Goal: Transaction & Acquisition: Download file/media

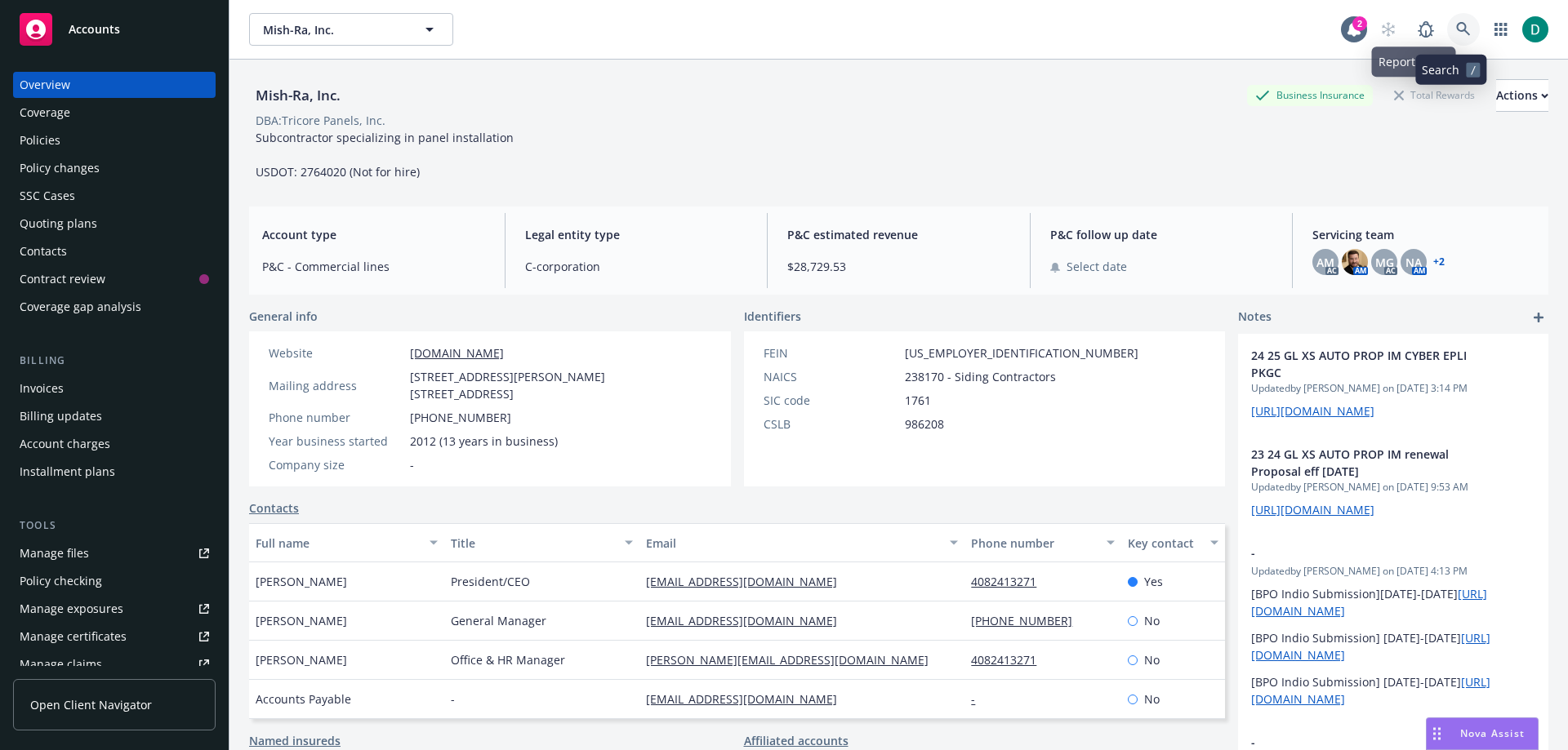
click at [1461, 38] on link at bounding box center [1463, 29] width 33 height 33
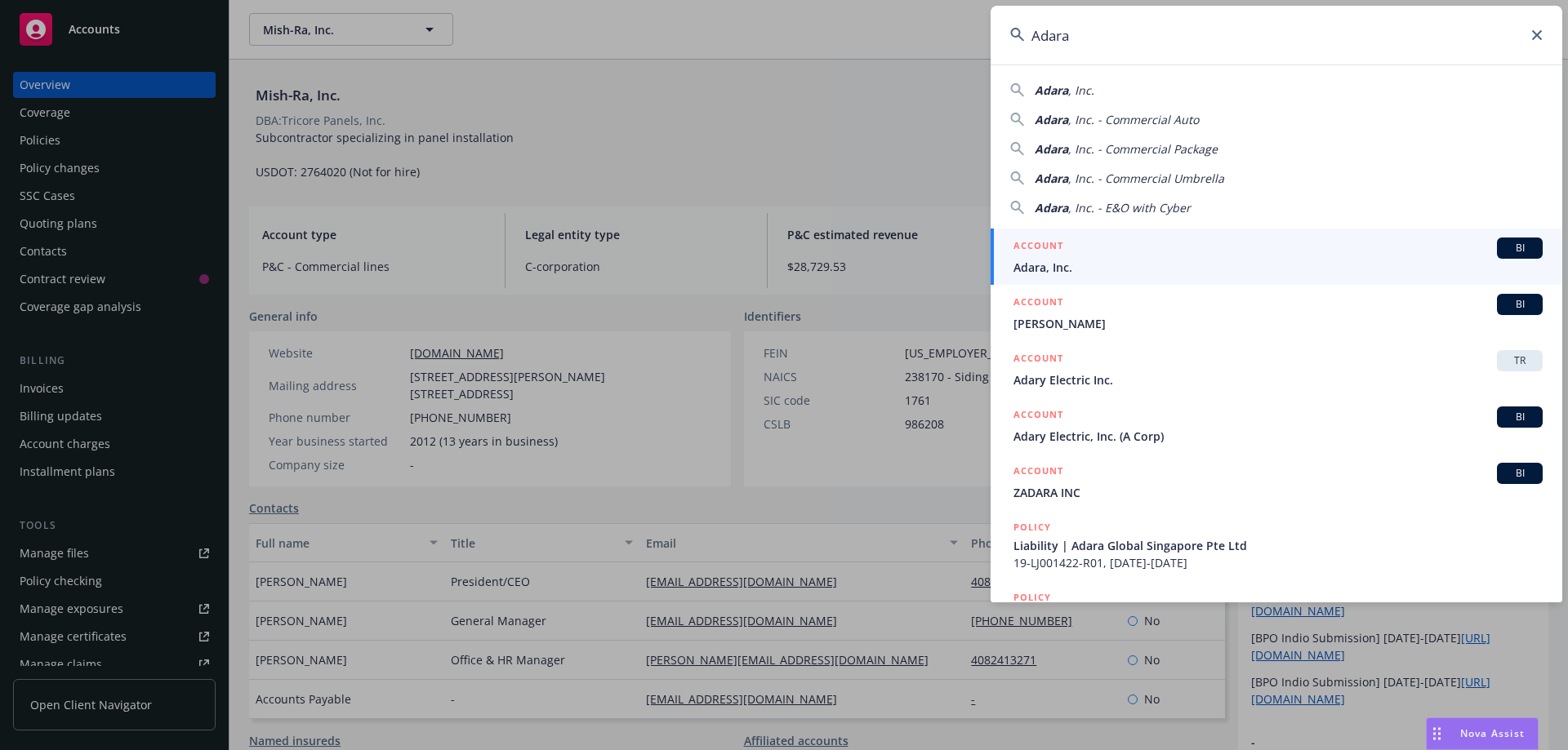
type input "Adara"
click at [1085, 252] on div "ACCOUNT BI" at bounding box center [1277, 248] width 529 height 21
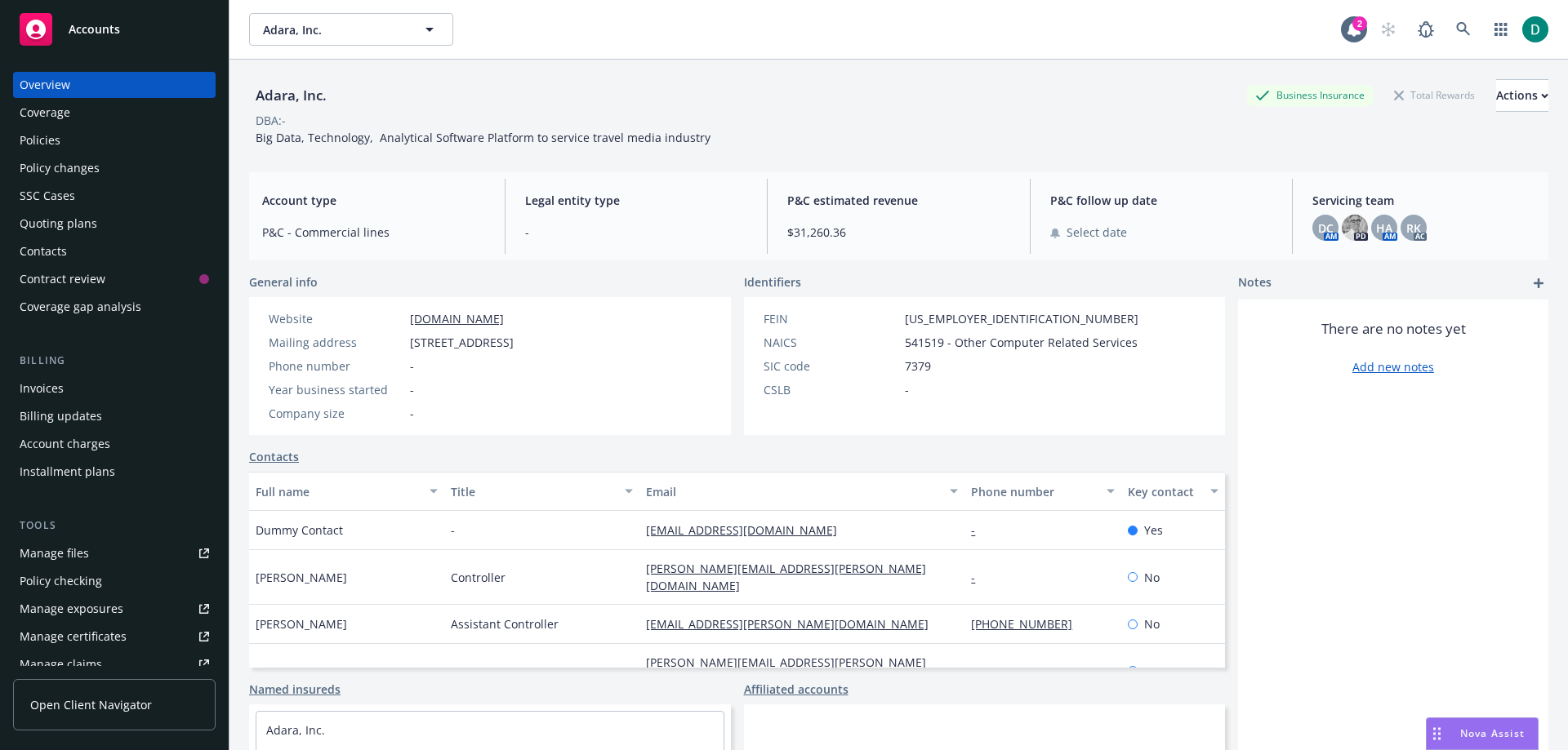
click at [87, 141] on div "Policies" at bounding box center [114, 140] width 189 height 26
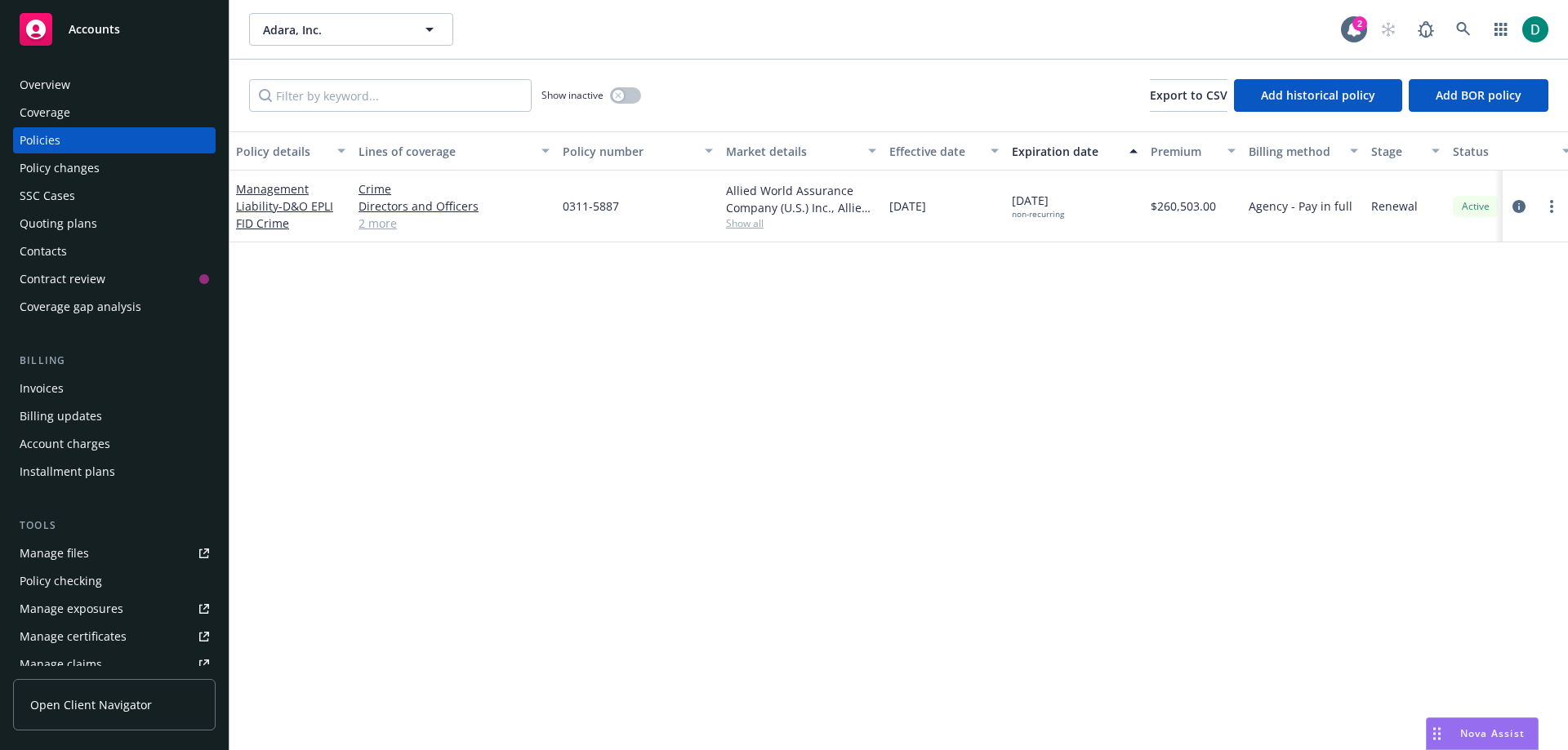
click at [580, 229] on div "0311-5887" at bounding box center [638, 206] width 164 height 72
click at [267, 207] on link "Management Liability - D&O EPLI FID Crime" at bounding box center [284, 206] width 97 height 50
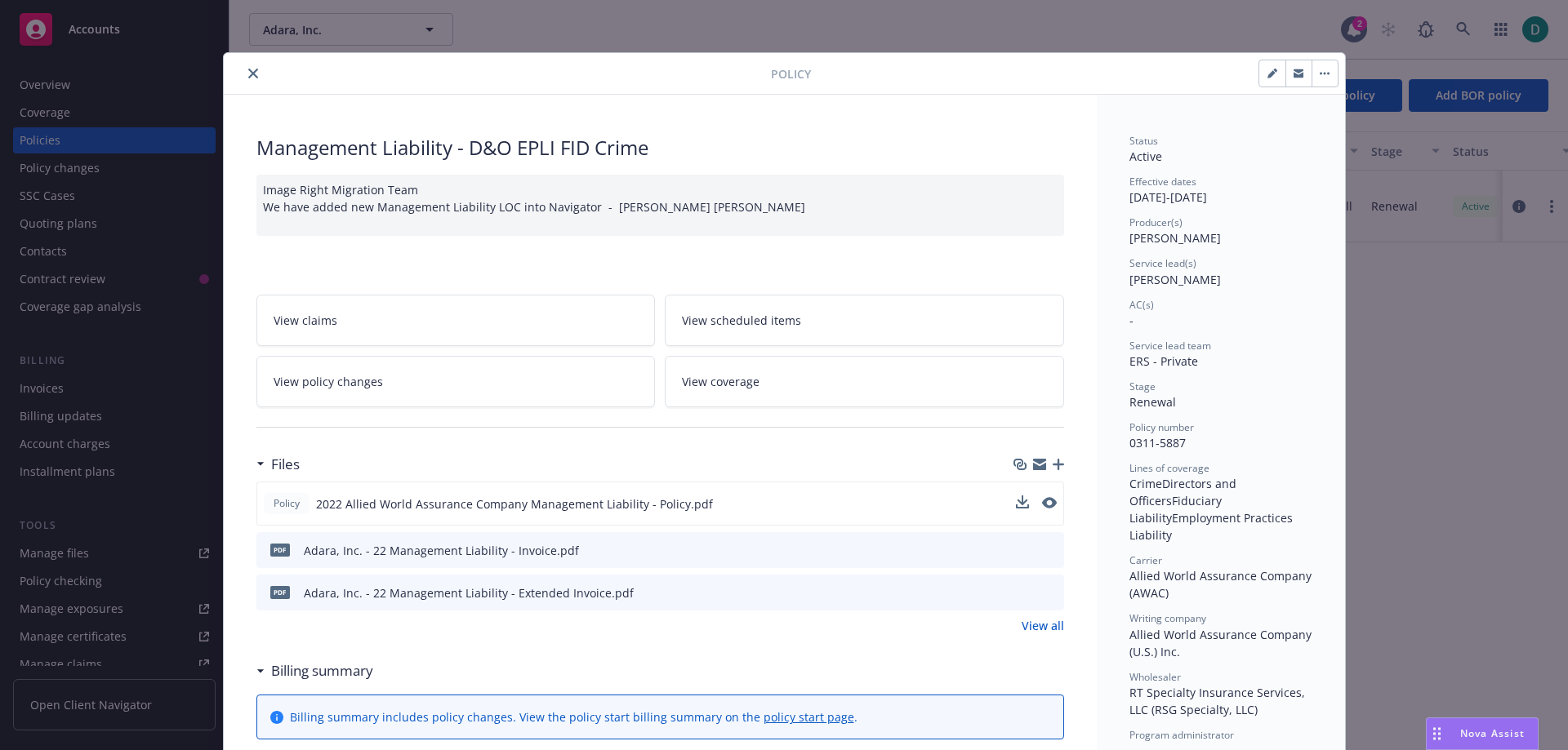
scroll to position [82, 0]
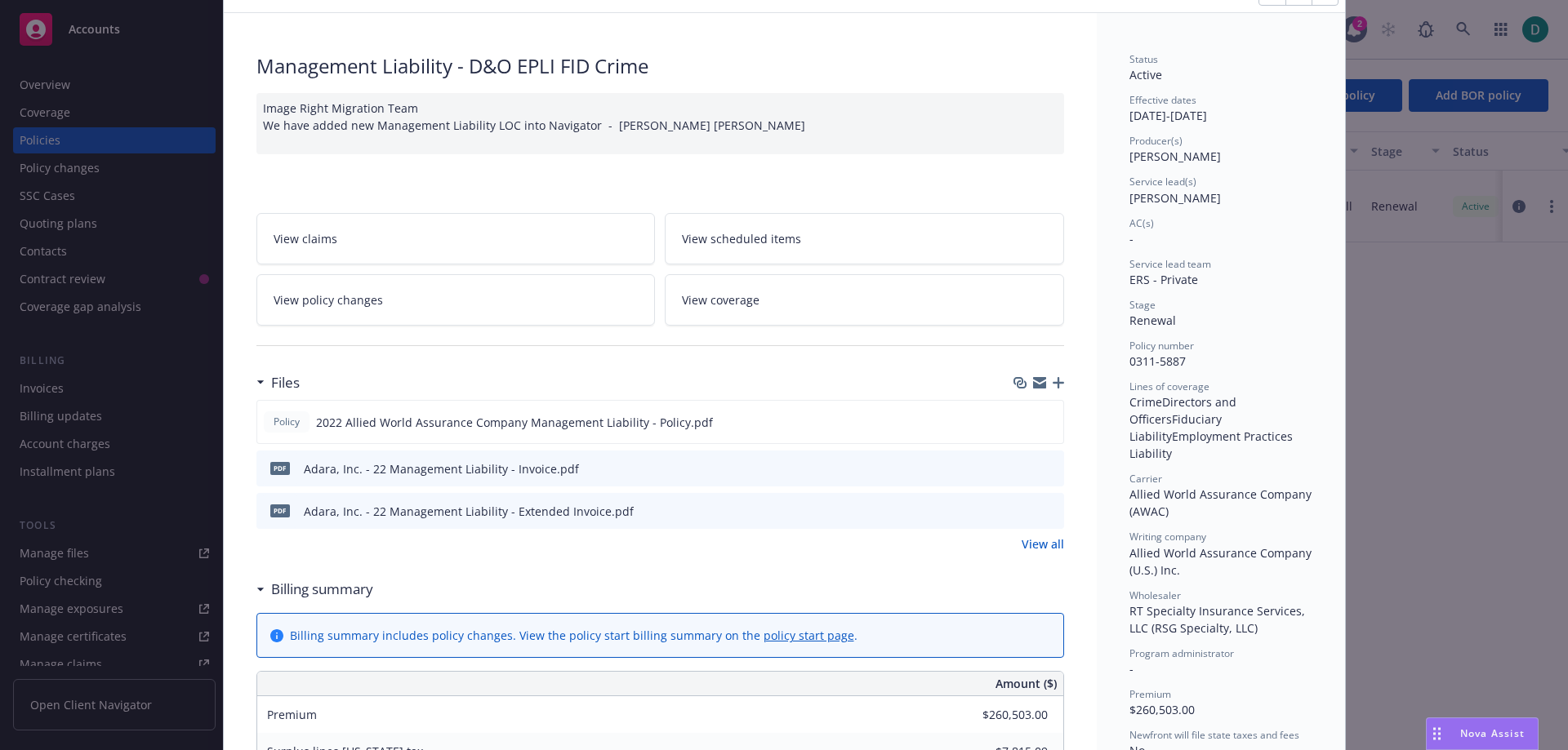
click at [445, 514] on div "Adara, Inc. - 22 Management Liability - Extended Invoice.pdf" at bounding box center [468, 511] width 330 height 17
click at [1036, 547] on link "View all" at bounding box center [1044, 544] width 43 height 17
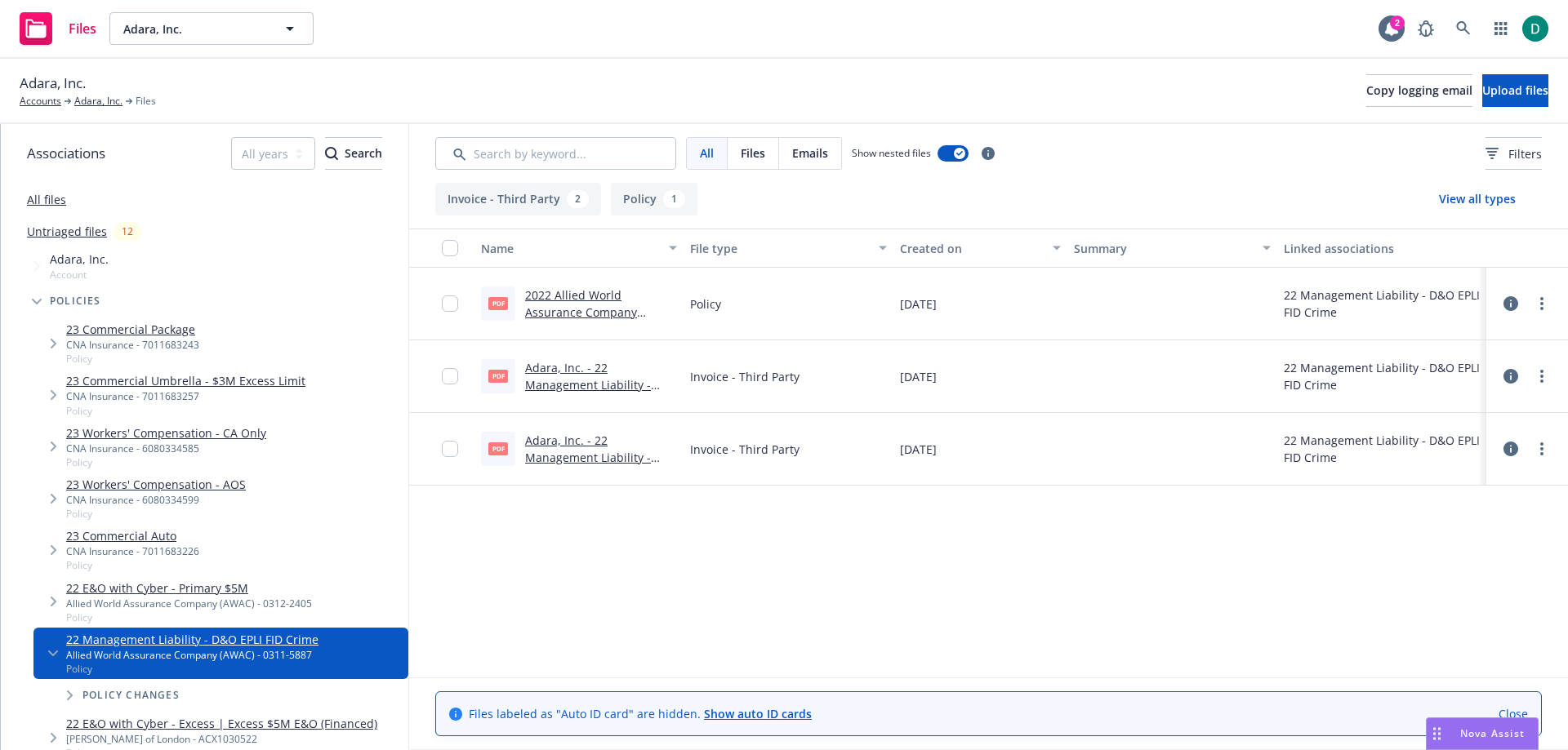
click at [572, 440] on link "Adara, Inc. - 22 Management Liability - Extended Invoice.pdf" at bounding box center [588, 458] width 126 height 50
click at [653, 195] on button "Policy 1" at bounding box center [653, 199] width 86 height 33
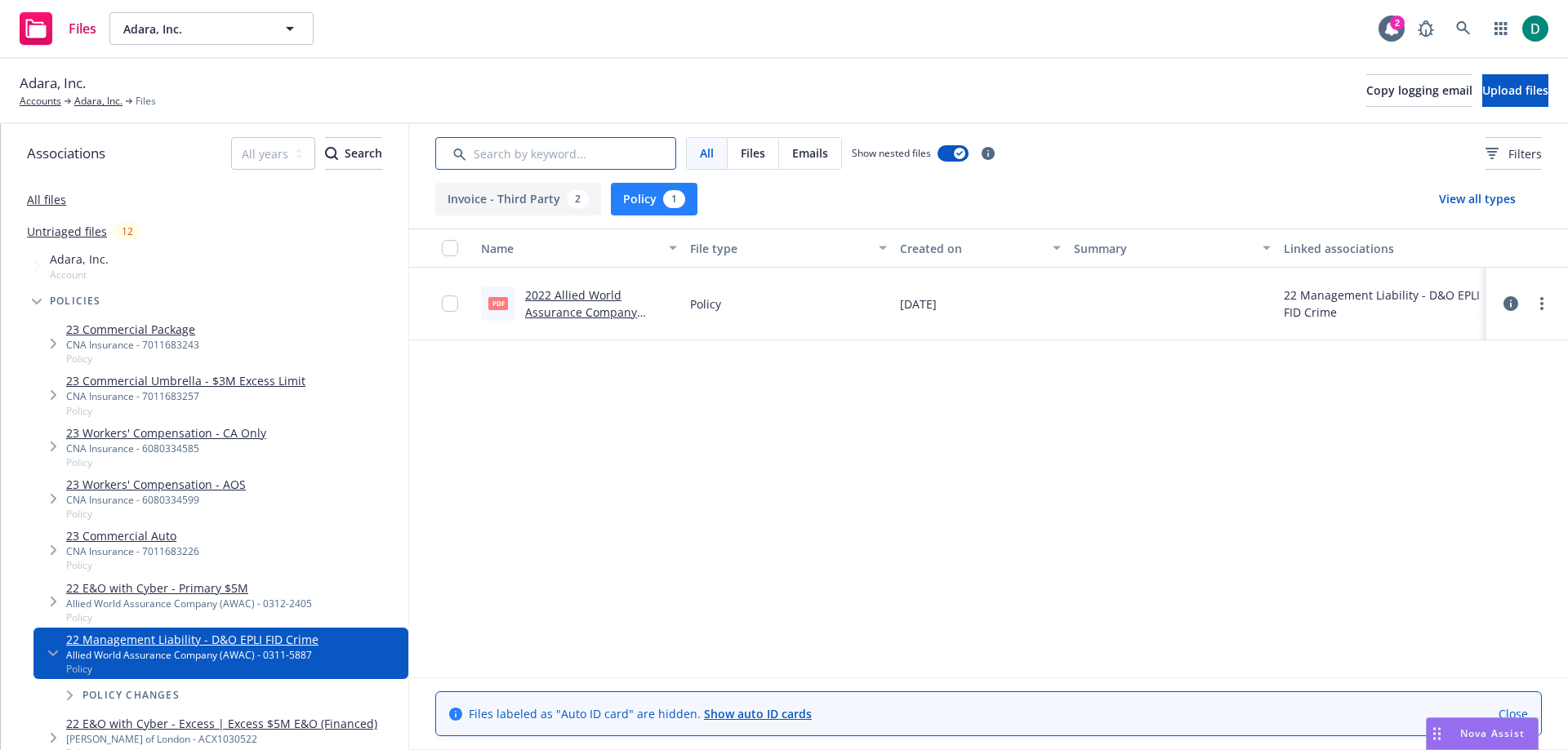
click at [529, 155] on input "Search by keyword..." at bounding box center [556, 153] width 241 height 33
click at [1481, 194] on button "View all types" at bounding box center [1477, 199] width 129 height 33
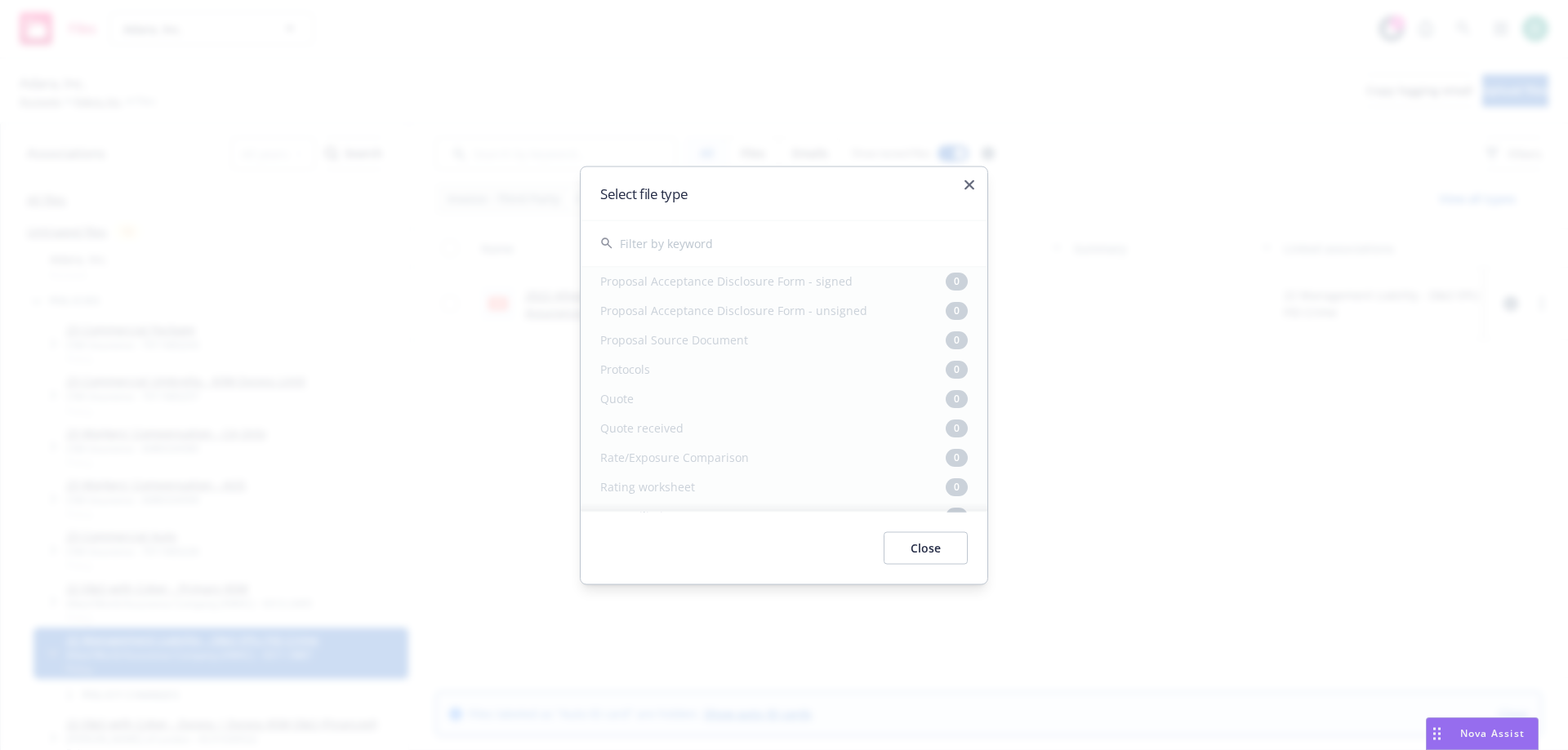
scroll to position [4409, 0]
click at [929, 547] on button "Close" at bounding box center [925, 547] width 84 height 33
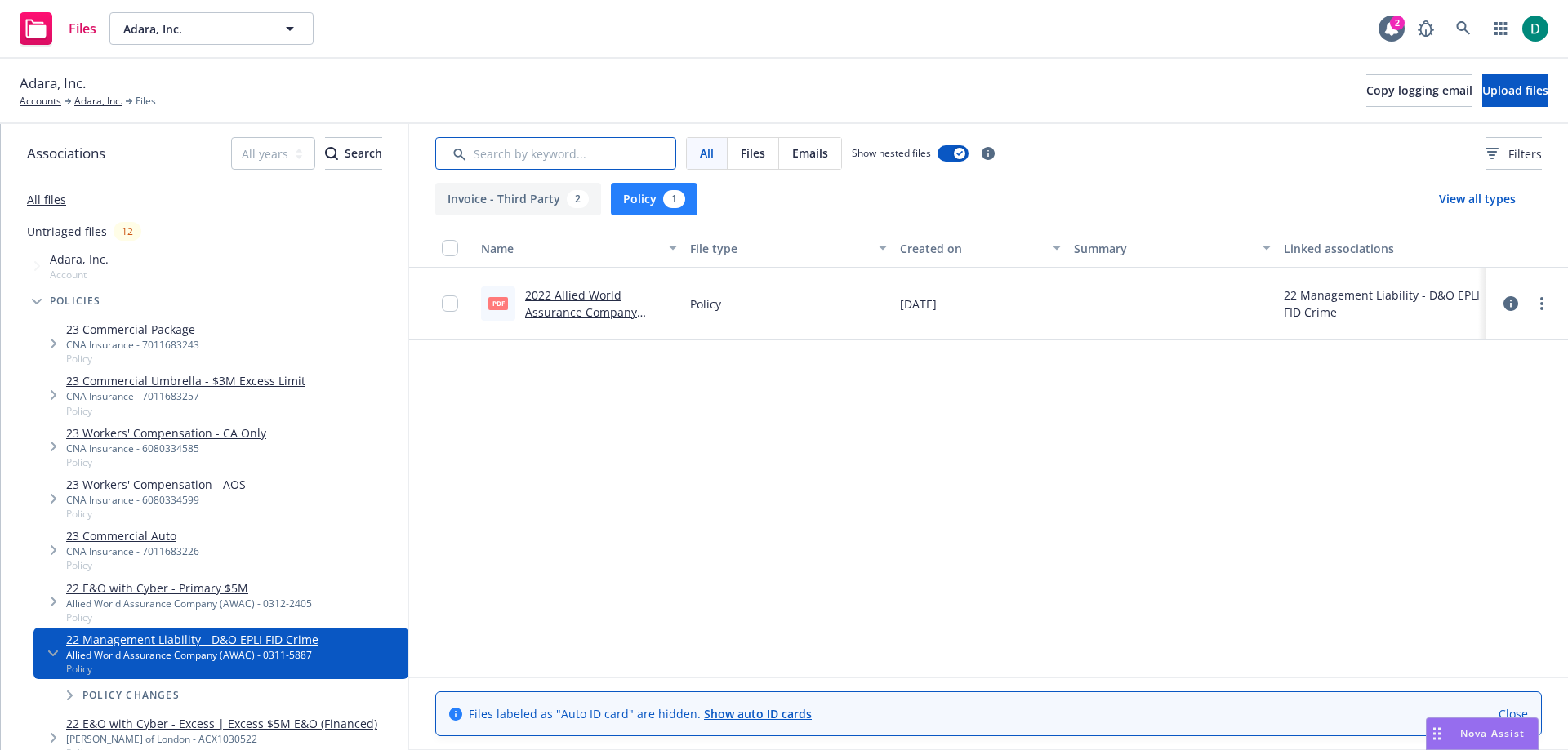
click at [546, 156] on input "Search by keyword..." at bounding box center [556, 153] width 241 height 33
click at [719, 155] on div "All" at bounding box center [708, 153] width 41 height 31
click at [710, 155] on span "All" at bounding box center [707, 153] width 14 height 17
click at [641, 212] on button "Policy 1" at bounding box center [653, 199] width 86 height 33
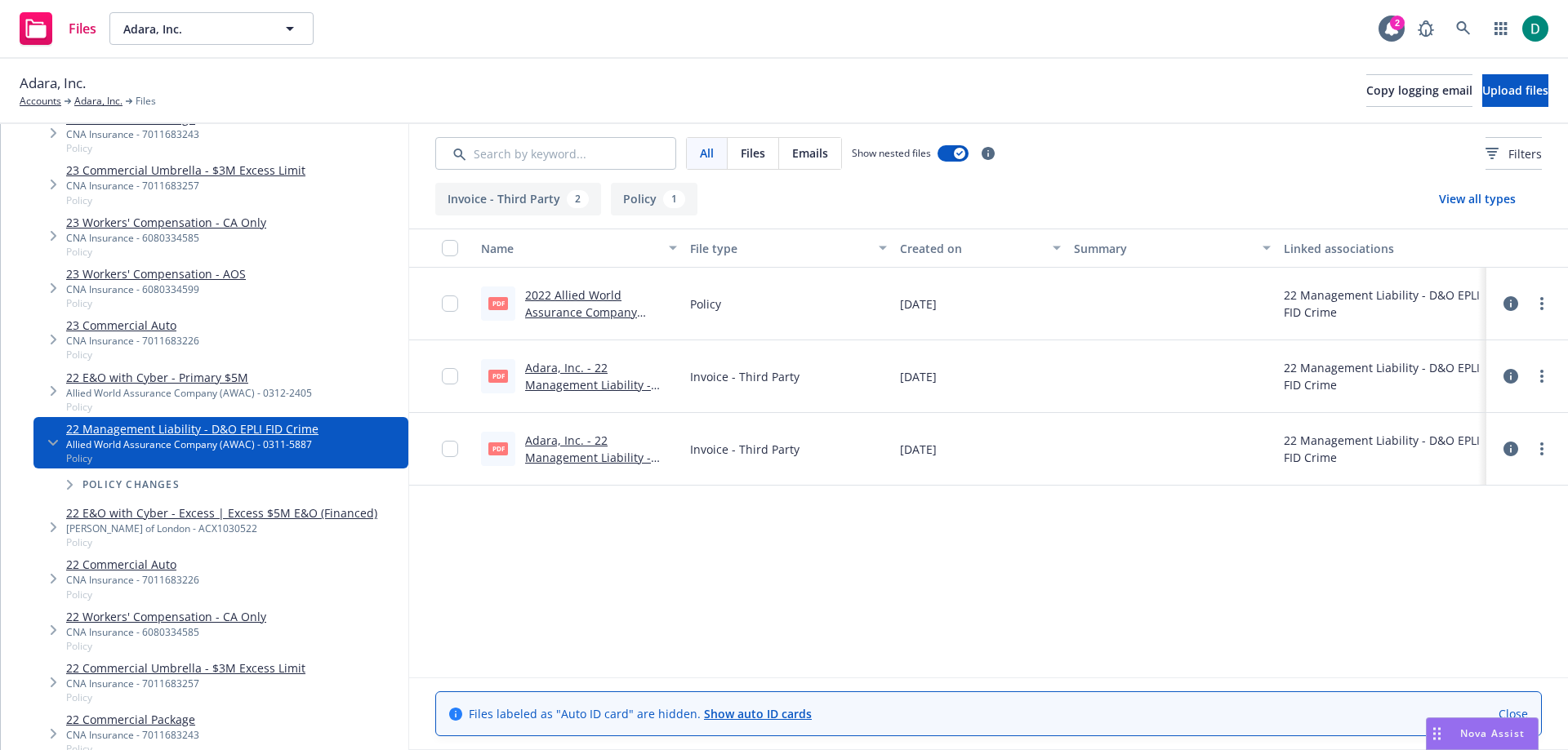
scroll to position [245, 0]
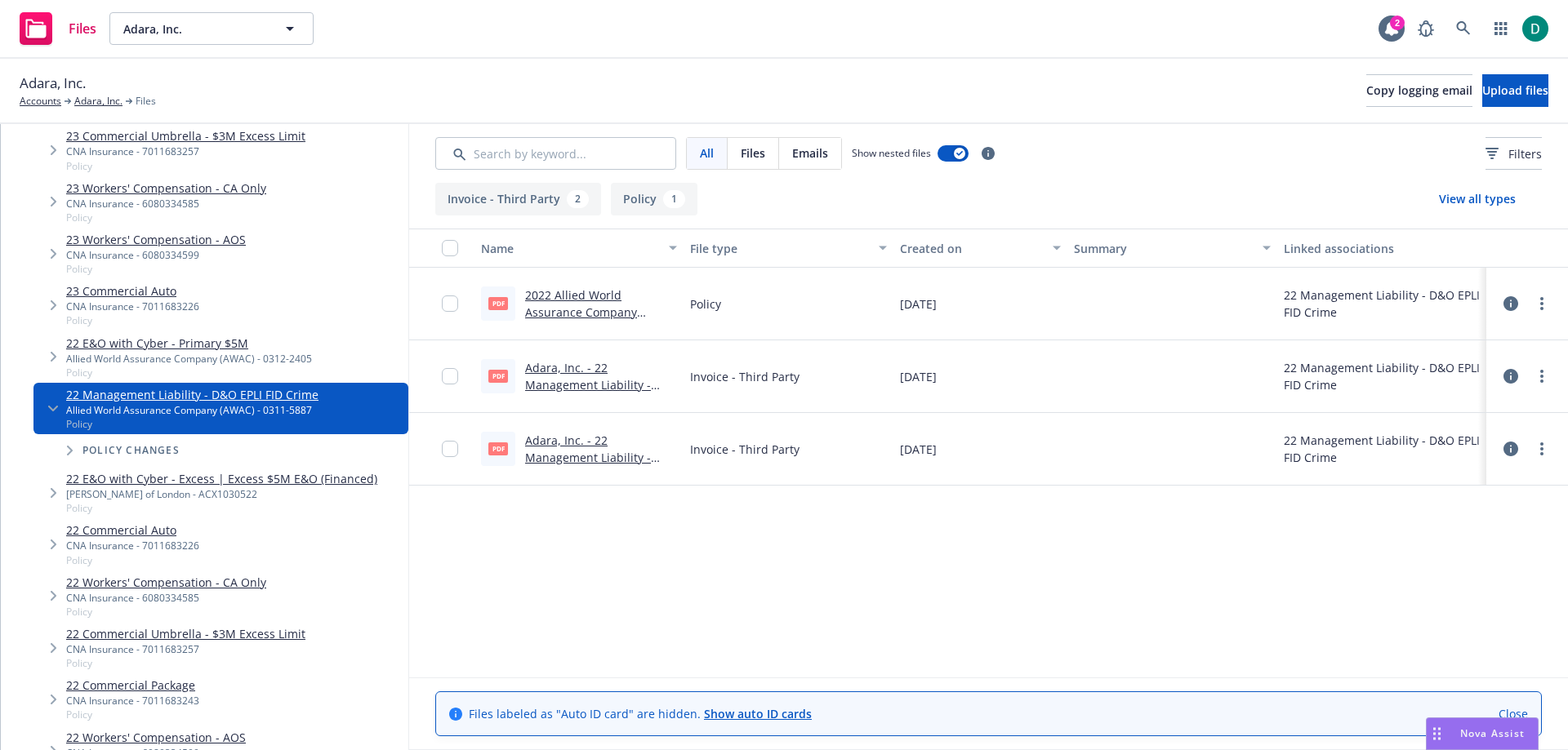
click at [73, 452] on icon "Tree Example" at bounding box center [69, 451] width 6 height 10
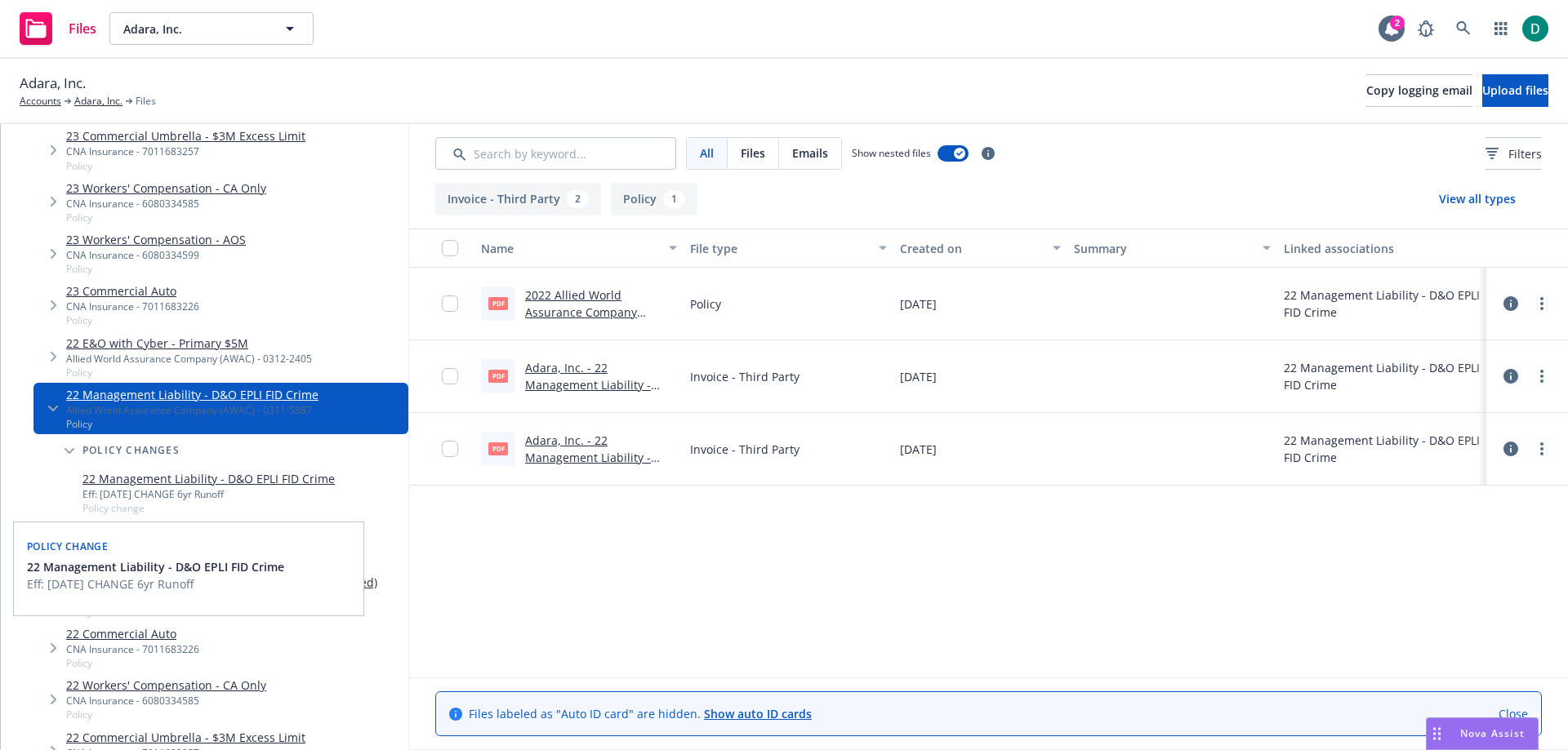
click at [245, 478] on link "22 Management Liability - D&O EPLI FID Crime" at bounding box center [209, 478] width 252 height 17
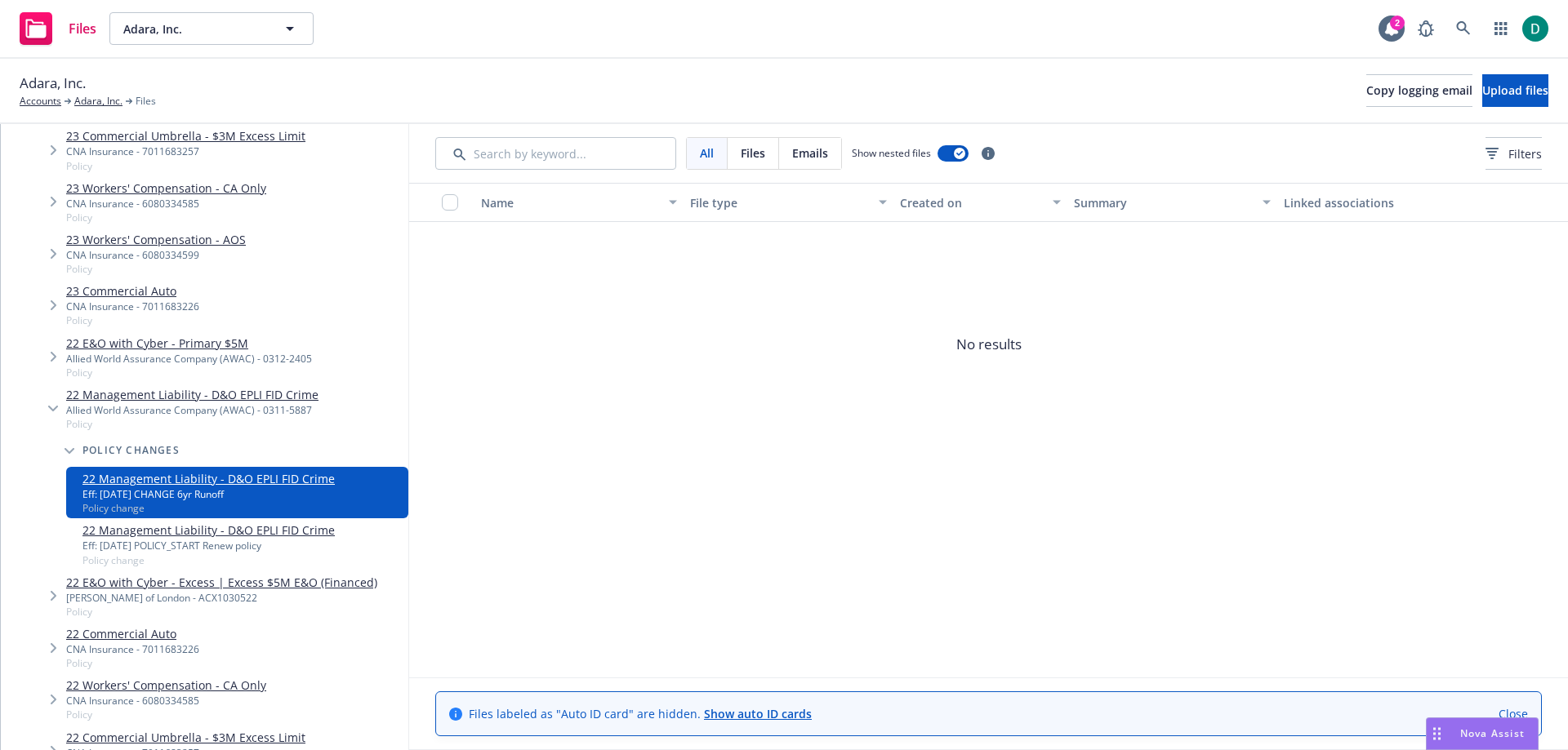
click at [178, 526] on link "22 Management Liability - D&O EPLI FID Crime" at bounding box center [209, 530] width 252 height 17
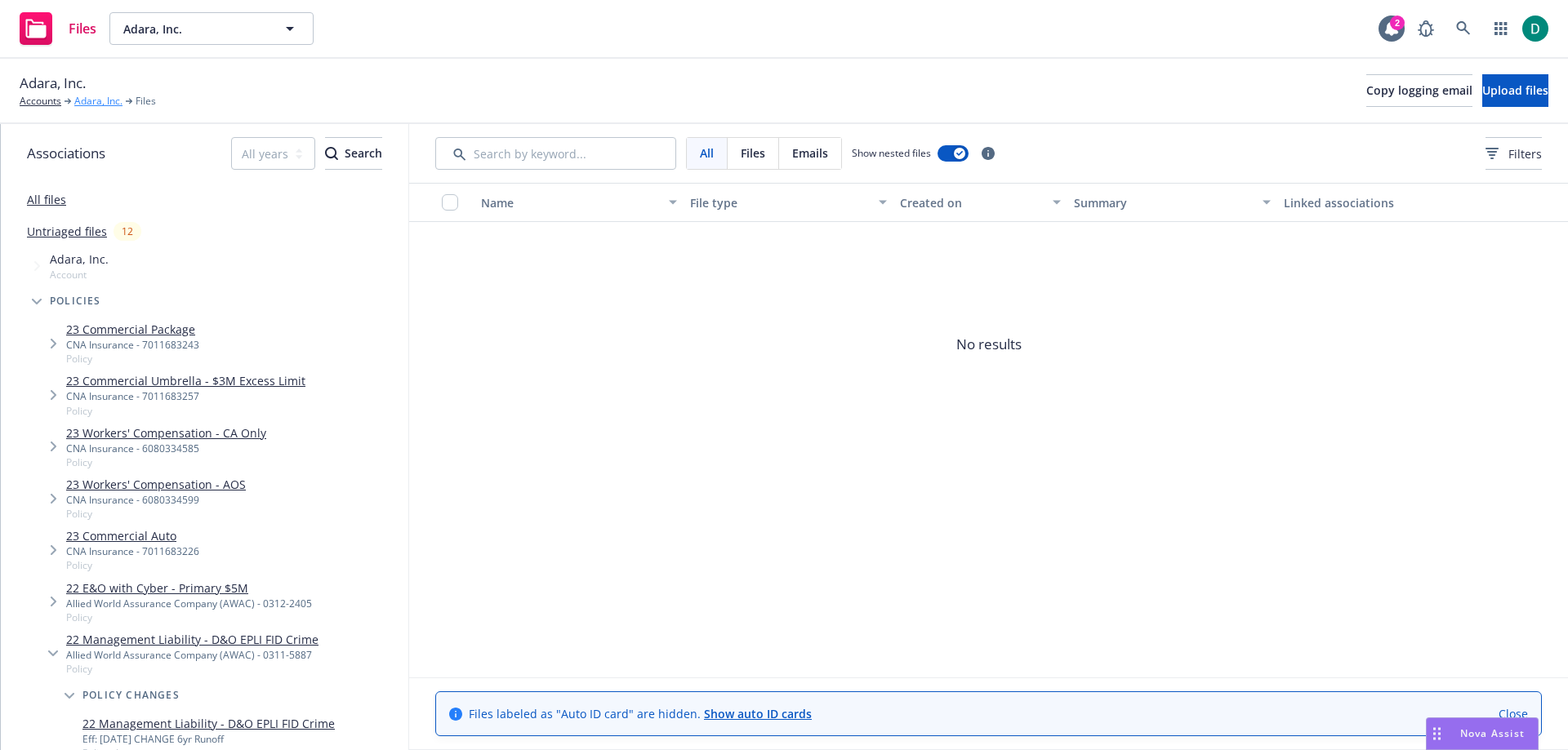
click at [106, 108] on link "Adara, Inc." at bounding box center [99, 101] width 48 height 15
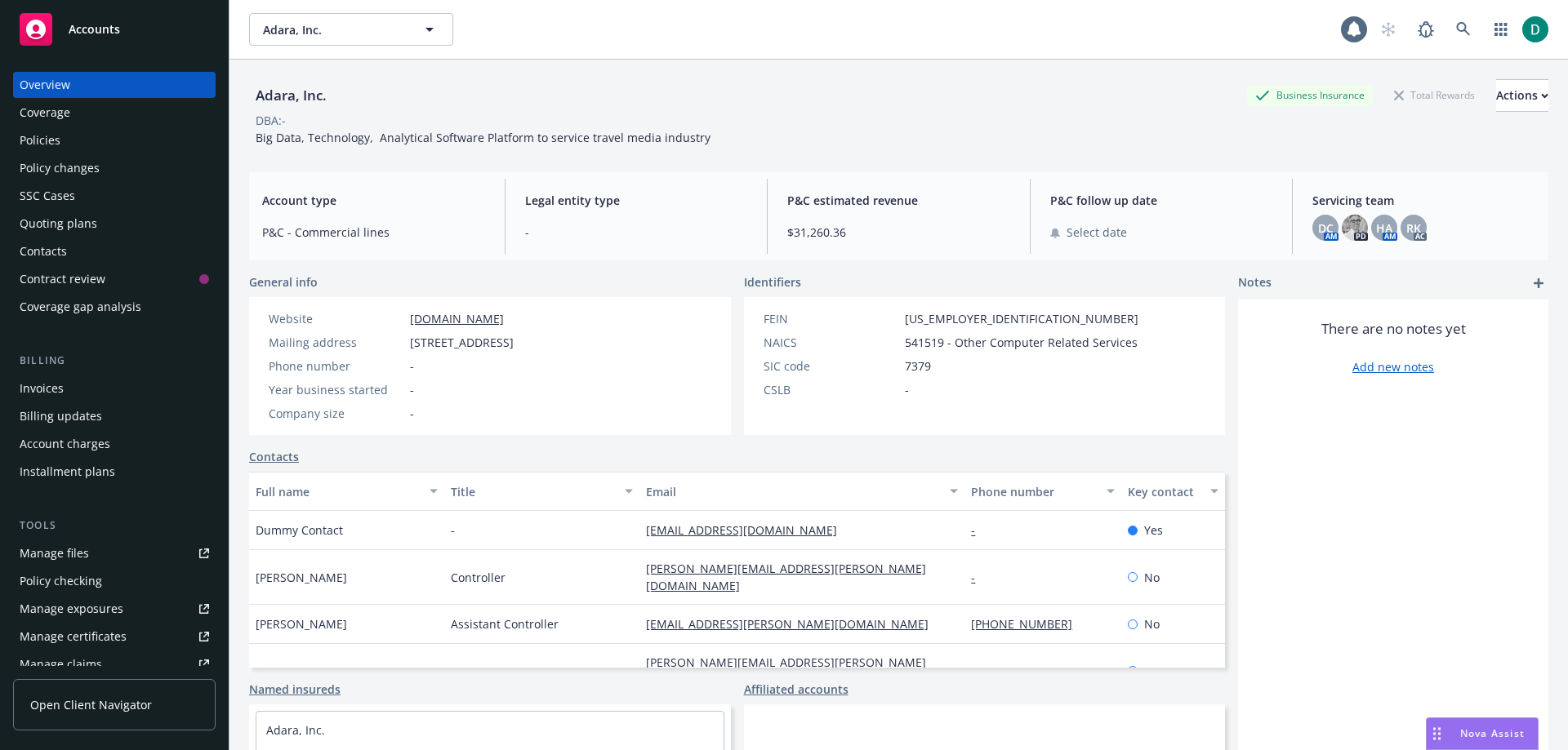
click at [76, 141] on div "Policies" at bounding box center [114, 140] width 189 height 26
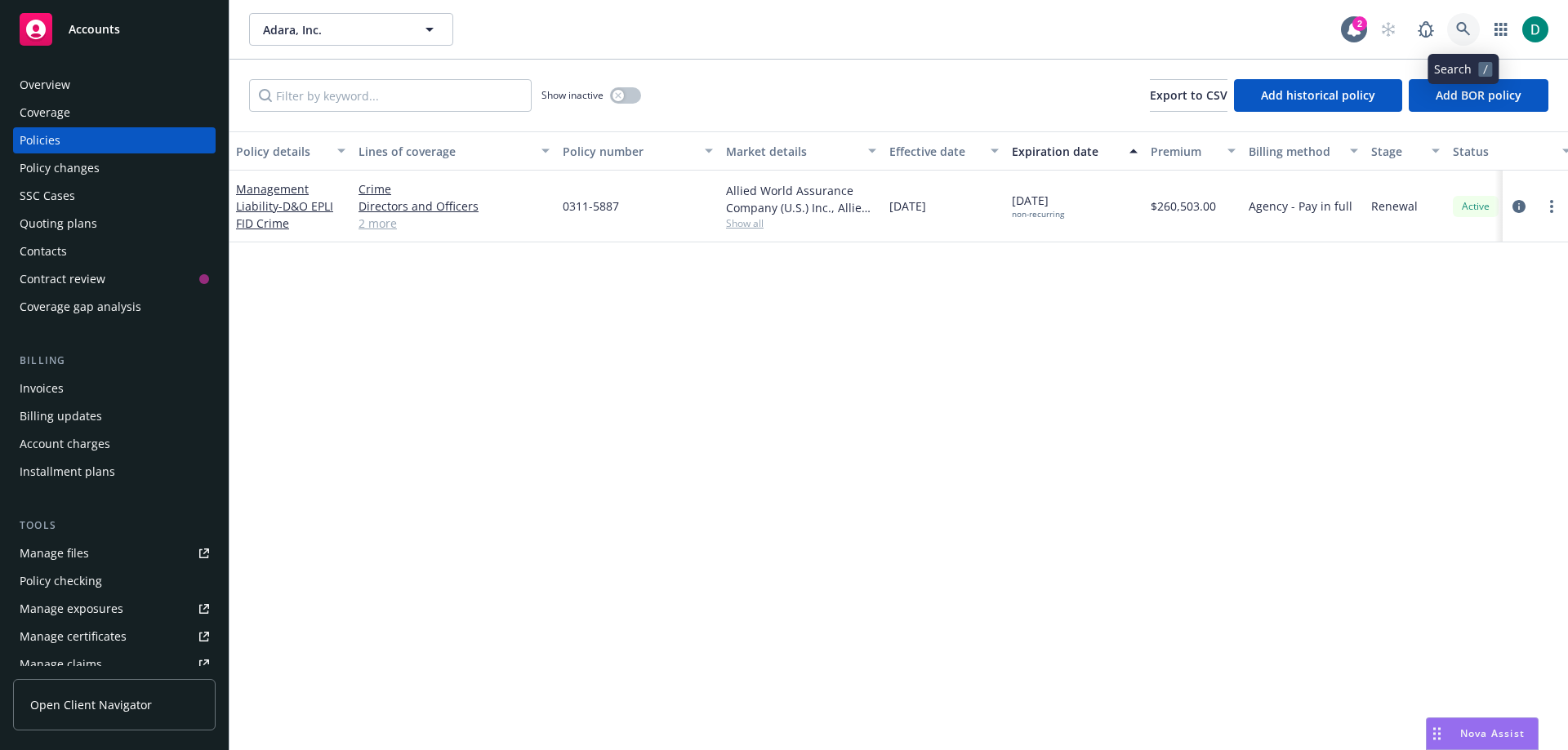
click at [1467, 27] on icon at bounding box center [1463, 29] width 15 height 15
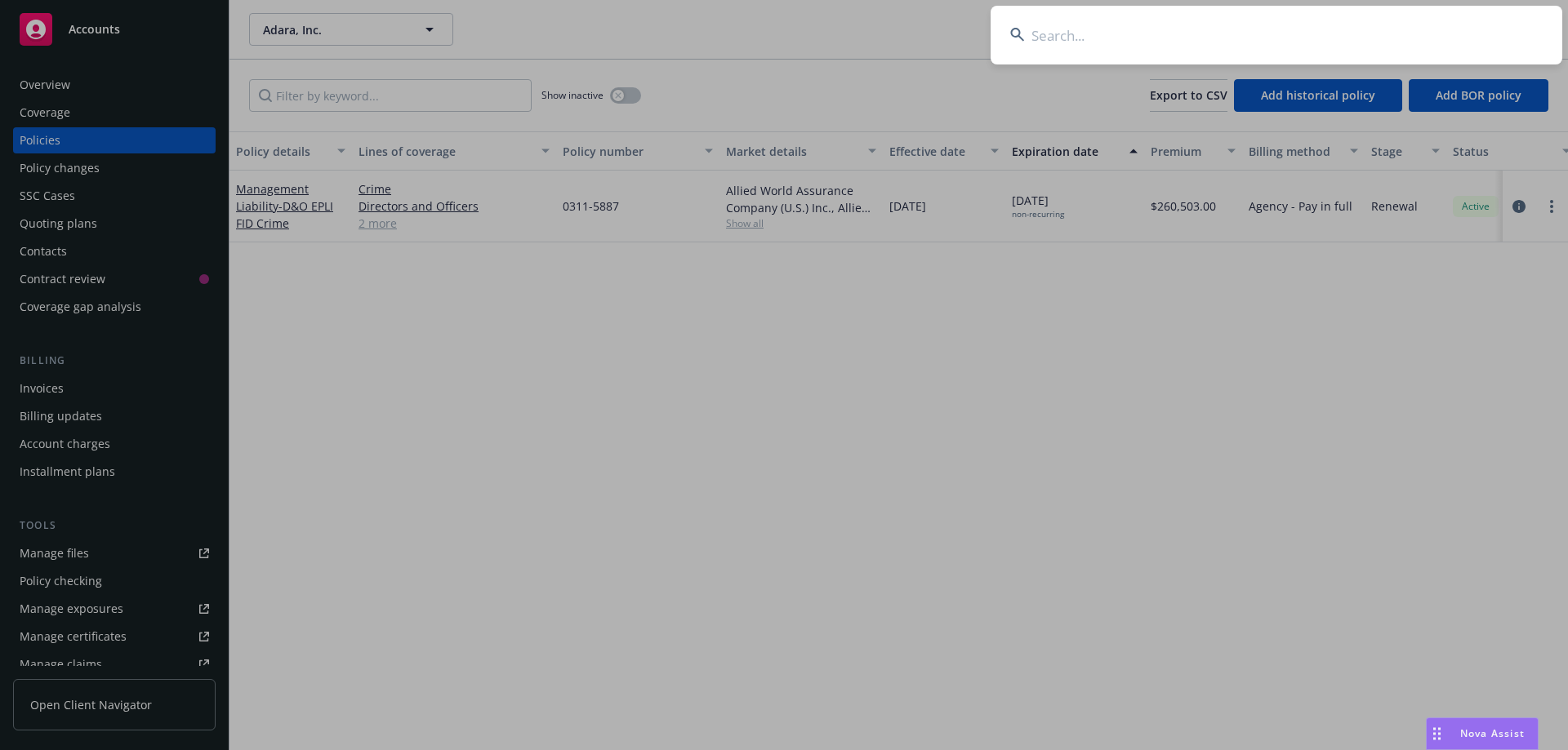
click at [1290, 33] on input at bounding box center [1276, 35] width 572 height 59
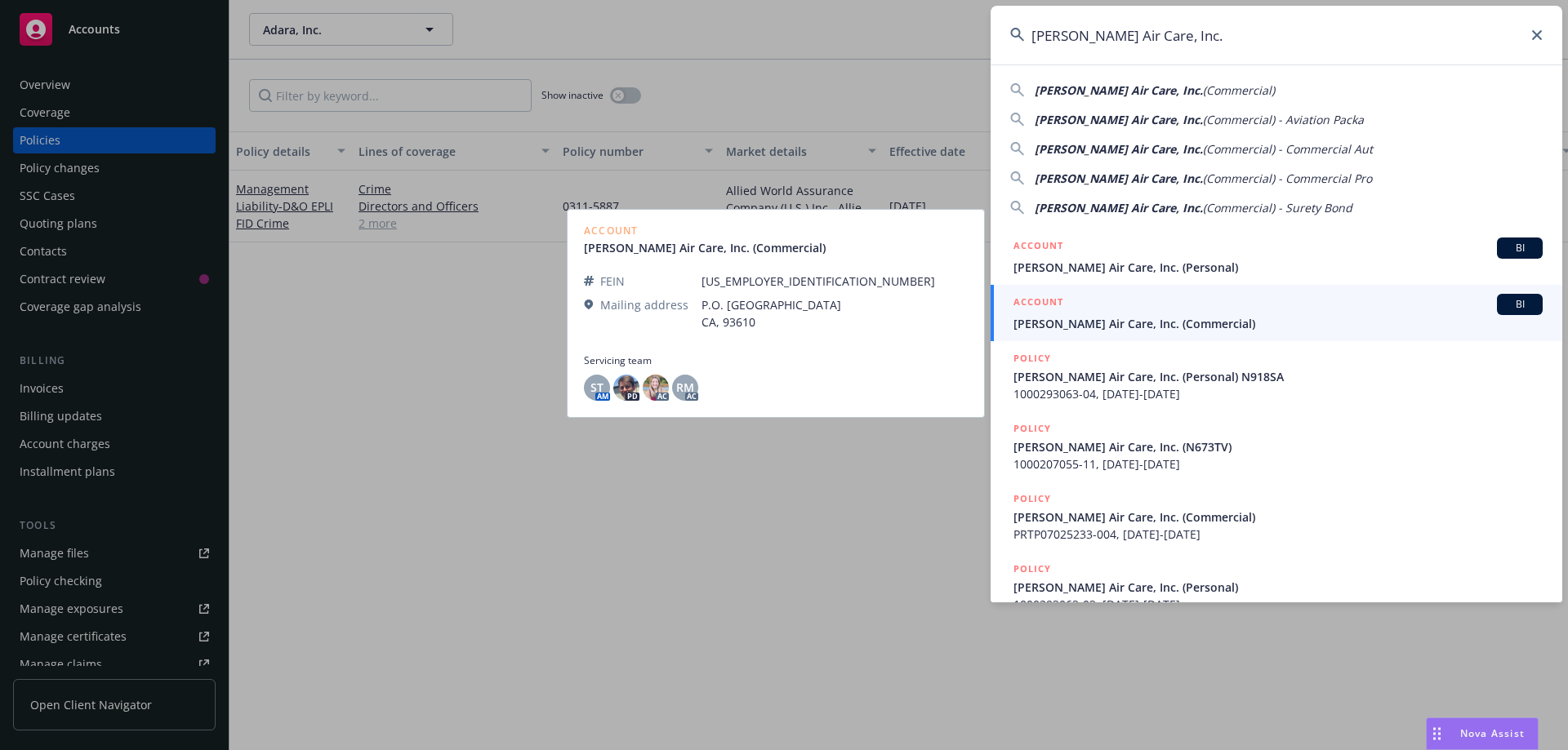
type input "[PERSON_NAME] Air Care, Inc."
click at [1162, 323] on span "[PERSON_NAME] Air Care, Inc. (Commercial)" at bounding box center [1277, 323] width 529 height 17
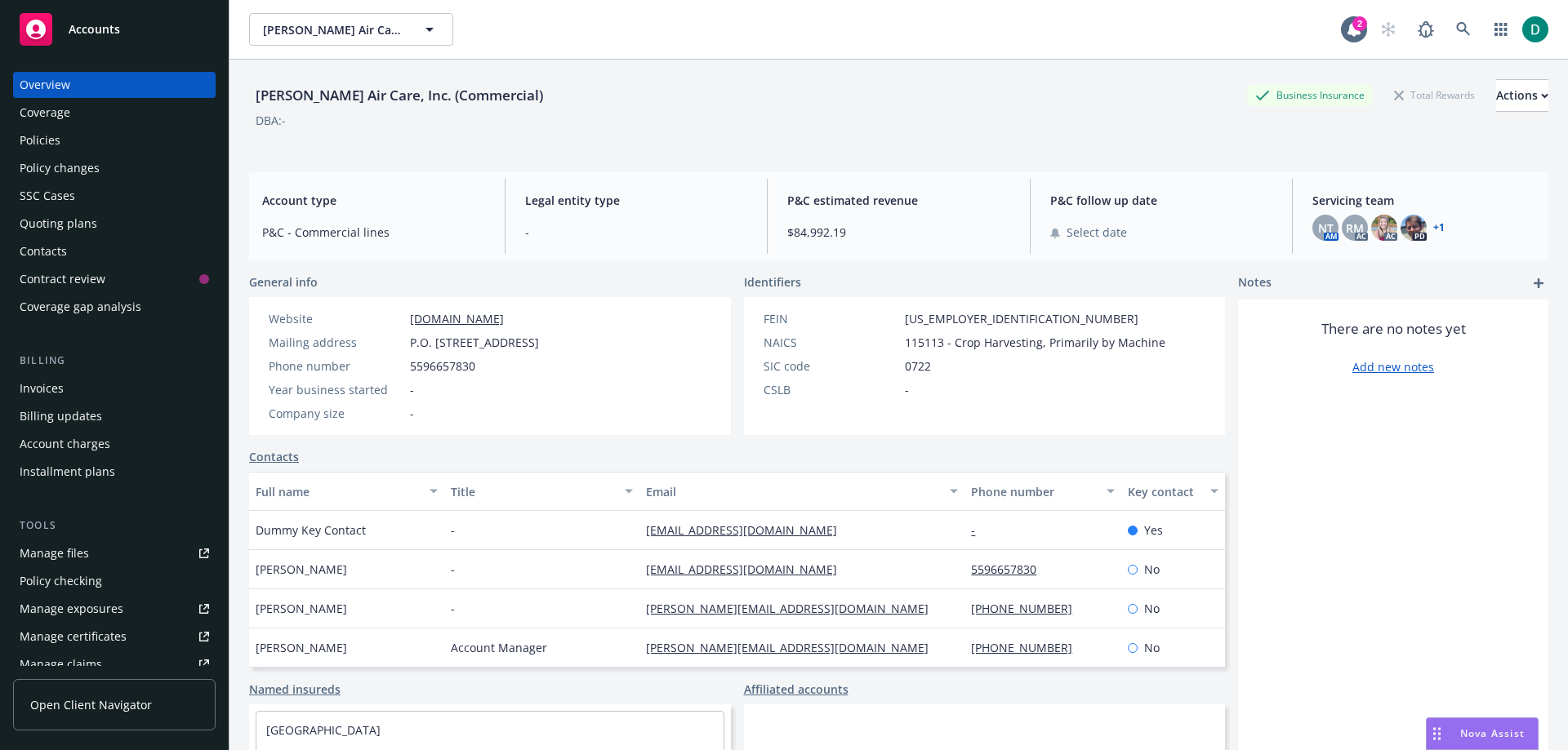
click at [86, 147] on div "Policies" at bounding box center [114, 140] width 189 height 26
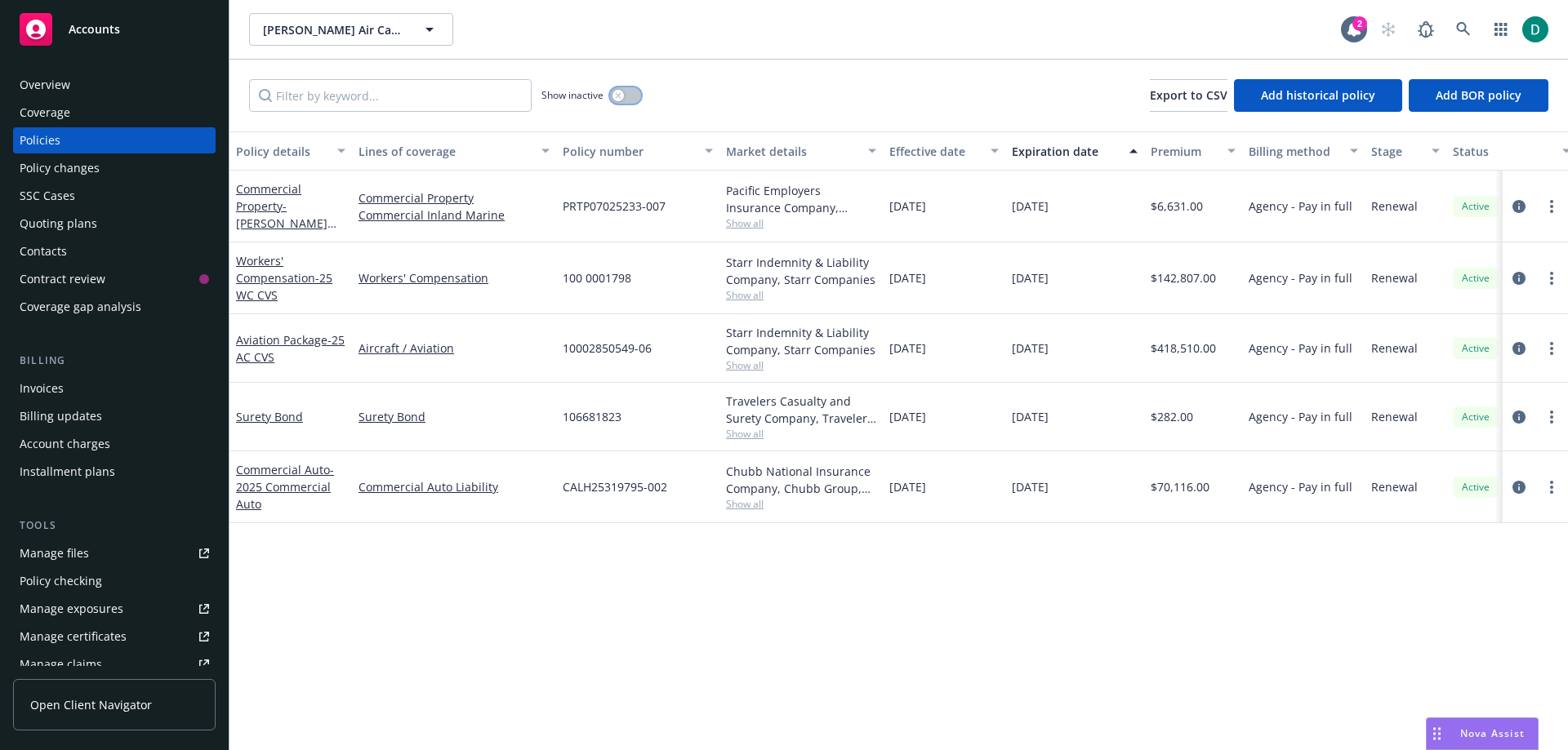
click at [630, 97] on button "button" at bounding box center [625, 95] width 31 height 16
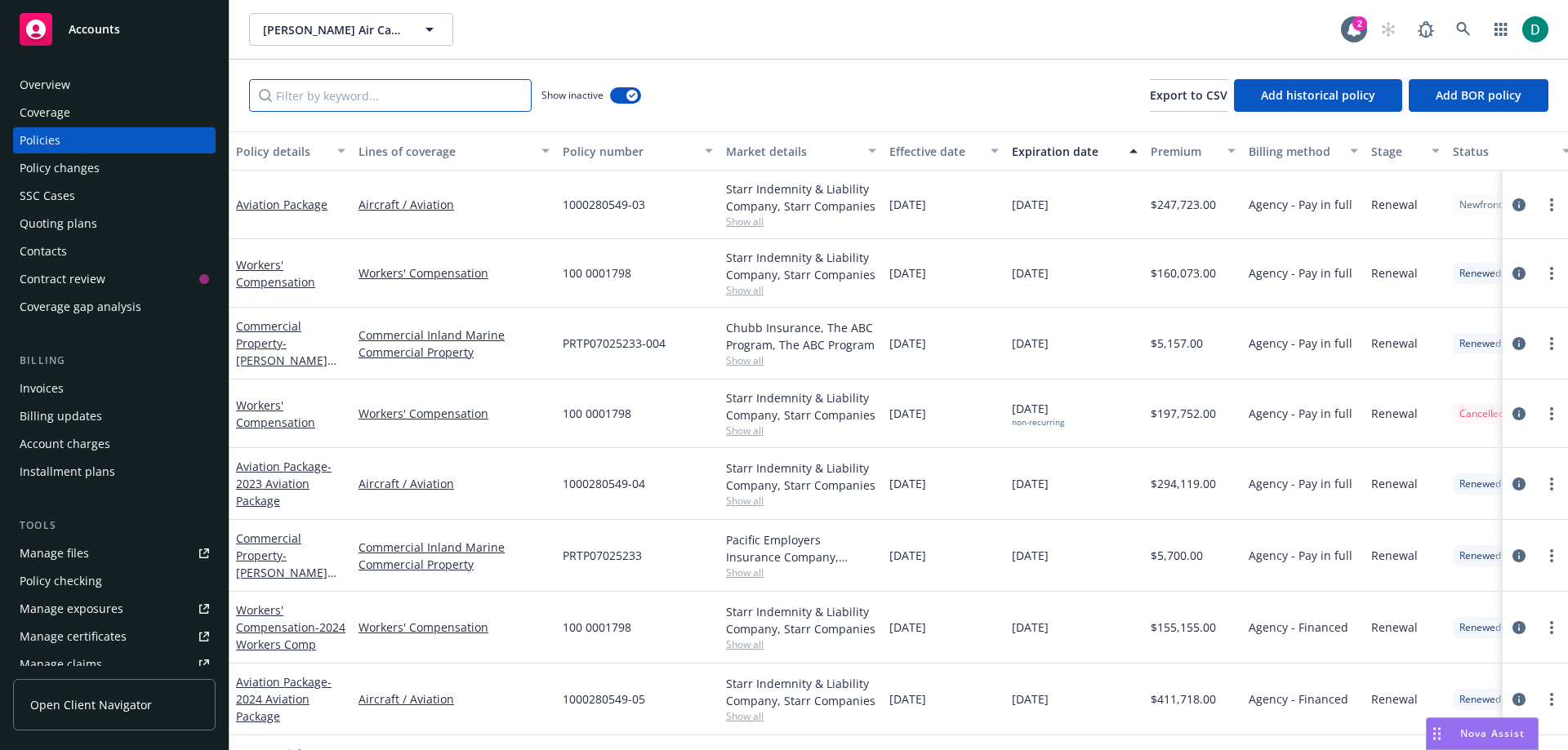
click at [448, 99] on input "Filter by keyword..." at bounding box center [390, 95] width 283 height 33
paste input "1000280549-03"
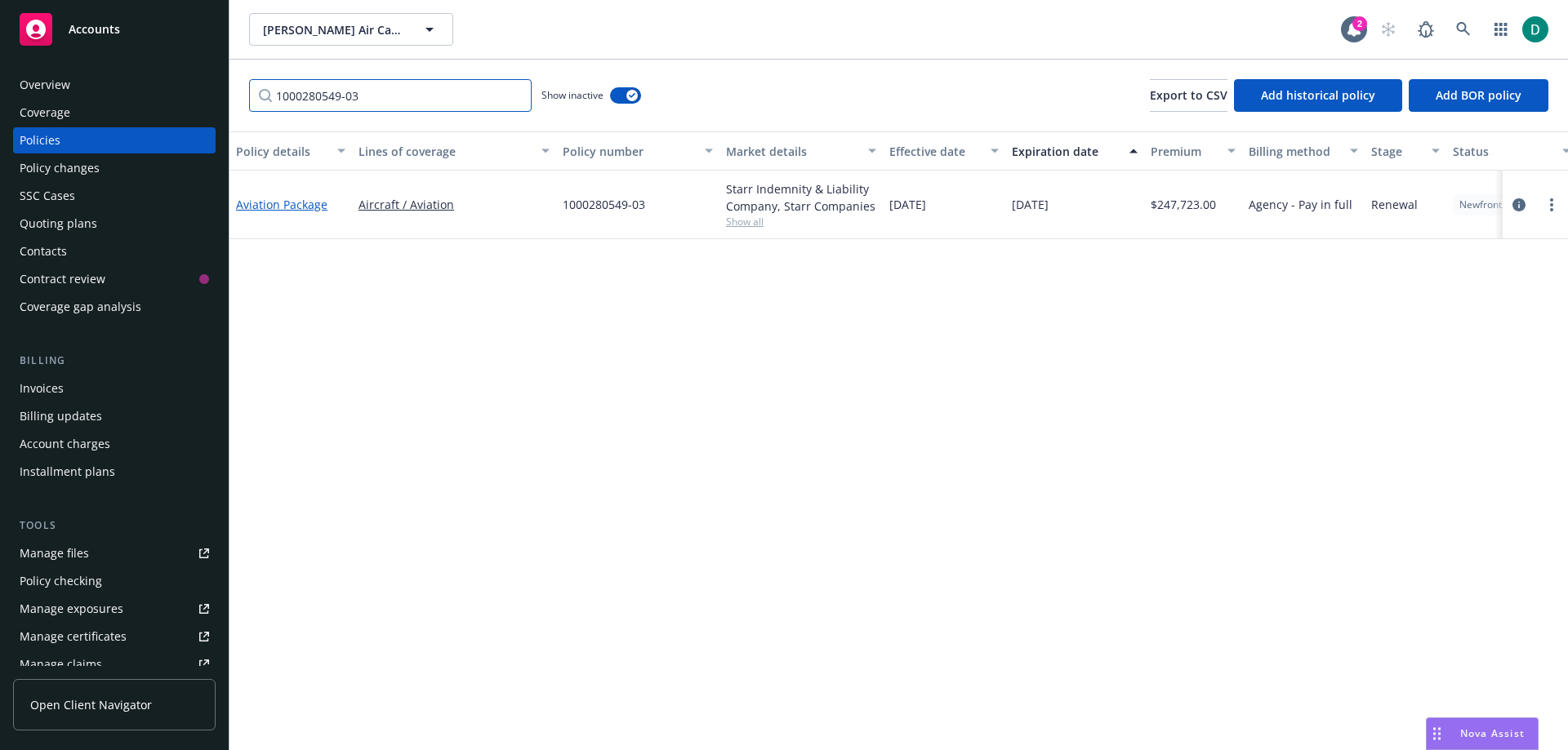
type input "1000280549-03"
click at [267, 203] on link "Aviation Package" at bounding box center [282, 203] width 92 height 15
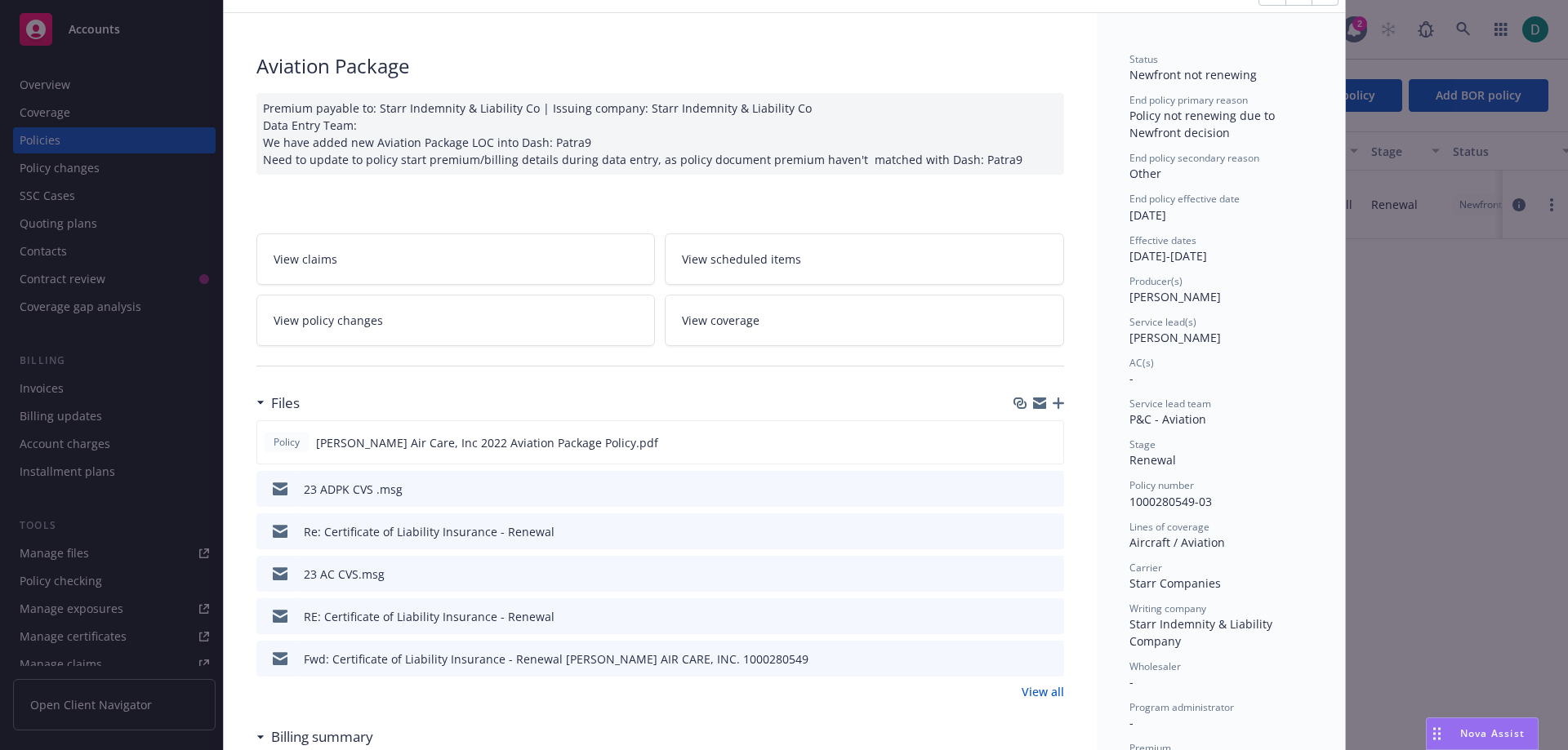
scroll to position [164, 0]
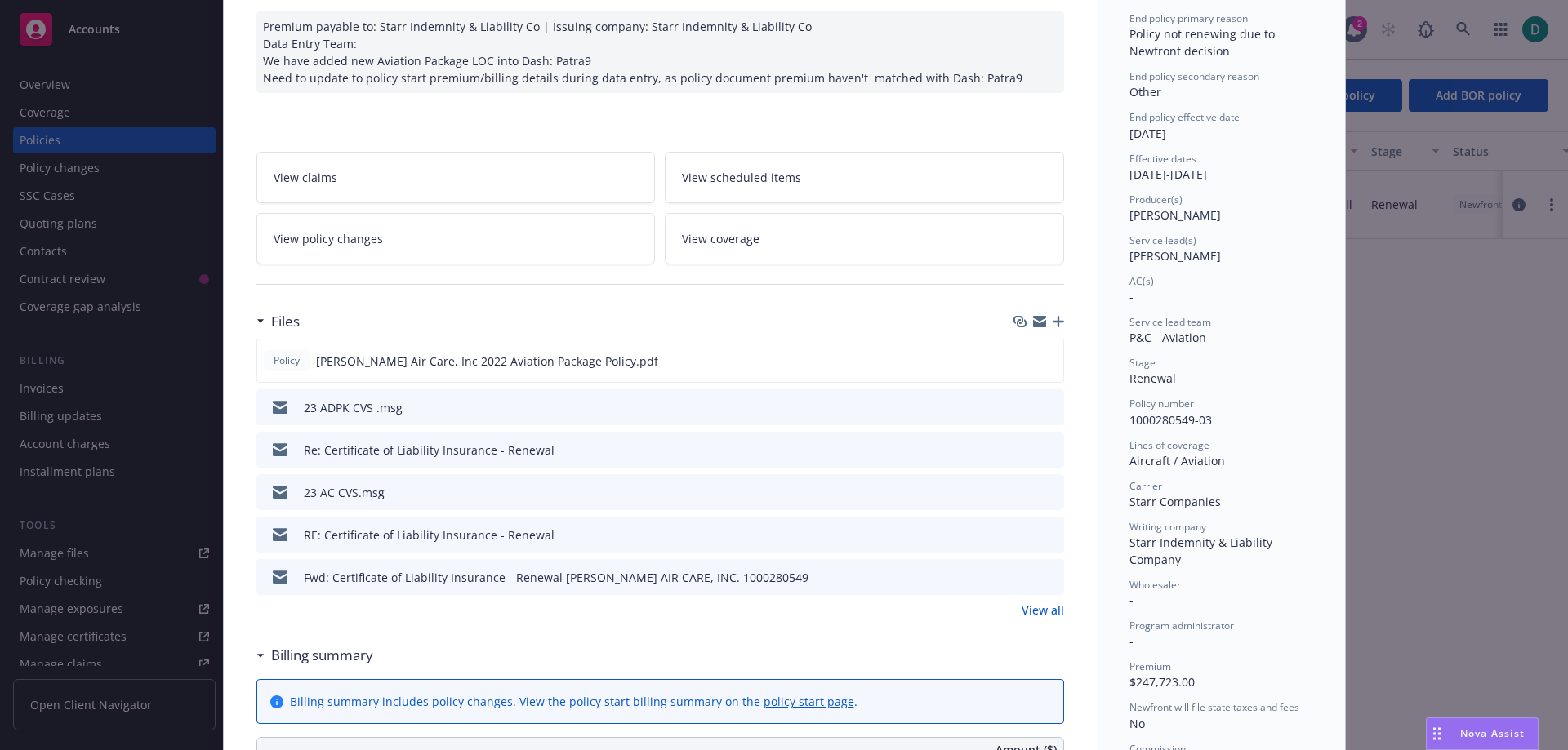
click at [1012, 608] on div "View all" at bounding box center [660, 610] width 808 height 17
click at [1029, 609] on link "View all" at bounding box center [1044, 610] width 43 height 17
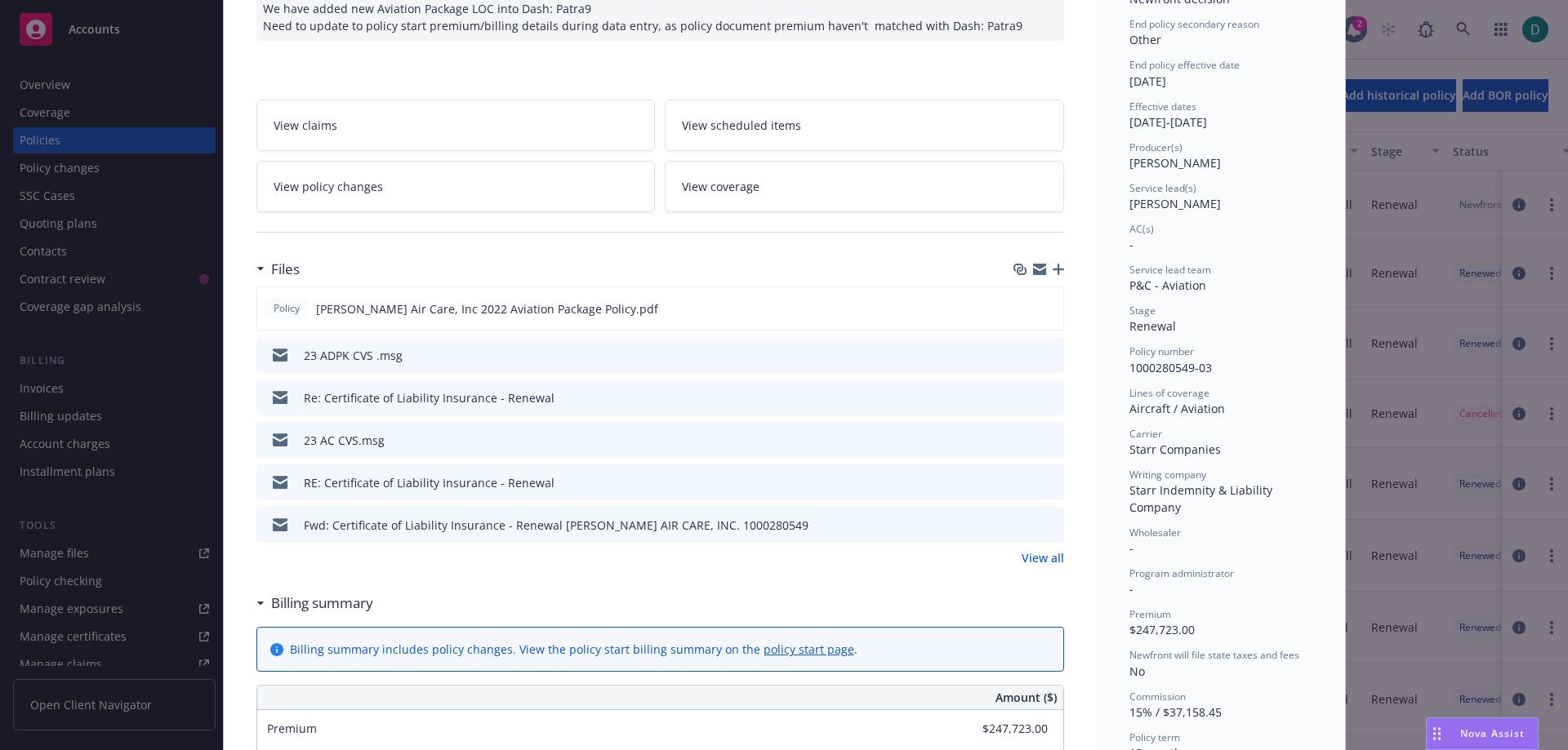
scroll to position [245, 0]
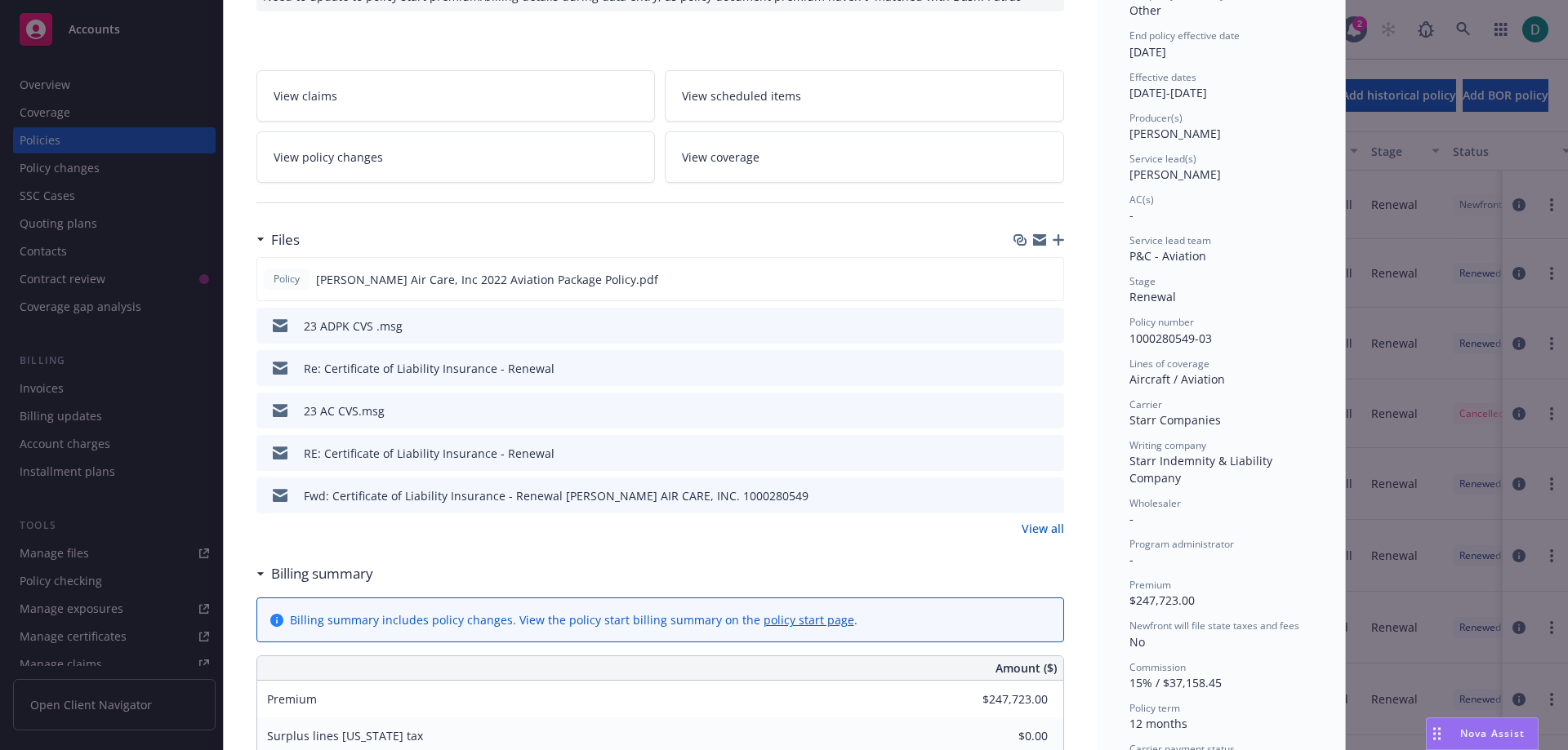
click at [1044, 408] on icon "preview file" at bounding box center [1049, 410] width 15 height 12
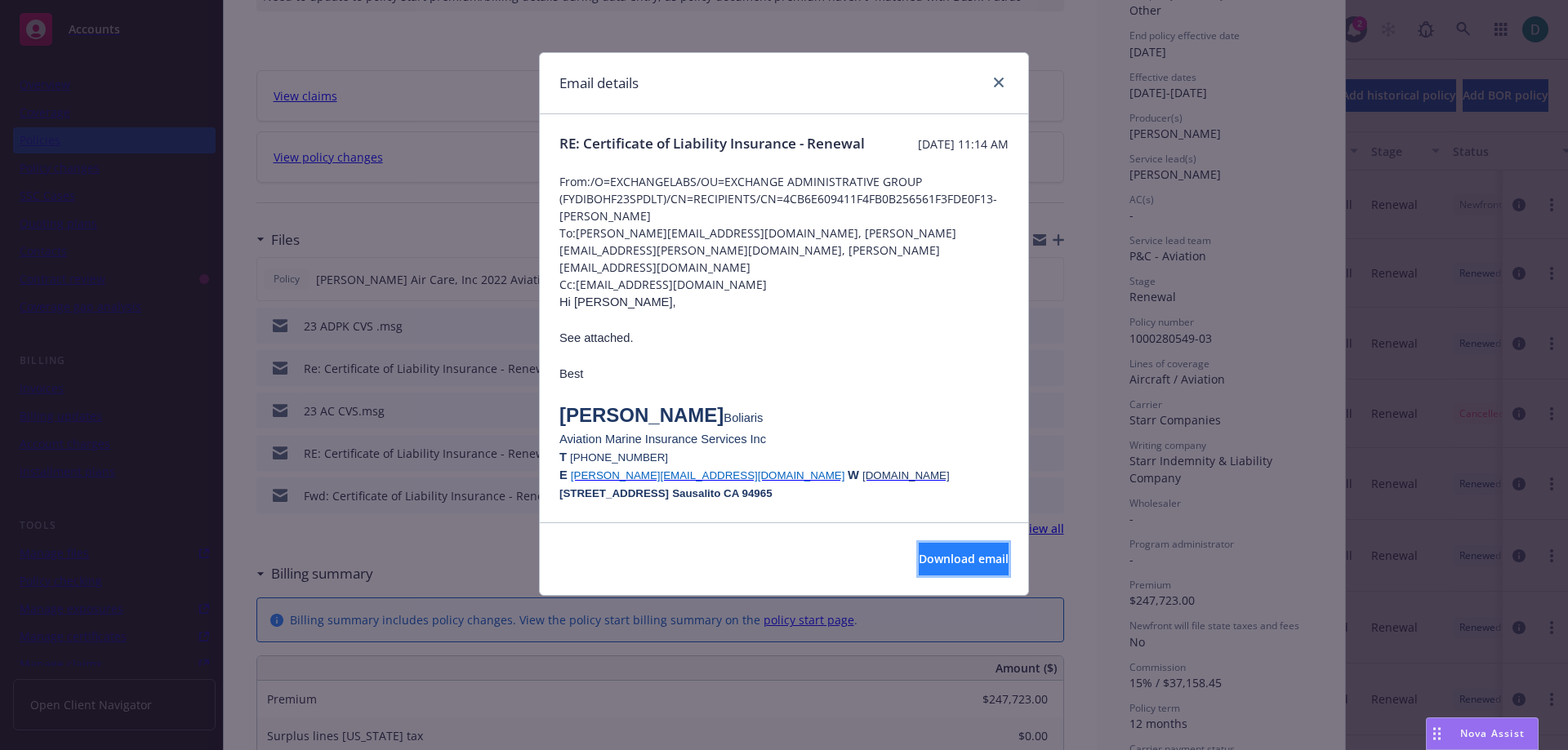
click at [953, 559] on span "Download email" at bounding box center [964, 558] width 90 height 15
click at [990, 77] on link "close" at bounding box center [999, 83] width 20 height 20
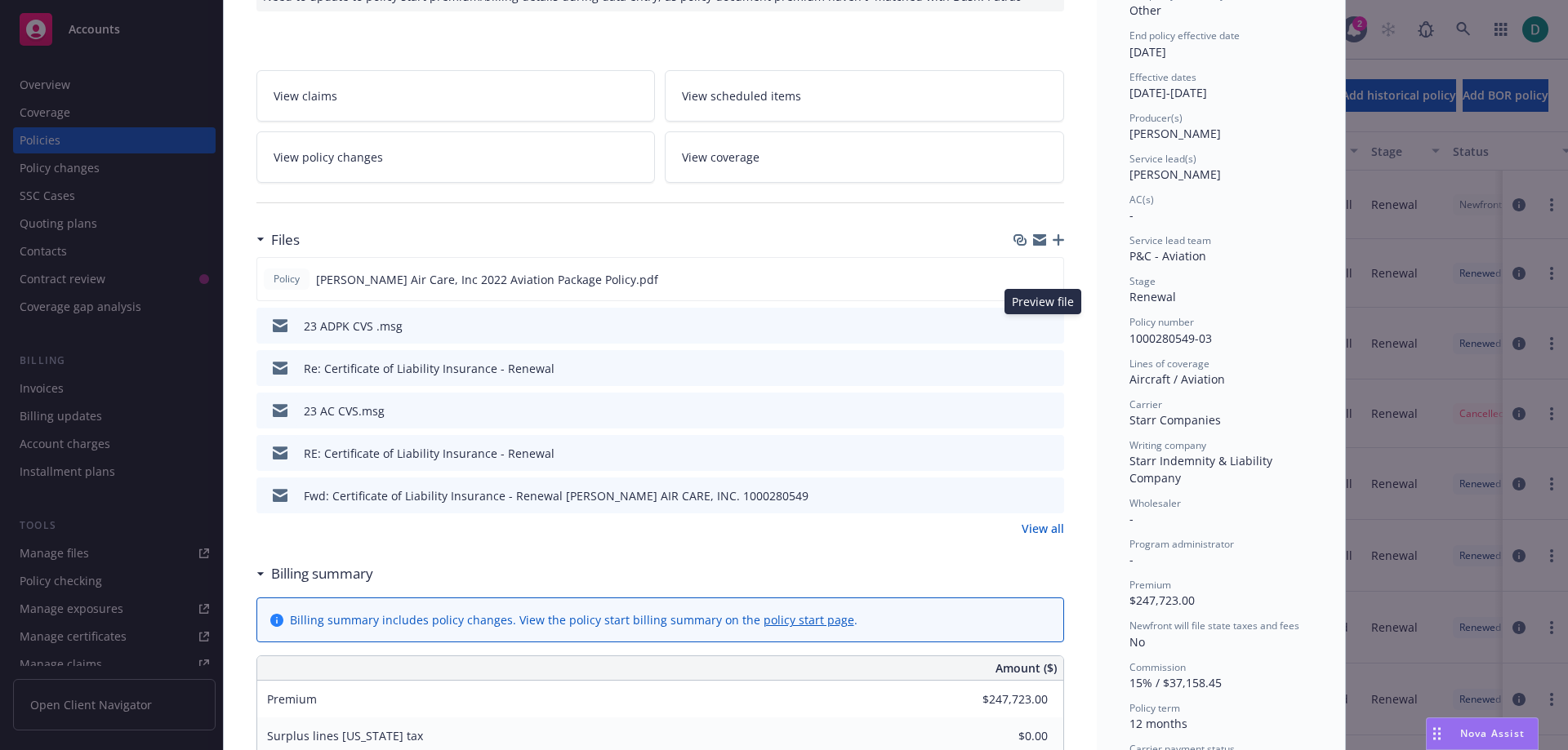
click at [1048, 325] on icon "preview file" at bounding box center [1049, 324] width 15 height 12
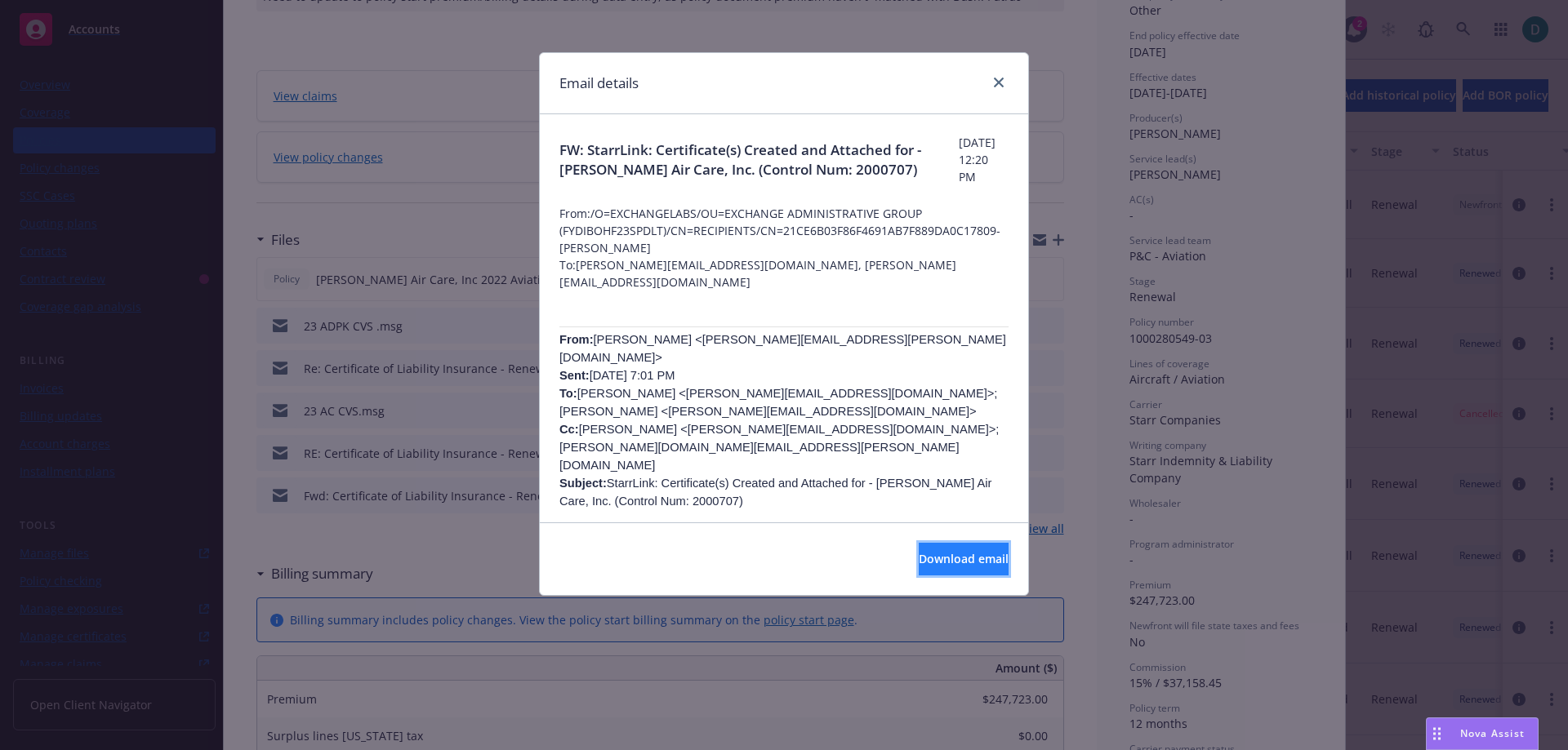
click at [920, 557] on span "Download email" at bounding box center [964, 558] width 90 height 15
click at [935, 561] on span "Download email" at bounding box center [964, 558] width 90 height 15
click at [999, 79] on icon "close" at bounding box center [998, 82] width 10 height 10
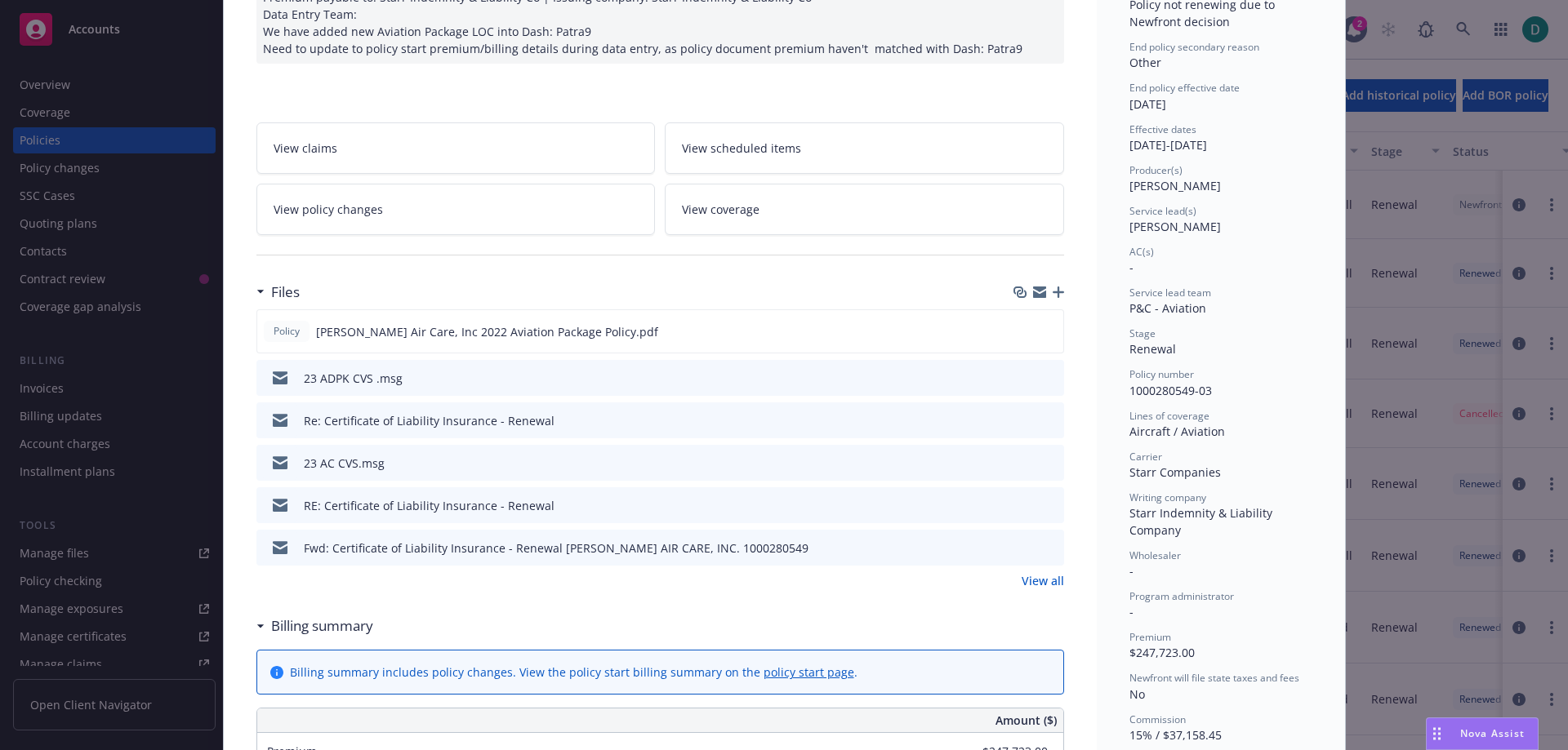
scroll to position [164, 0]
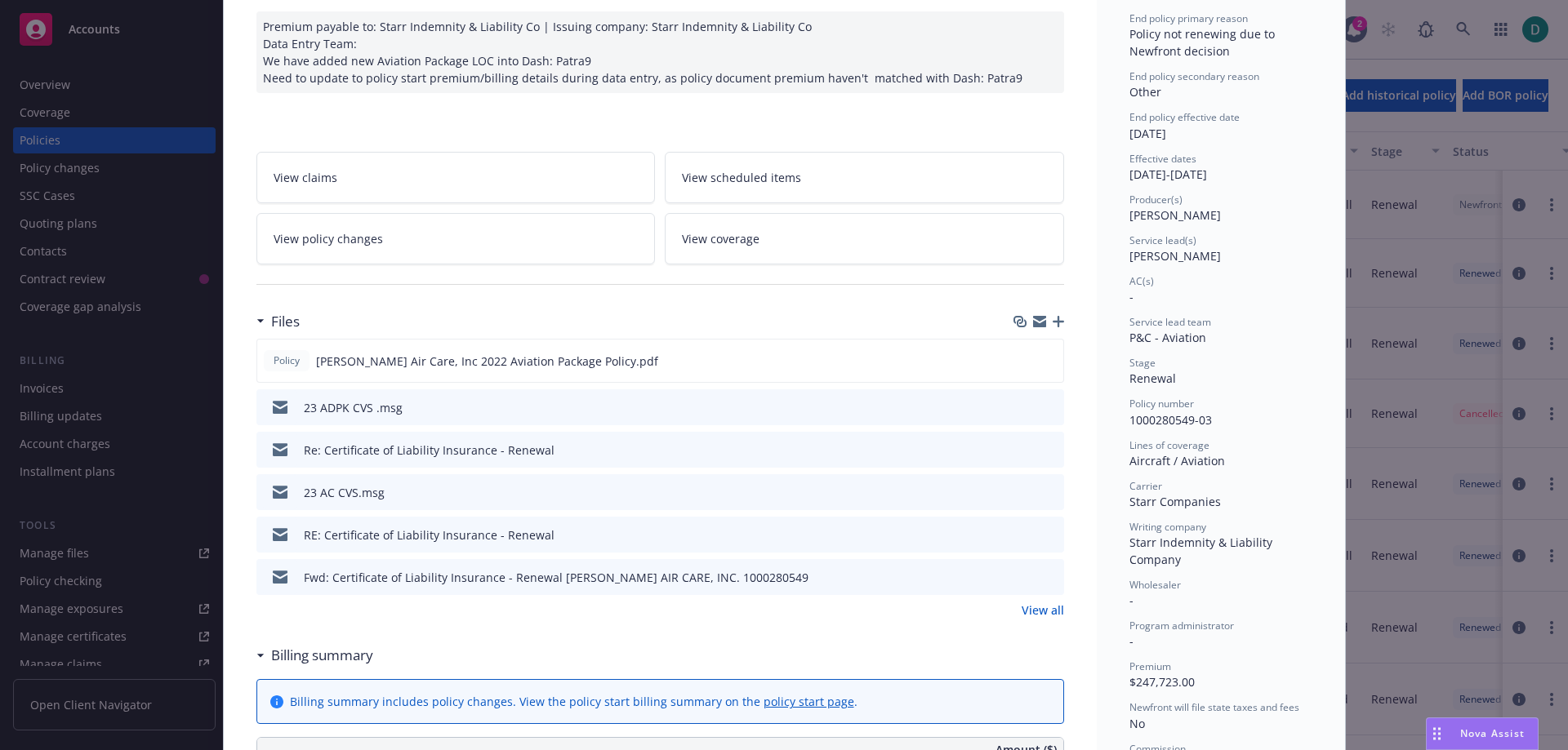
click at [271, 318] on h3 "Files" at bounding box center [285, 322] width 28 height 21
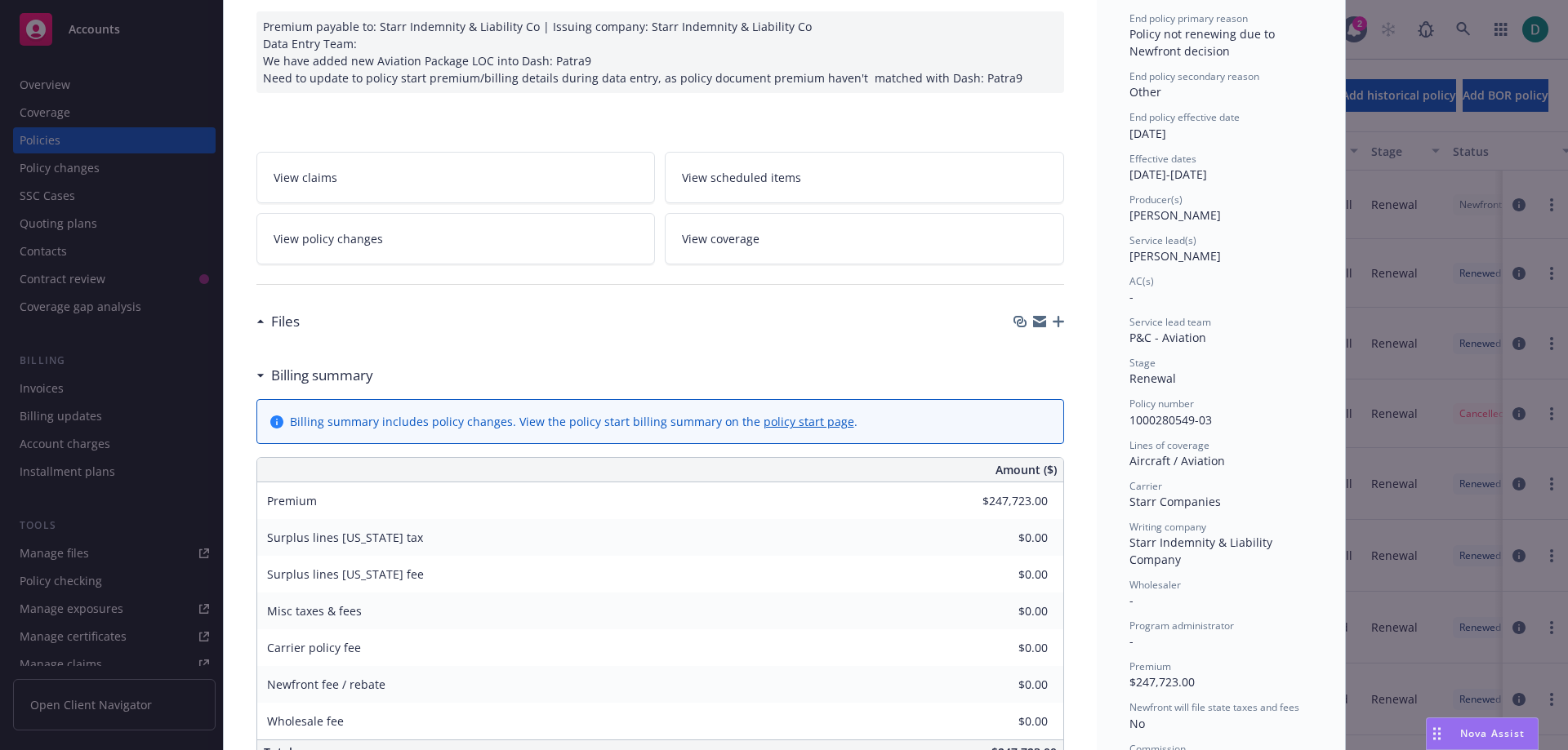
click at [271, 318] on h3 "Files" at bounding box center [285, 322] width 28 height 21
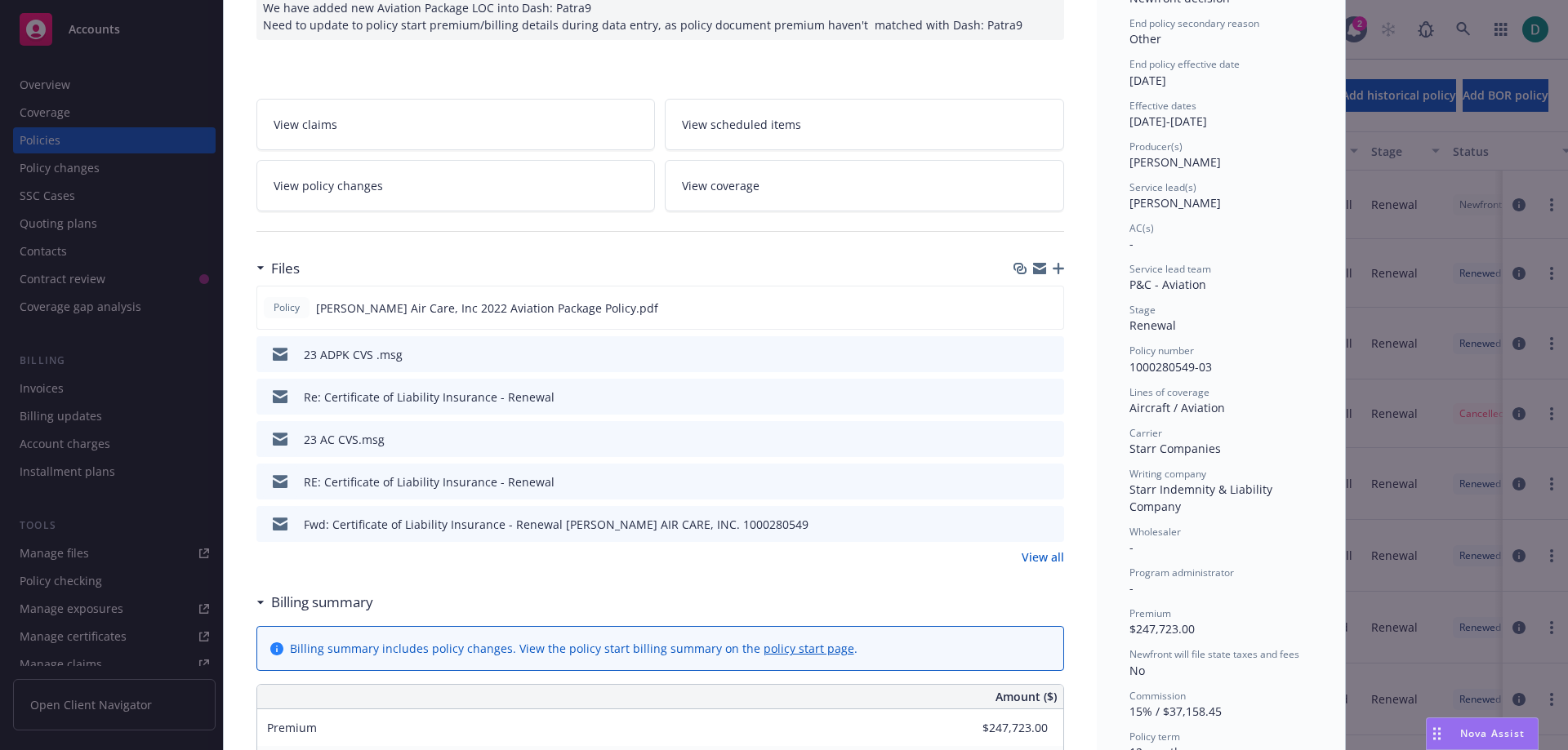
scroll to position [245, 0]
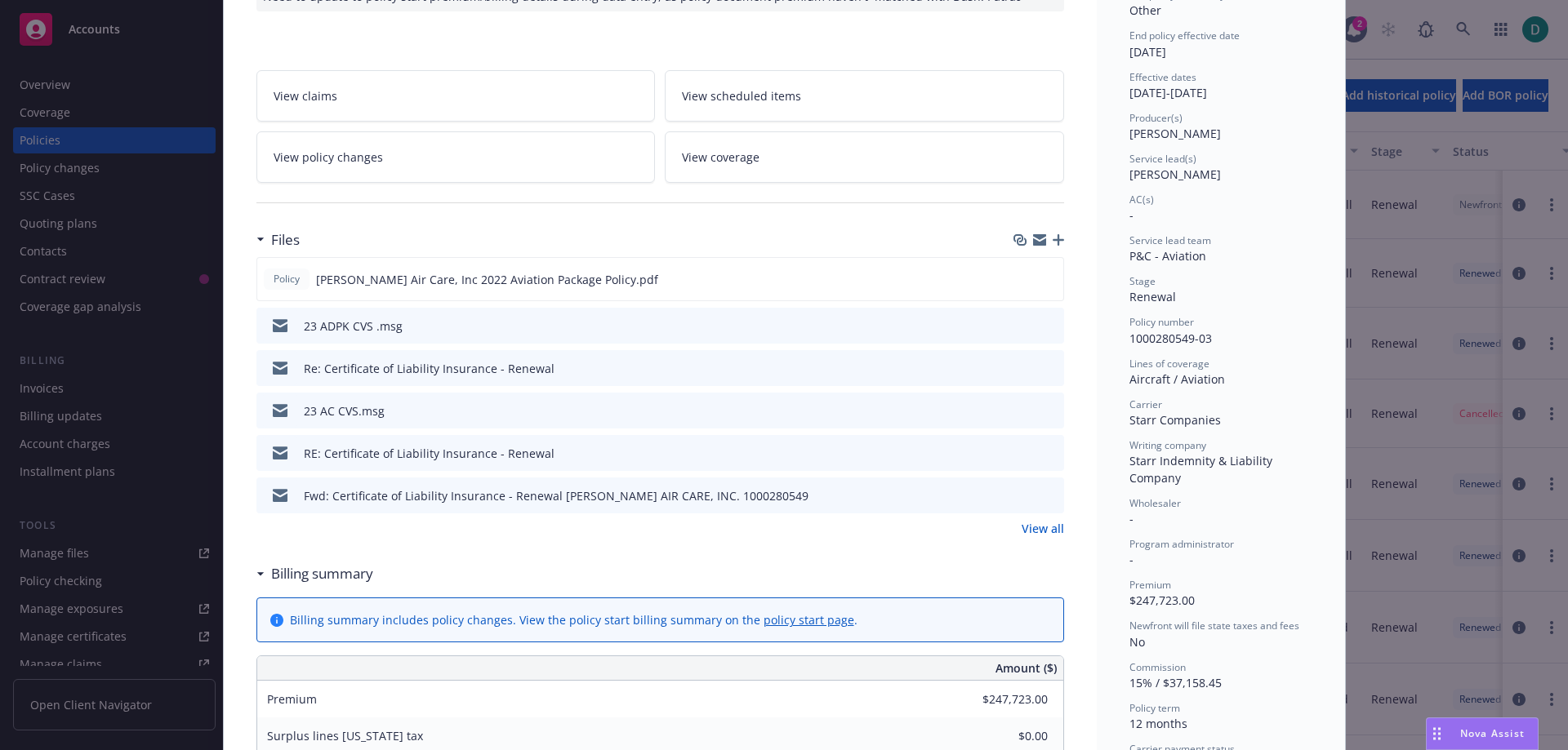
click at [1032, 525] on link "View all" at bounding box center [1044, 528] width 43 height 17
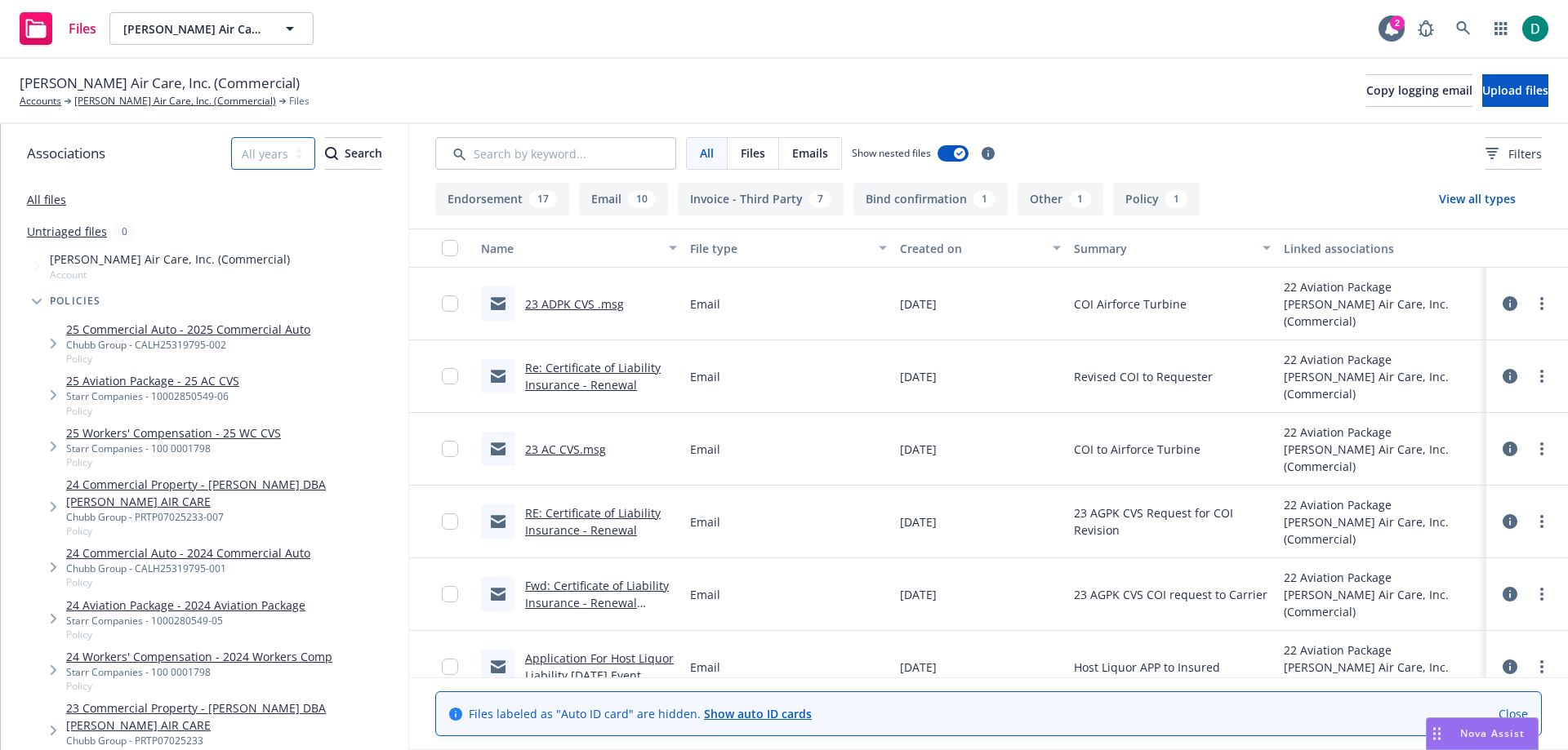
click at [231, 151] on select "All years 2027 2026 2025 2024 2023 2022 2021 2020 2019 2018 2017 2016 2015" at bounding box center [273, 153] width 84 height 33
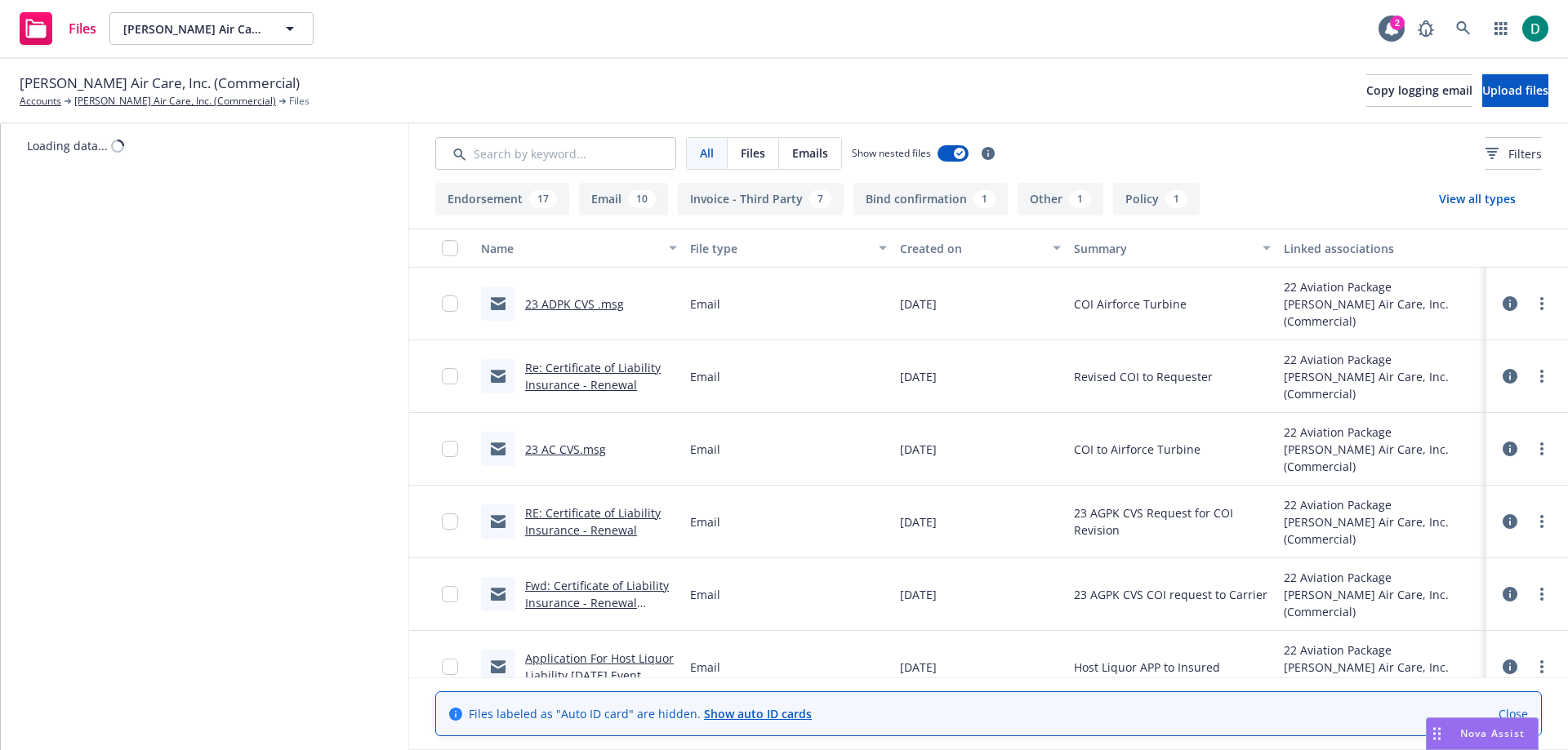
select select "2023"
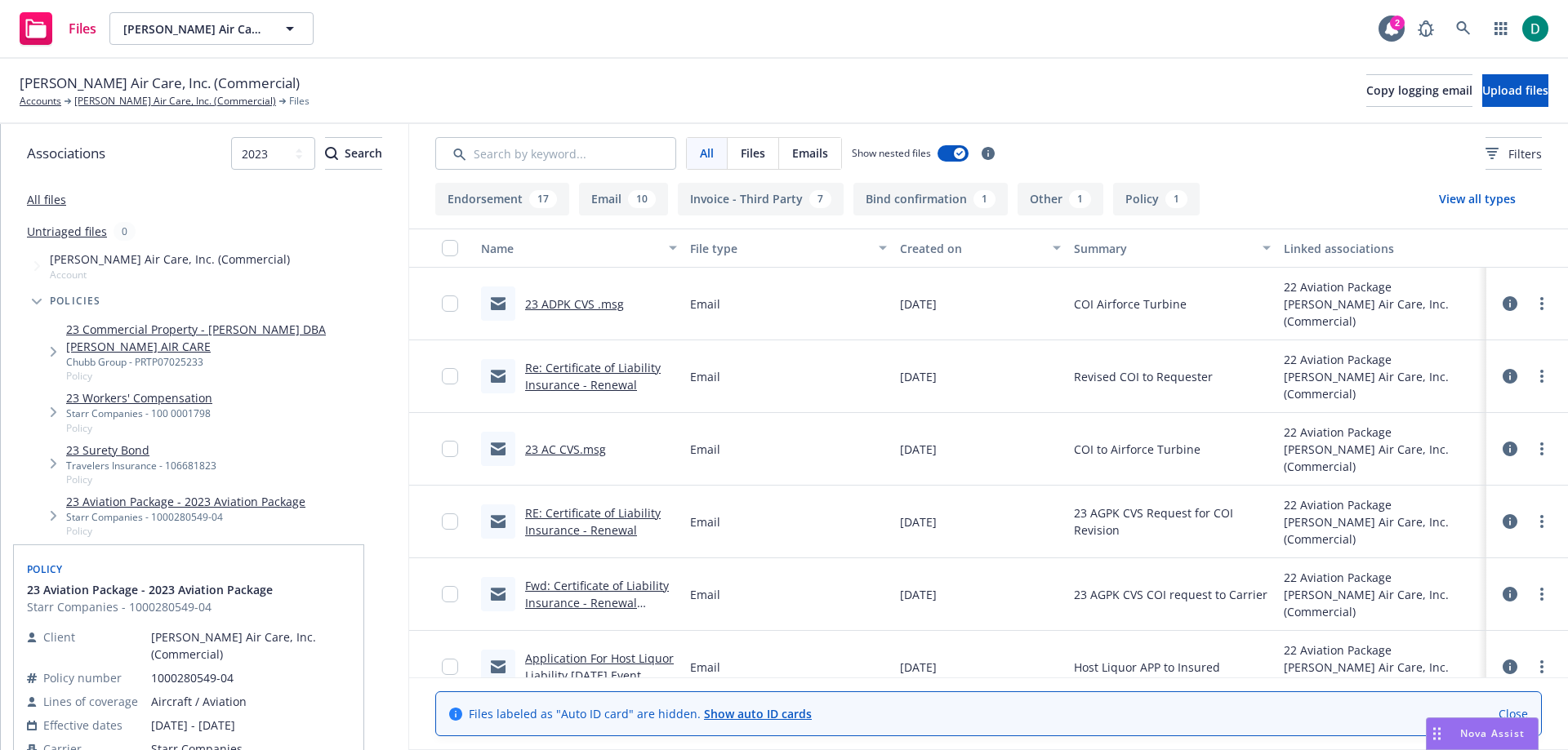
click at [232, 507] on link "23 Aviation Package - 2023 Aviation Package" at bounding box center [185, 501] width 239 height 17
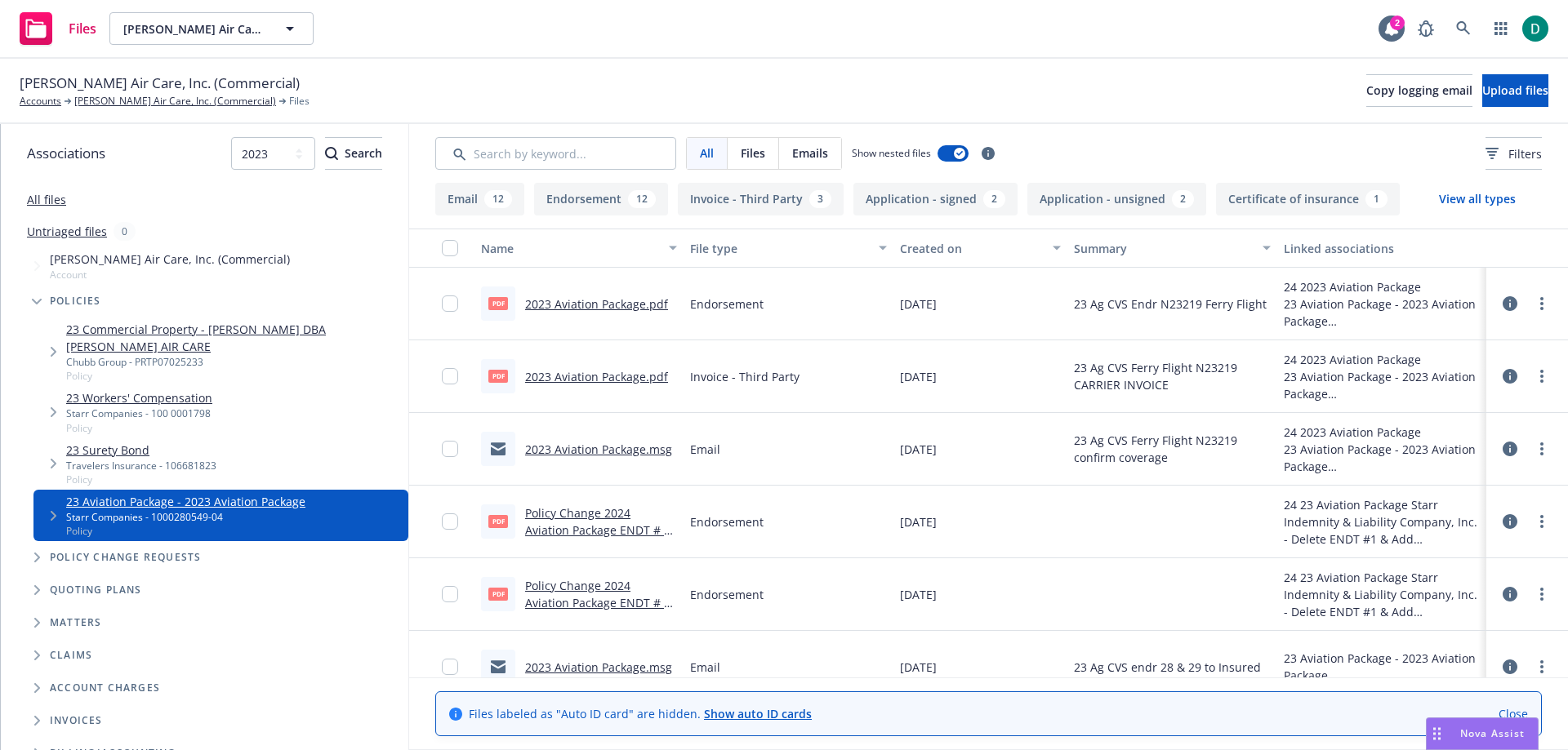
click at [49, 511] on span "Tree Example" at bounding box center [52, 515] width 26 height 26
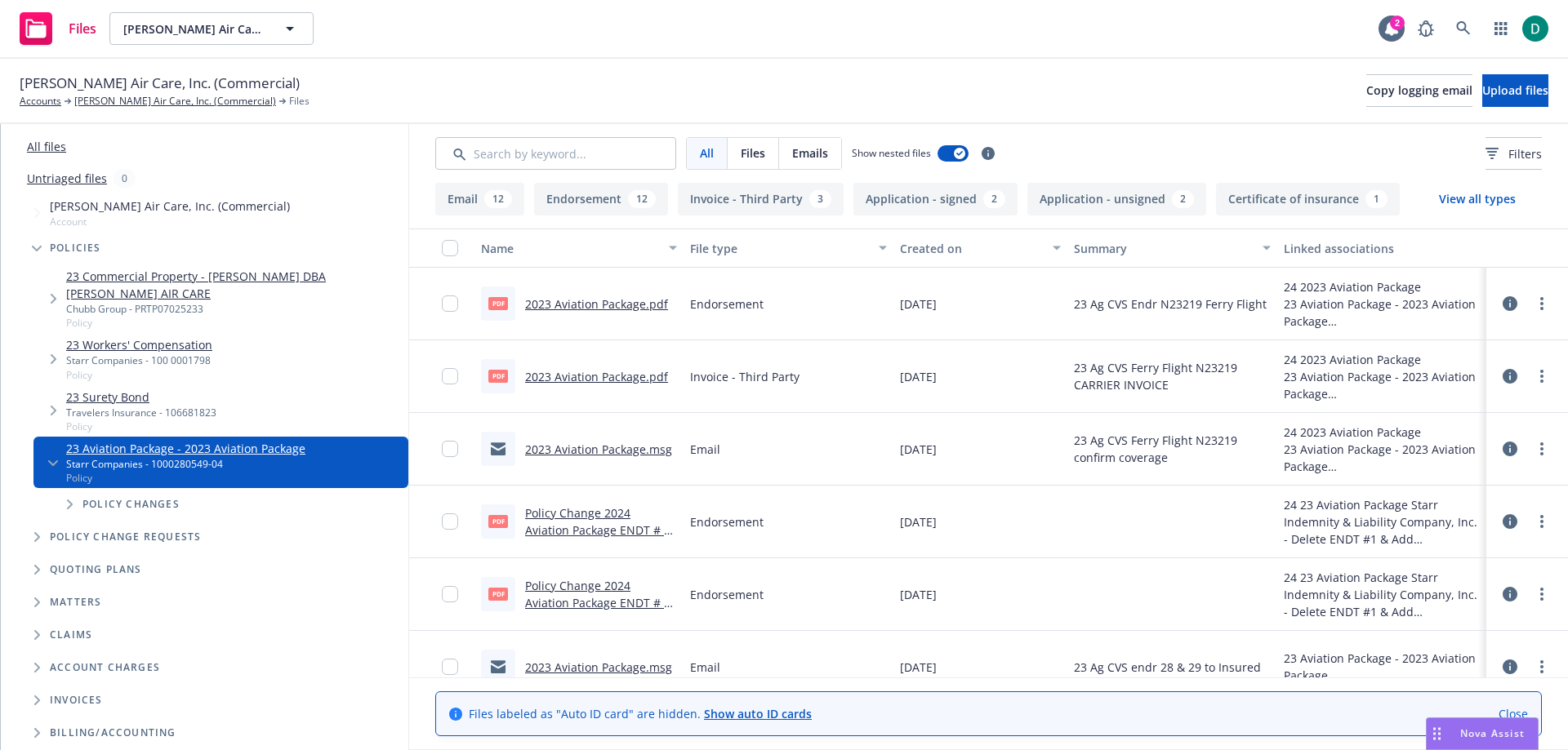
scroll to position [82, 0]
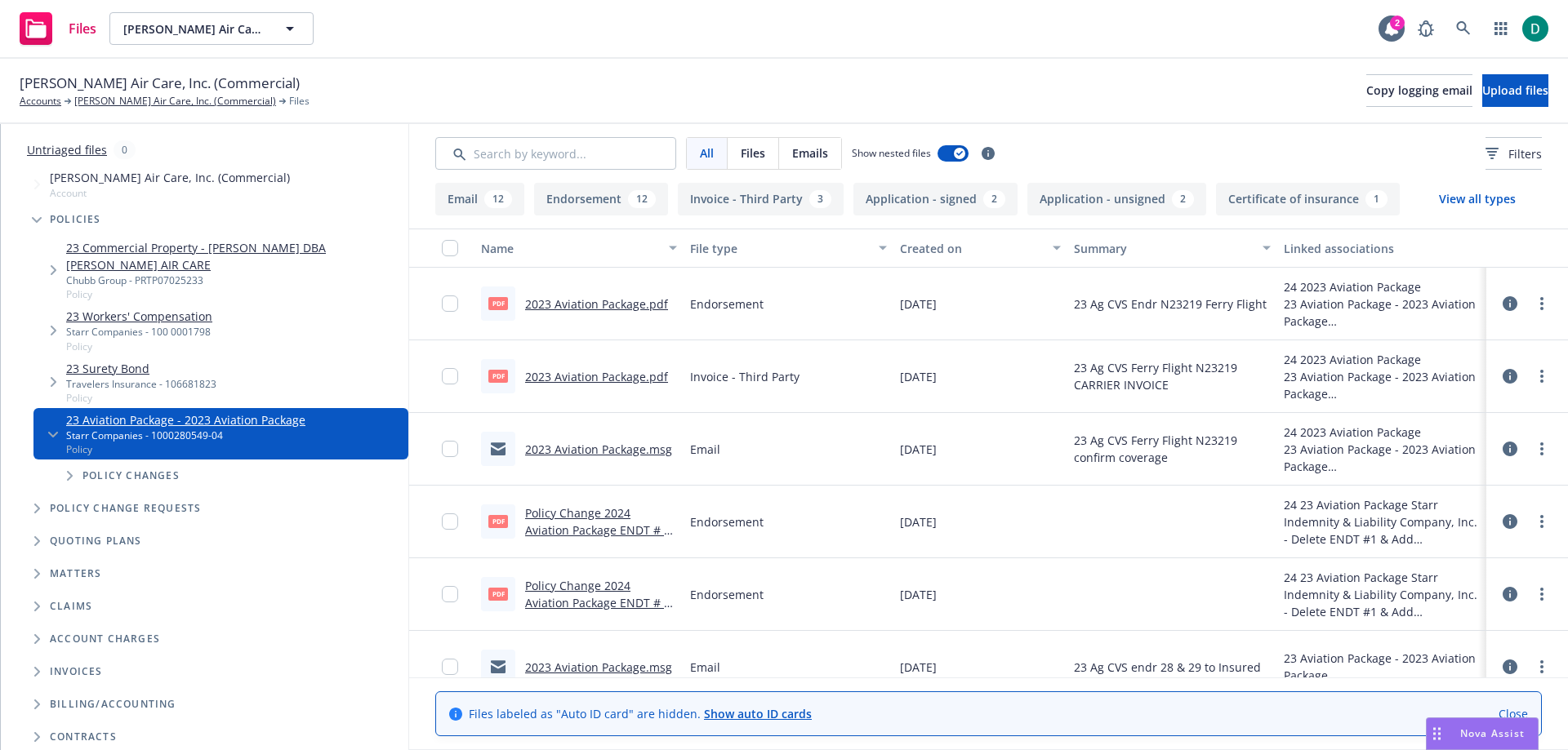
click at [70, 478] on icon "Tree Example" at bounding box center [69, 475] width 5 height 10
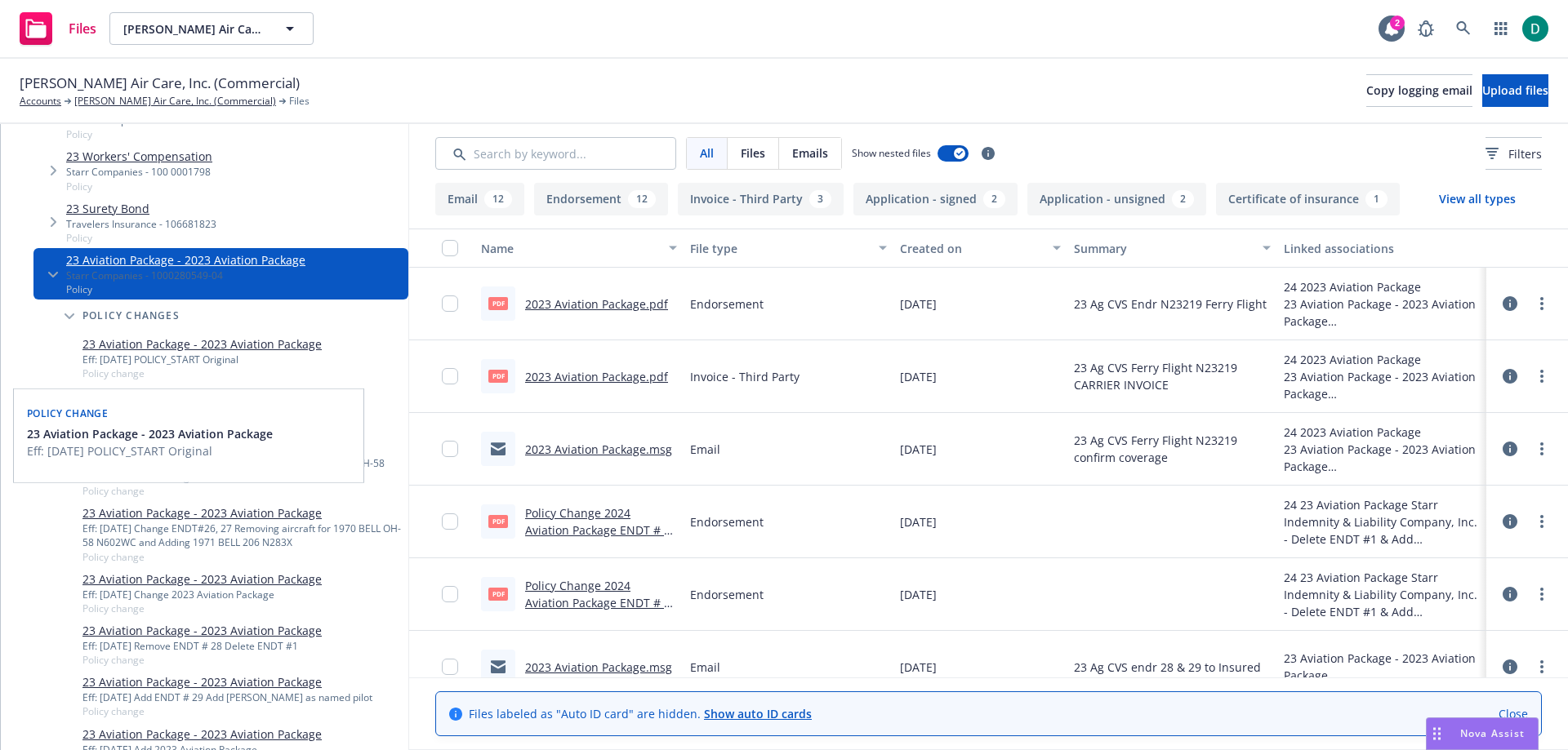
scroll to position [245, 0]
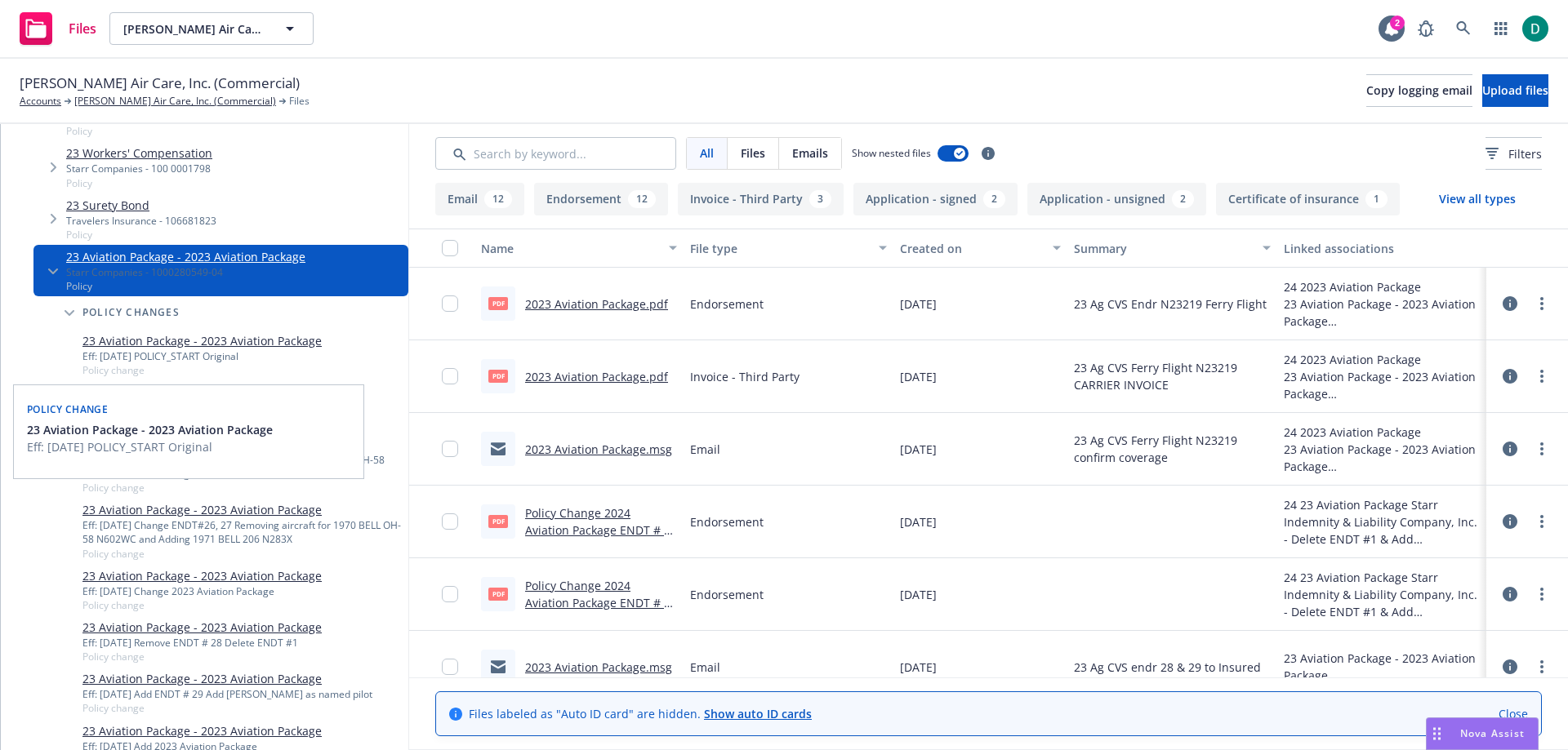
click at [188, 340] on link "23 Aviation Package - 2023 Aviation Package" at bounding box center [202, 340] width 239 height 17
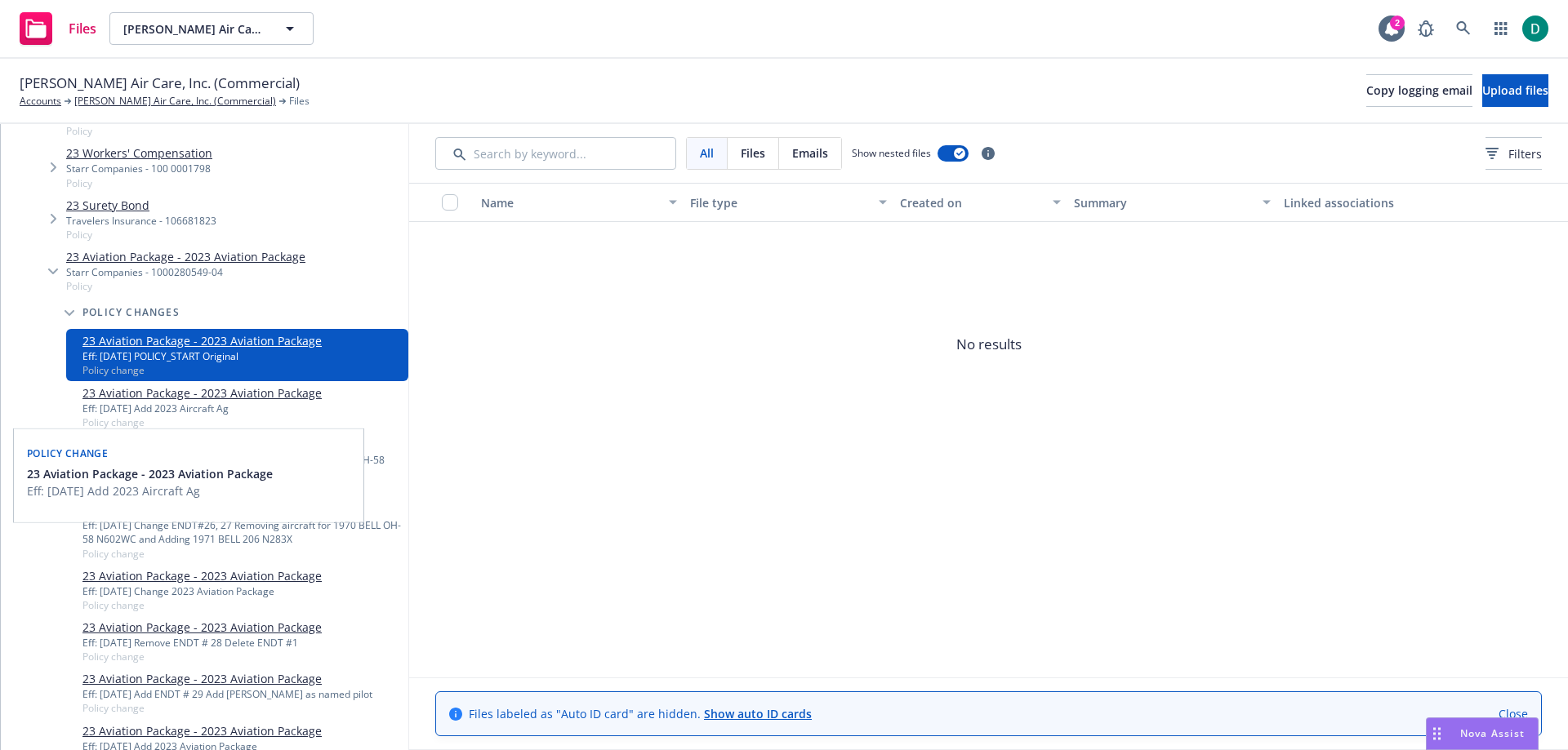
click at [140, 394] on link "23 Aviation Package - 2023 Aviation Package" at bounding box center [202, 393] width 239 height 17
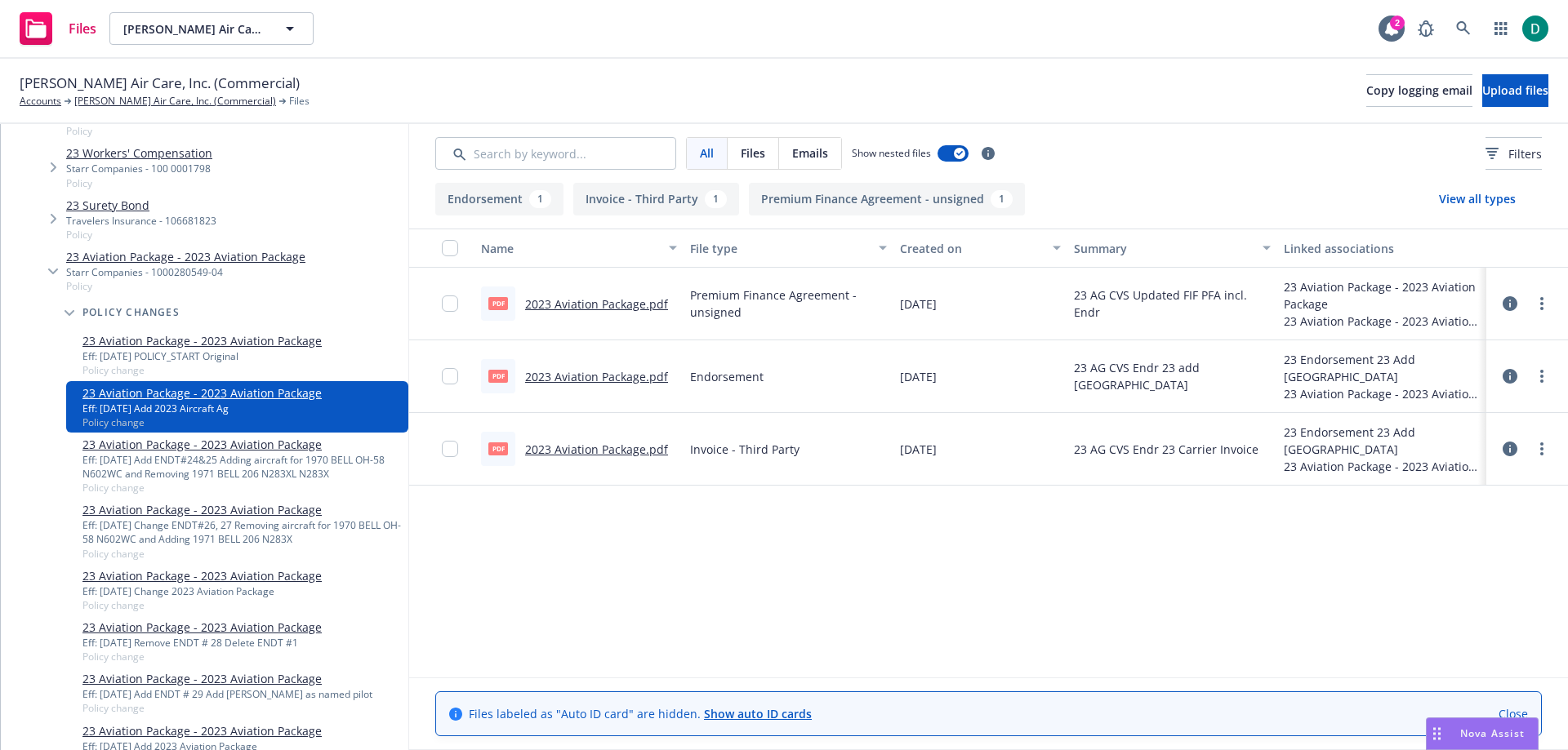
click at [605, 450] on link "2023 Aviation Package.pdf" at bounding box center [596, 449] width 143 height 15
click at [618, 379] on link "2023 Aviation Package.pdf" at bounding box center [596, 376] width 143 height 15
click at [220, 465] on div "Eff: 06/30/2023 Add ENDT#24&25 Adding aircraft for 1970 BELL OH-58 N602WC and R…" at bounding box center [242, 467] width 319 height 28
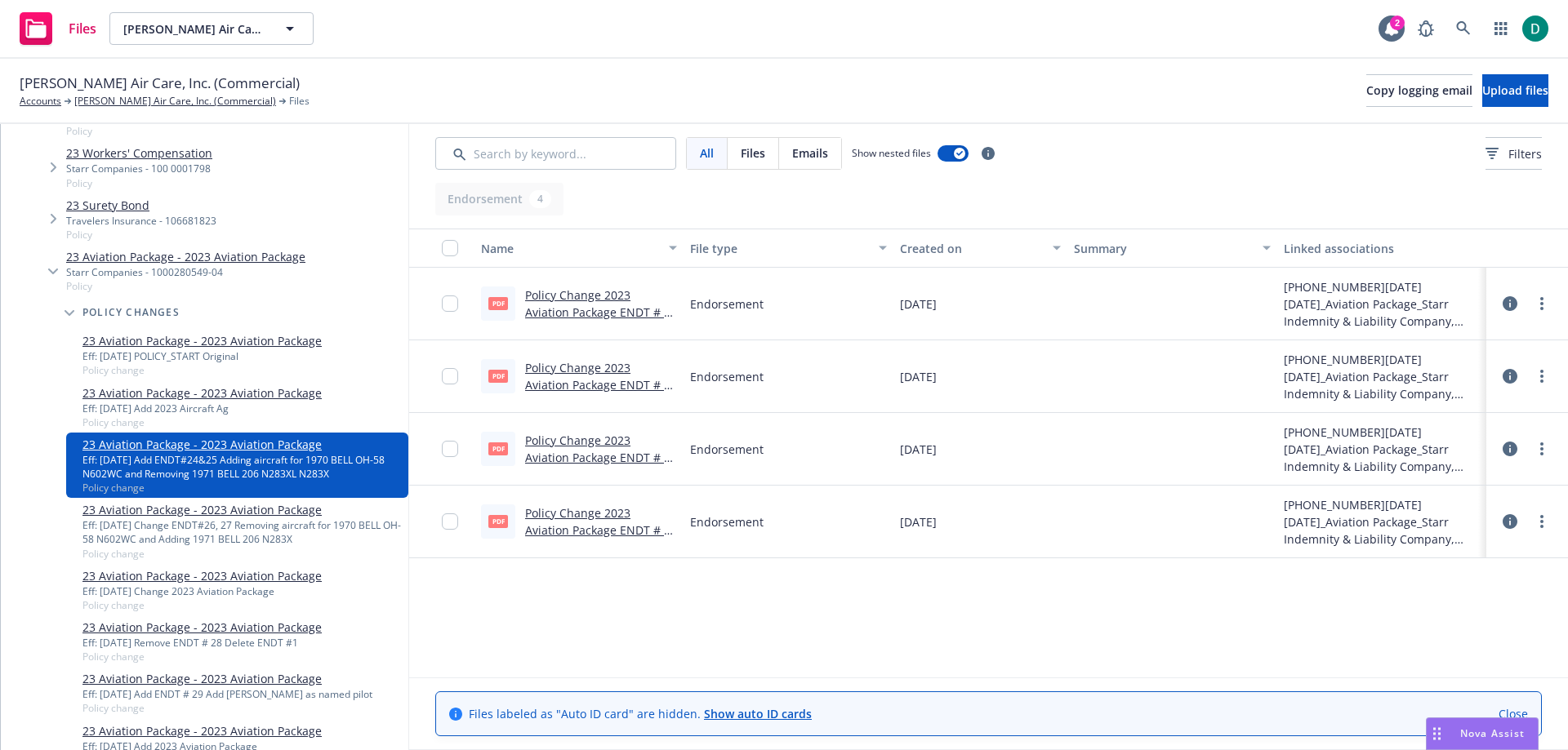
click at [604, 297] on link "Policy Change 2023 Aviation Package ENDT # 25 - Removing 1971 BELL 206 N283XL N…" at bounding box center [601, 320] width 152 height 67
click at [150, 104] on link "Thiel Air Care, Inc. (Commercial)" at bounding box center [175, 101] width 202 height 15
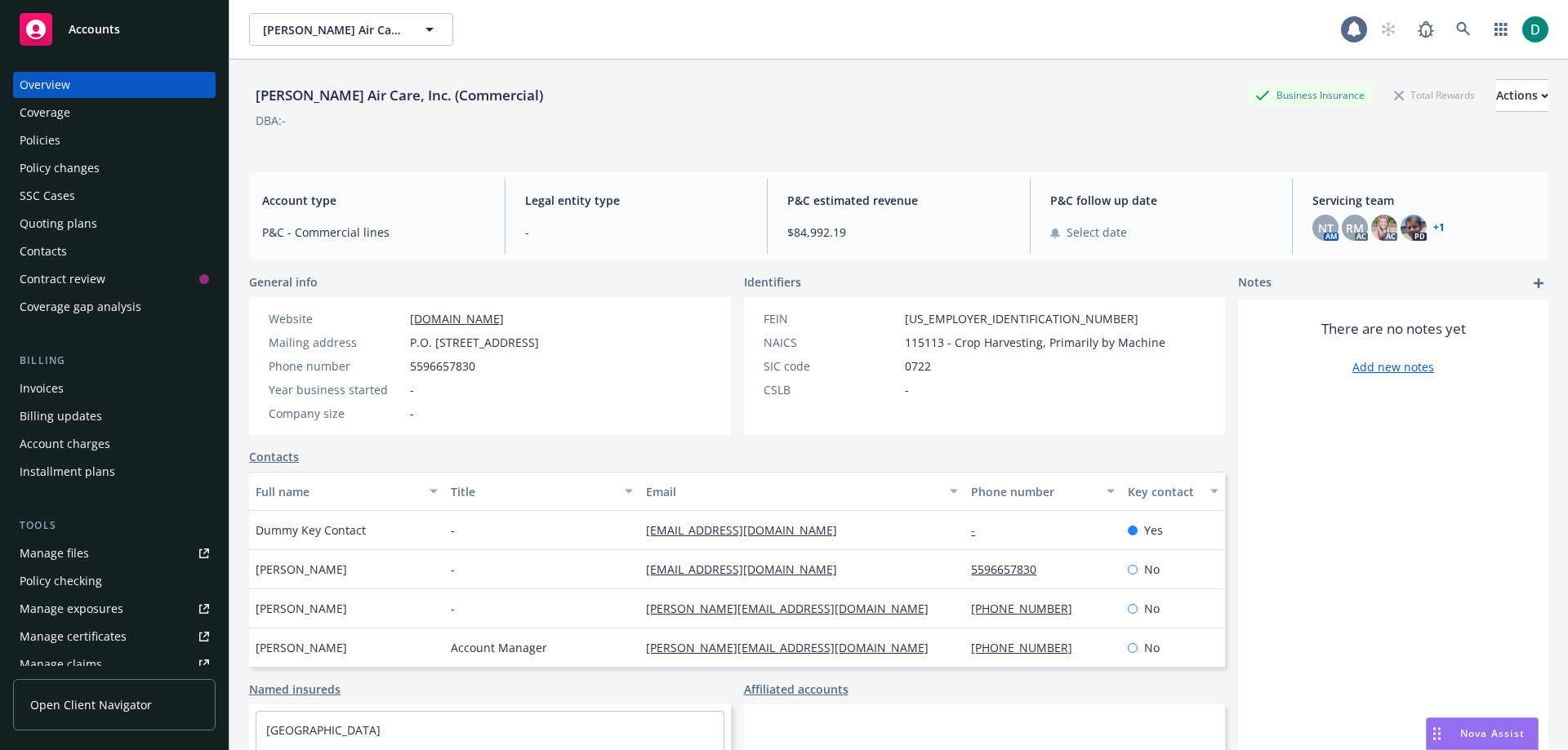
click at [69, 148] on div "Policies" at bounding box center [114, 140] width 189 height 26
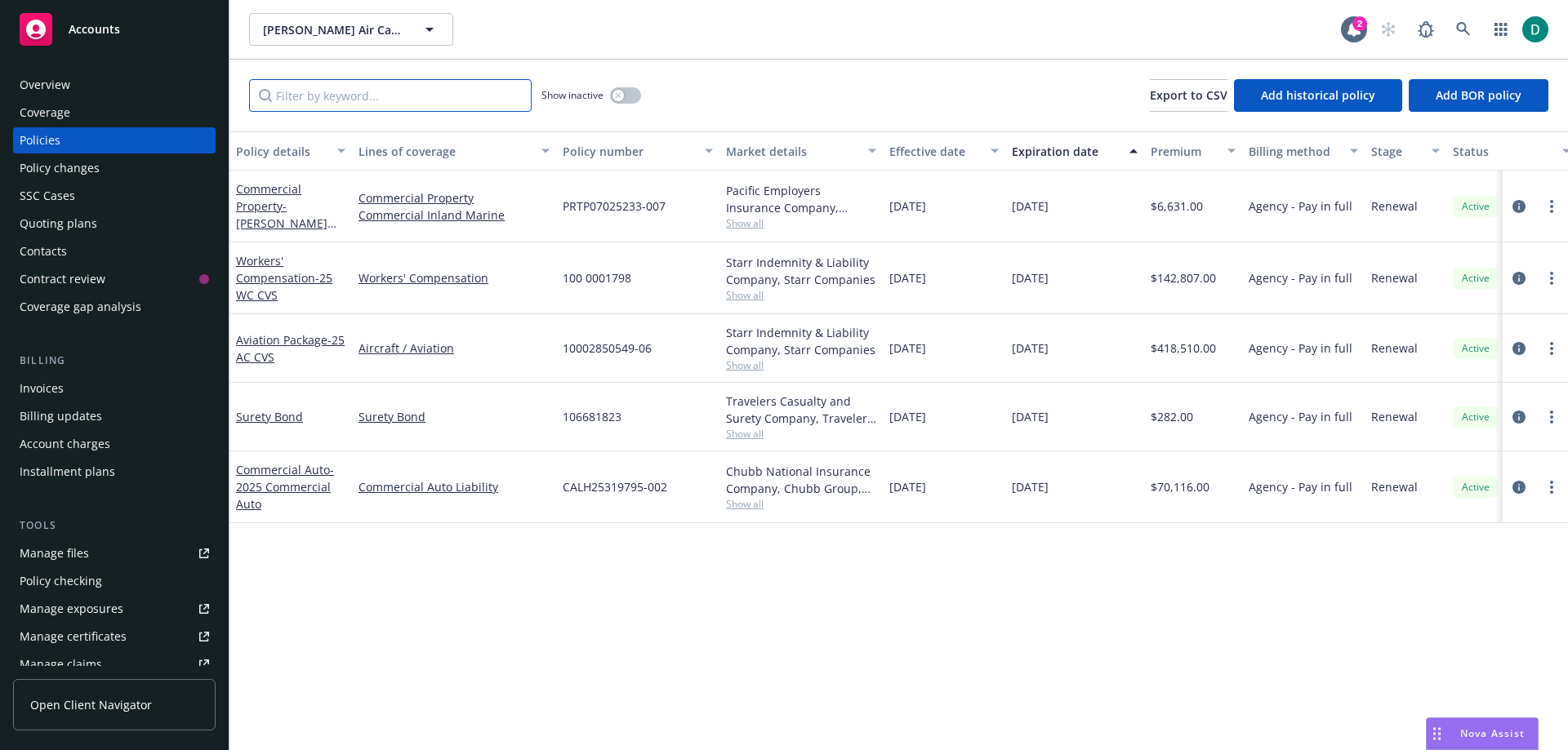
click at [442, 96] on input "Filter by keyword..." at bounding box center [390, 95] width 283 height 33
paste input "1000280549-03"
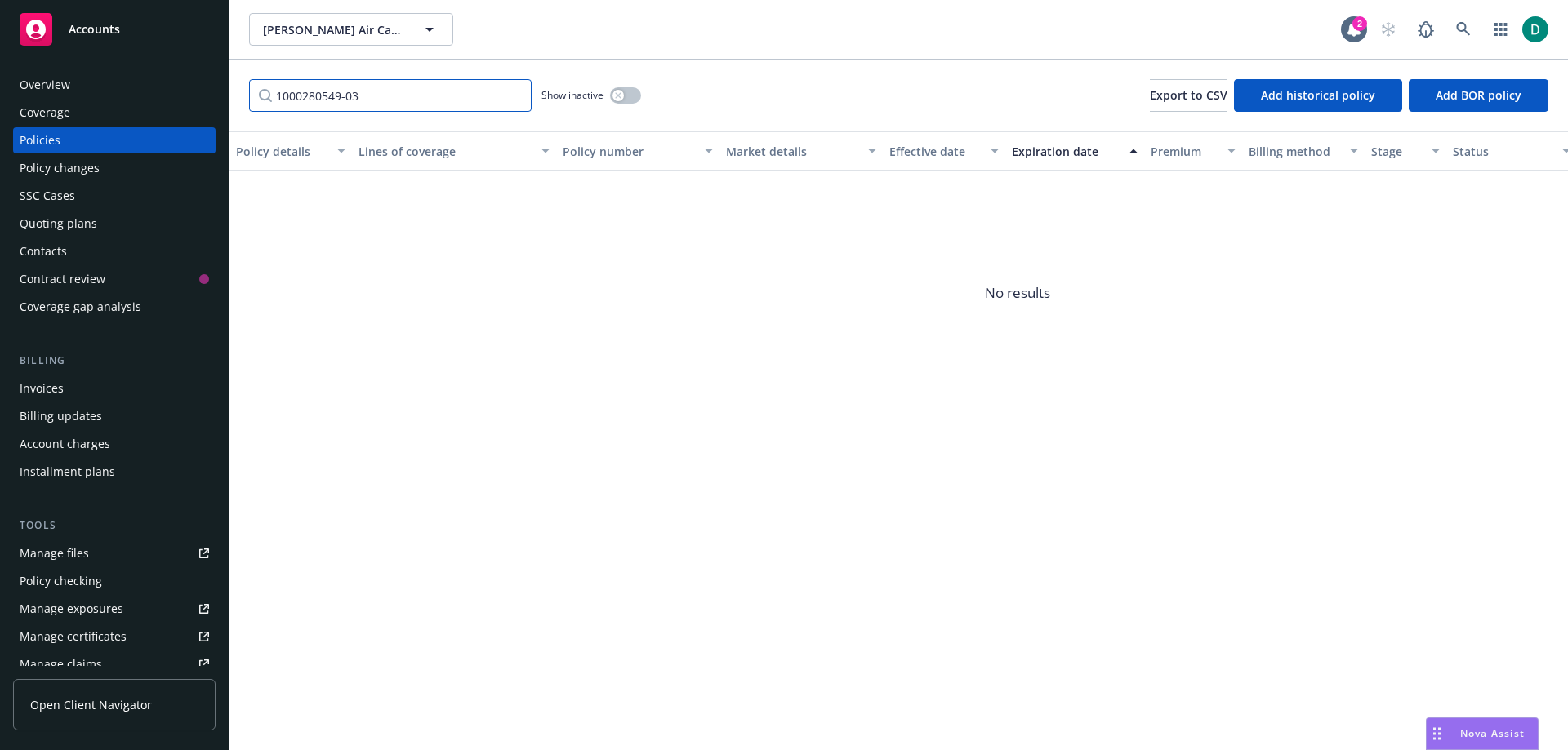
type input "1000280549-03"
click at [625, 97] on button "button" at bounding box center [625, 95] width 31 height 16
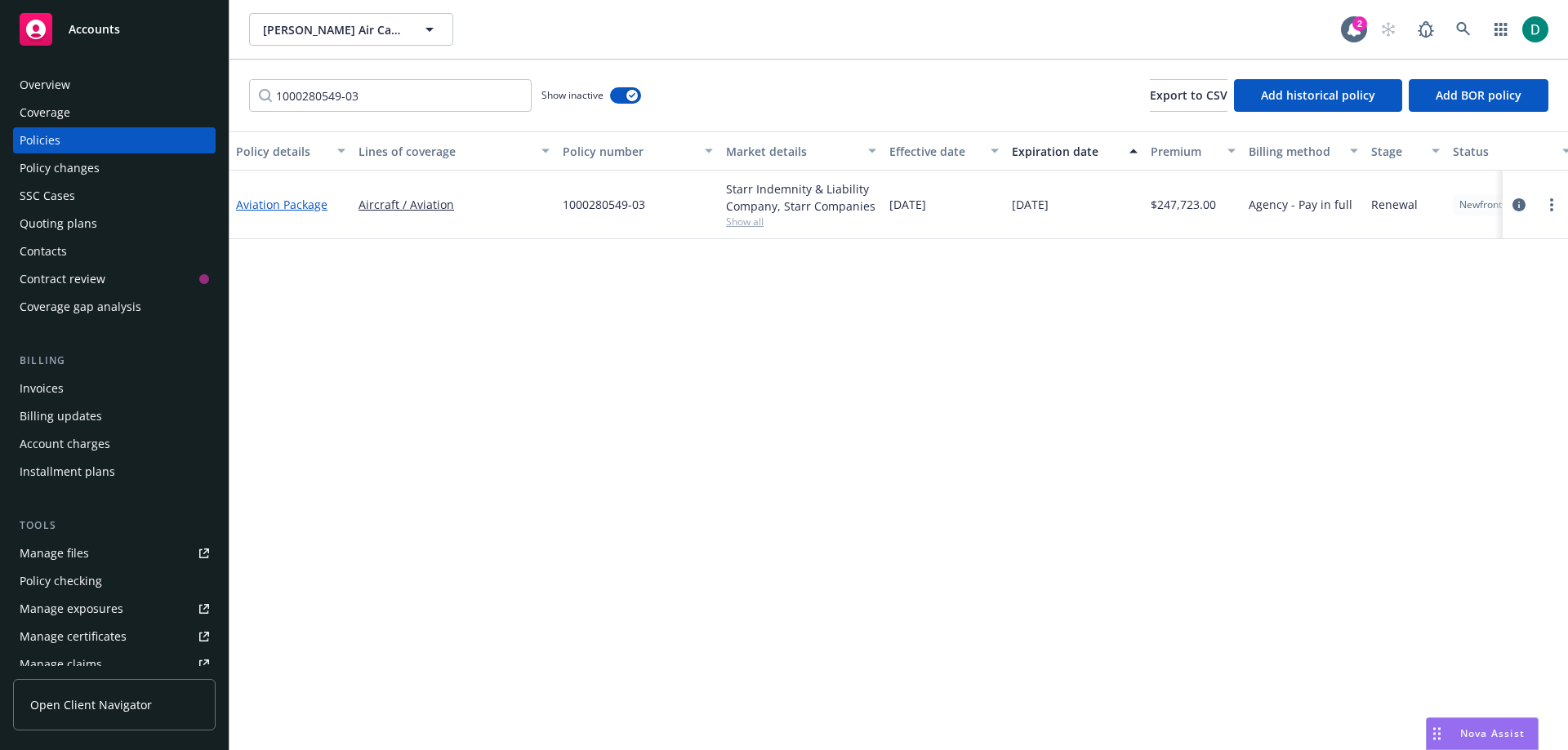
click at [302, 206] on link "Aviation Package" at bounding box center [282, 203] width 92 height 15
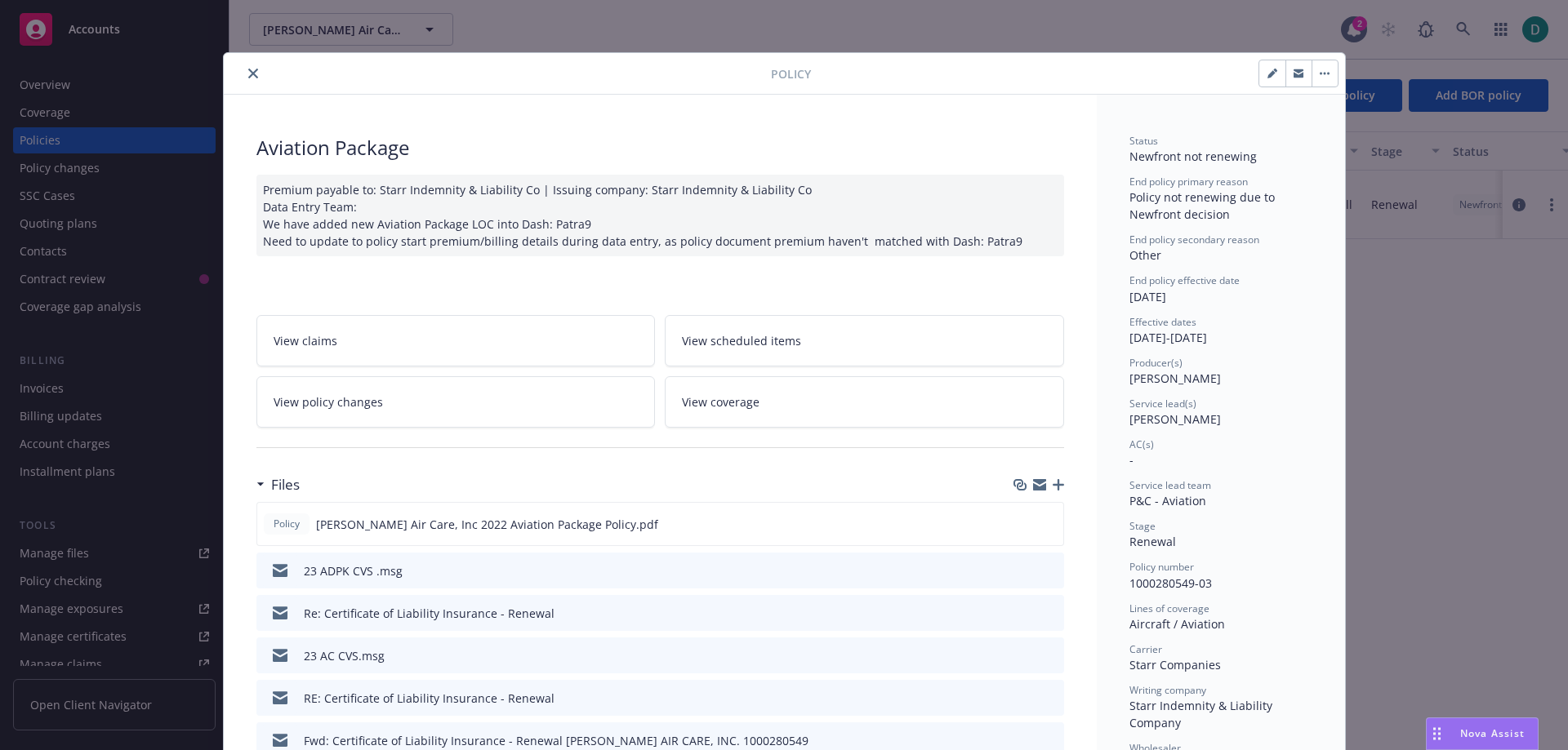
click at [466, 402] on link "View policy changes" at bounding box center [456, 403] width 399 height 52
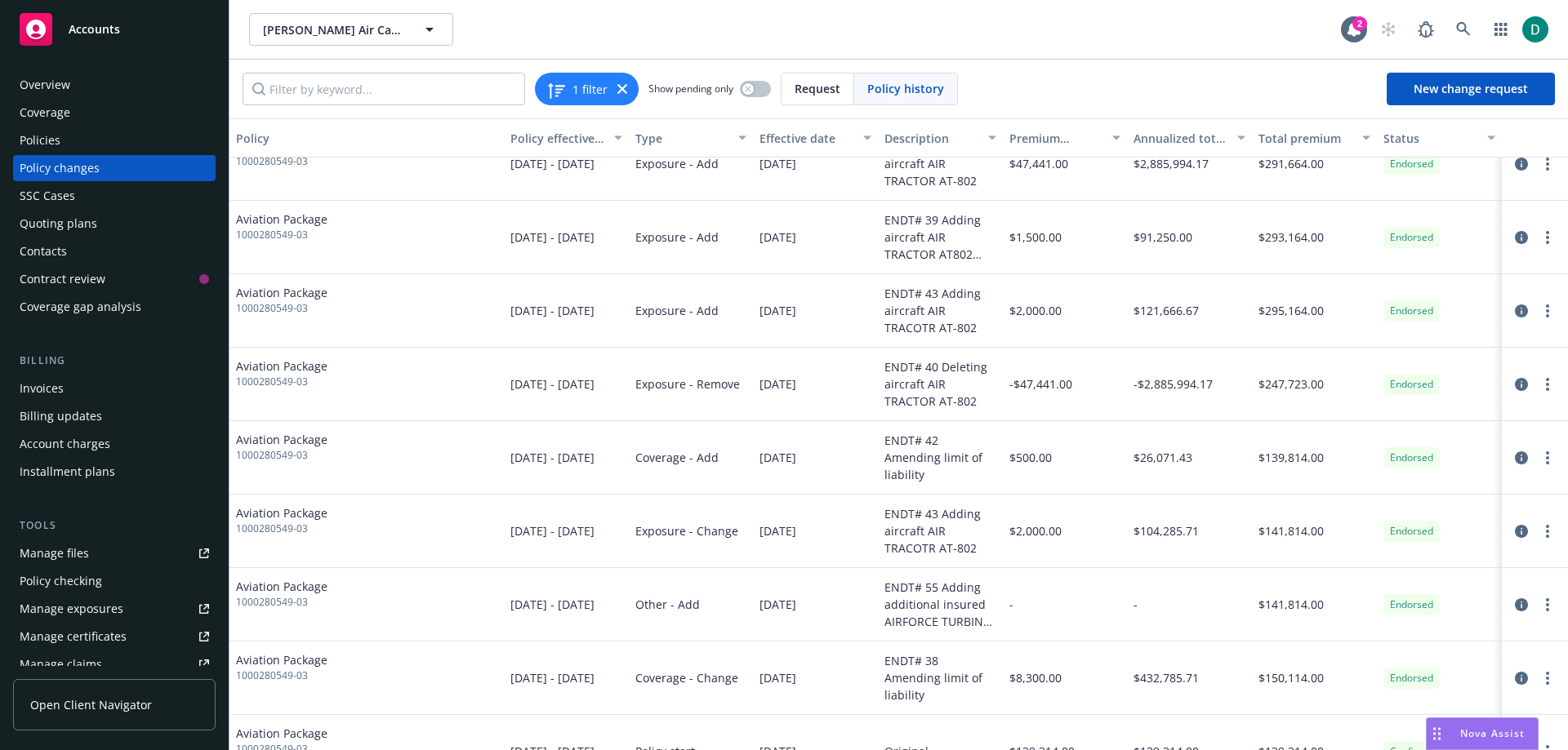
scroll to position [730, 0]
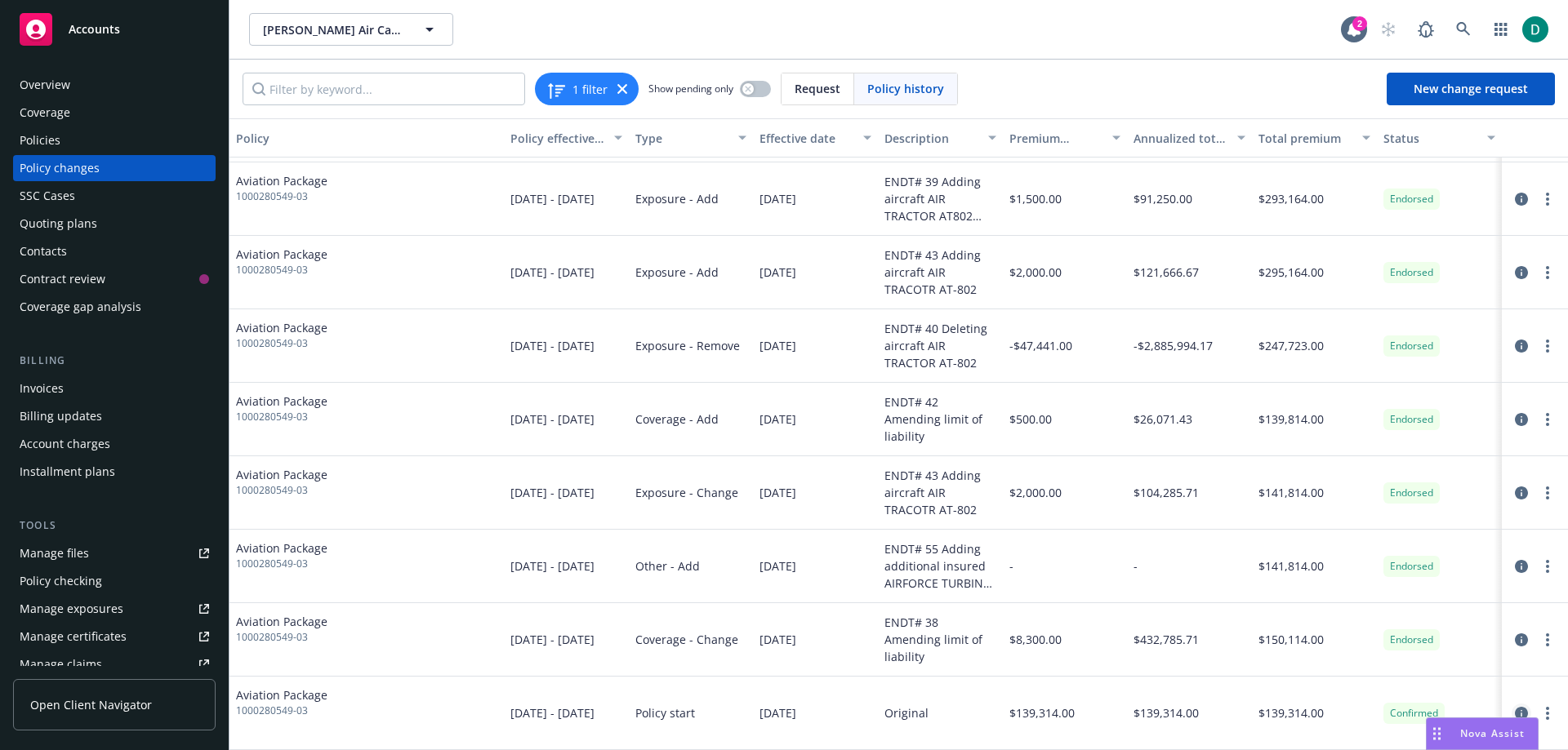
click at [1516, 710] on icon "circleInformation" at bounding box center [1522, 714] width 13 height 13
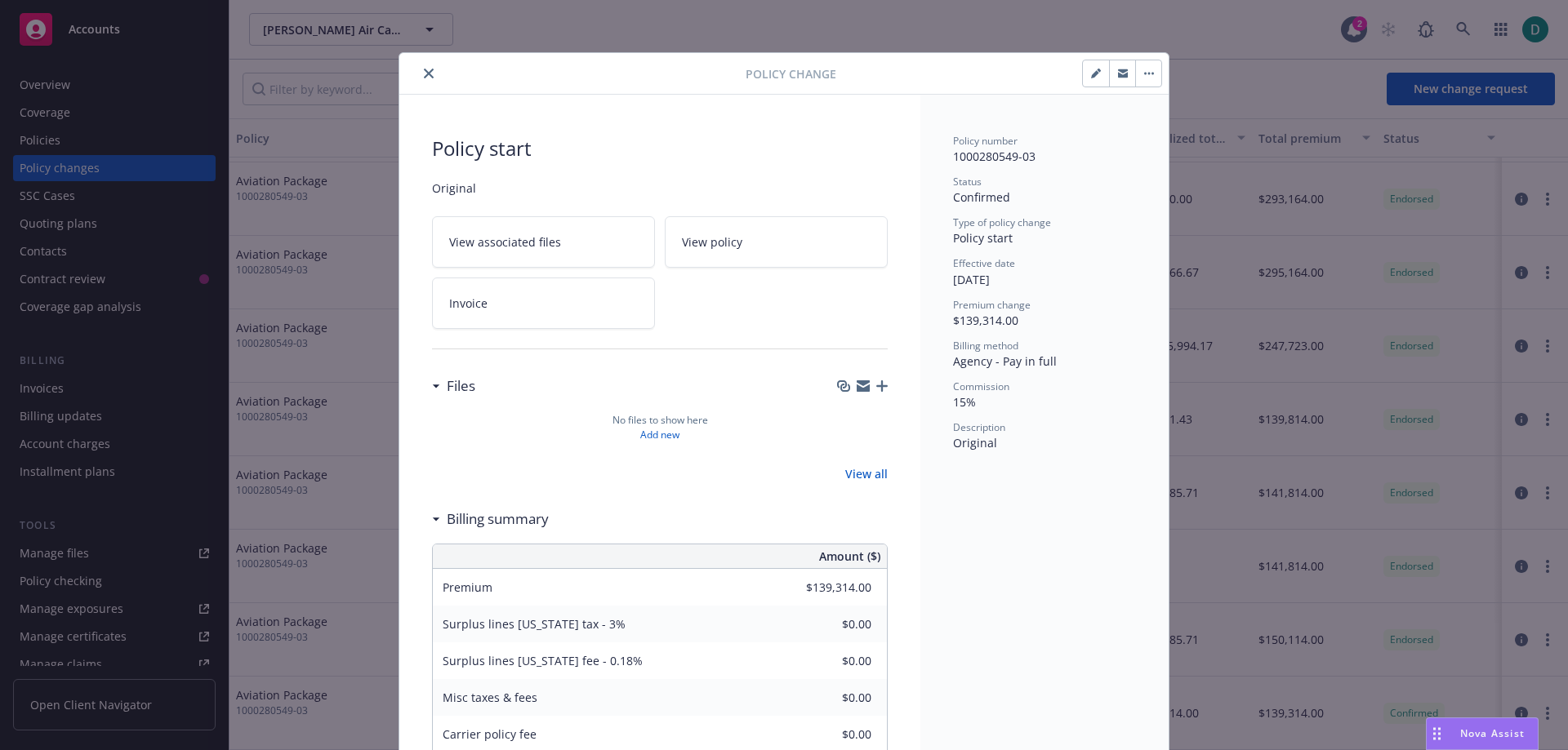
scroll to position [49, 0]
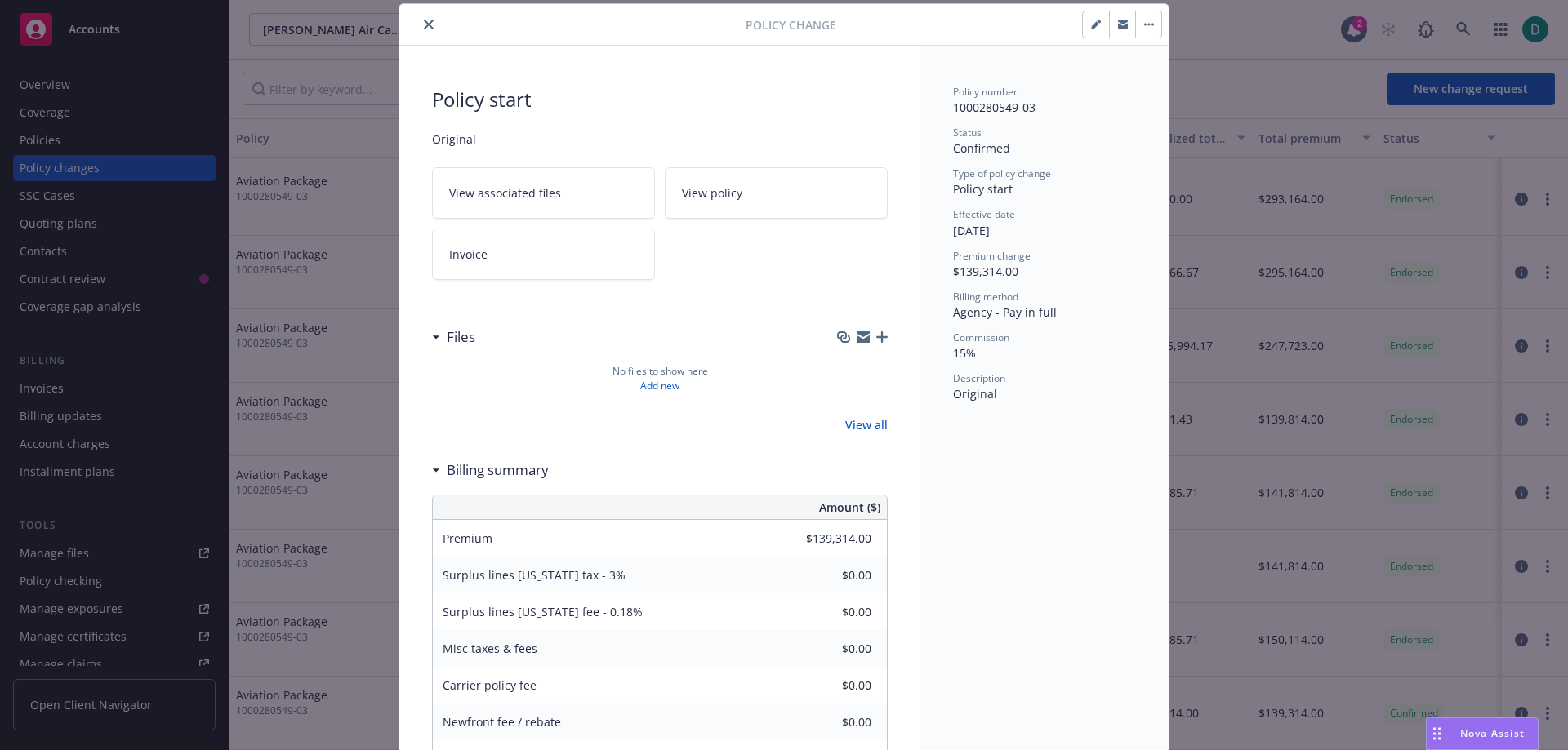
click at [776, 192] on link "View policy" at bounding box center [776, 193] width 223 height 52
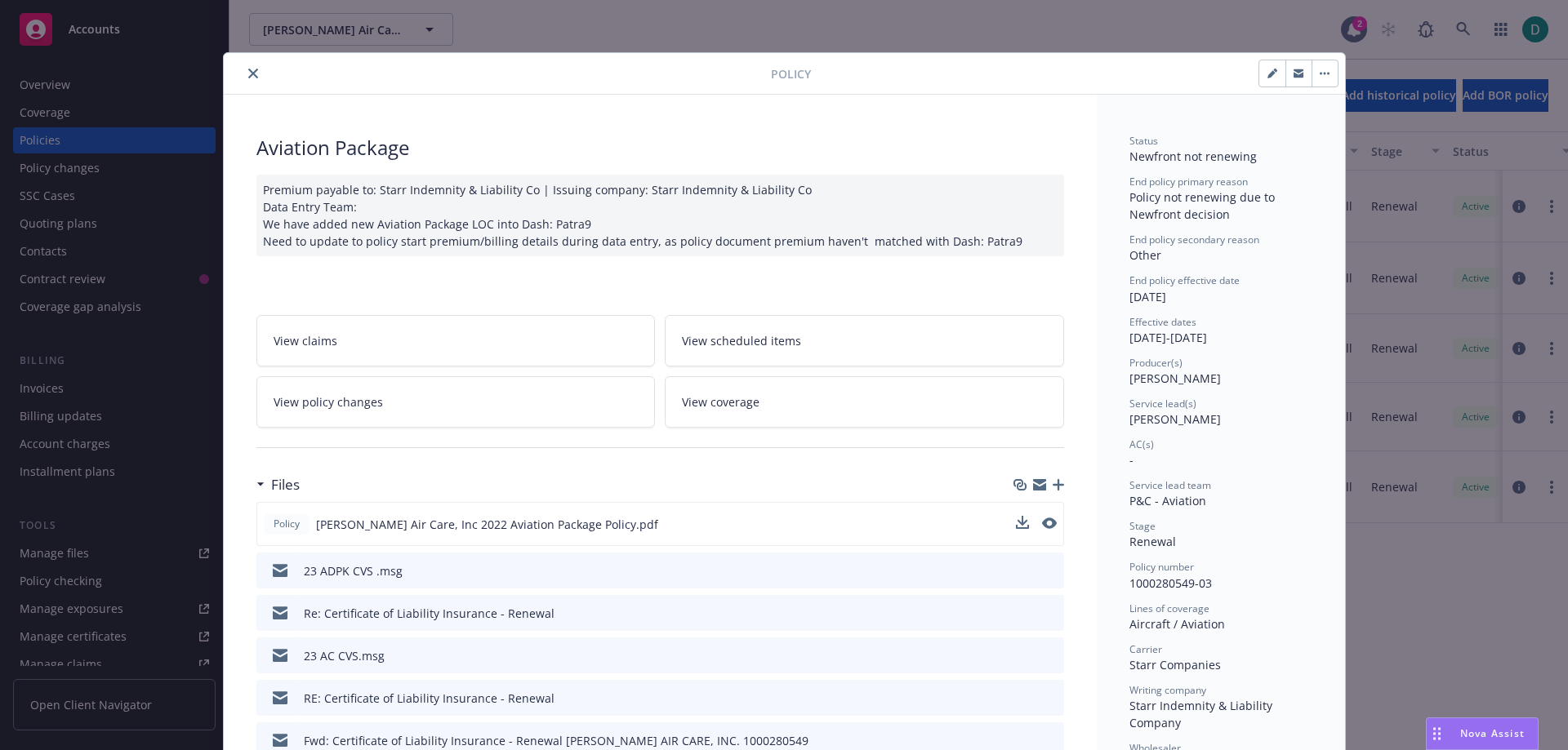
click at [1006, 524] on div "Policy [PERSON_NAME] Air Care, Inc 2022 Aviation Package Policy.pdf" at bounding box center [660, 524] width 808 height 44
click at [1014, 524] on icon "download file" at bounding box center [1020, 523] width 13 height 13
click at [357, 418] on link "View policy changes" at bounding box center [456, 403] width 399 height 52
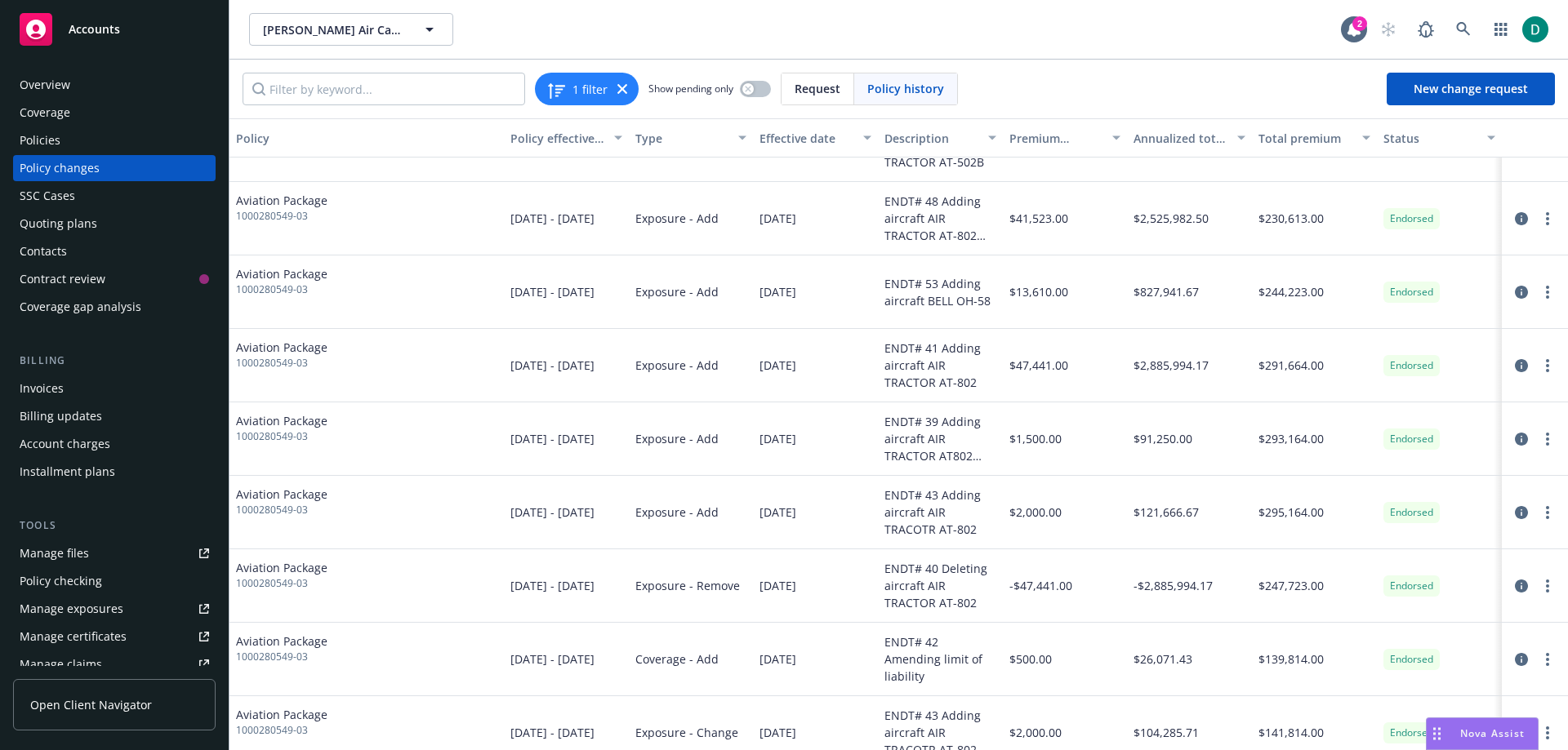
scroll to position [730, 0]
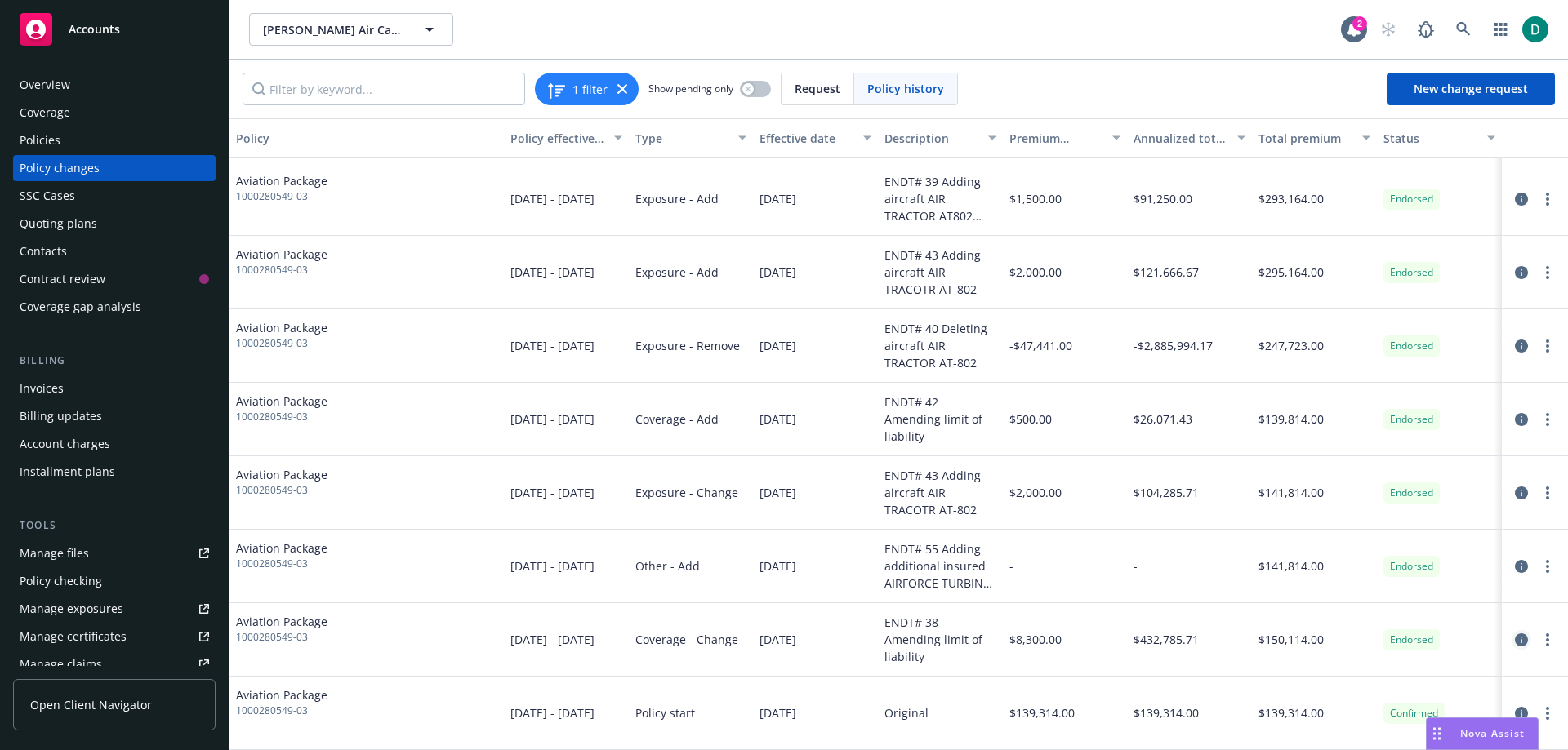
click at [1516, 638] on icon "circleInformation" at bounding box center [1522, 640] width 13 height 13
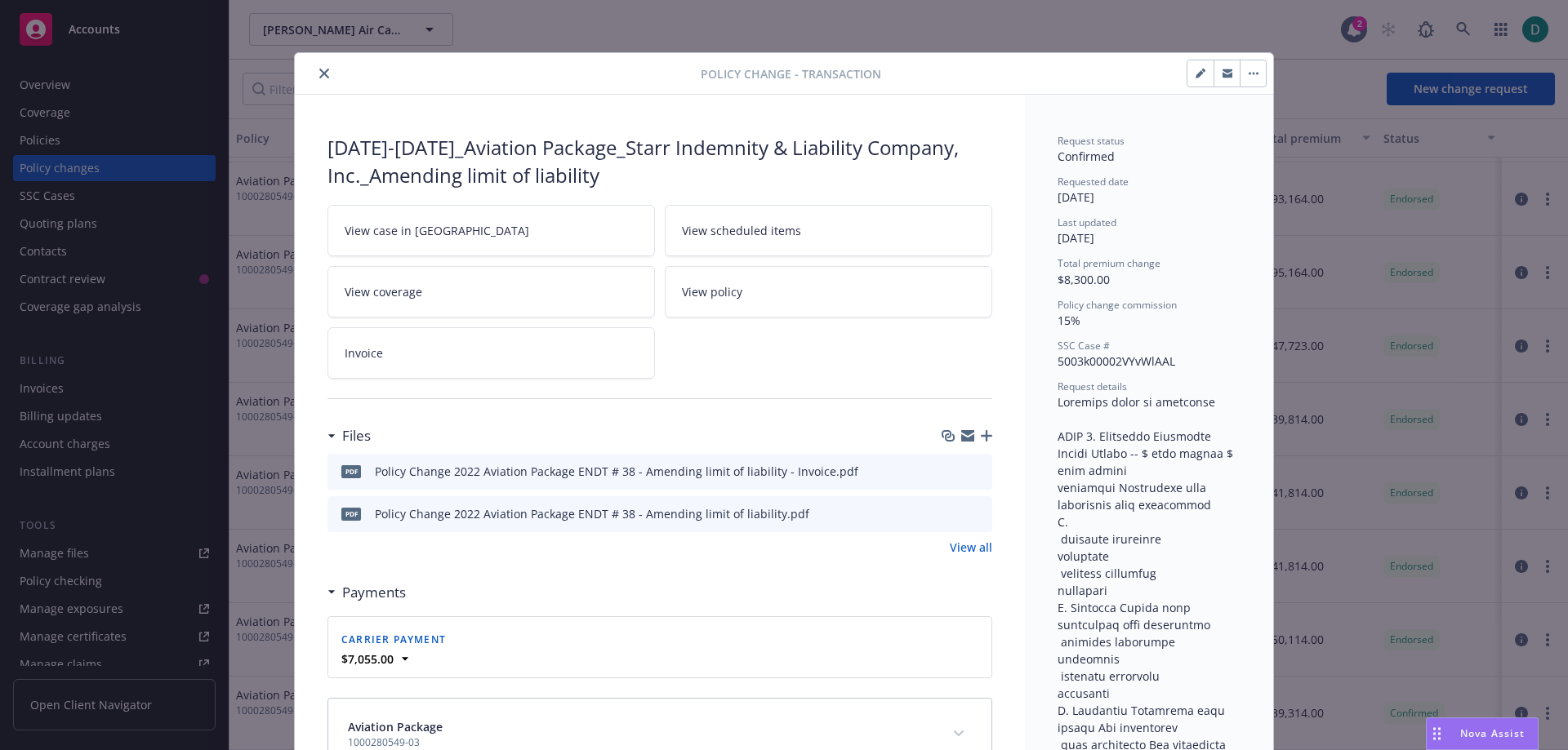
scroll to position [49, 0]
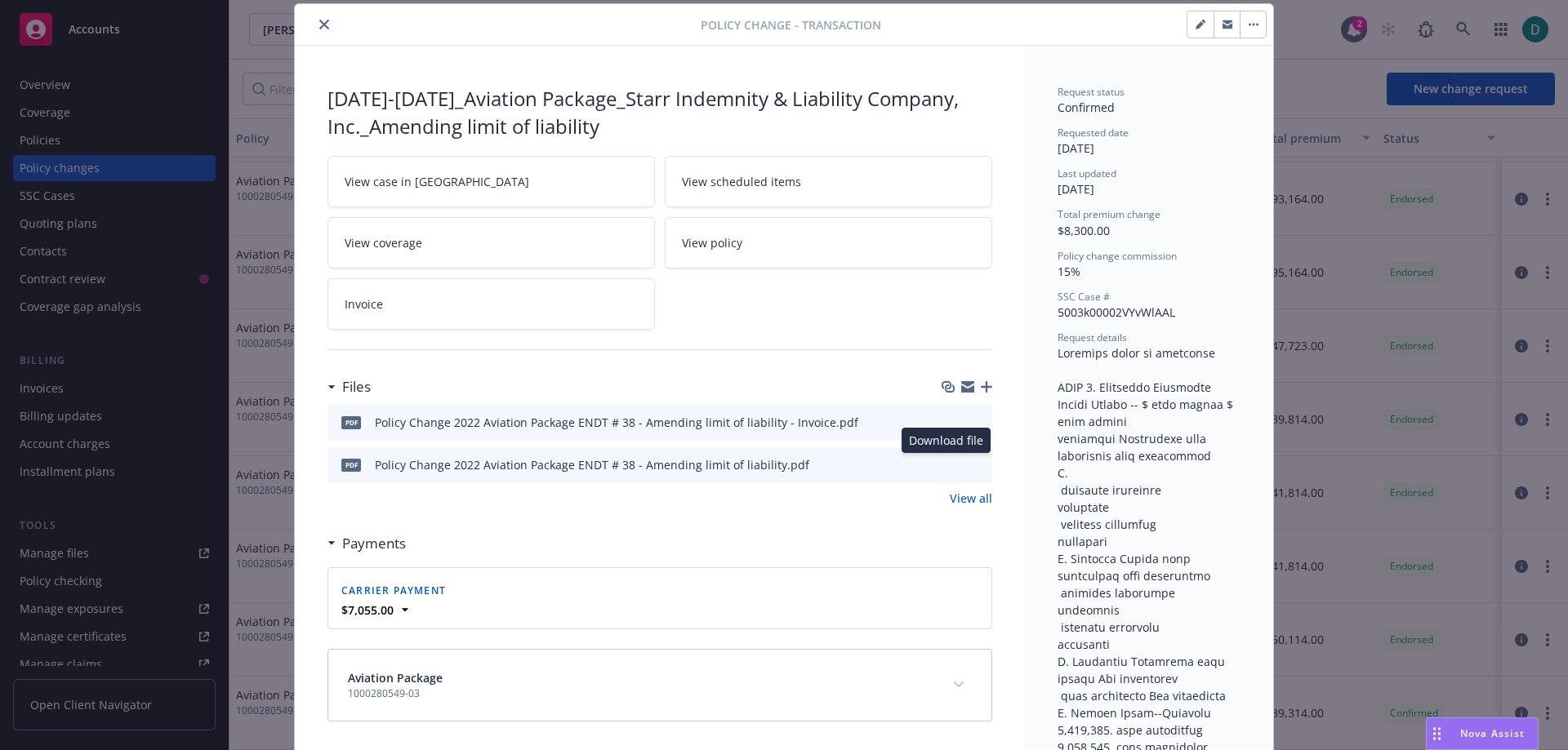
click at [948, 466] on icon "download file" at bounding box center [949, 464] width 13 height 13
click at [944, 418] on icon "download file" at bounding box center [949, 421] width 13 height 13
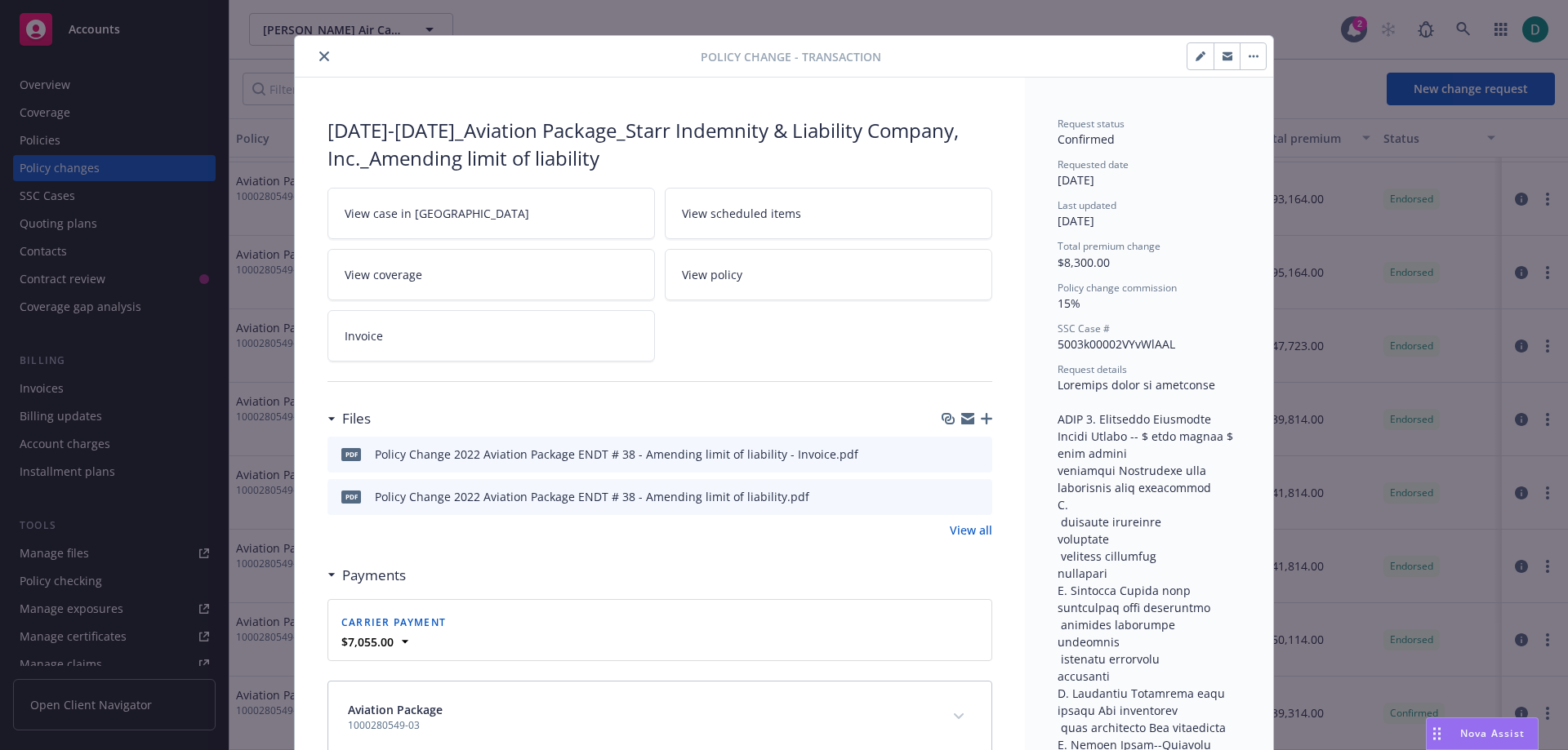
scroll to position [0, 0]
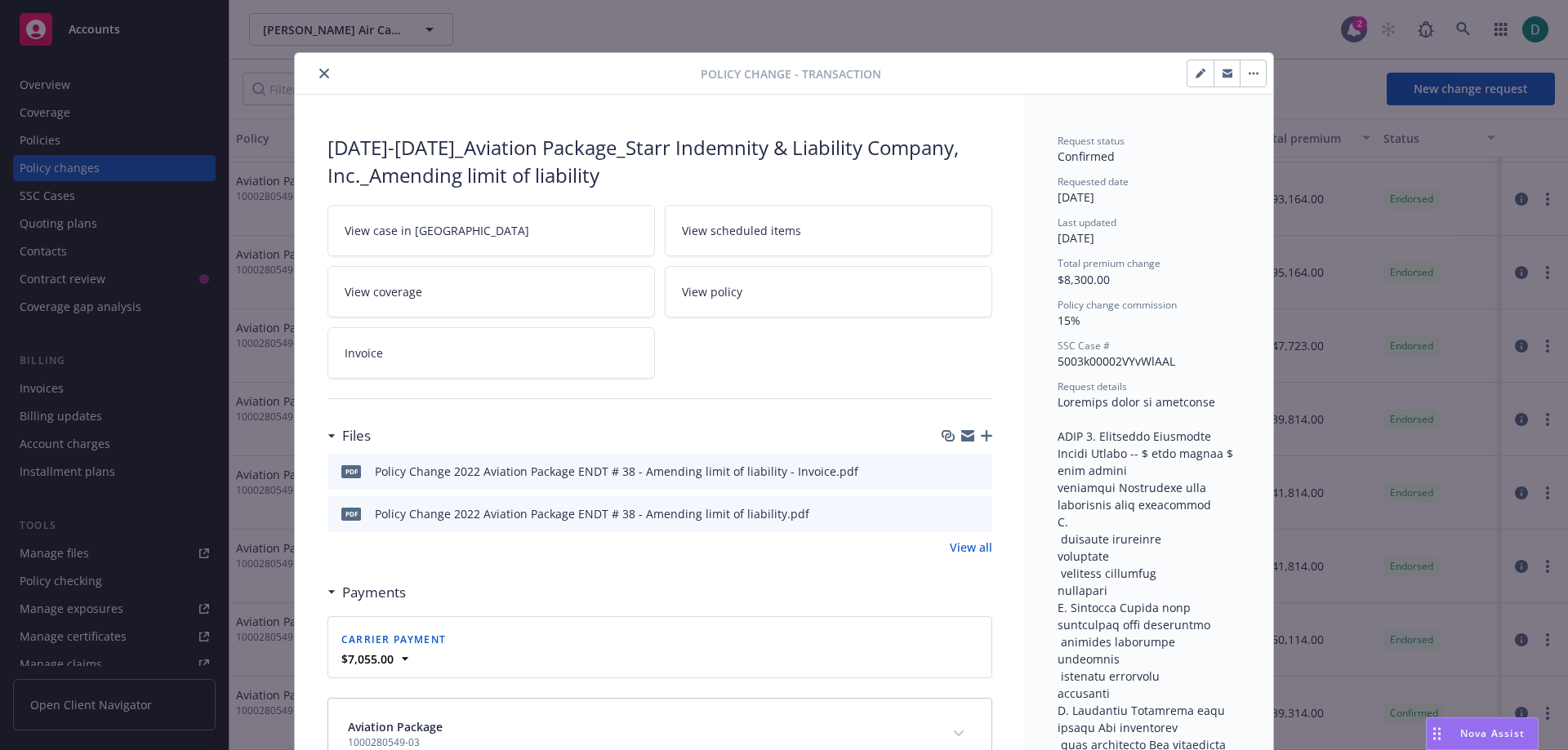
click at [319, 74] on icon "close" at bounding box center [324, 73] width 10 height 10
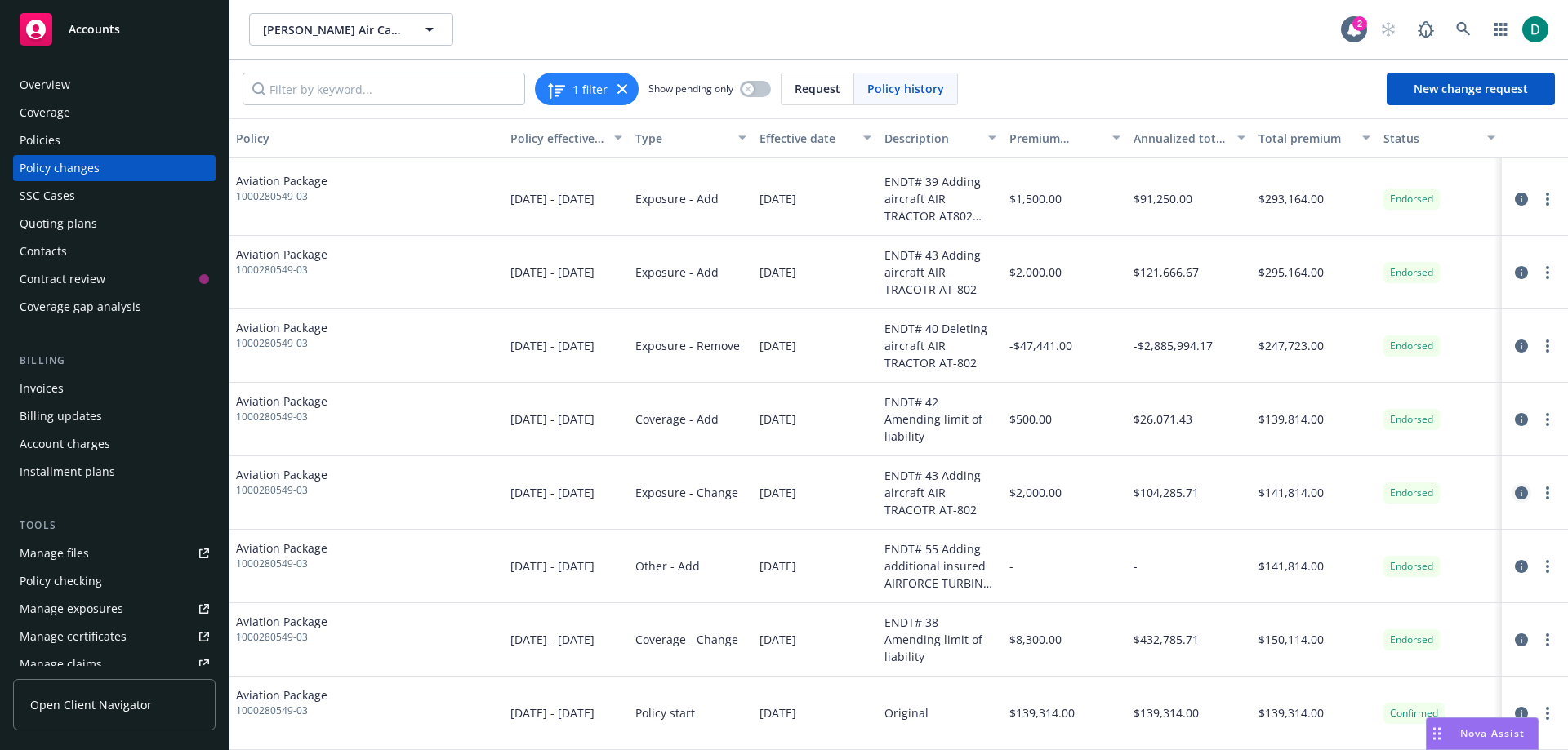
click at [1516, 491] on icon "circleInformation" at bounding box center [1522, 493] width 13 height 13
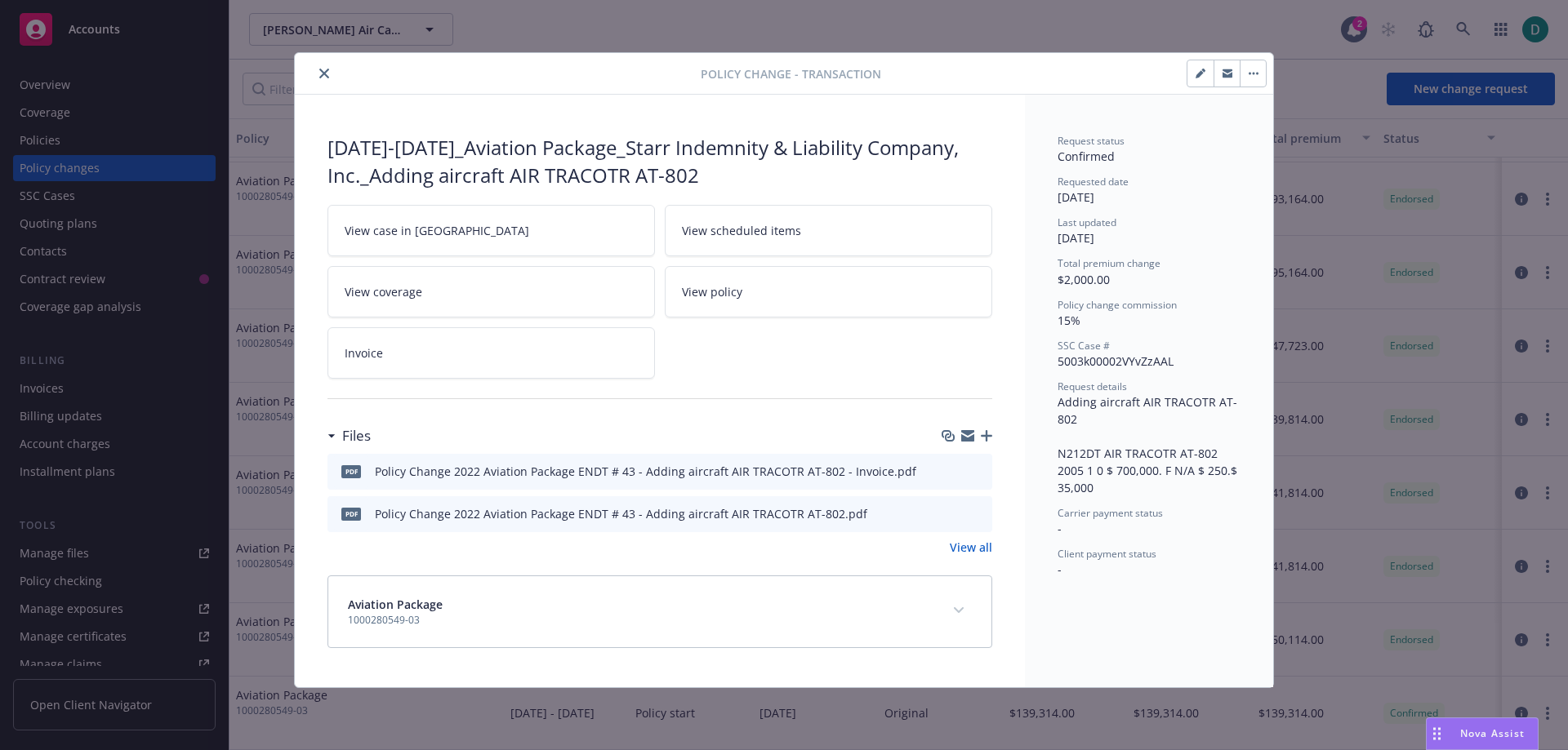
click at [947, 514] on icon "download file" at bounding box center [949, 513] width 13 height 13
click at [952, 468] on icon "download file" at bounding box center [949, 470] width 13 height 13
click at [331, 74] on button "close" at bounding box center [324, 74] width 20 height 20
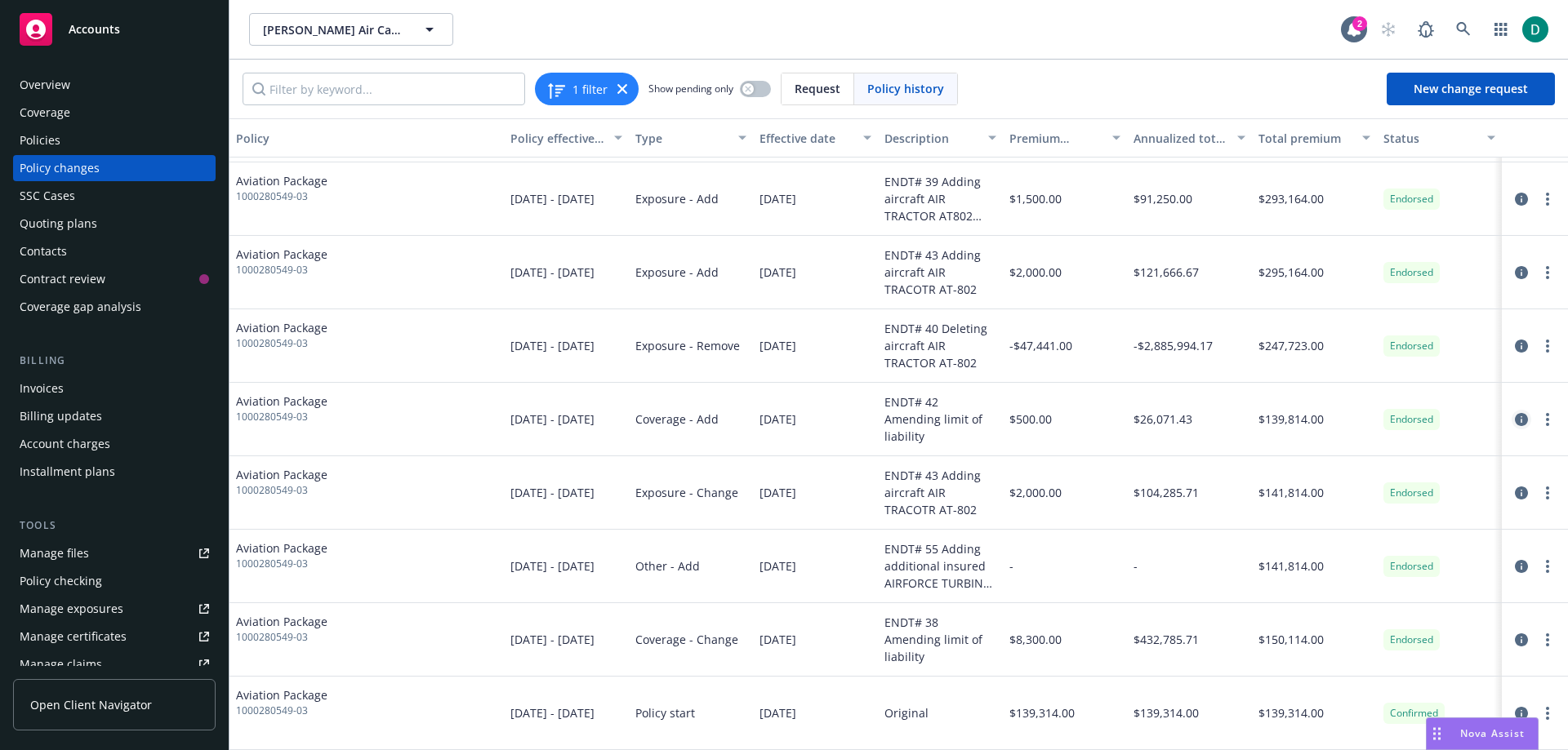
click at [1516, 418] on icon "circleInformation" at bounding box center [1522, 419] width 13 height 13
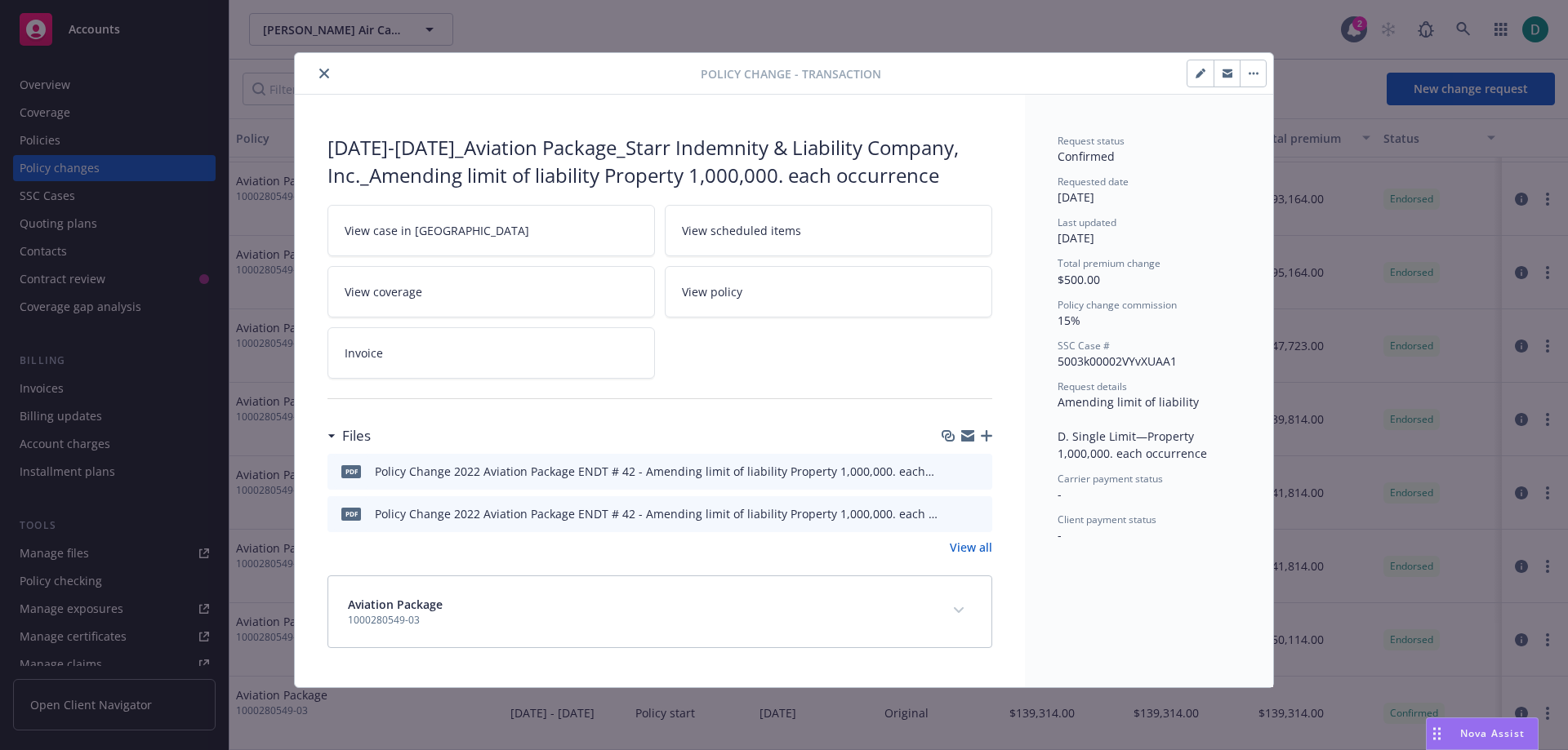
click at [952, 467] on icon "download file" at bounding box center [949, 470] width 13 height 13
click at [954, 515] on icon "download file" at bounding box center [949, 513] width 13 height 13
click at [326, 73] on icon "close" at bounding box center [324, 73] width 10 height 10
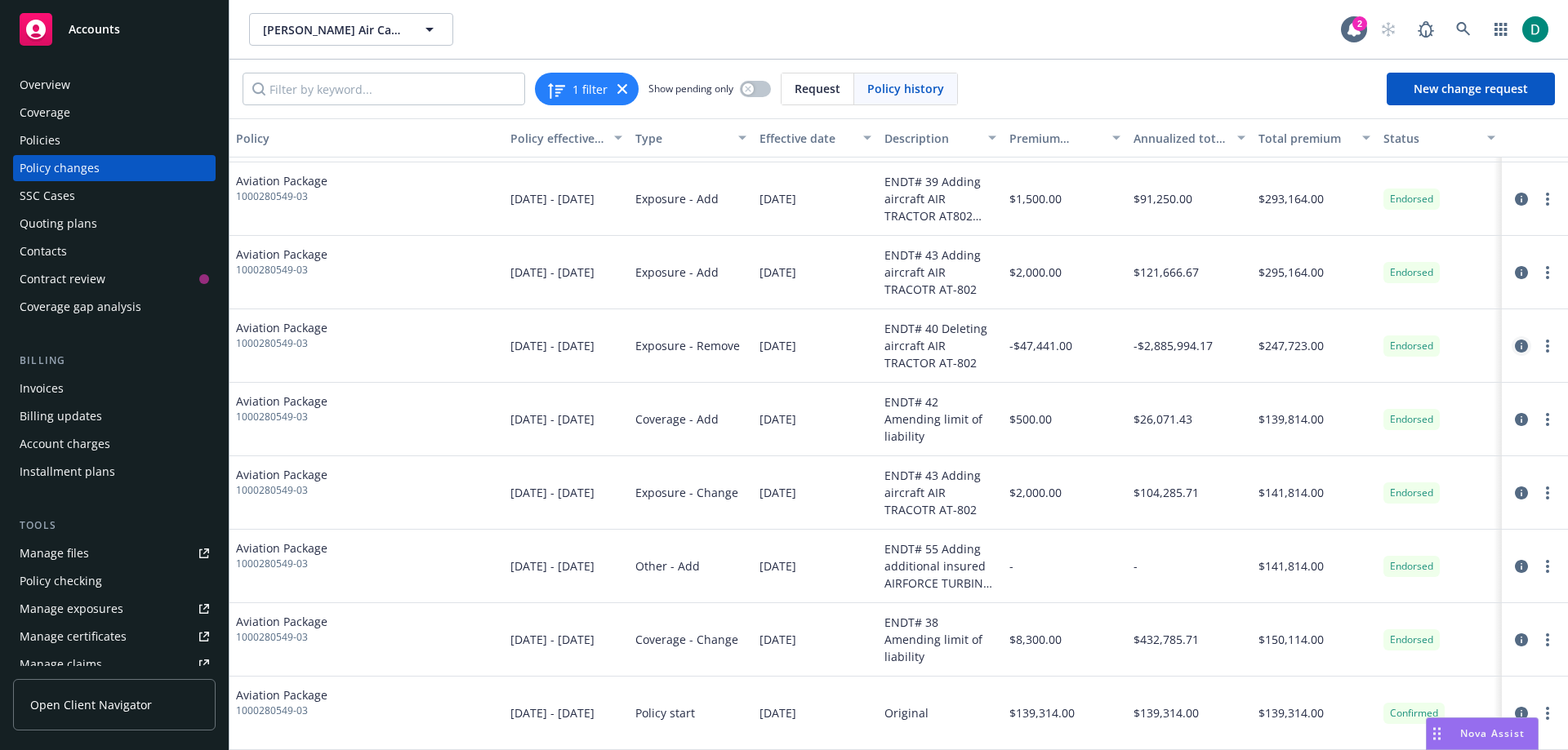
click at [1516, 342] on icon "circleInformation" at bounding box center [1522, 346] width 13 height 13
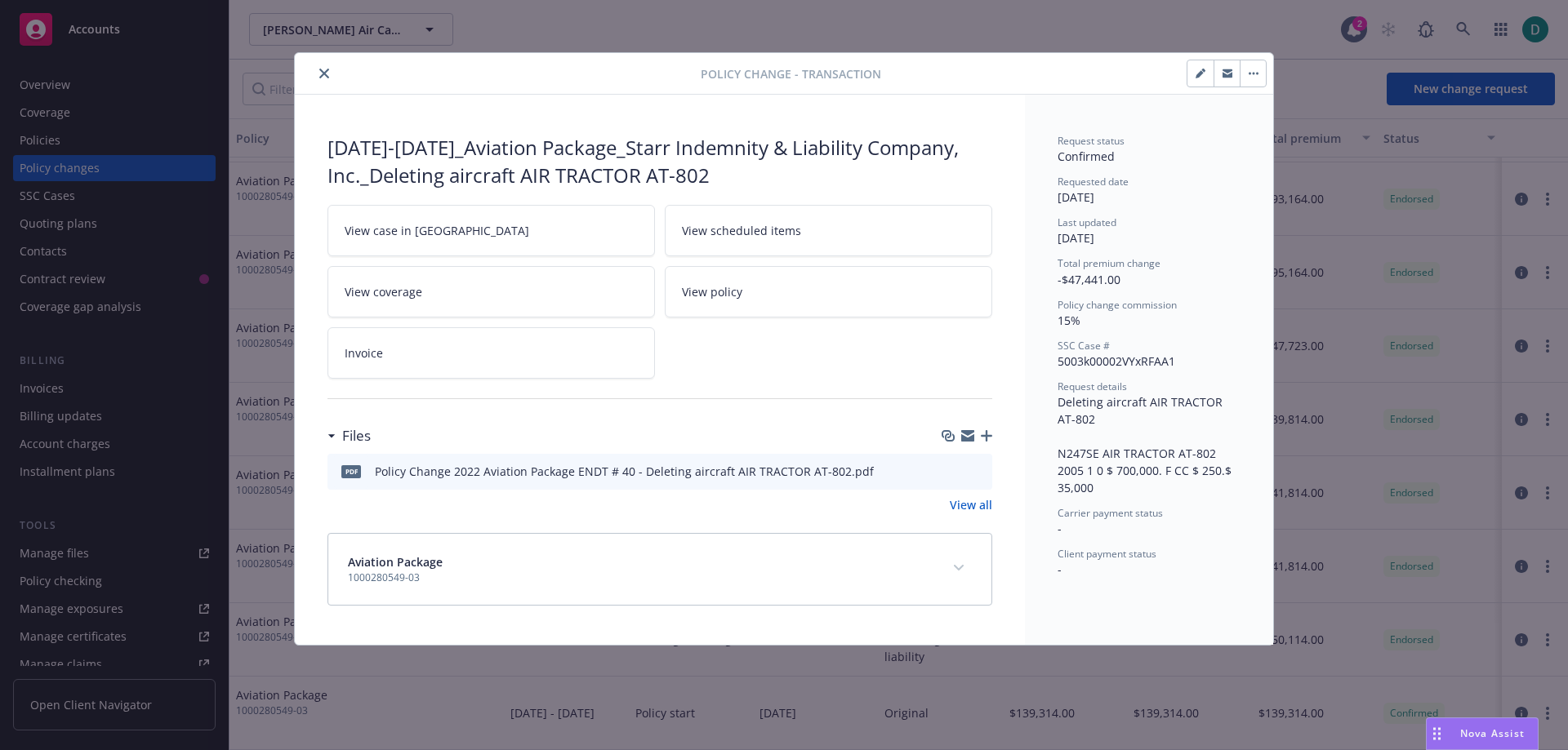
click at [950, 468] on icon "download file" at bounding box center [949, 470] width 13 height 13
click at [328, 73] on icon "close" at bounding box center [324, 73] width 10 height 10
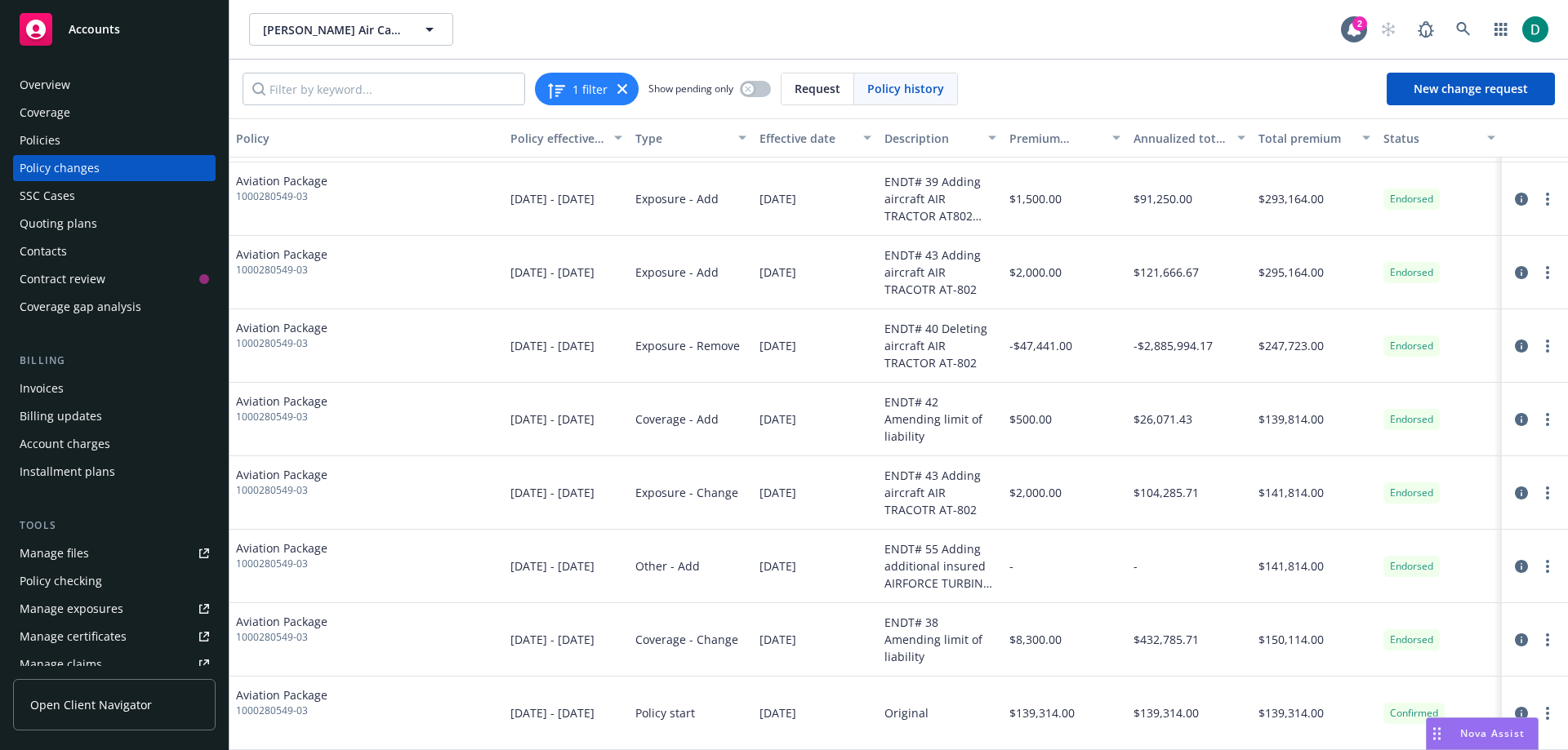
click at [1023, 347] on span "-$47,441.00" at bounding box center [1041, 346] width 63 height 17
click at [1538, 353] on link "more" at bounding box center [1548, 347] width 20 height 20
click at [1364, 479] on link "Edit billing info" at bounding box center [1404, 477] width 280 height 33
select select "CA"
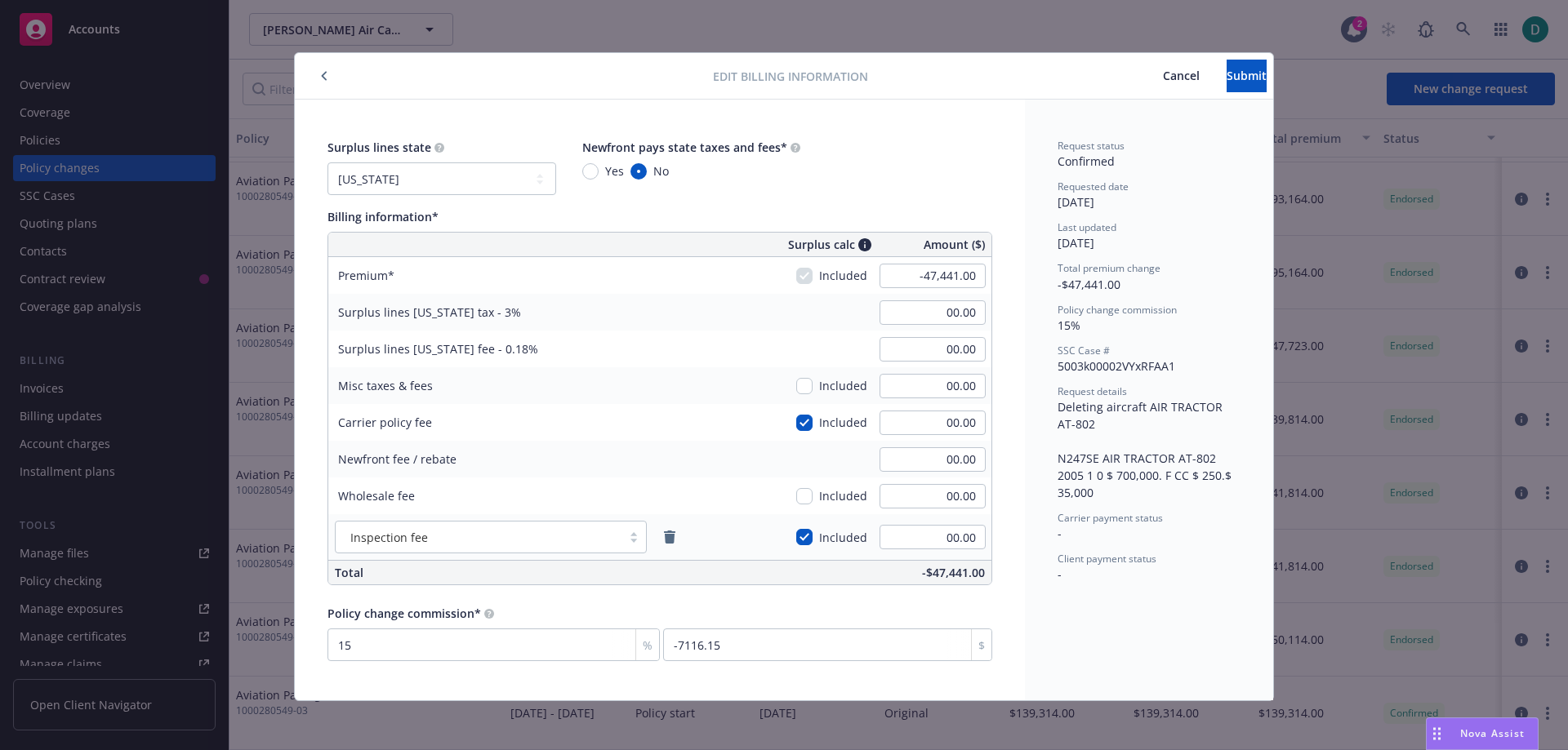
scroll to position [4, 0]
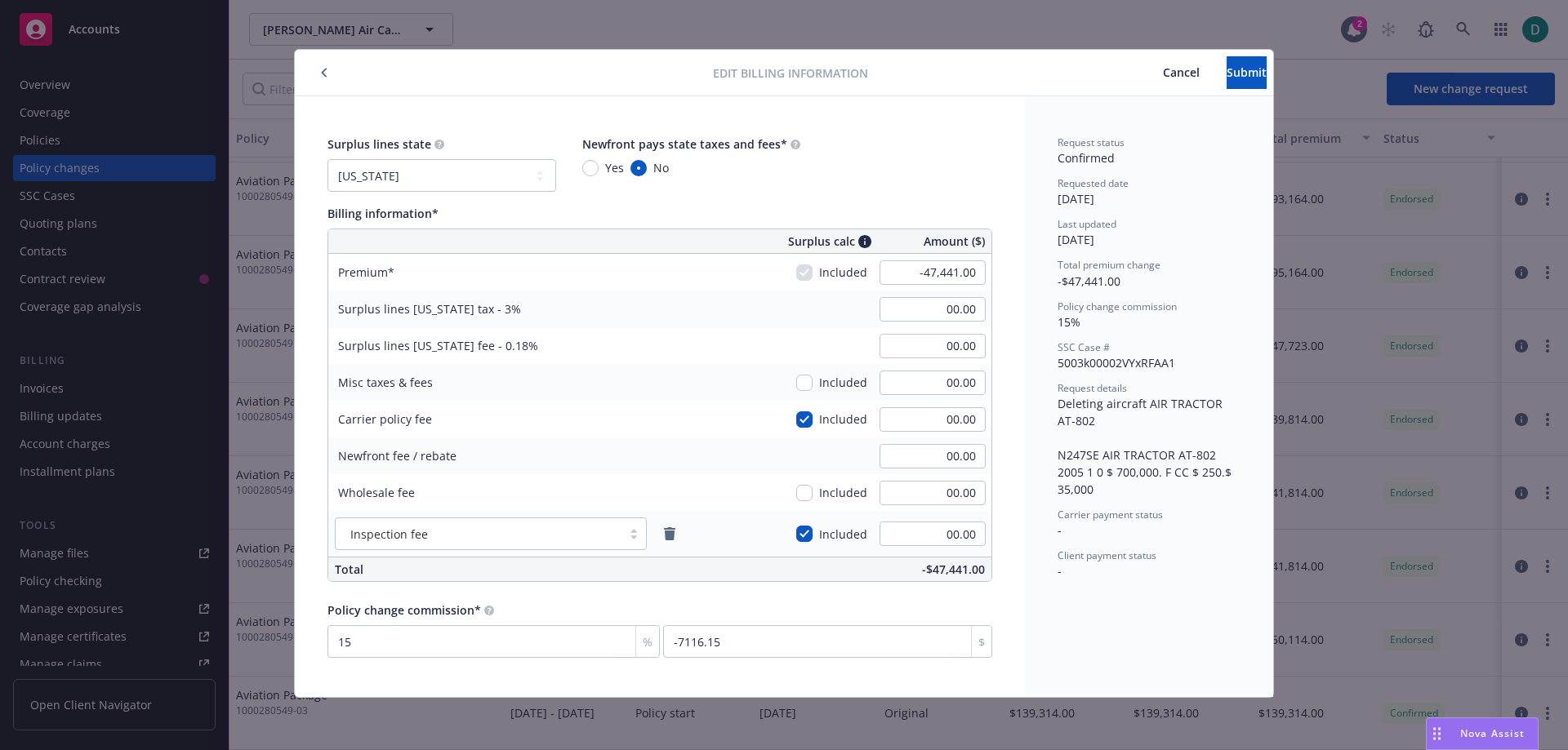
click at [1164, 77] on span "Cancel" at bounding box center [1181, 72] width 36 height 15
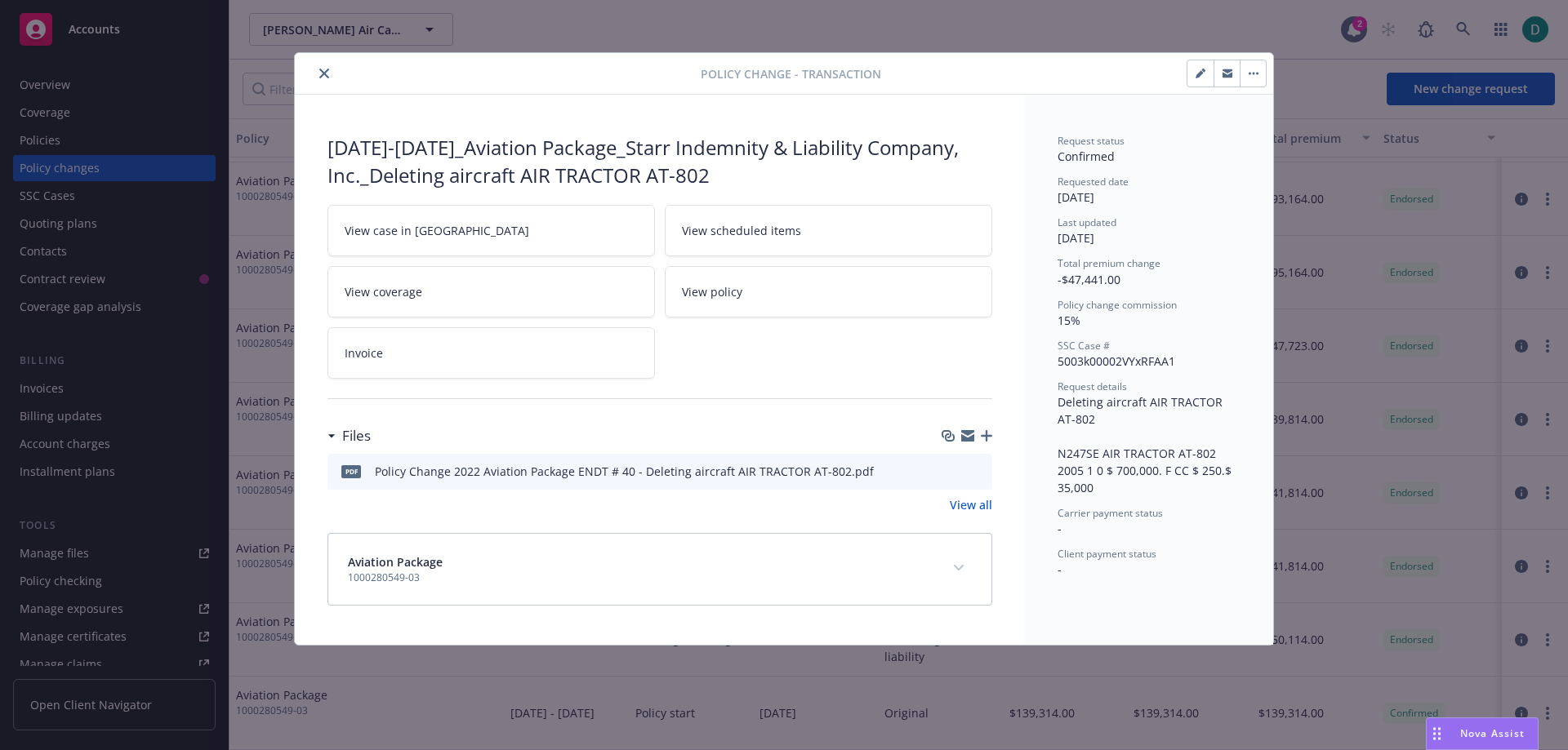
click at [331, 79] on button "close" at bounding box center [324, 74] width 20 height 20
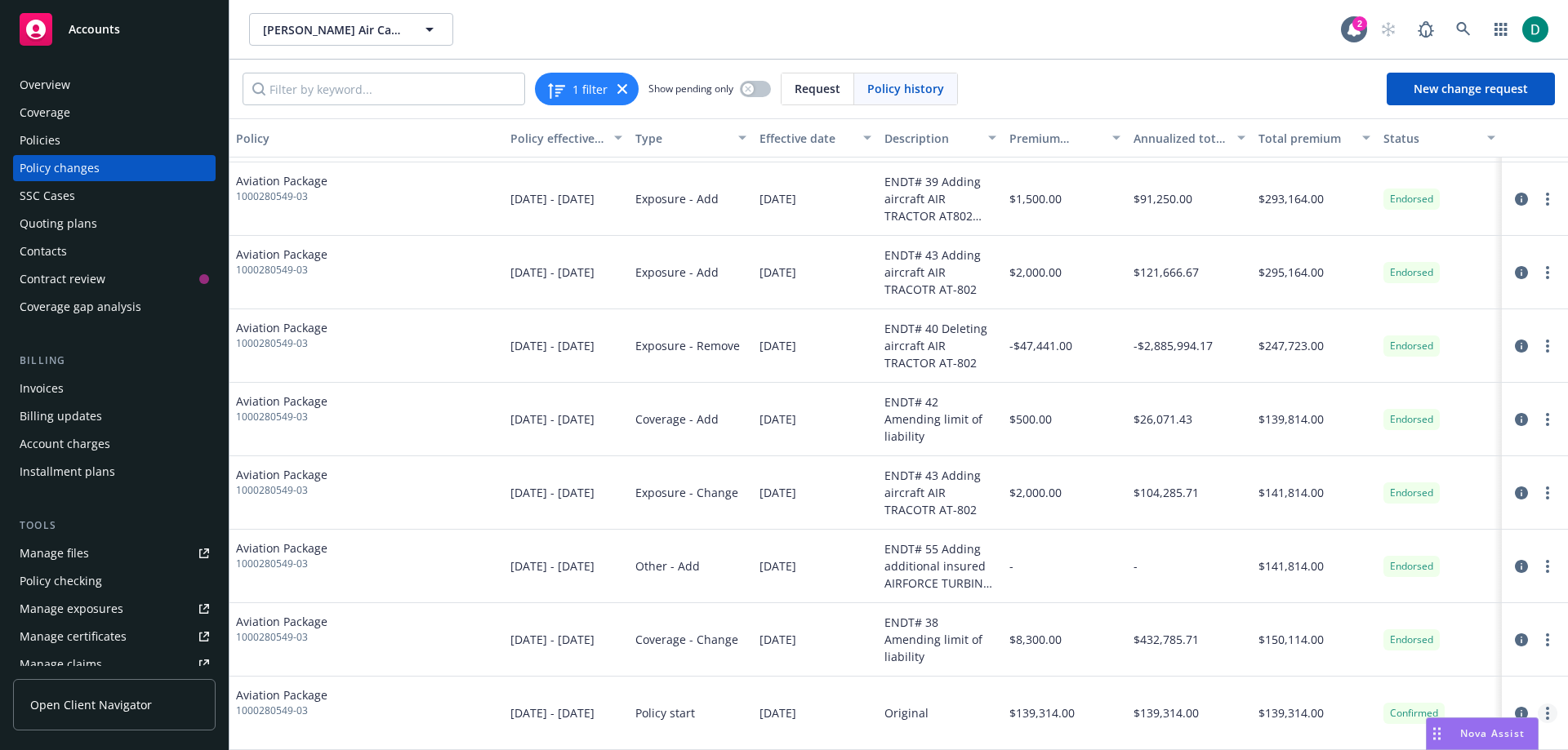
click at [1540, 705] on link "more" at bounding box center [1548, 714] width 20 height 20
click at [1390, 650] on link "Edit billing info" at bounding box center [1417, 659] width 280 height 33
select select "CA"
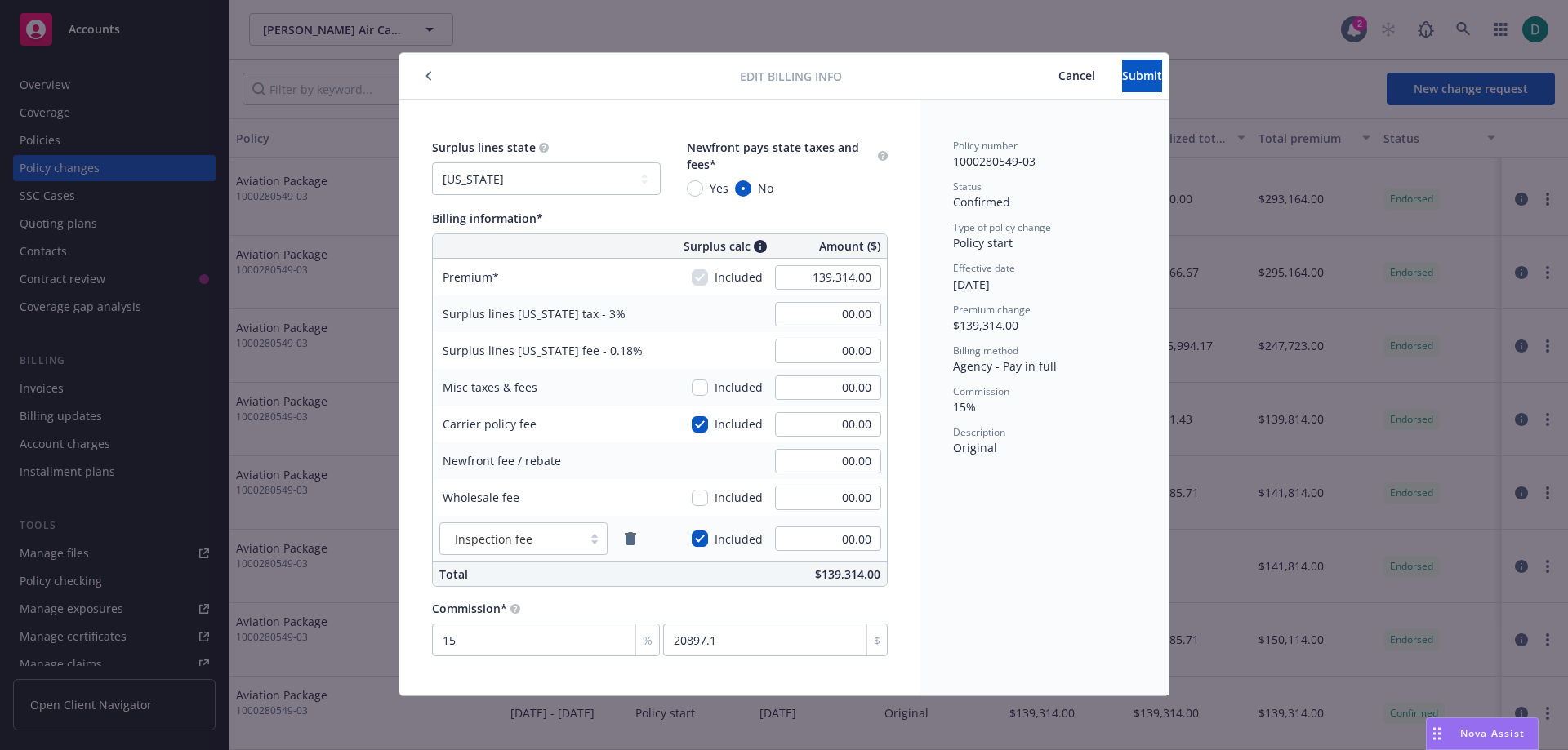
click at [1059, 74] on span "Cancel" at bounding box center [1076, 75] width 36 height 15
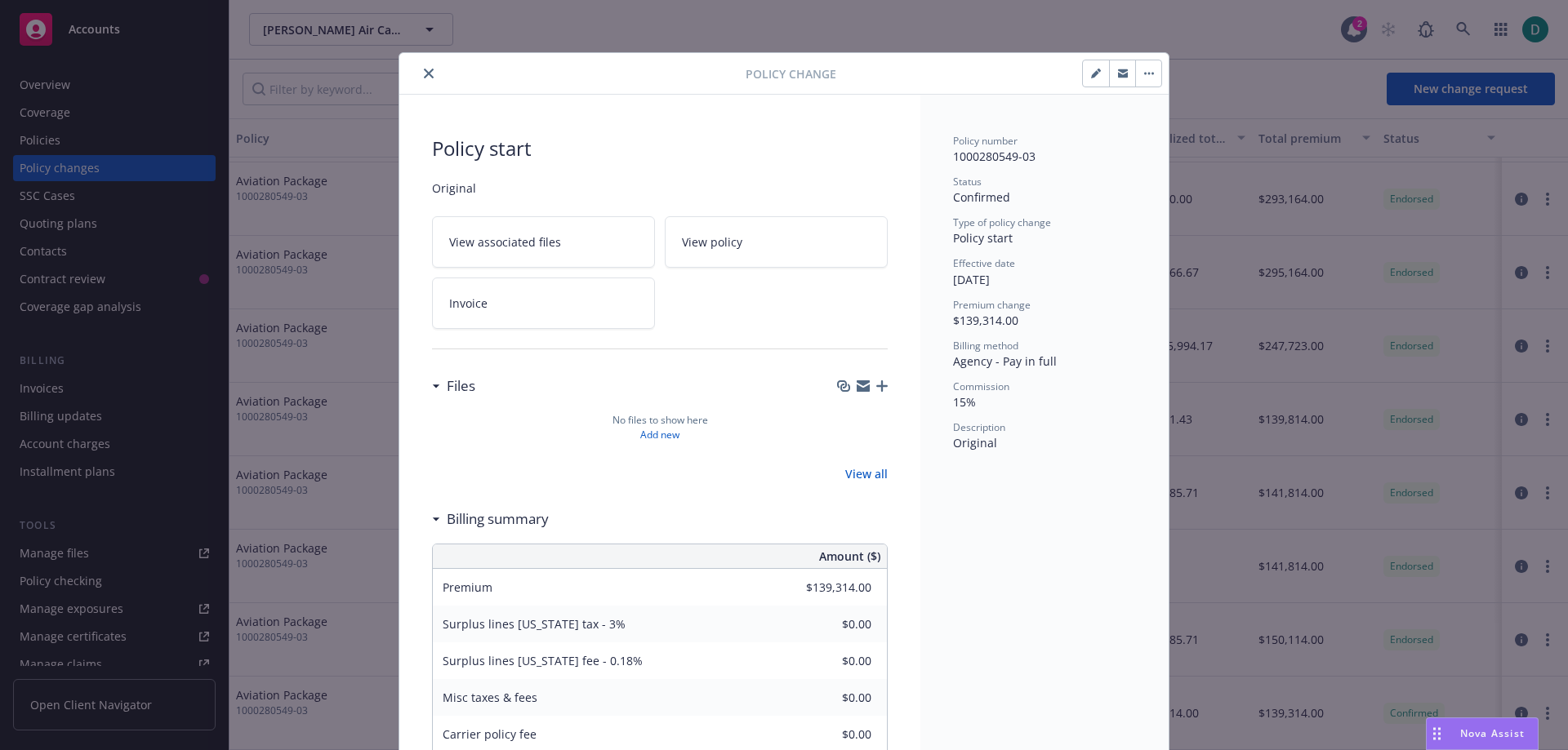
click at [424, 75] on icon "close" at bounding box center [428, 73] width 10 height 10
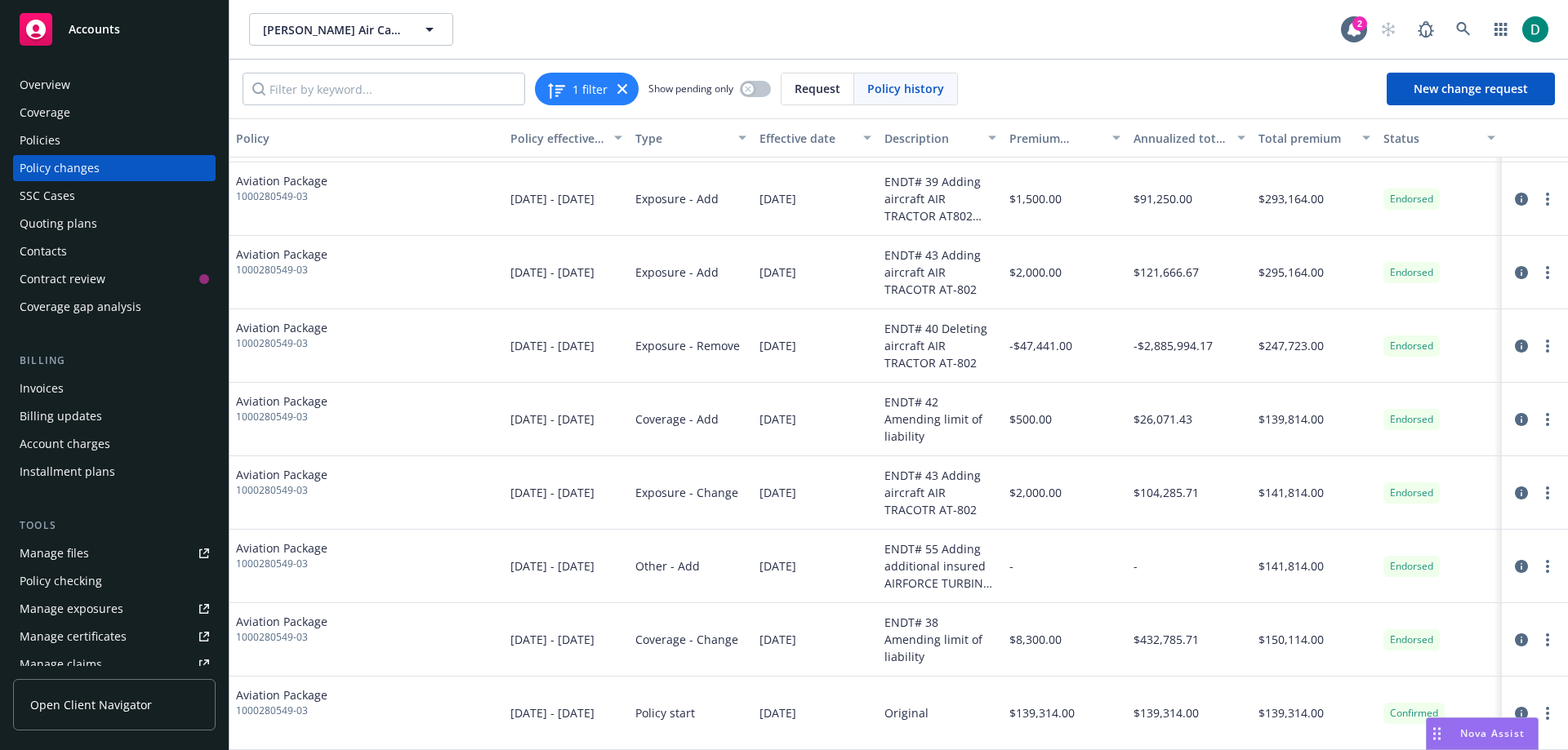
click at [84, 548] on div "Manage files" at bounding box center [54, 553] width 69 height 26
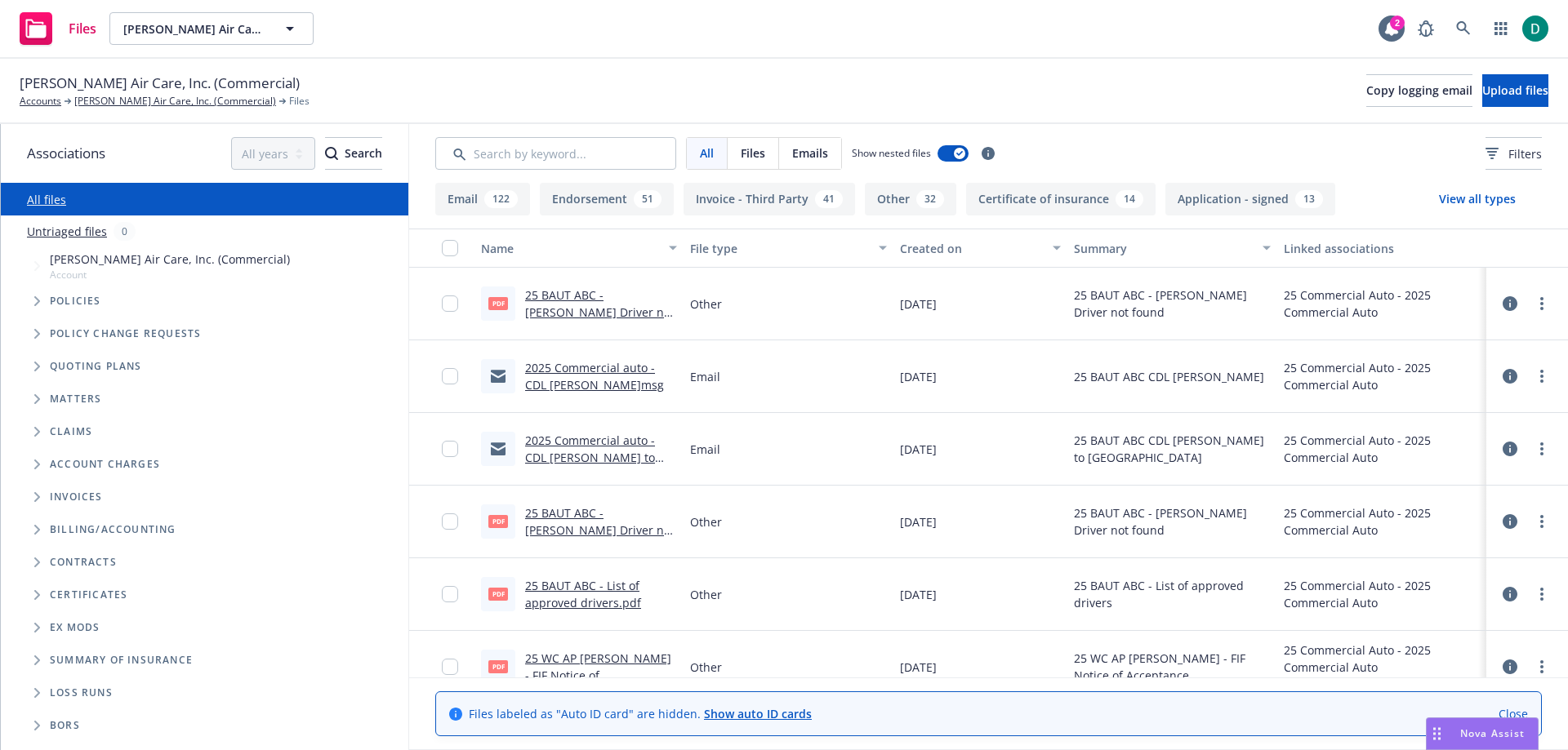
click at [768, 195] on button "Invoice - Third Party 41" at bounding box center [769, 199] width 172 height 33
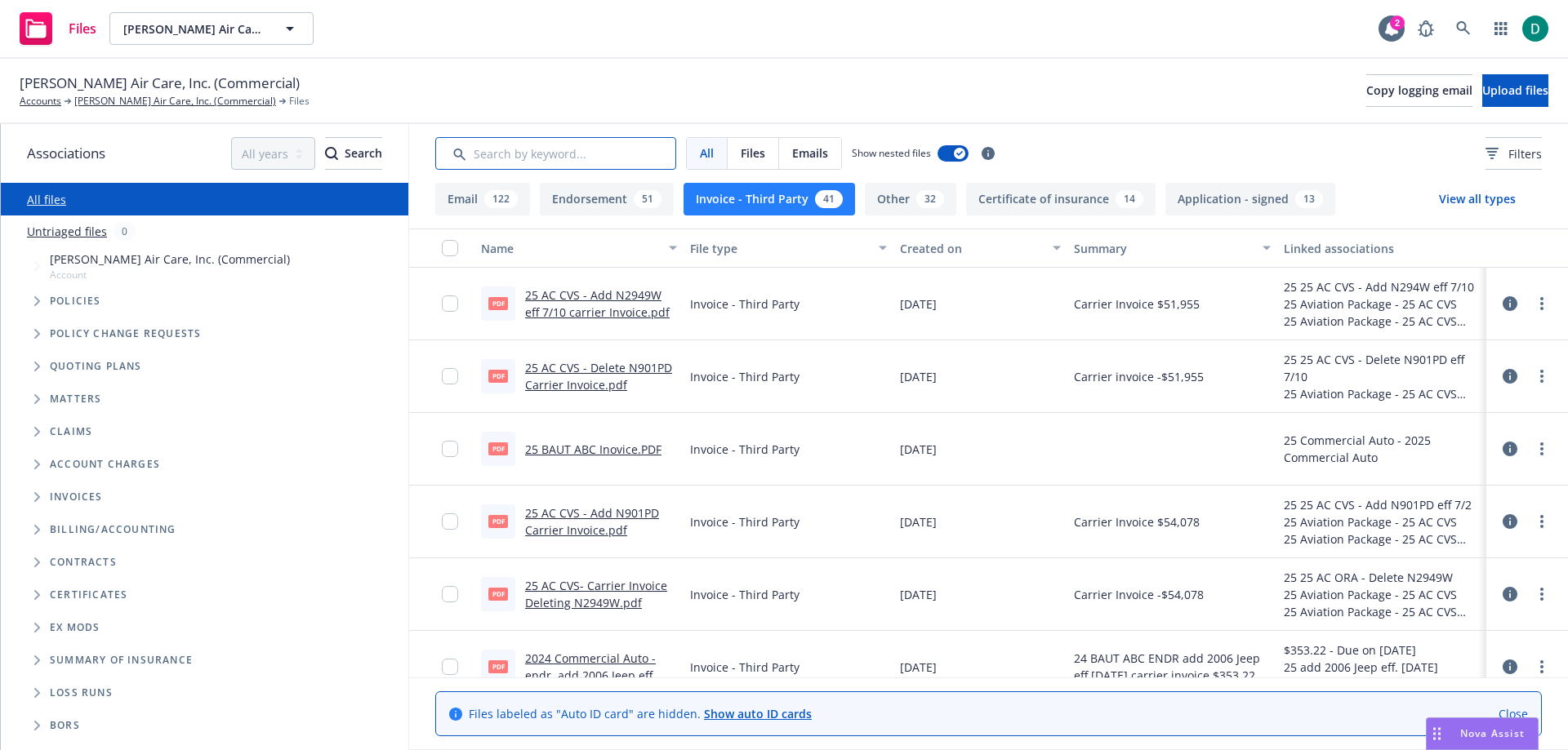
click at [577, 157] on input "Search by keyword..." at bounding box center [556, 153] width 241 height 33
click at [126, 201] on div "All files" at bounding box center [204, 199] width 408 height 33
click at [49, 199] on link "All files" at bounding box center [46, 199] width 39 height 15
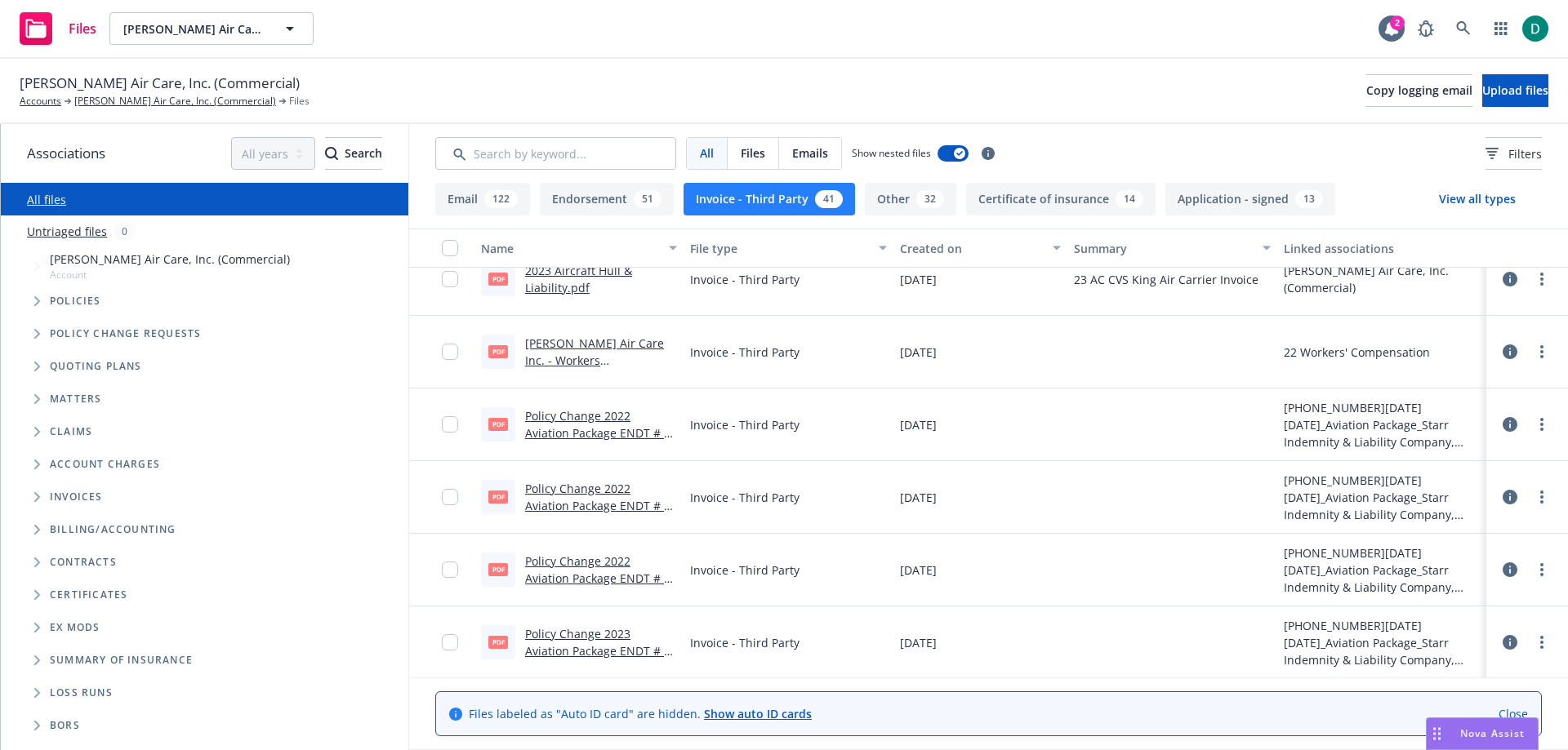
scroll to position [2297, 0]
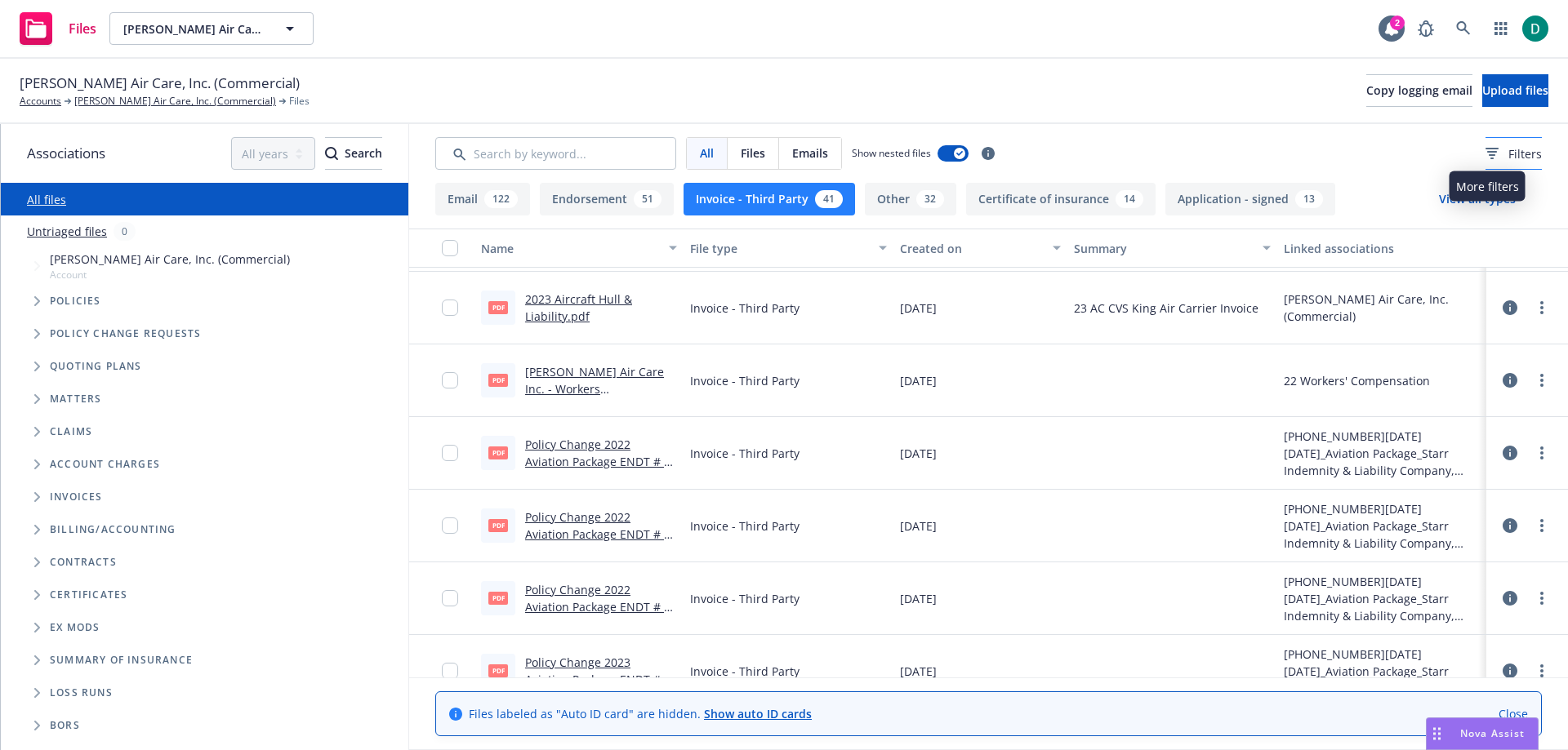
click at [1485, 155] on div "Filters" at bounding box center [1513, 154] width 56 height 17
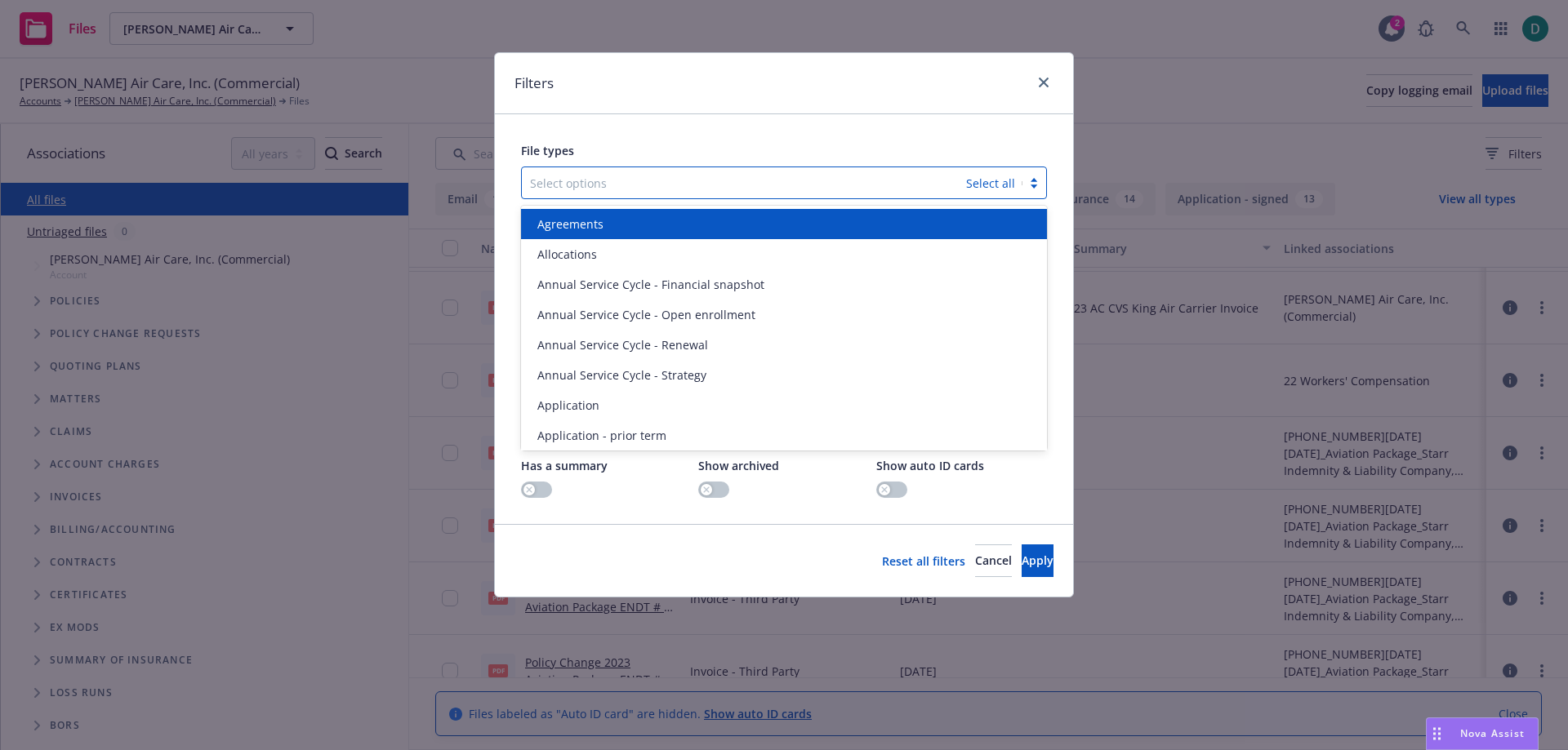
click at [859, 189] on div at bounding box center [744, 183] width 428 height 20
click at [859, 188] on div at bounding box center [744, 183] width 428 height 20
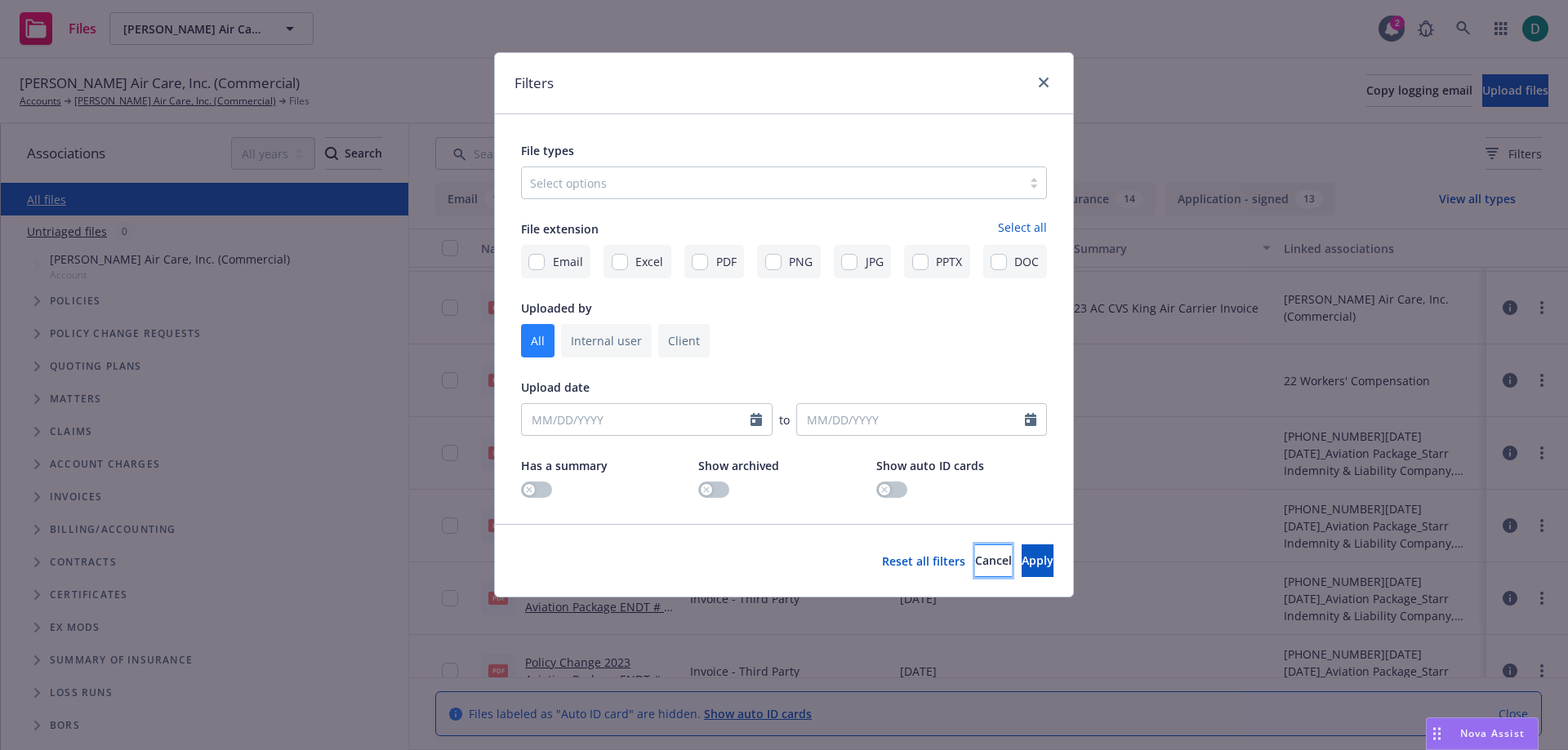
click at [975, 556] on span "Cancel" at bounding box center [993, 560] width 36 height 15
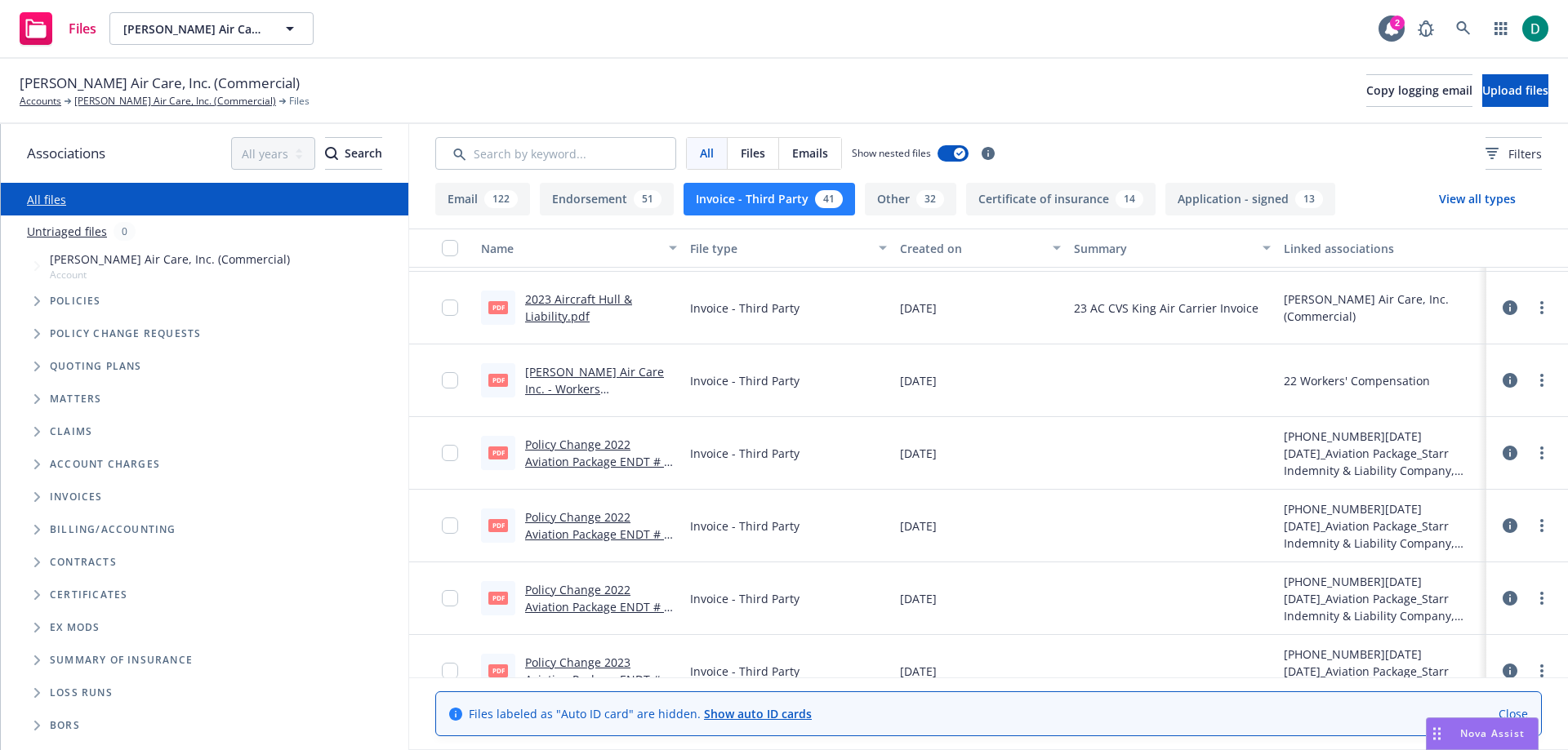
click at [34, 299] on span "Tree Example" at bounding box center [36, 300] width 26 height 26
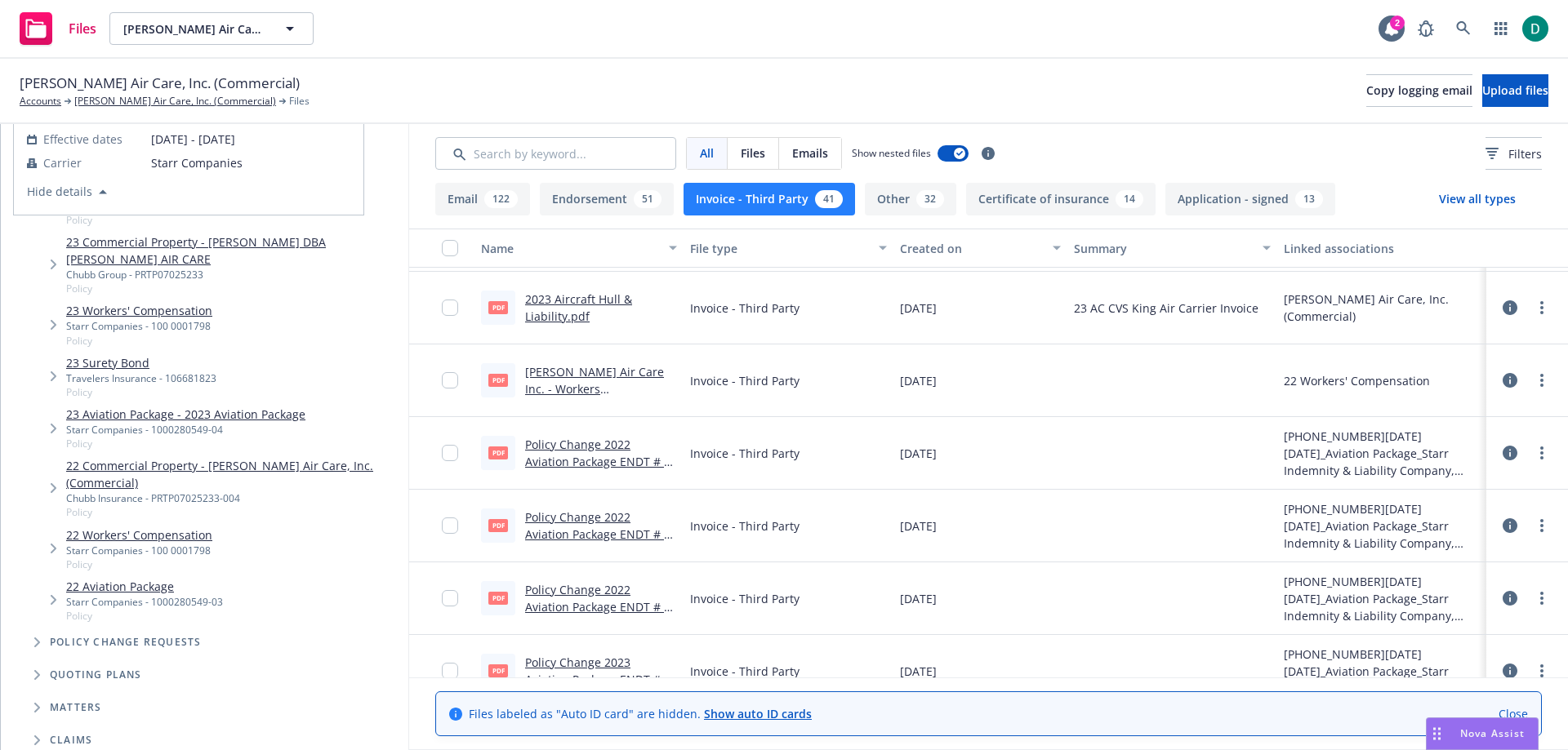
scroll to position [490, 0]
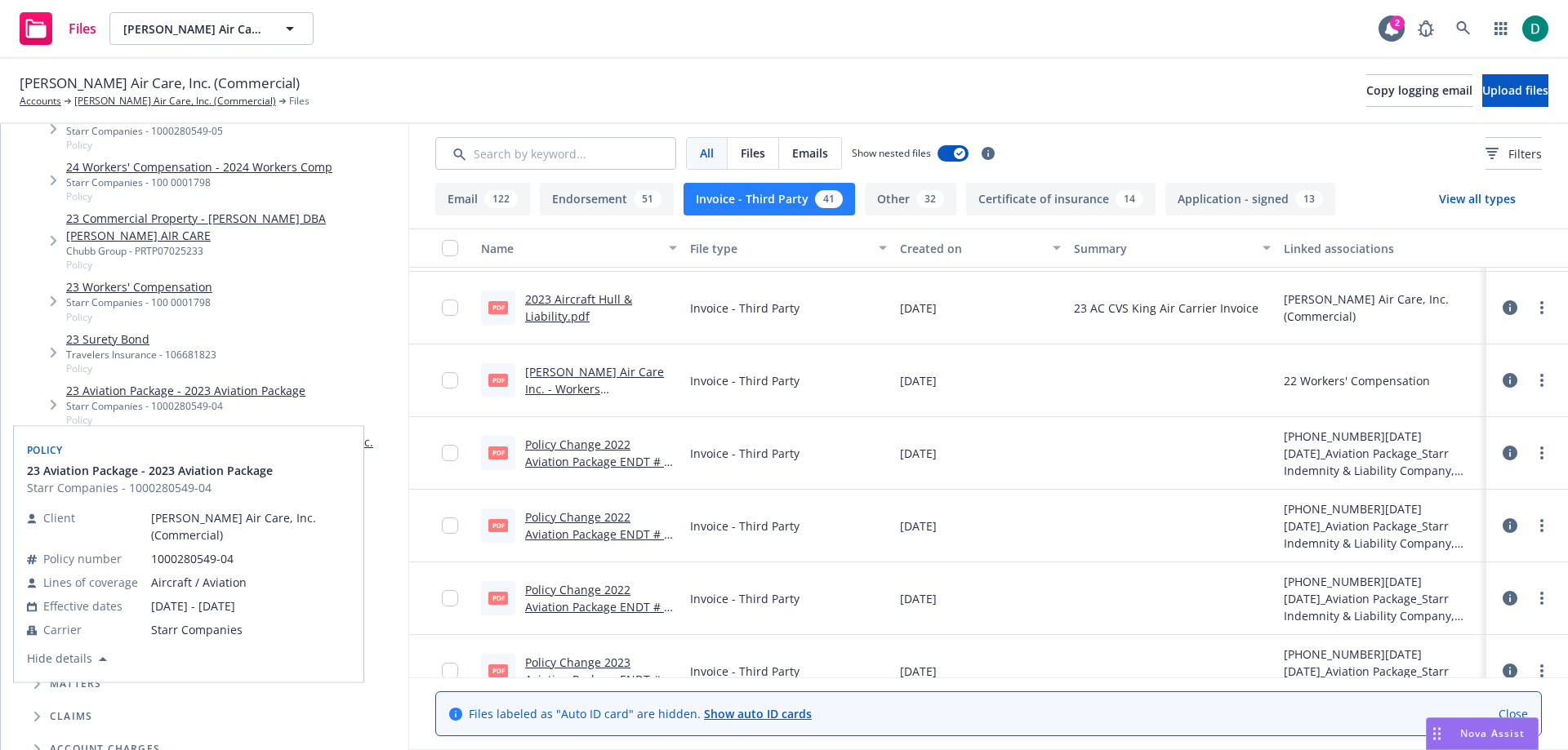
click at [55, 395] on span "Tree Example" at bounding box center [52, 404] width 26 height 26
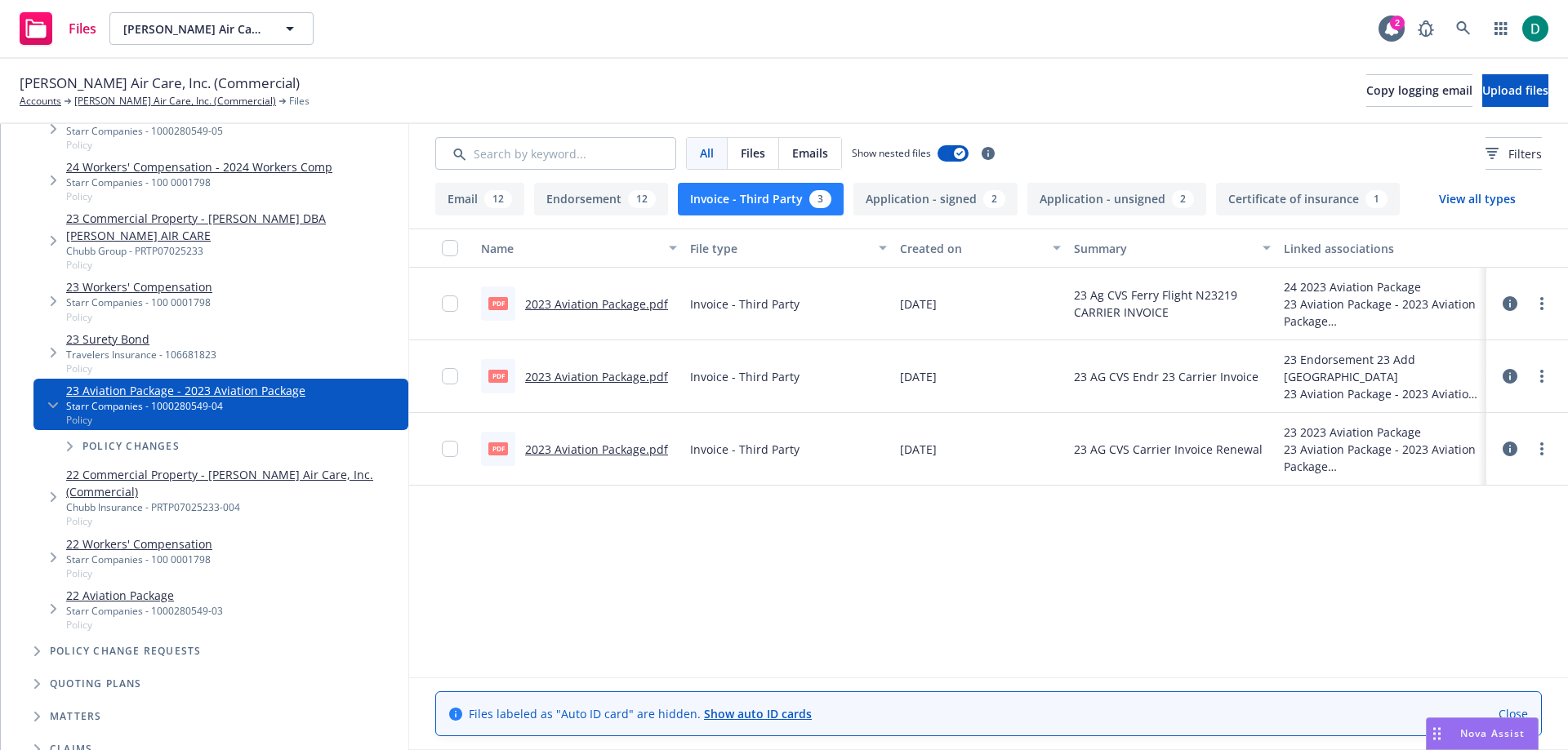
click at [64, 446] on span "Tree Example" at bounding box center [68, 446] width 26 height 26
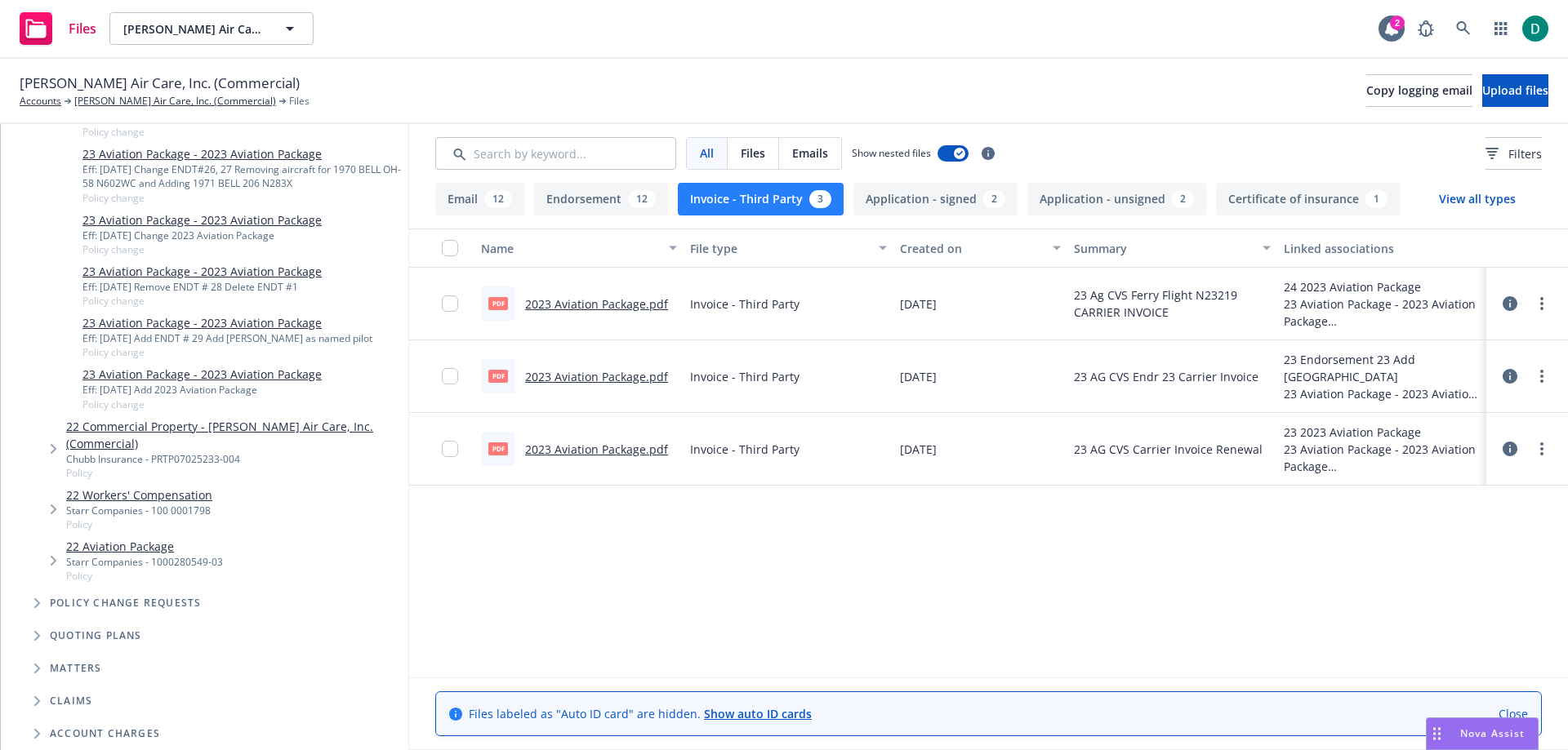
scroll to position [653, 0]
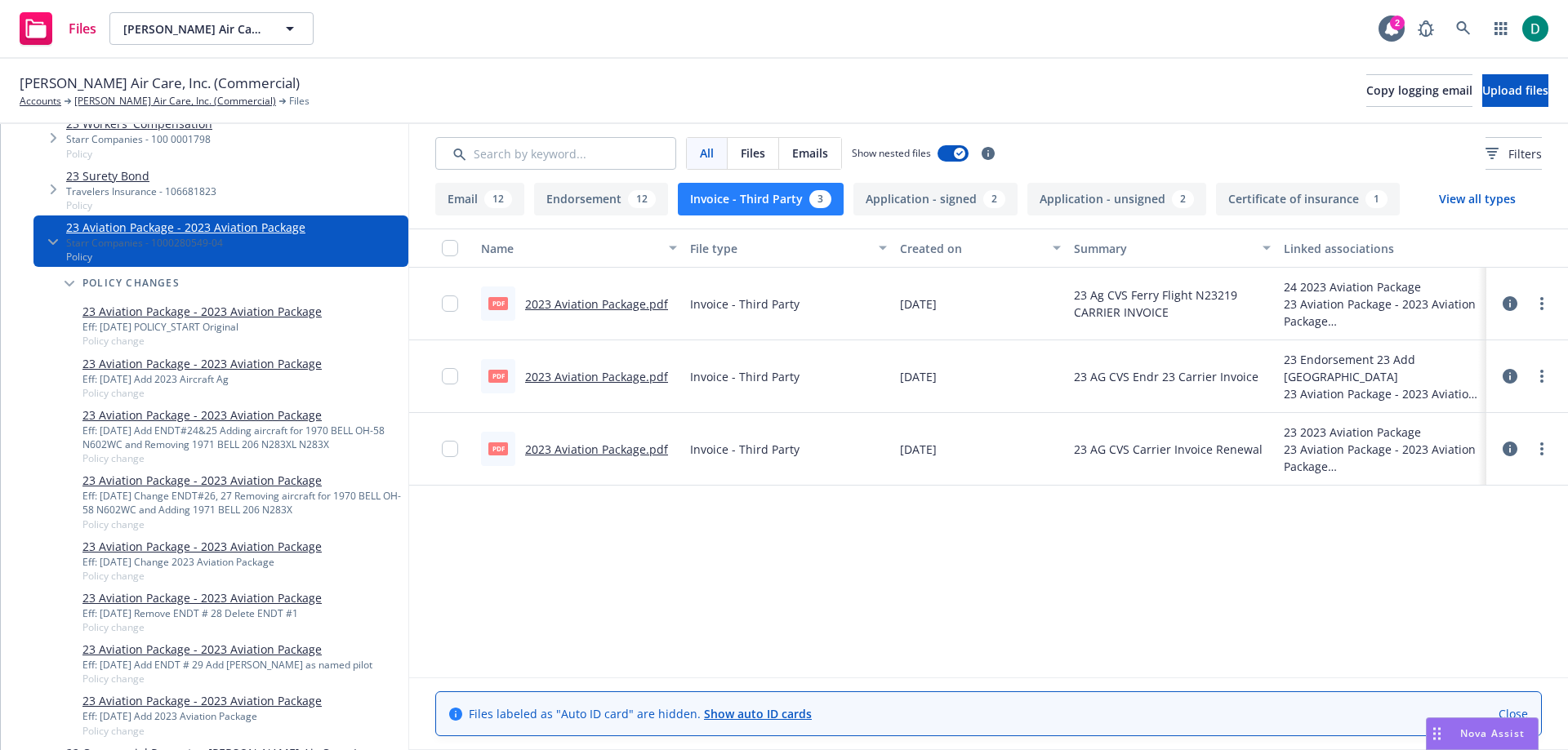
click at [212, 309] on link "23 Aviation Package - 2023 Aviation Package" at bounding box center [202, 311] width 239 height 17
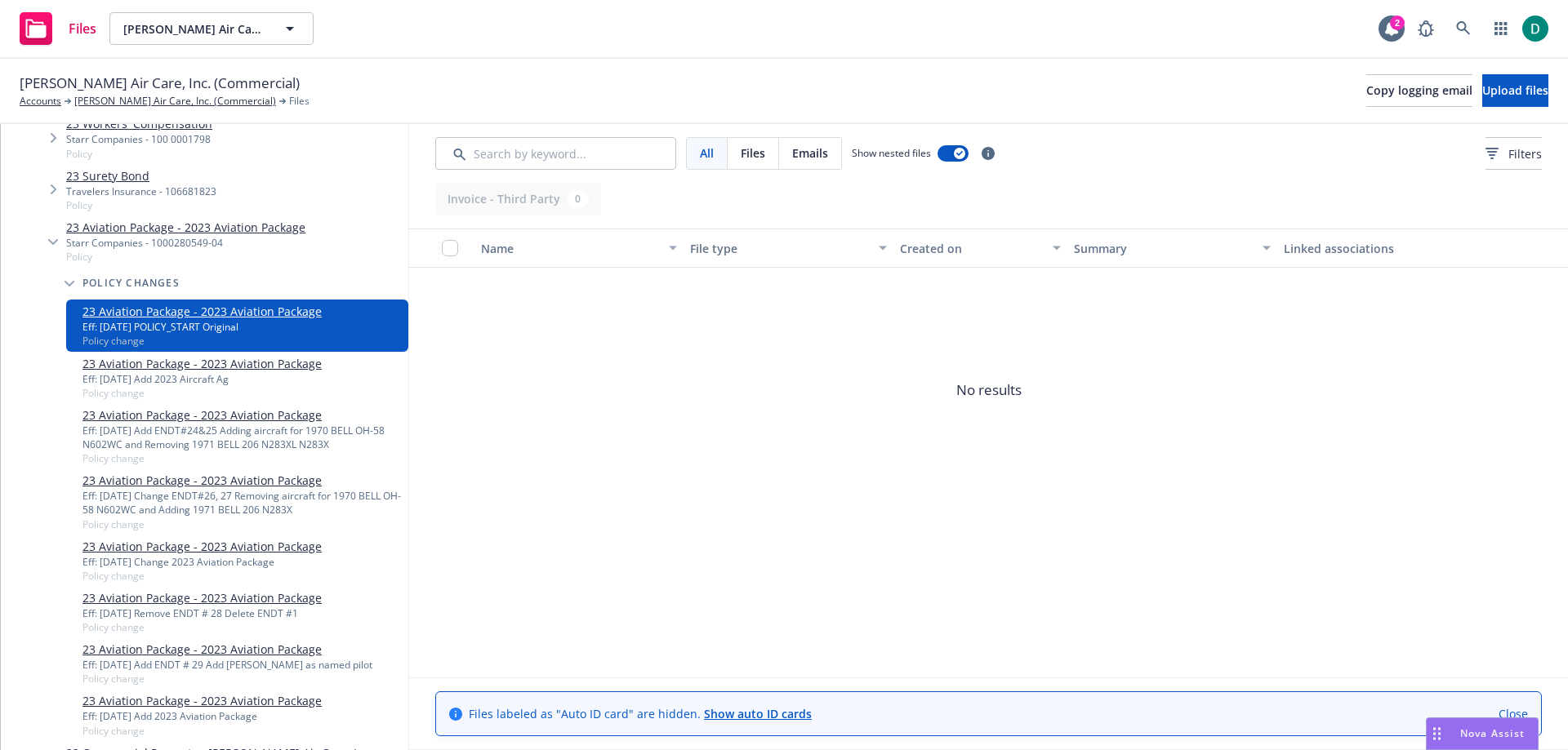
click at [246, 373] on div "Eff: 06/05/2023 Add 2023 Aircraft Ag" at bounding box center [202, 379] width 239 height 14
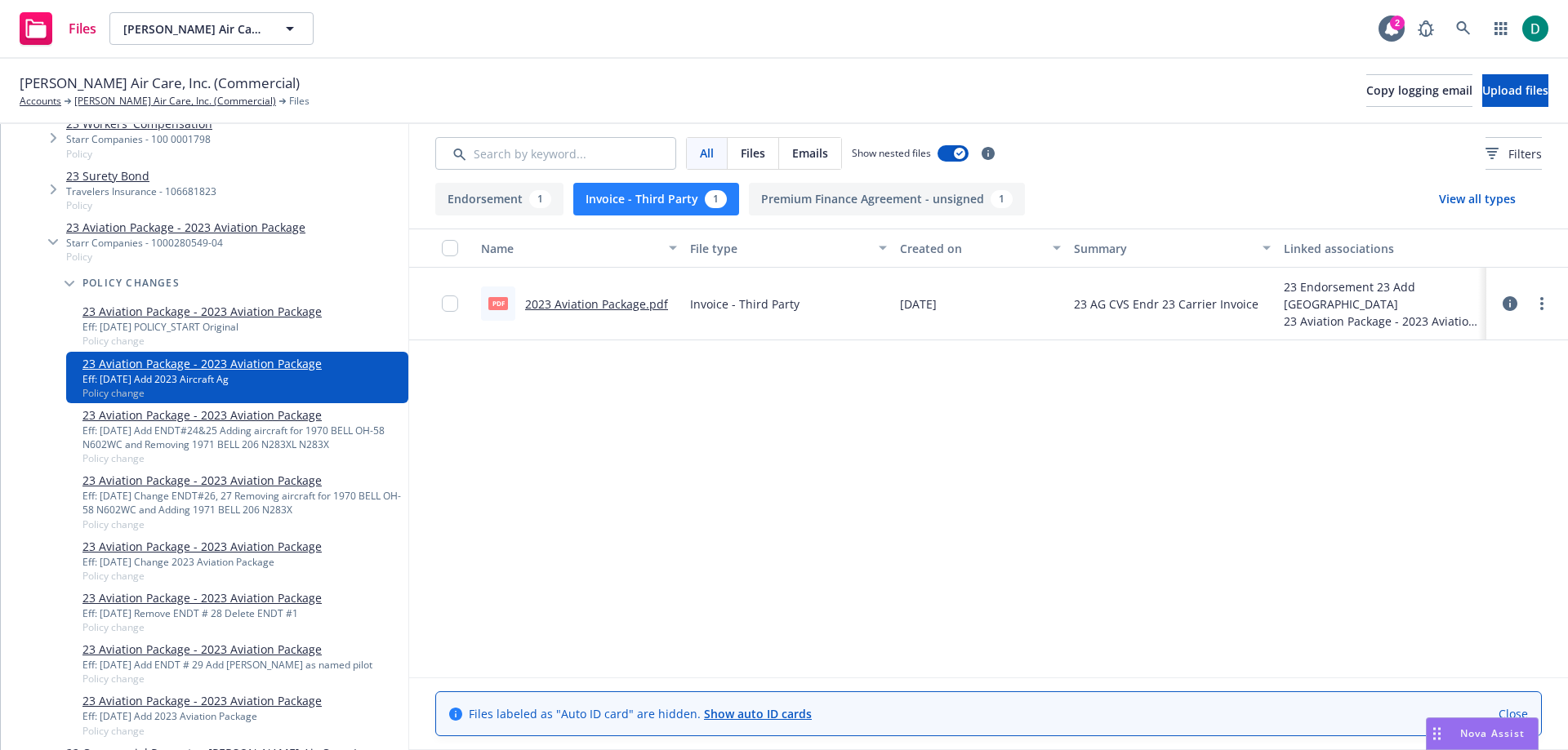
click at [600, 299] on link "2023 Aviation Package.pdf" at bounding box center [596, 304] width 143 height 15
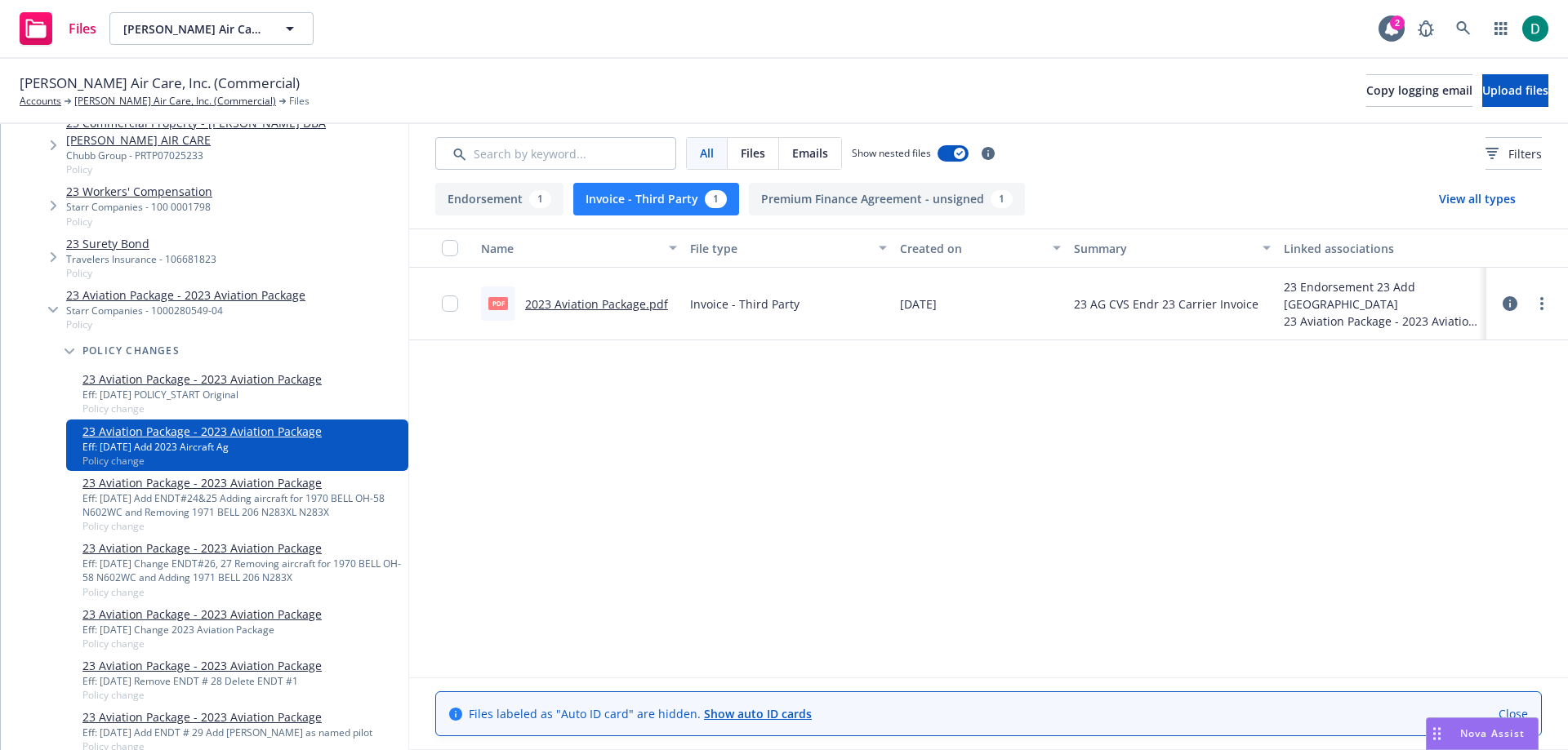
scroll to position [490, 0]
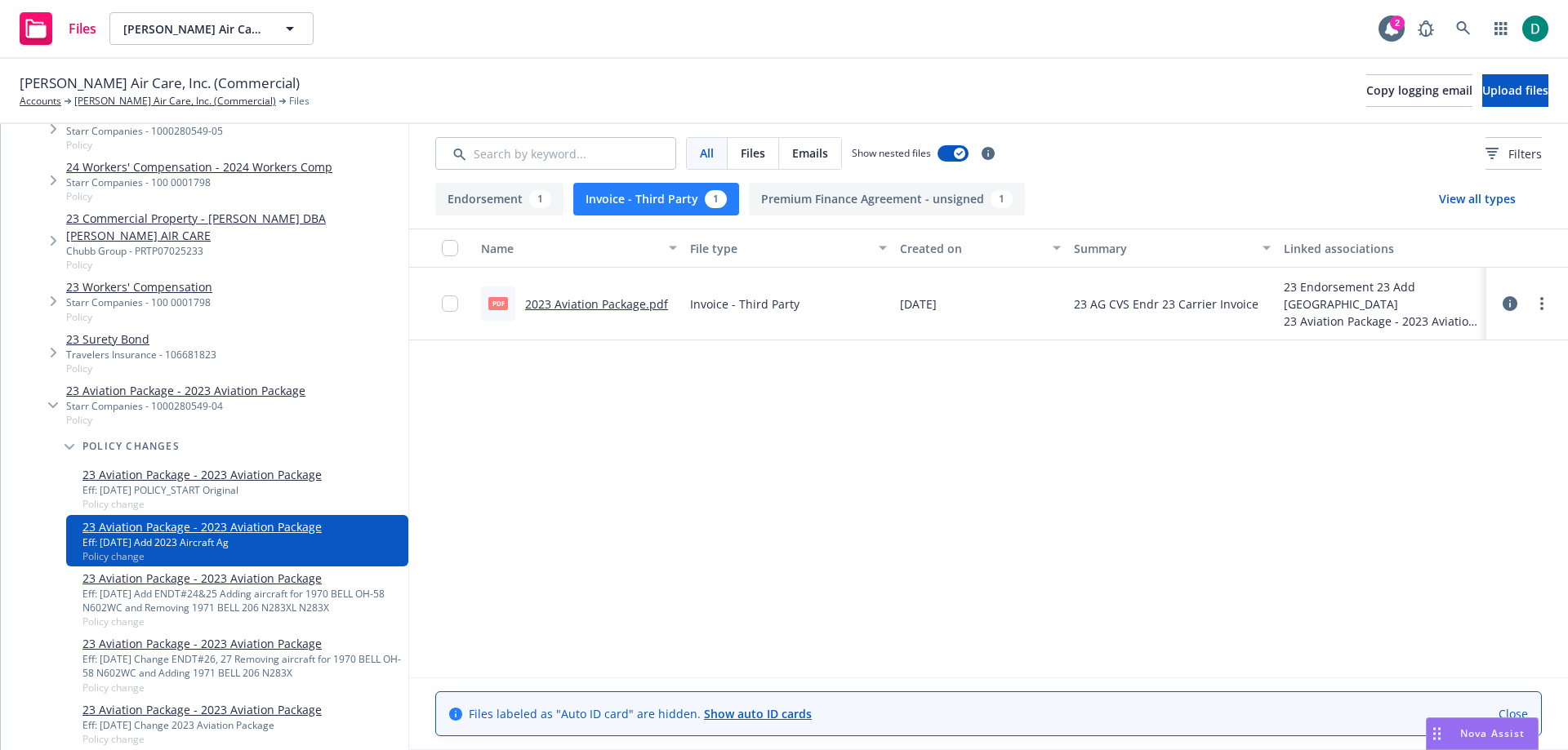
click at [198, 473] on link "23 Aviation Package - 2023 Aviation Package" at bounding box center [202, 475] width 239 height 17
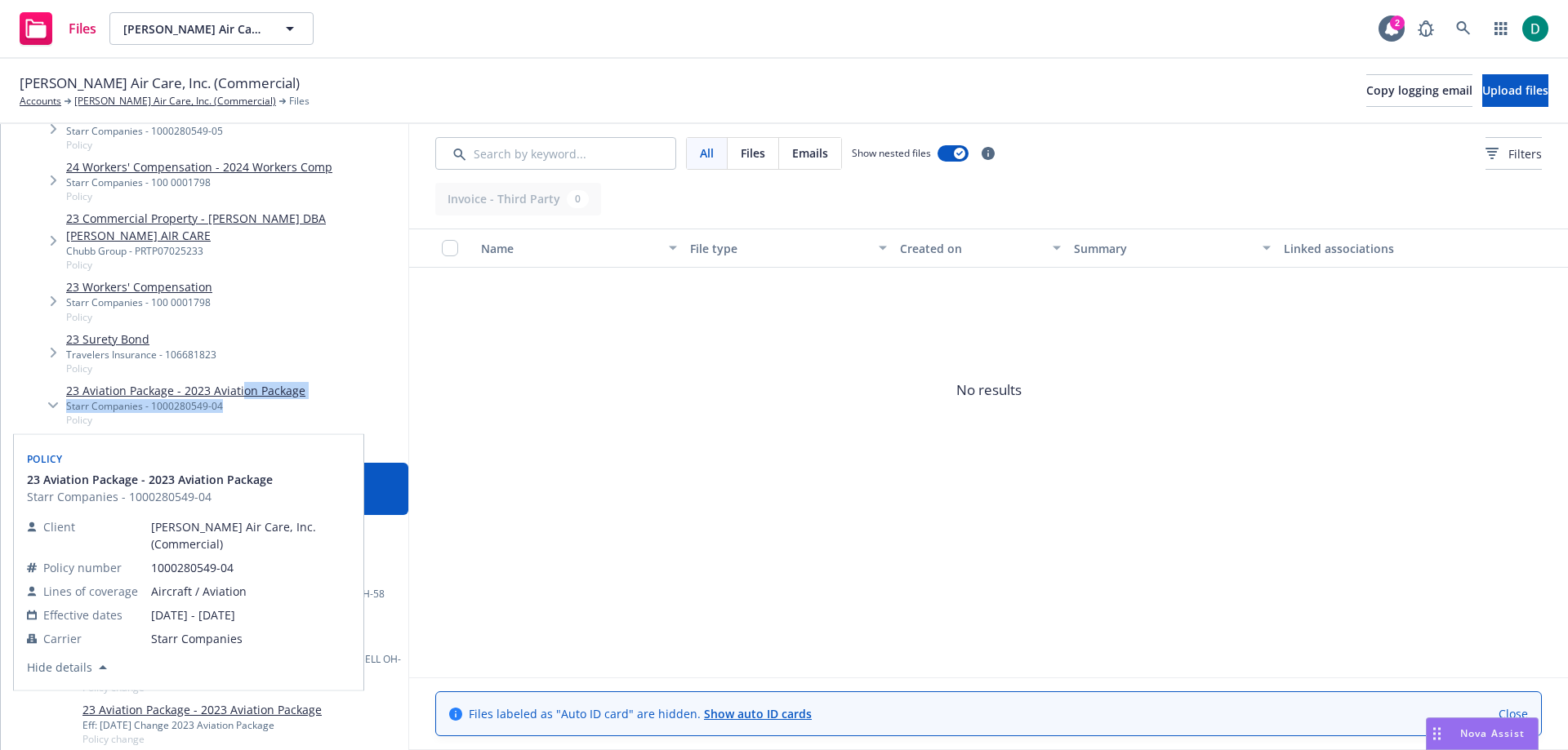
drag, startPoint x: 243, startPoint y: 392, endPoint x: 237, endPoint y: 408, distance: 17.1
click at [237, 407] on div "23 Aviation Package - 2023 Aviation Package Starr Companies - 1000280549-04 Pol…" at bounding box center [185, 404] width 239 height 45
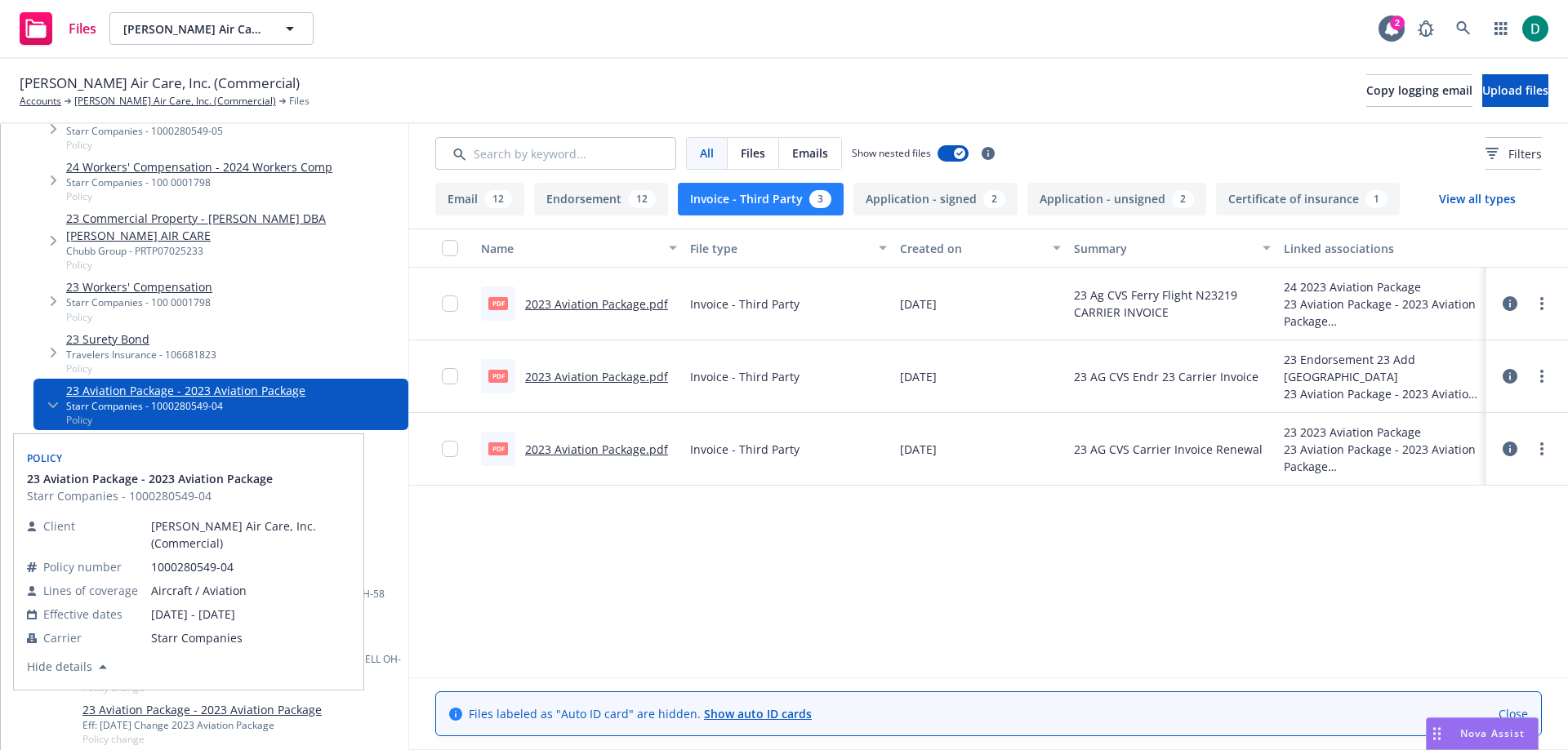
click at [231, 383] on link "23 Aviation Package - 2023 Aviation Package" at bounding box center [185, 390] width 239 height 17
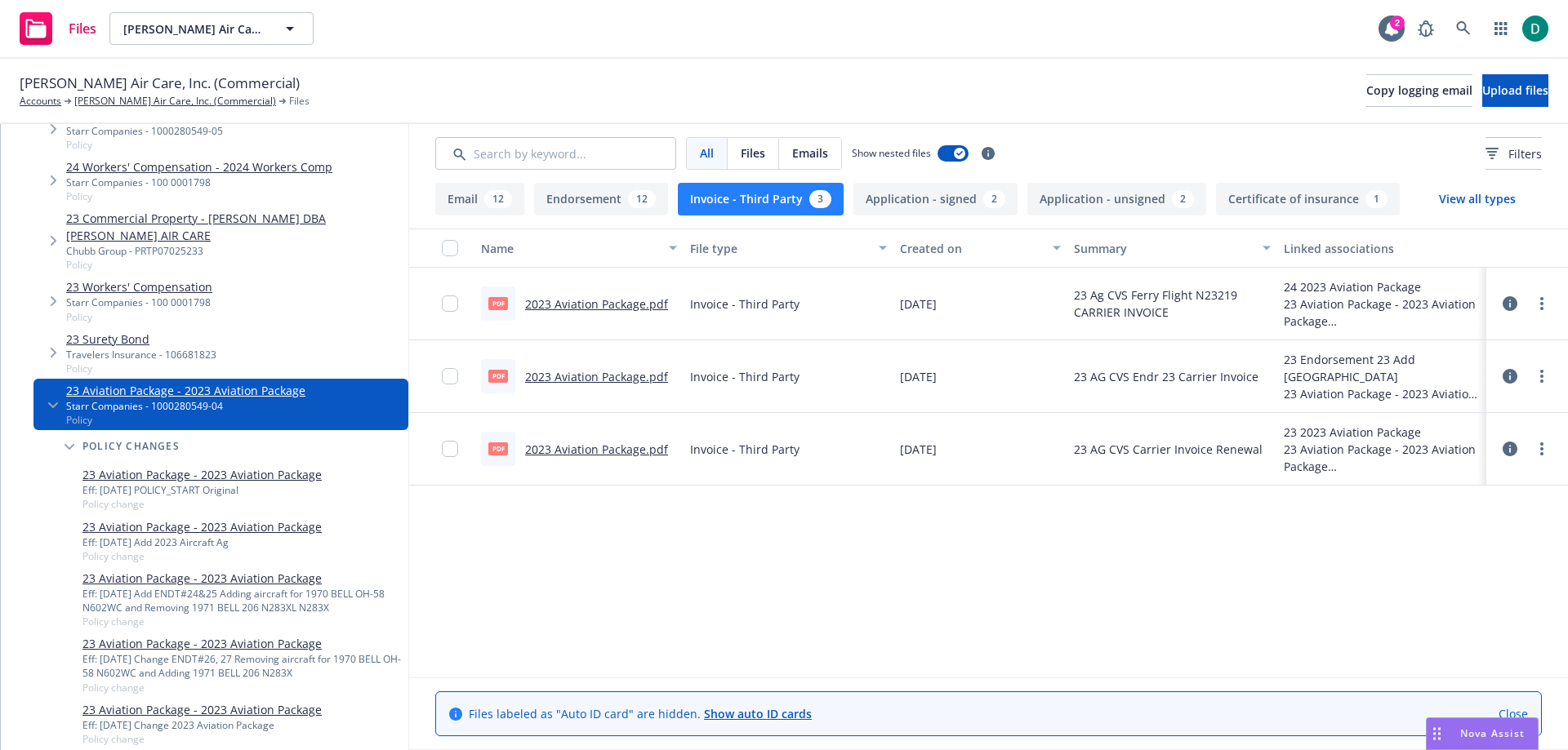
click at [548, 304] on link "2023 Aviation Package.pdf" at bounding box center [596, 304] width 143 height 15
click at [588, 377] on link "2023 Aviation Package.pdf" at bounding box center [596, 376] width 143 height 15
click at [581, 448] on link "2023 Aviation Package.pdf" at bounding box center [596, 449] width 143 height 15
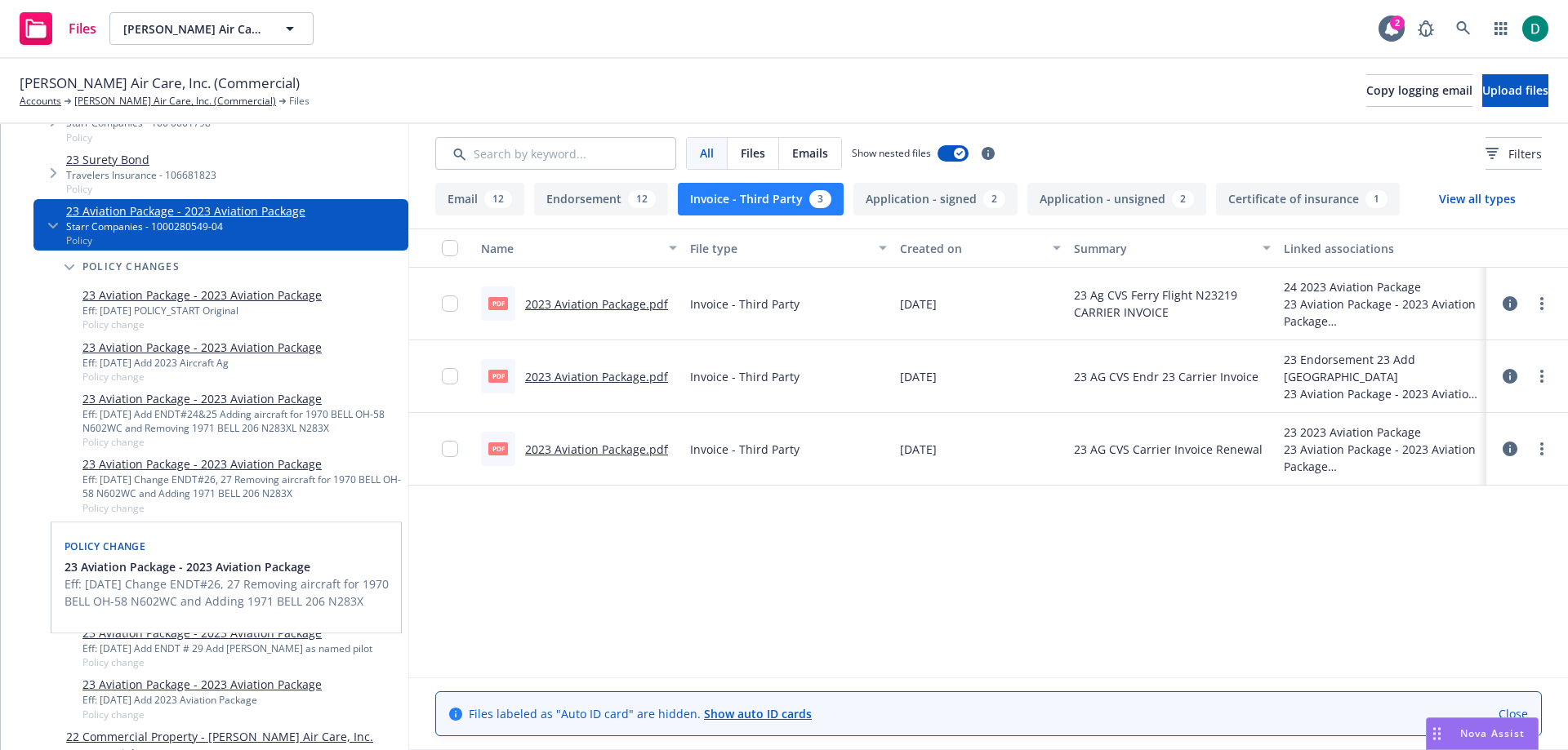
scroll to position [653, 0]
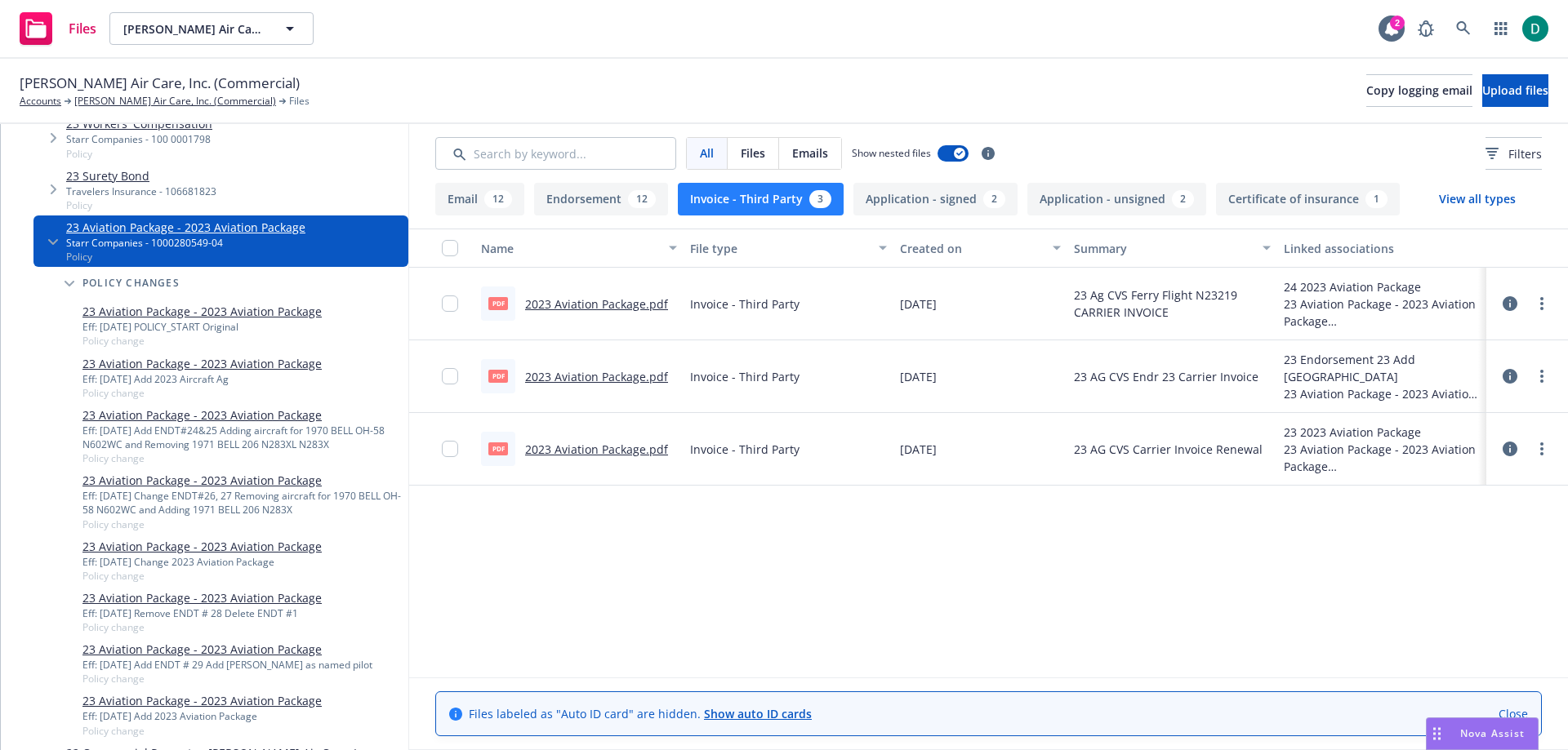
click at [484, 202] on button "Email 12" at bounding box center [480, 199] width 89 height 33
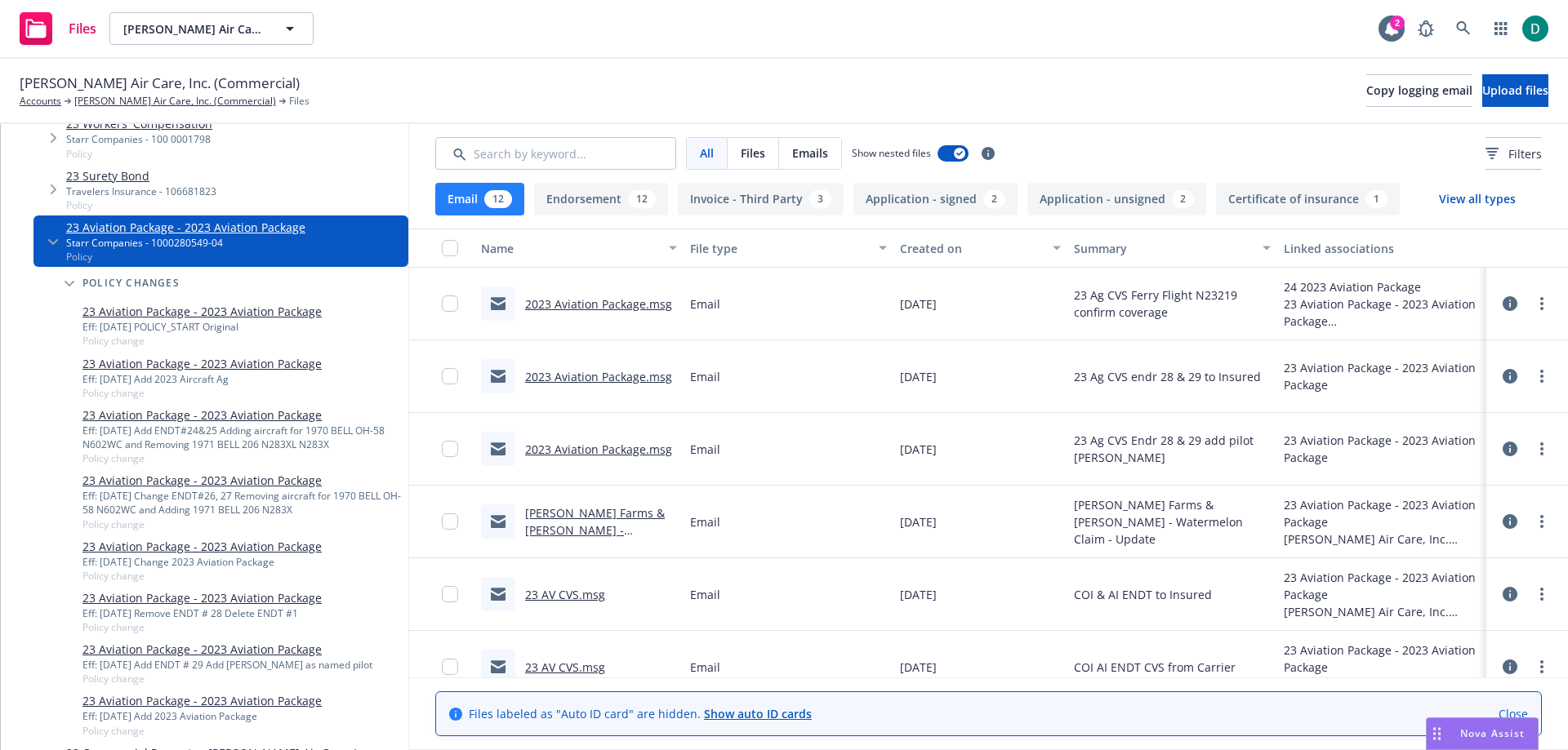
click at [609, 297] on link "2023 Aviation Package.msg" at bounding box center [598, 304] width 147 height 15
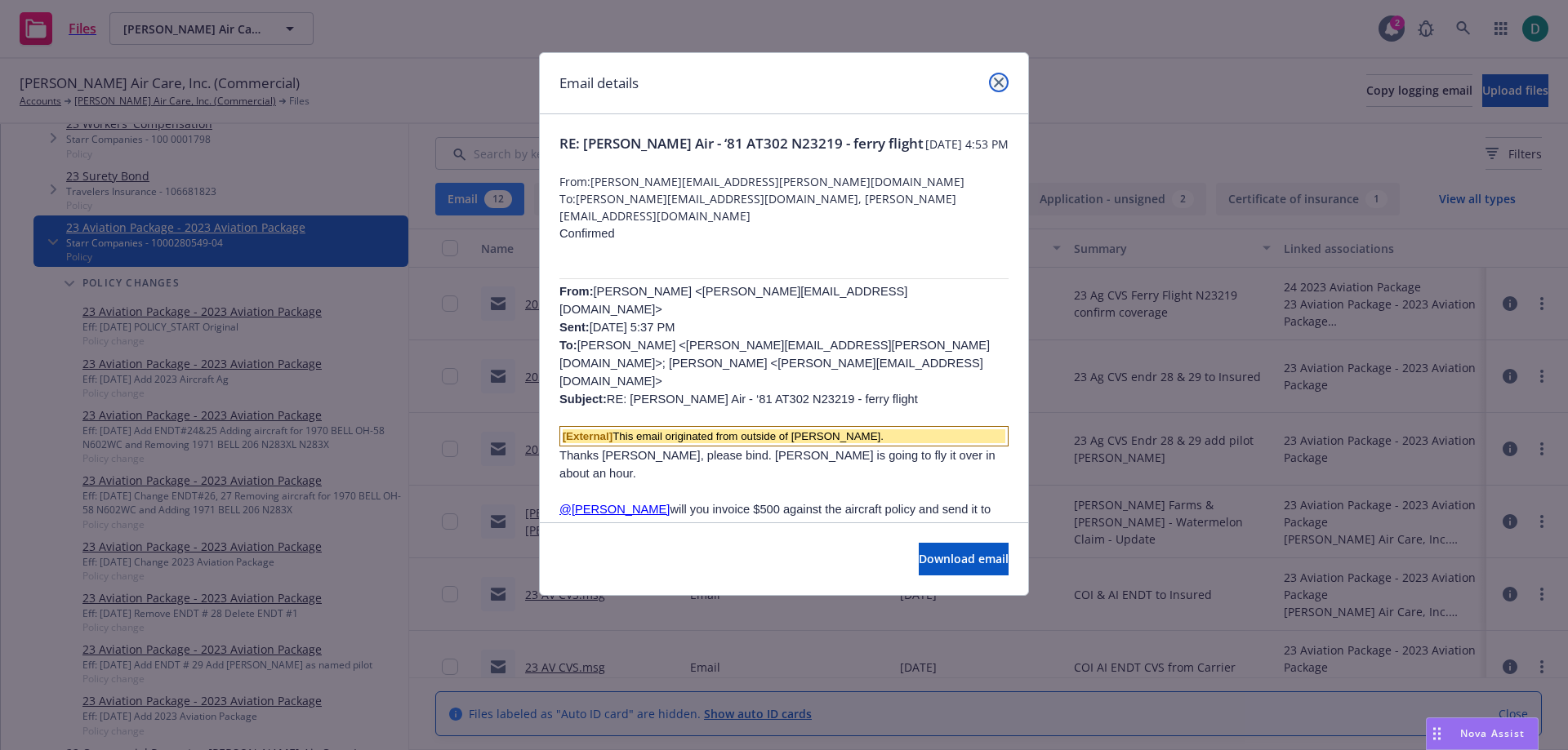
click at [1000, 85] on icon "close" at bounding box center [998, 82] width 10 height 10
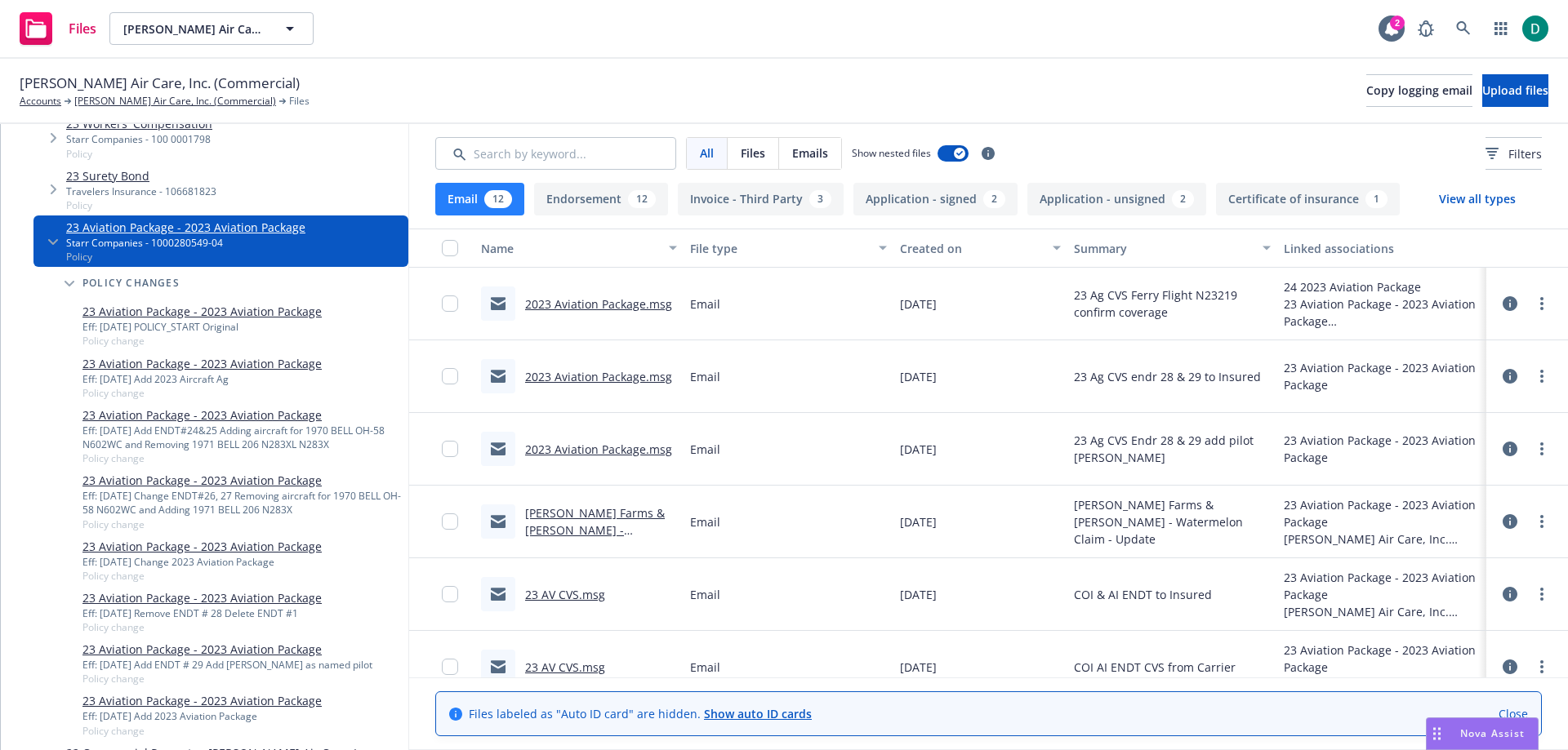
click at [619, 376] on link "2023 Aviation Package.msg" at bounding box center [598, 376] width 147 height 15
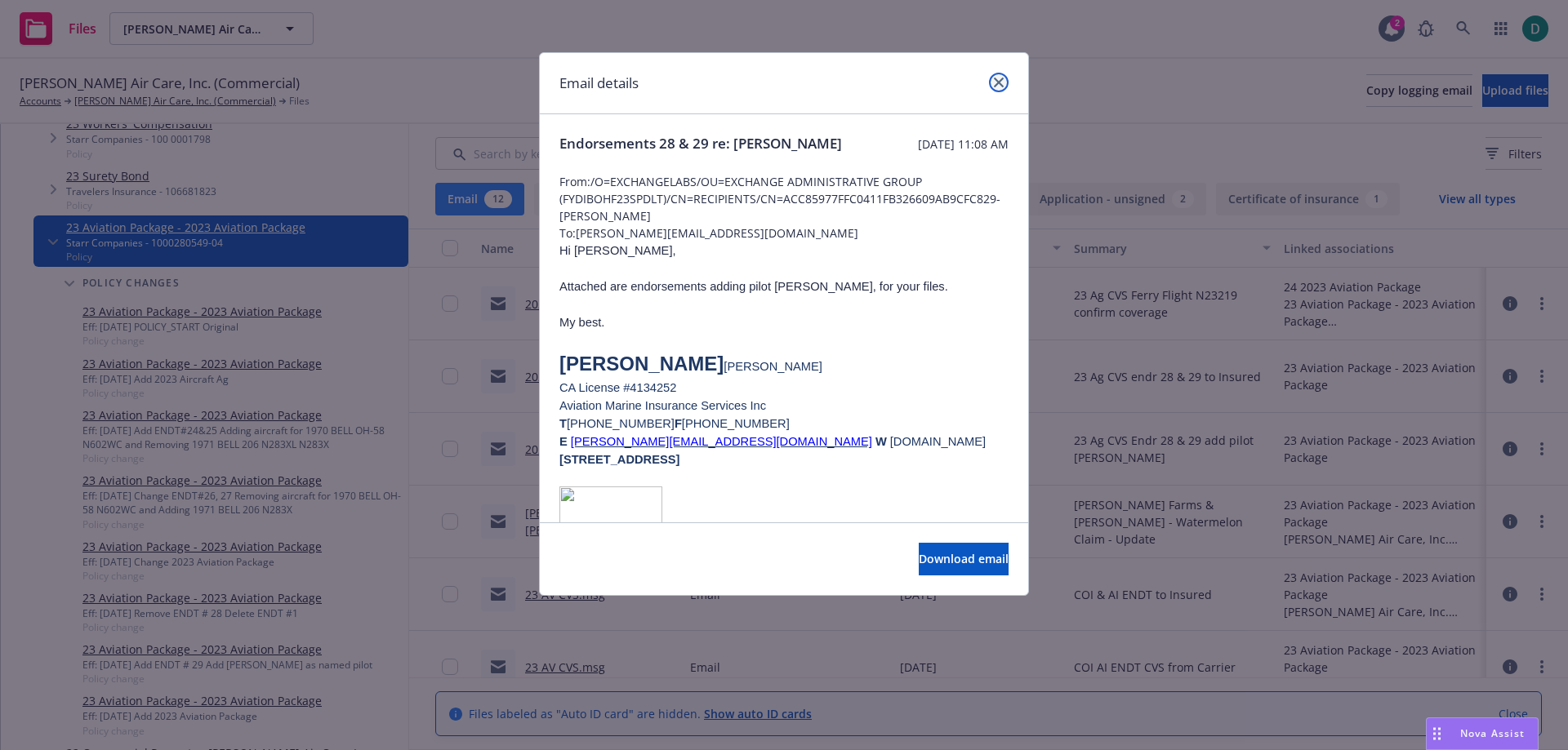
click at [997, 91] on link "close" at bounding box center [999, 83] width 20 height 20
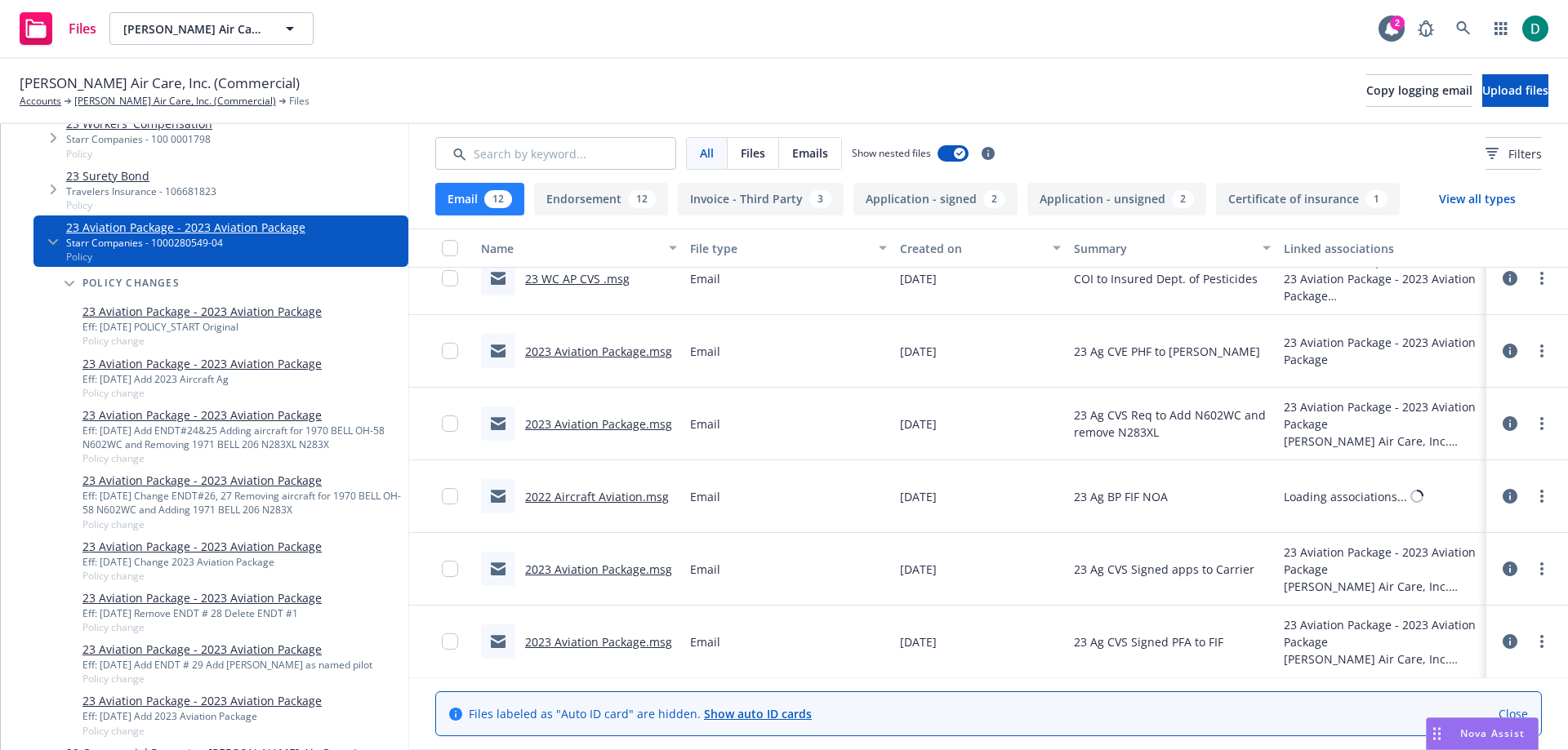
scroll to position [459, 0]
click at [607, 642] on link "2023 Aviation Package.msg" at bounding box center [598, 641] width 147 height 15
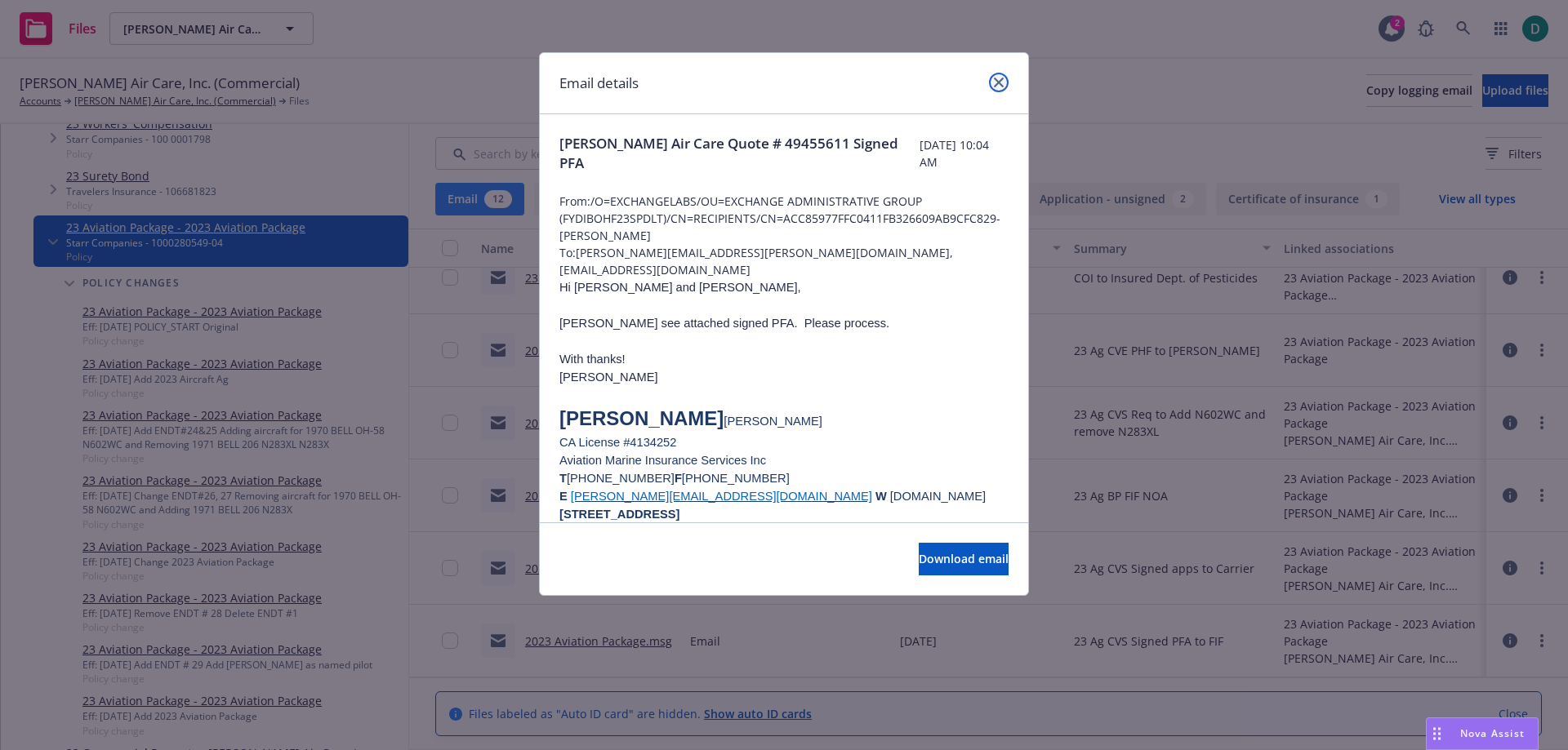
click at [997, 85] on icon "close" at bounding box center [998, 82] width 10 height 10
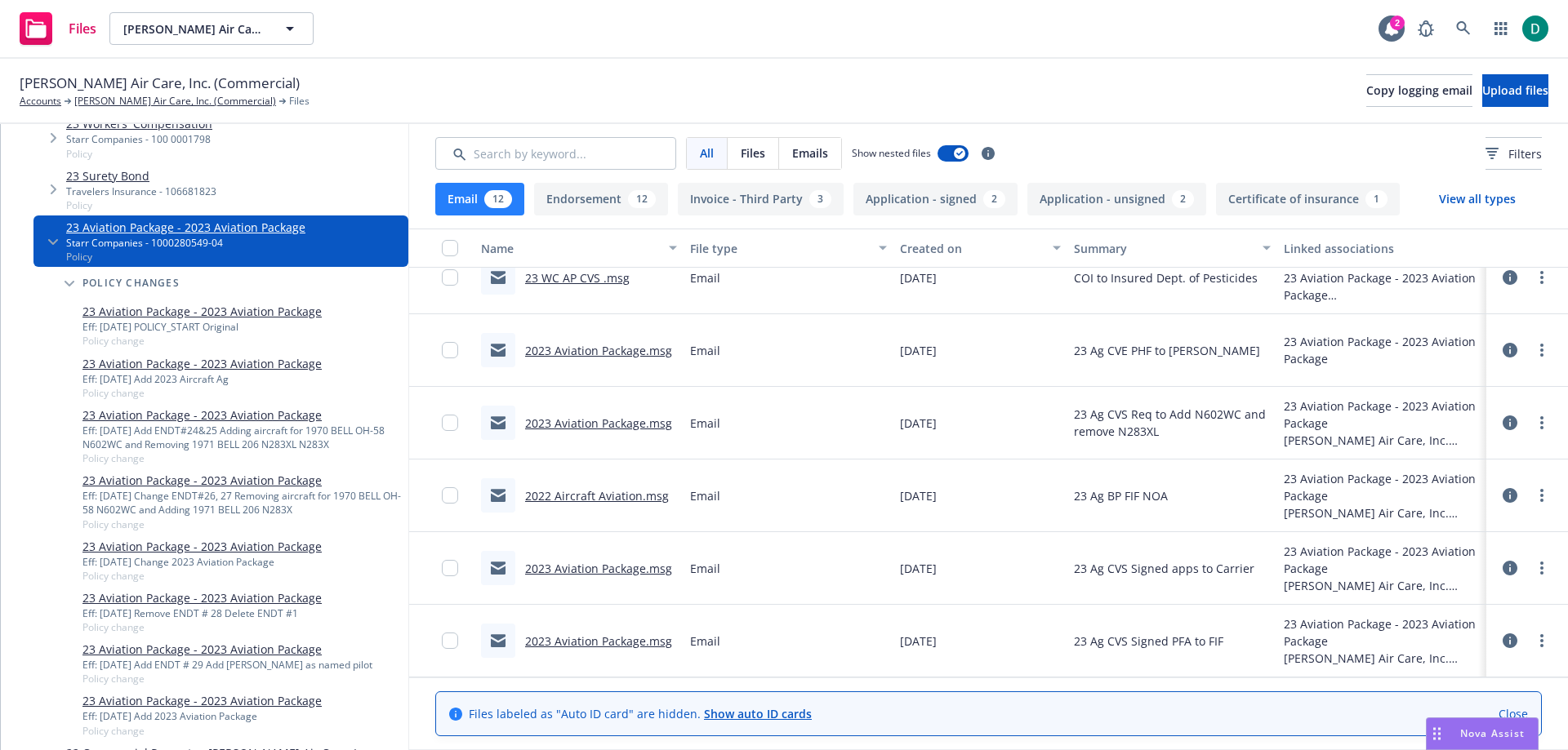
click at [607, 560] on div "2023 Aviation Package.msg" at bounding box center [598, 568] width 147 height 17
click at [600, 492] on link "2022 Aircraft Aviation.msg" at bounding box center [597, 495] width 144 height 15
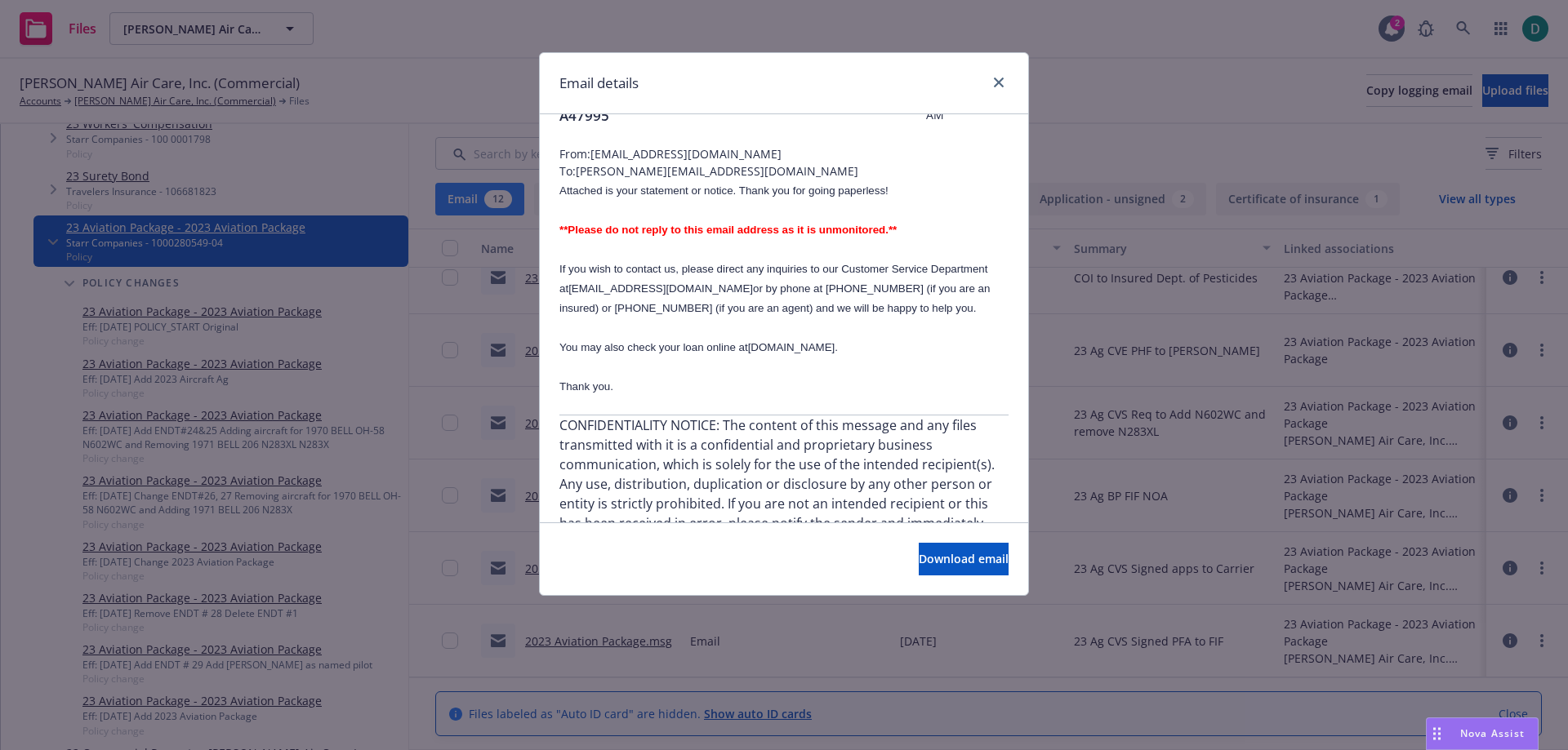
scroll to position [0, 0]
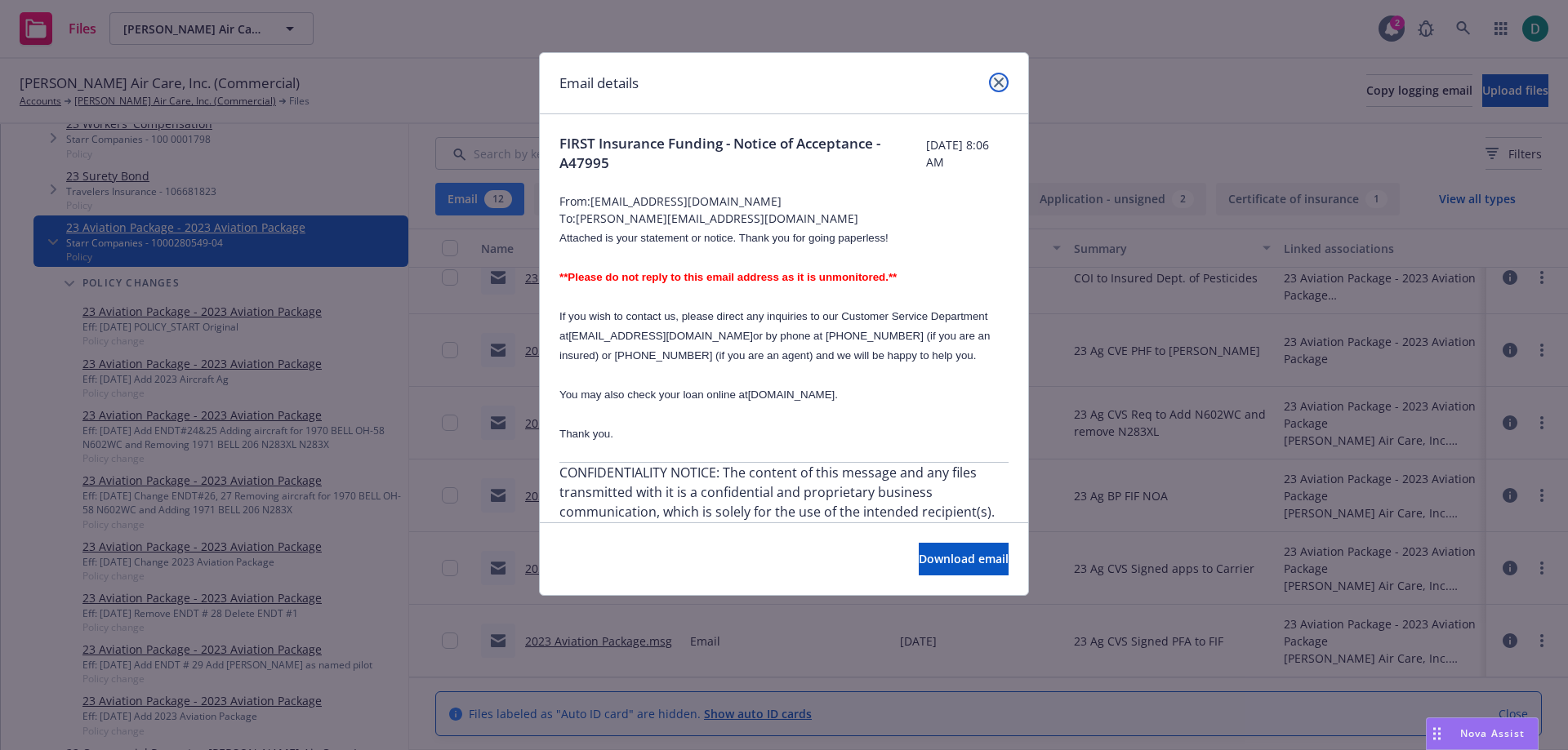
click at [996, 79] on icon "close" at bounding box center [998, 82] width 10 height 10
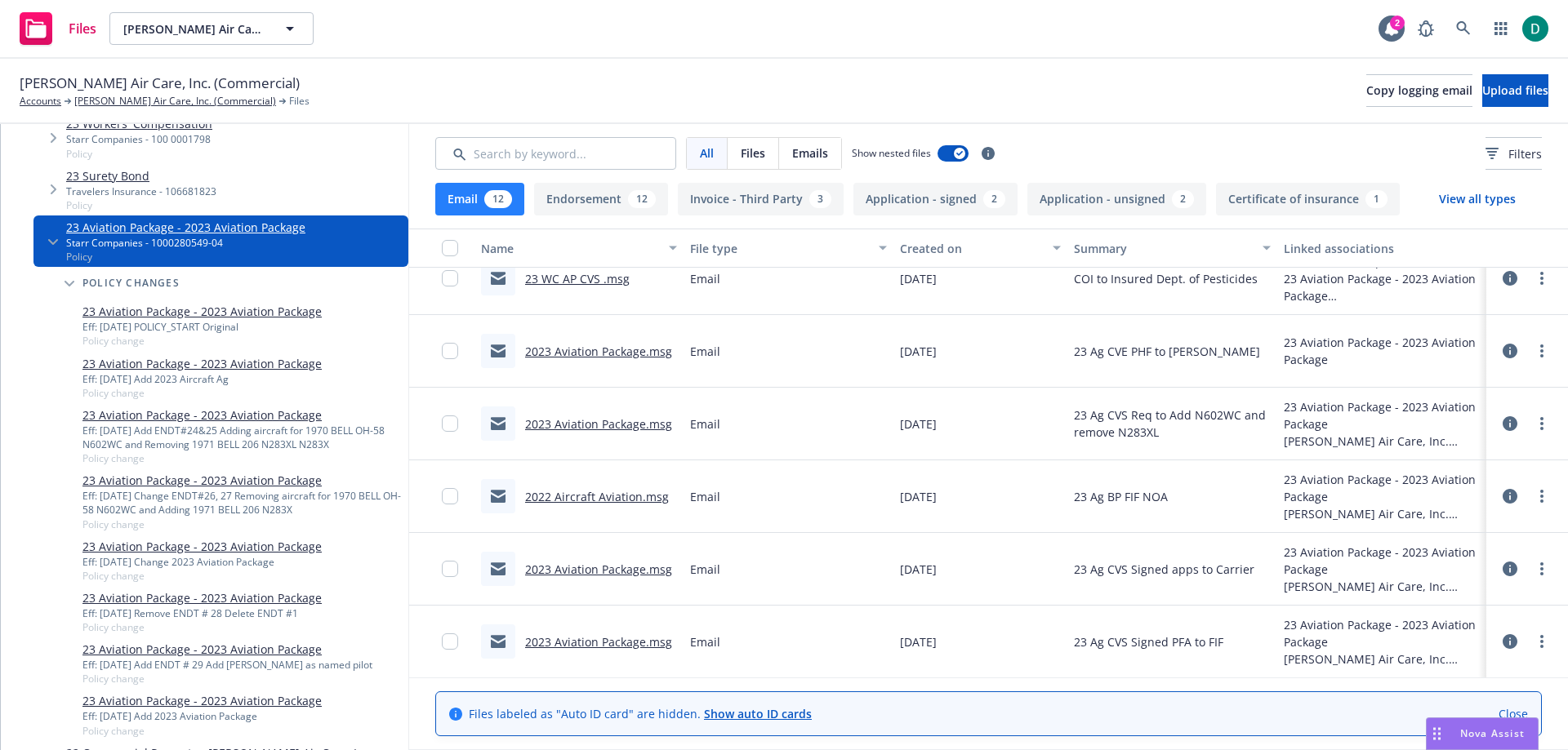
scroll to position [459, 0]
click at [492, 199] on div "12" at bounding box center [498, 199] width 28 height 18
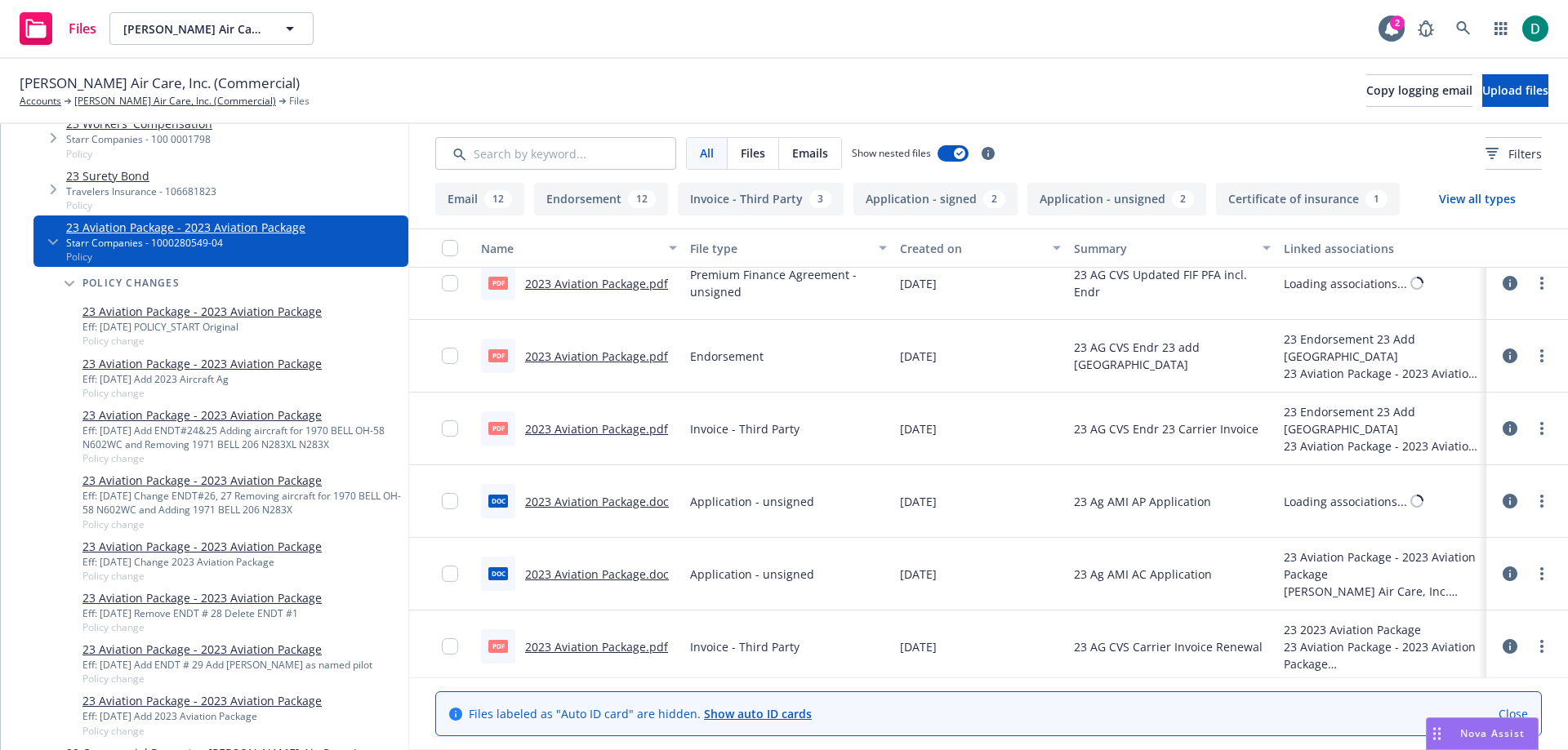
scroll to position [2039, 0]
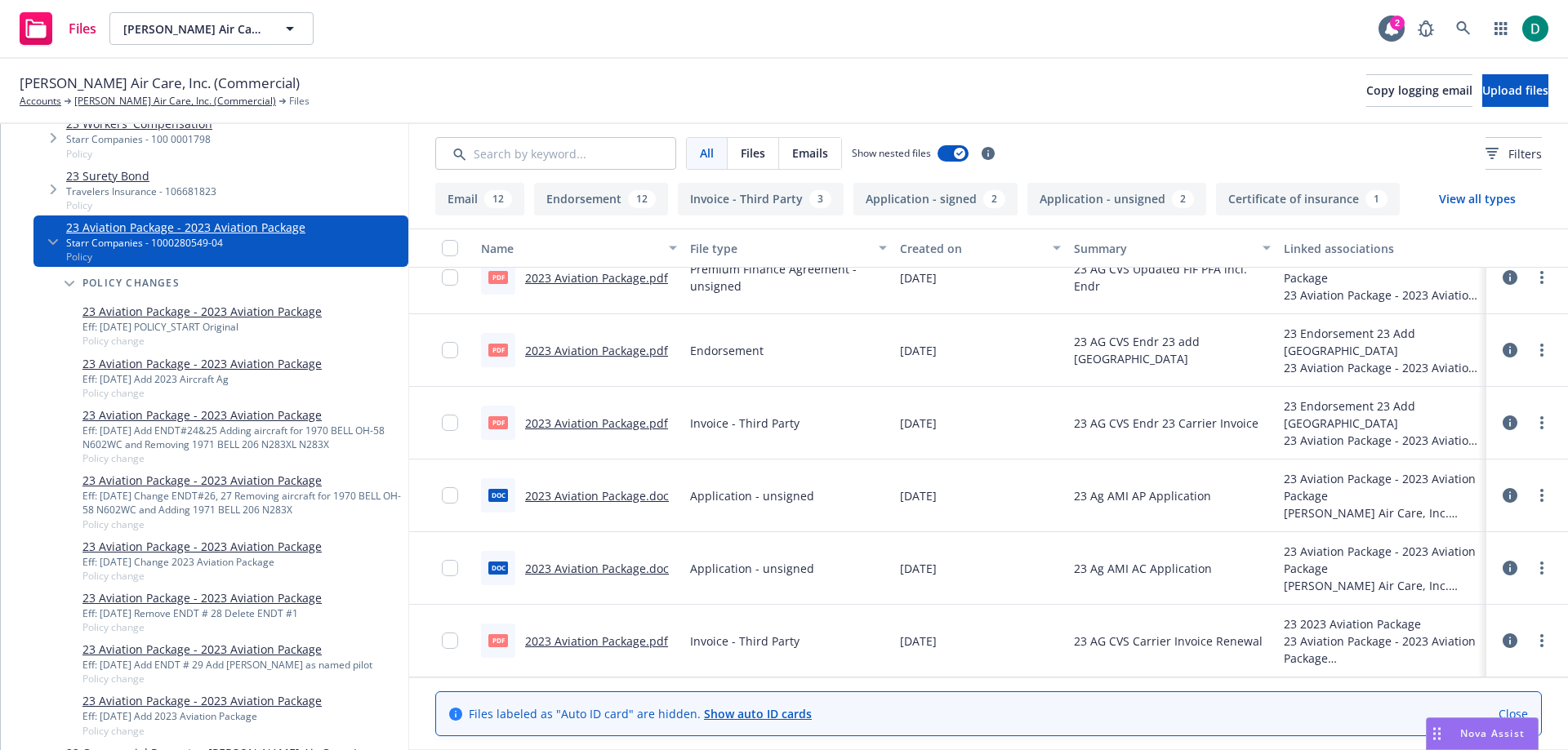
click at [634, 640] on link "2023 Aviation Package.pdf" at bounding box center [596, 641] width 143 height 15
click at [52, 244] on icon "Tree Example" at bounding box center [52, 242] width 10 height 5
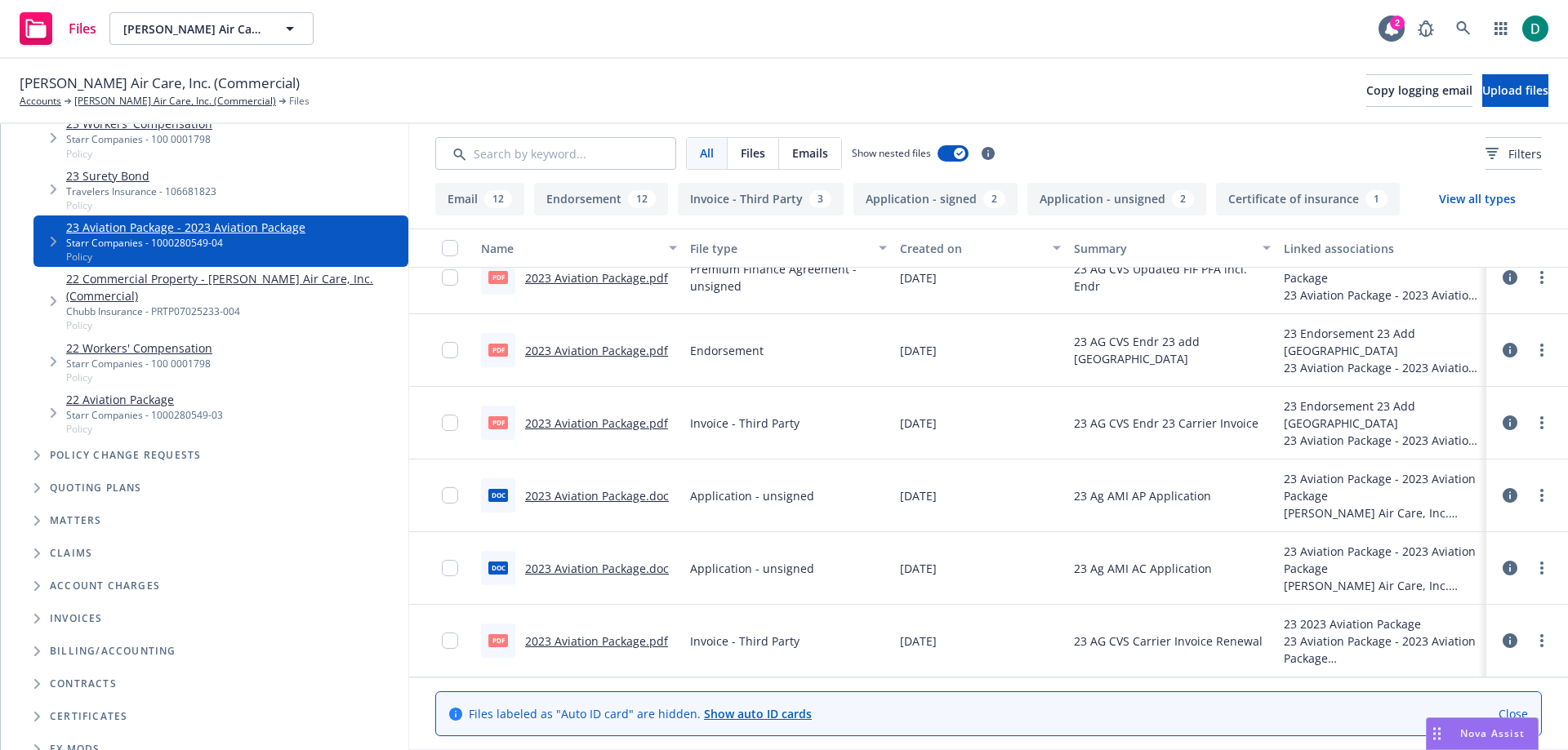
click at [192, 422] on span "Policy" at bounding box center [144, 429] width 156 height 14
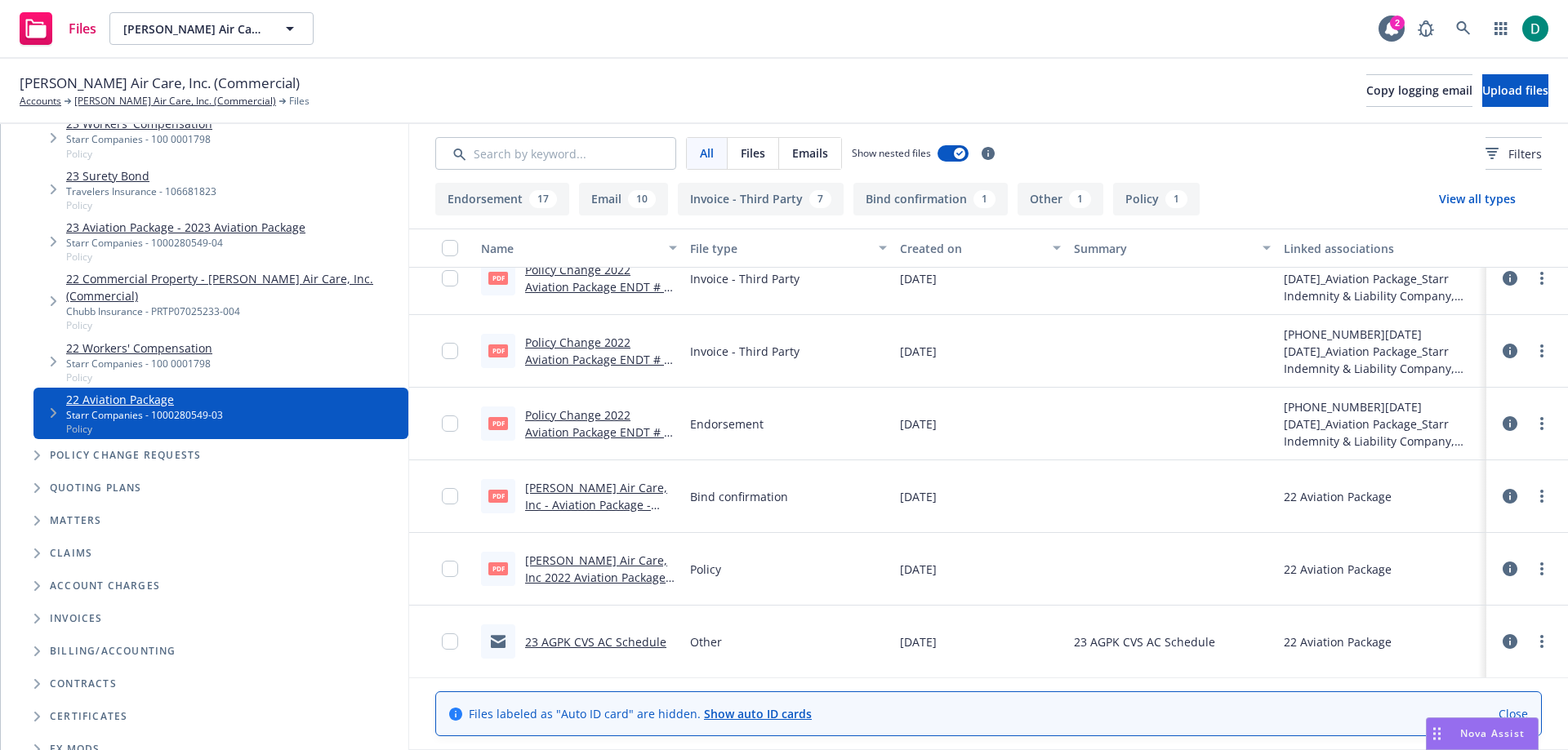
scroll to position [2254, 0]
click at [586, 491] on link "Thiel Air Care, Inc - Aviation Package - 2022 - bind Confirmation.pdf" at bounding box center [596, 512] width 142 height 67
click at [604, 640] on link "23 AGPK CVS AC Schedule" at bounding box center [596, 641] width 141 height 15
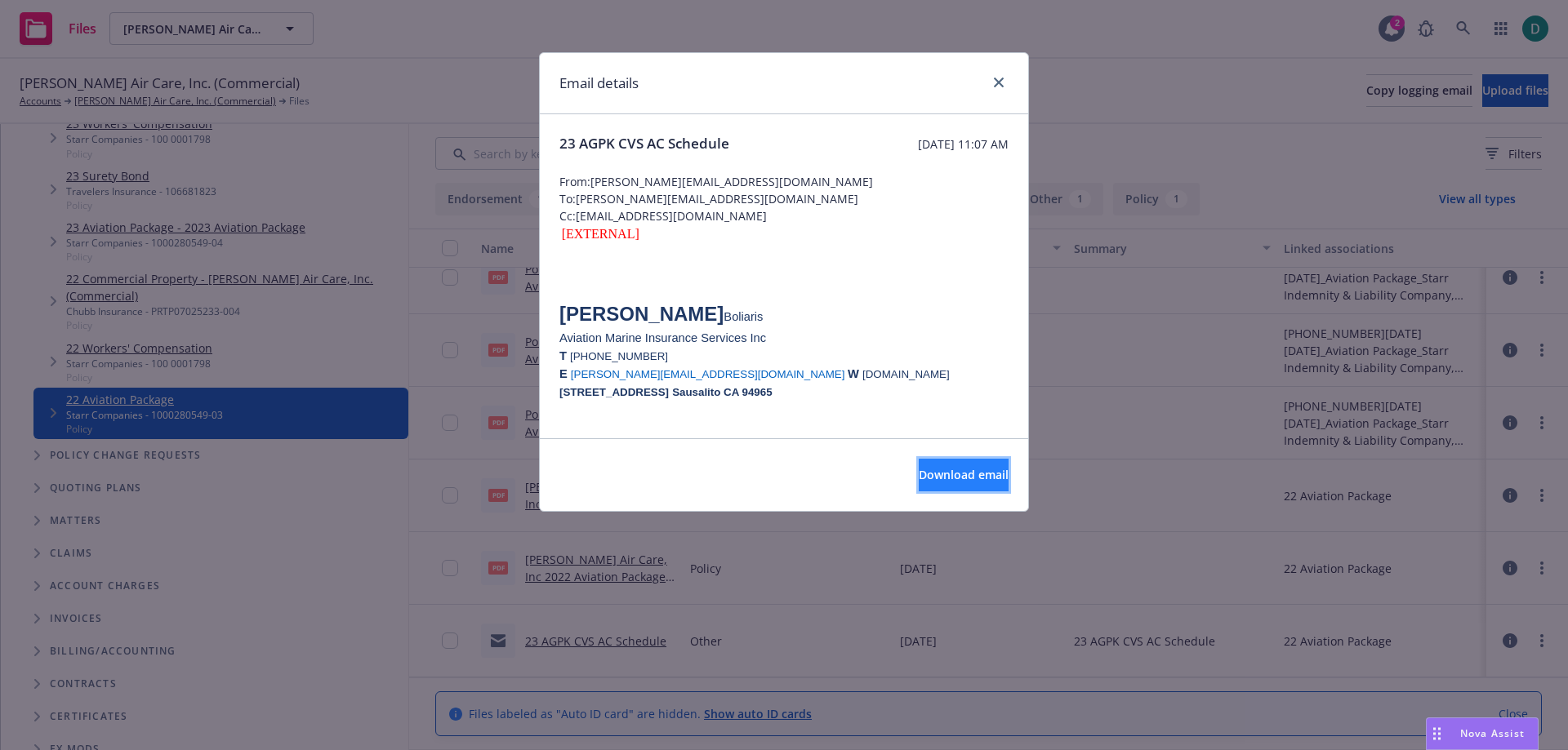
click at [935, 475] on span "Download email" at bounding box center [964, 475] width 90 height 15
click at [1002, 79] on icon "close" at bounding box center [998, 82] width 10 height 10
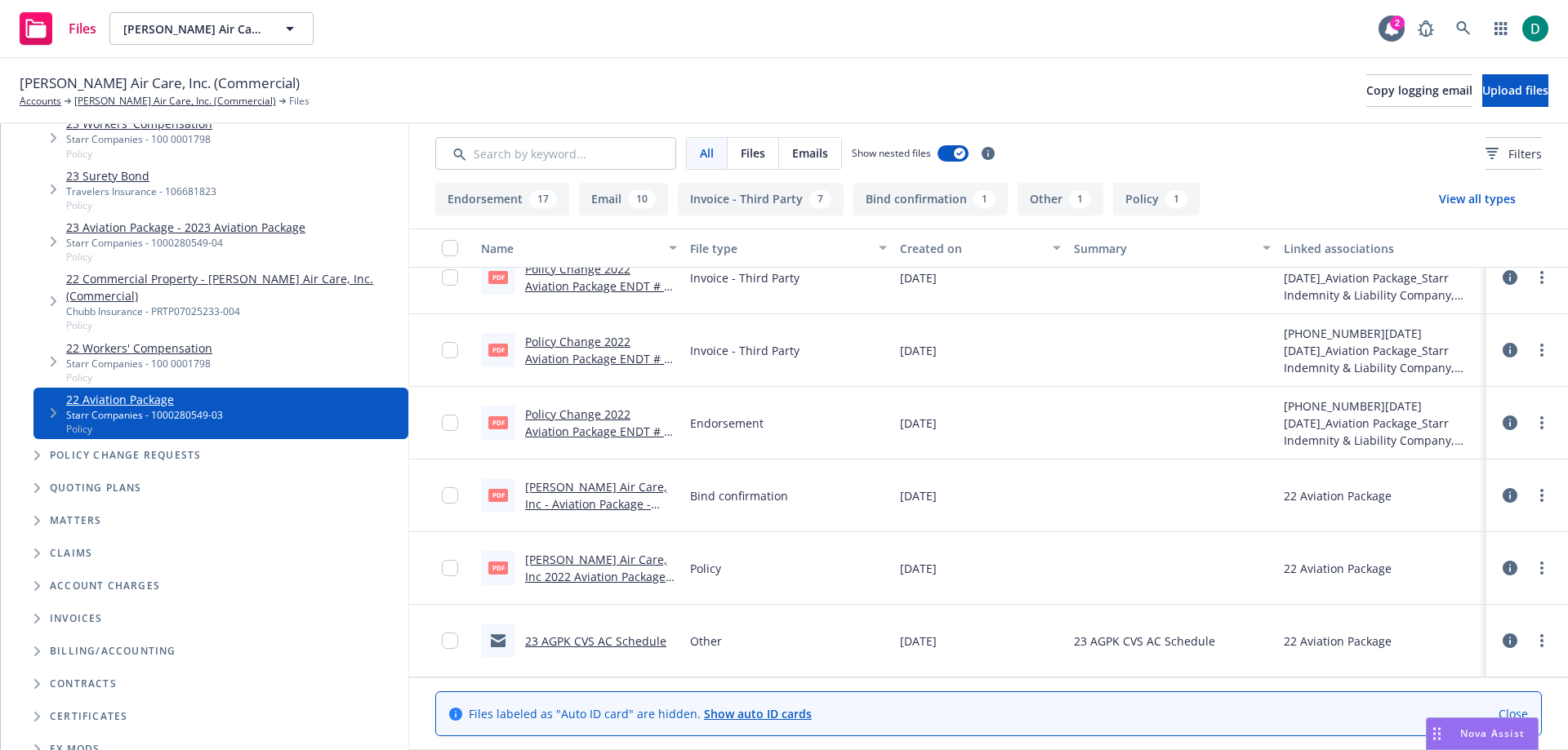
click at [596, 491] on link "Thiel Air Care, Inc - Aviation Package - 2022 - bind Confirmation.pdf" at bounding box center [596, 512] width 142 height 67
click at [1460, 24] on icon at bounding box center [1463, 28] width 15 height 15
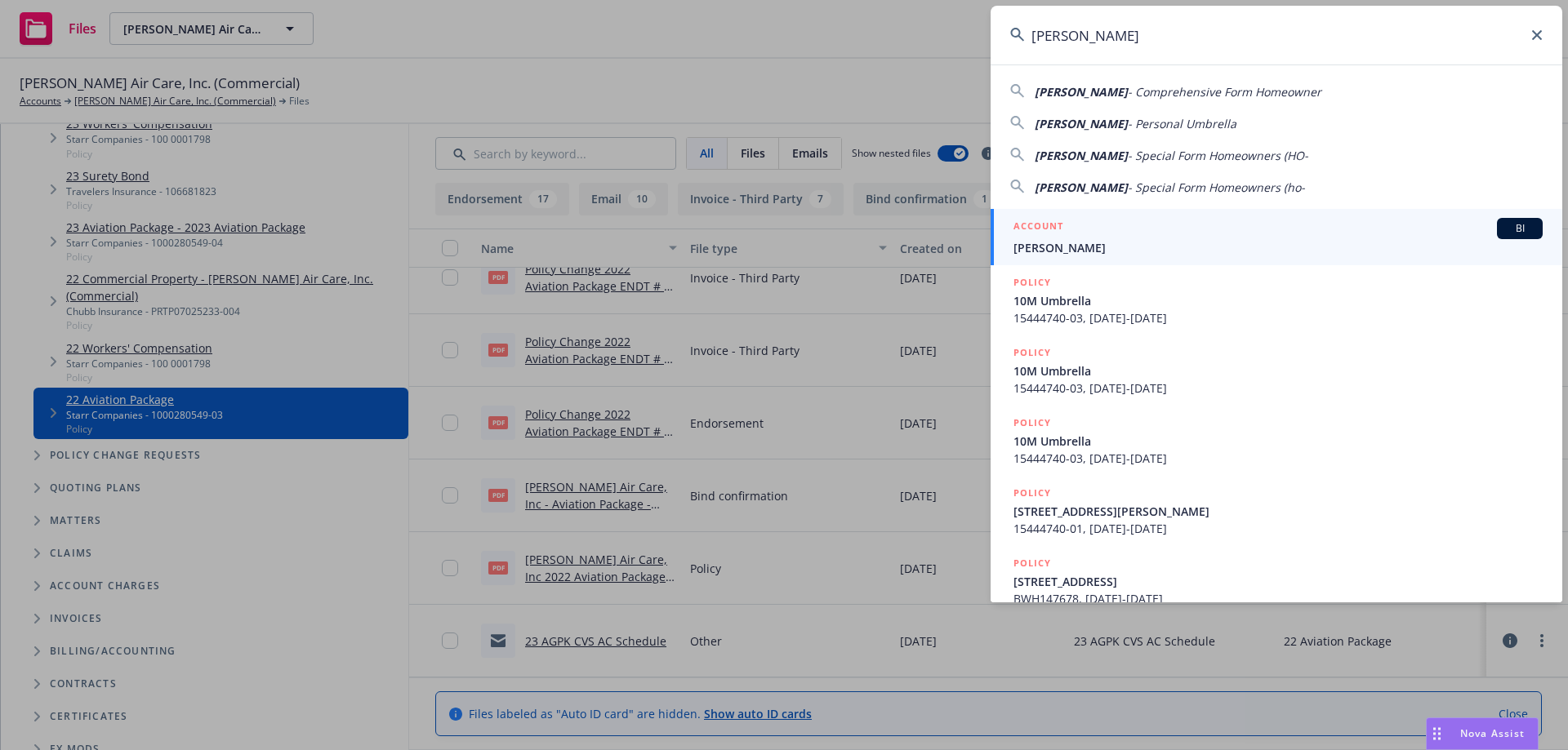
type input "[PERSON_NAME]"
click at [1108, 247] on span "[PERSON_NAME]" at bounding box center [1277, 247] width 529 height 17
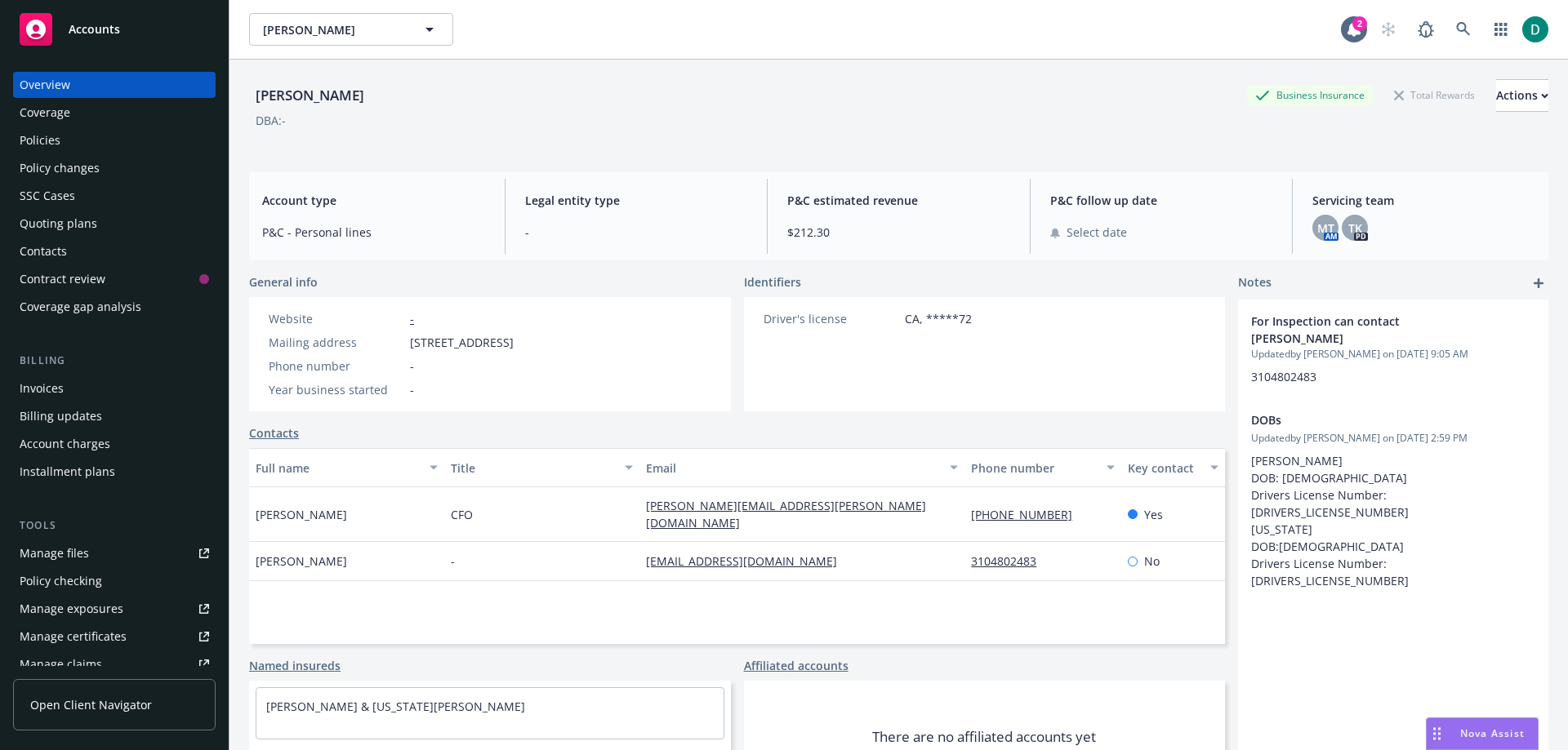
click at [79, 128] on div "Policies" at bounding box center [114, 140] width 189 height 26
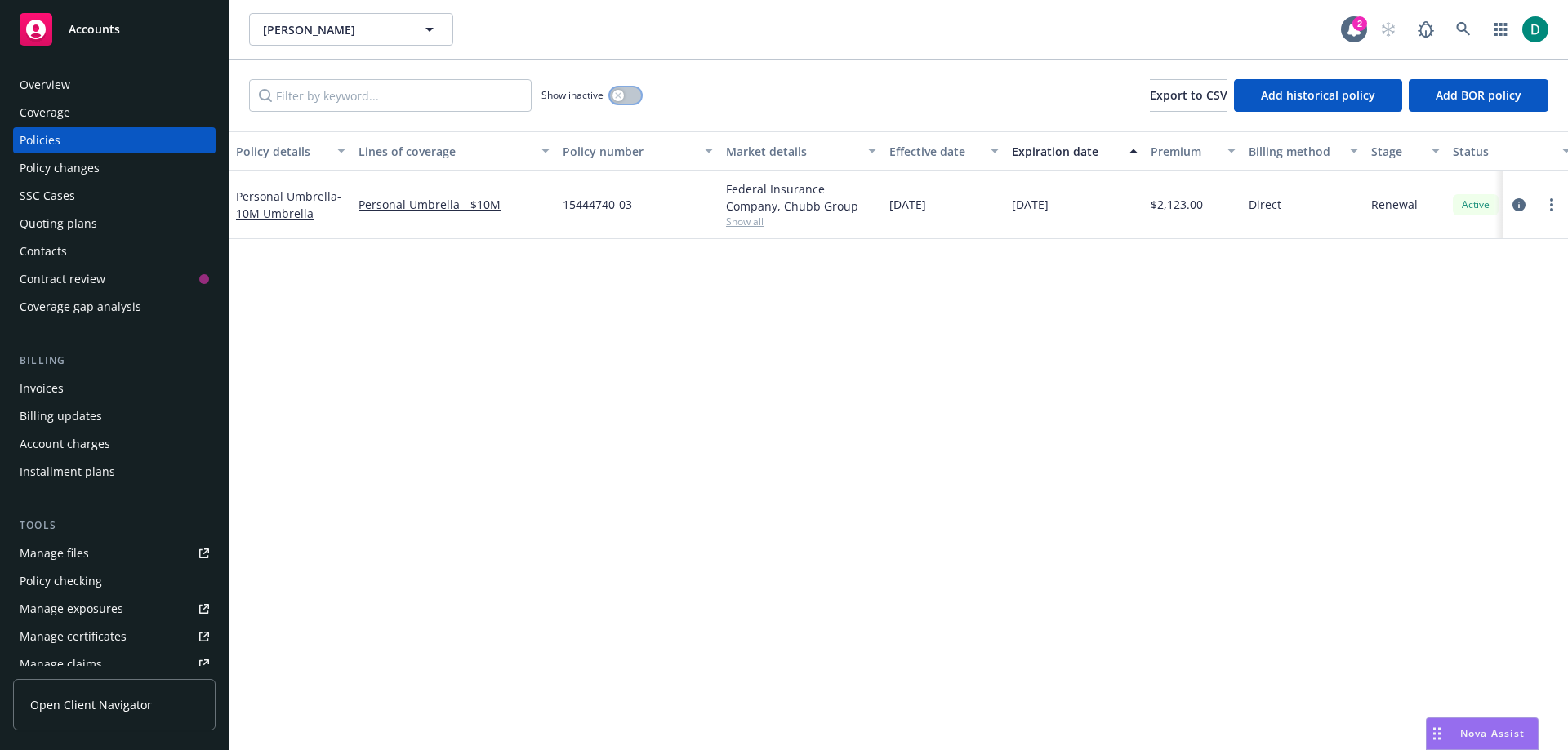
click at [629, 96] on button "button" at bounding box center [625, 95] width 31 height 16
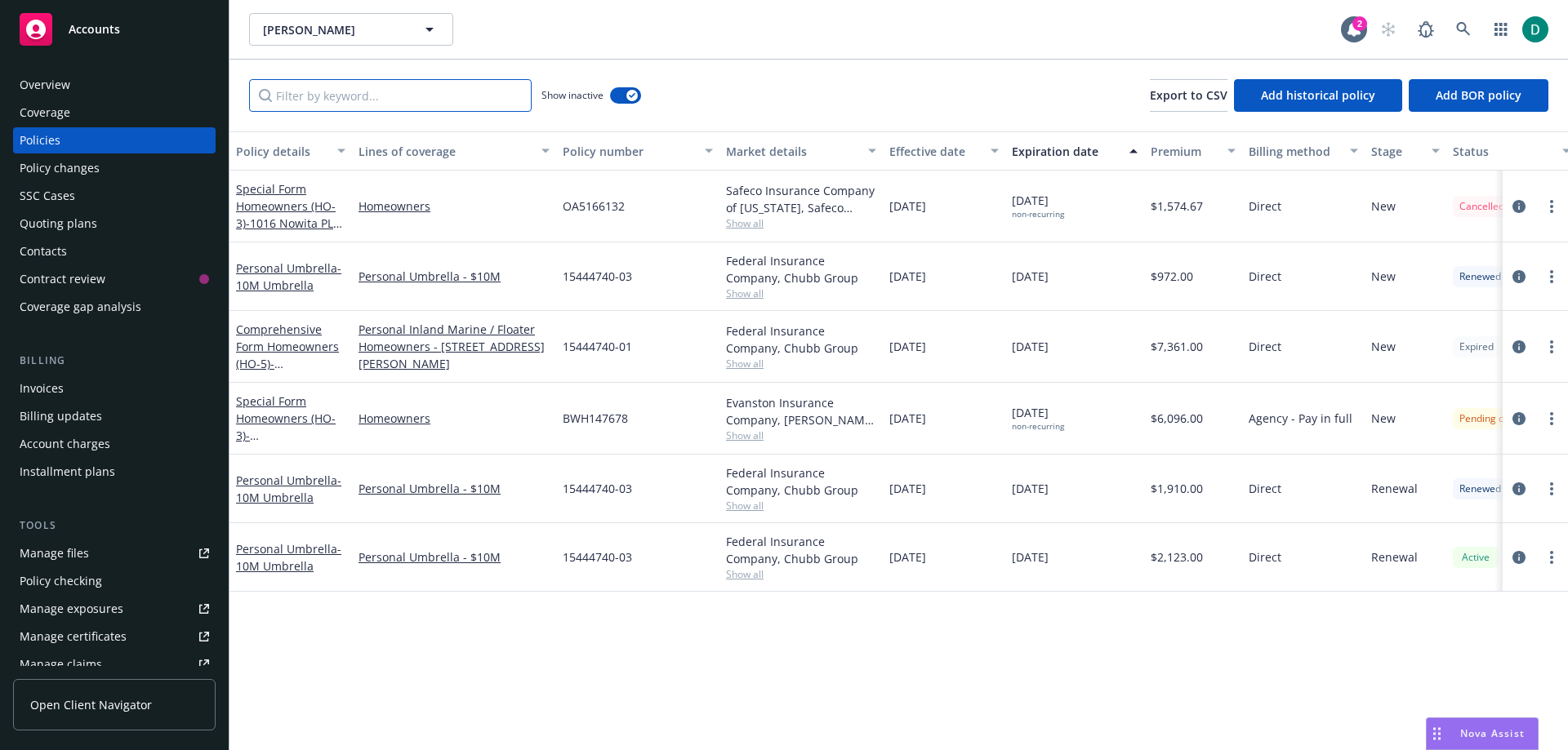
click at [397, 91] on input "Filter by keyword..." at bounding box center [390, 95] width 283 height 33
paste input "15444740-01"
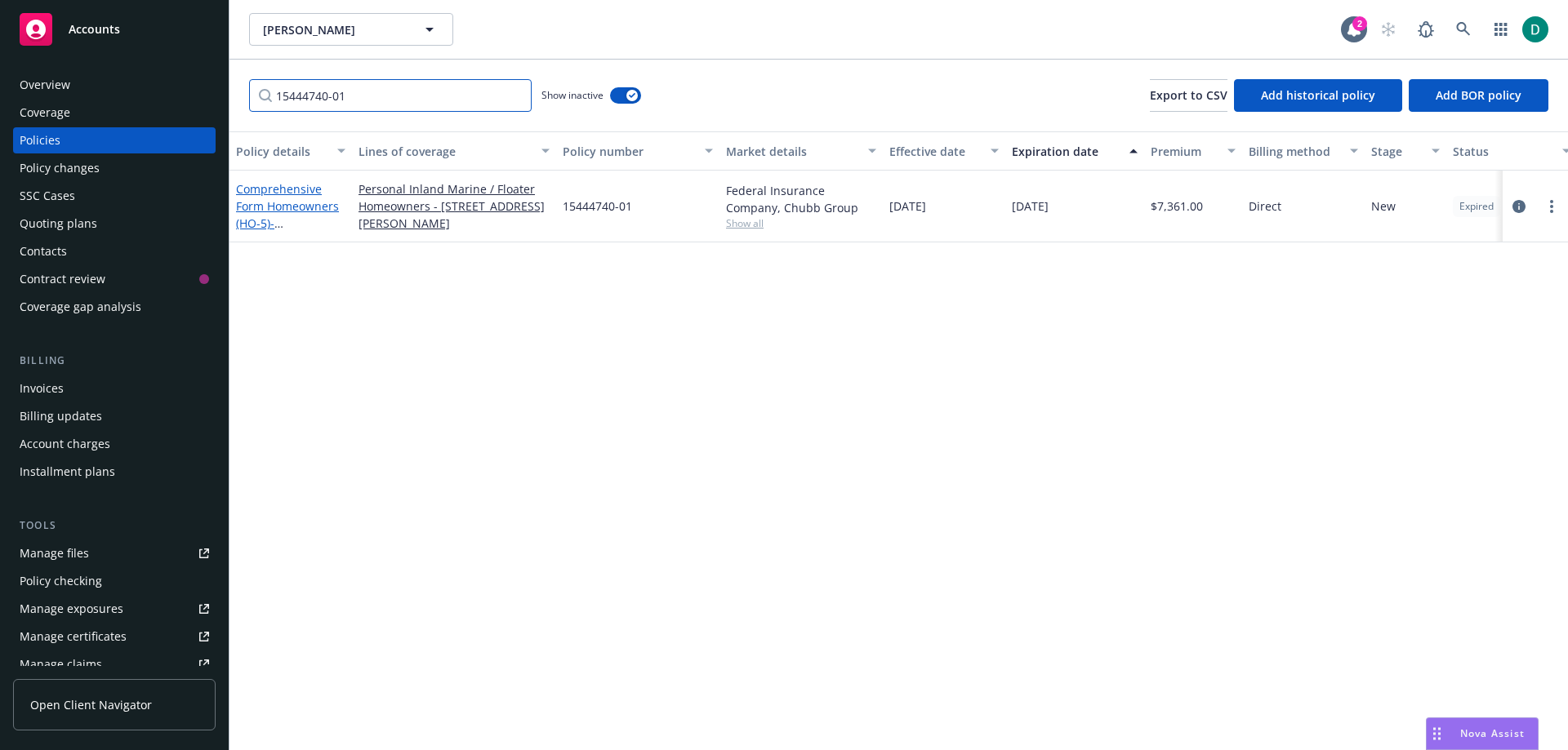
type input "15444740-01"
click at [271, 209] on link "Comprehensive Form Homeowners (HO-5) - [STREET_ADDRESS][PERSON_NAME]" at bounding box center [288, 223] width 104 height 84
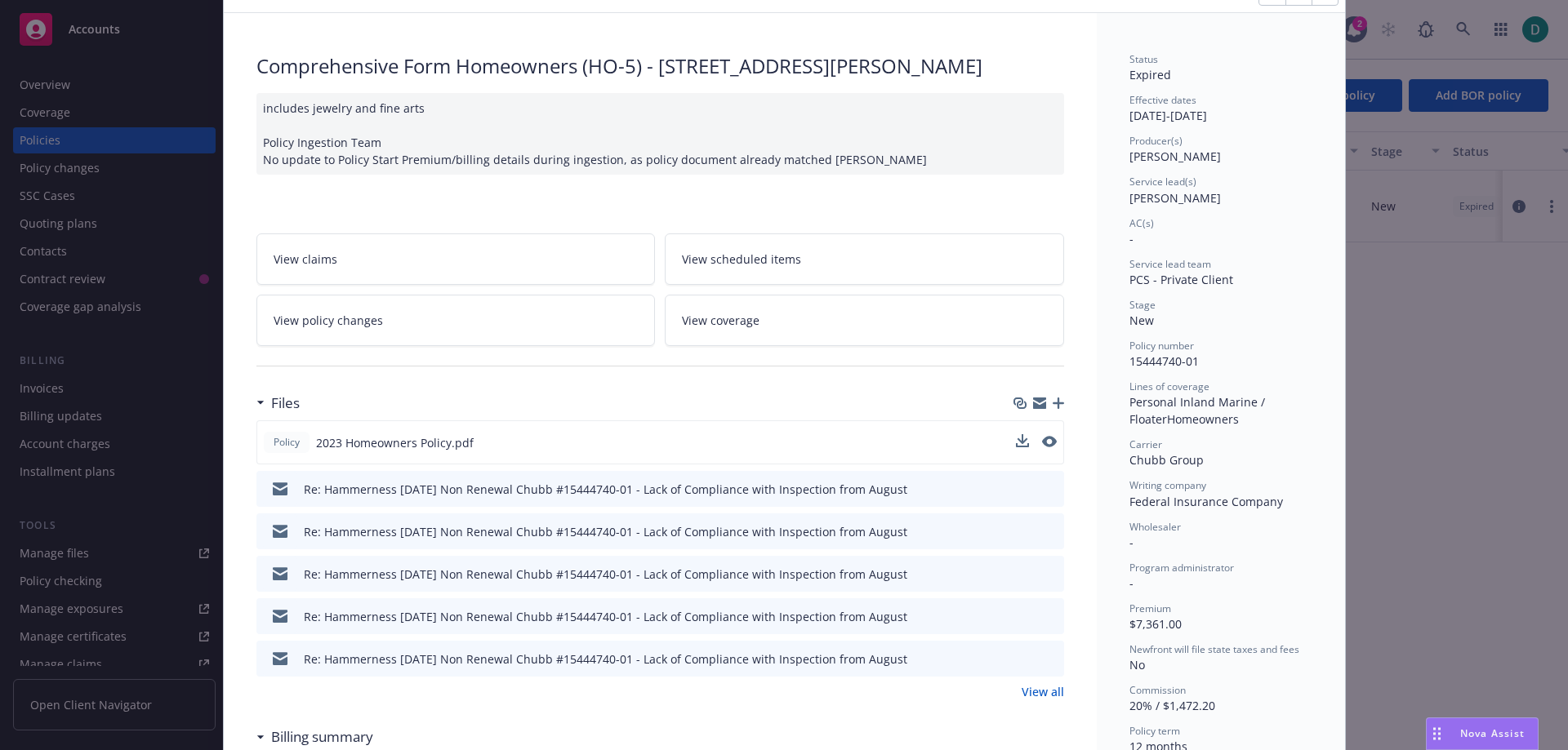
scroll to position [164, 0]
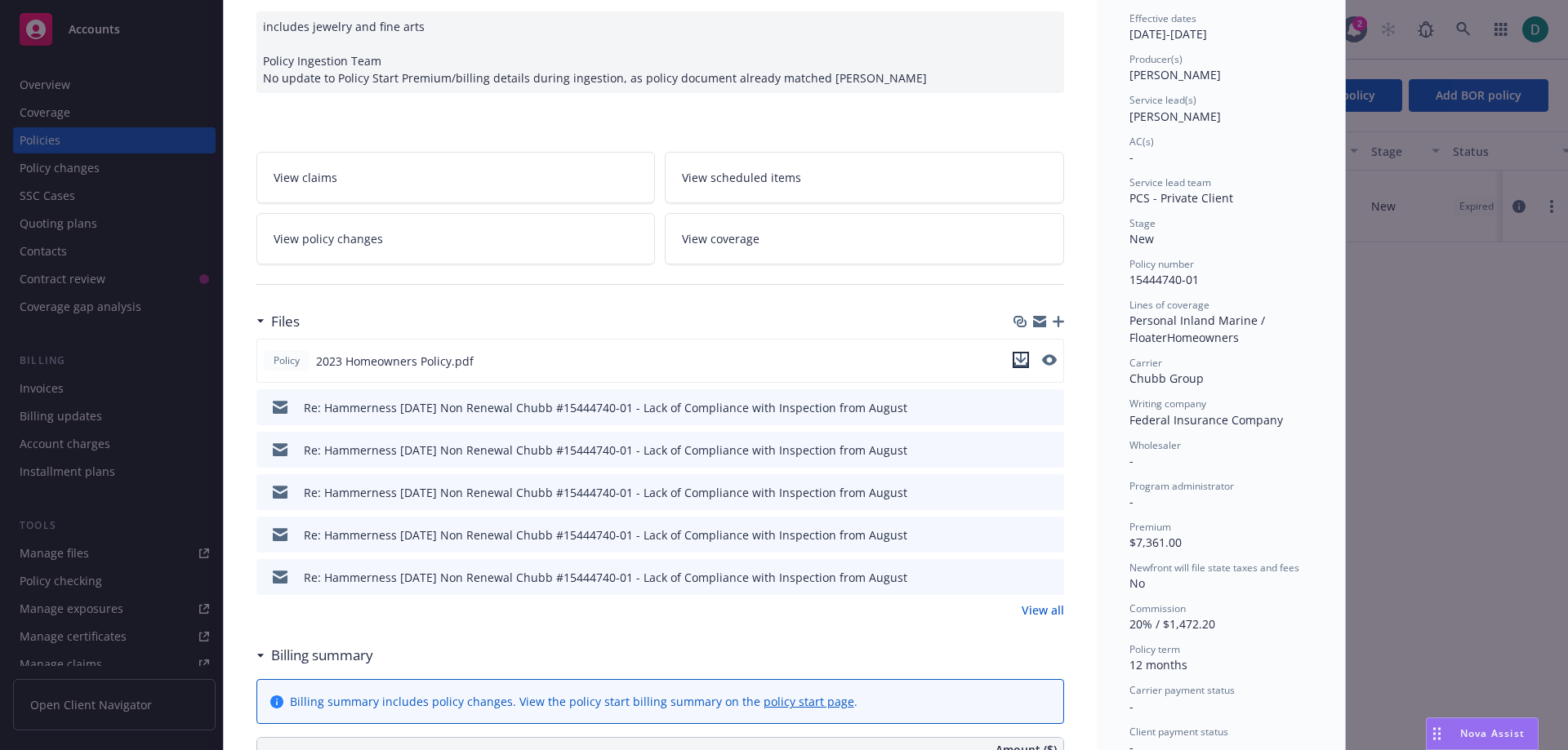
click at [1014, 367] on icon "download file" at bounding box center [1020, 360] width 13 height 13
